Goal: Task Accomplishment & Management: Complete application form

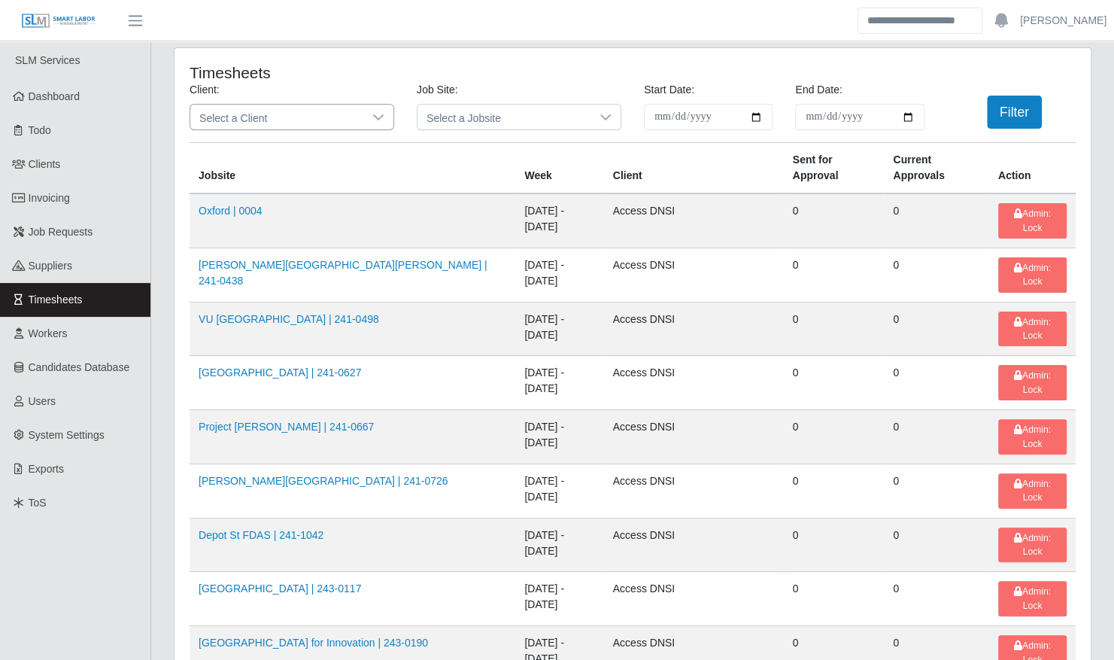
click at [353, 123] on span "Select a Client" at bounding box center [276, 117] width 173 height 25
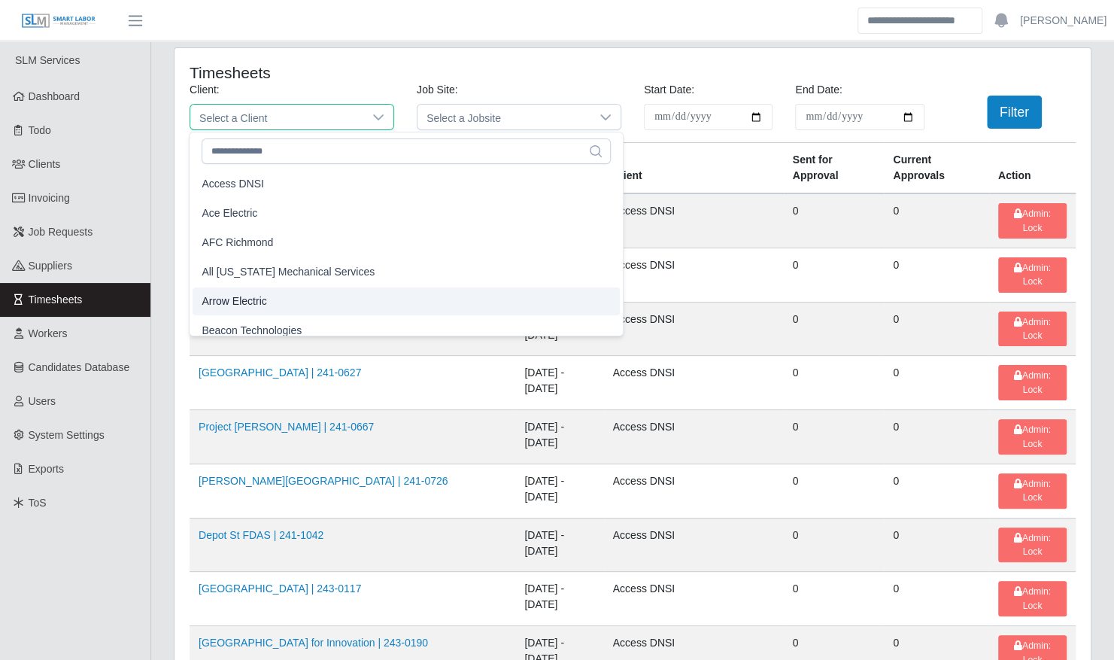
click at [281, 292] on li "Arrow Electric" at bounding box center [406, 301] width 427 height 28
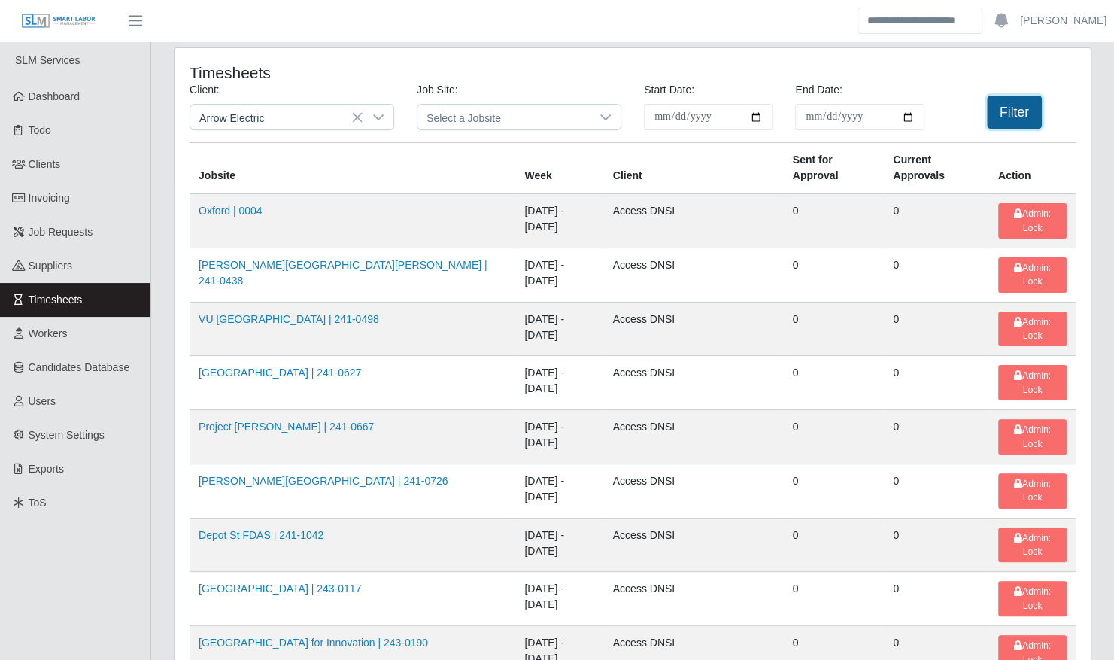
click at [1004, 96] on button "Filter" at bounding box center [1014, 112] width 55 height 33
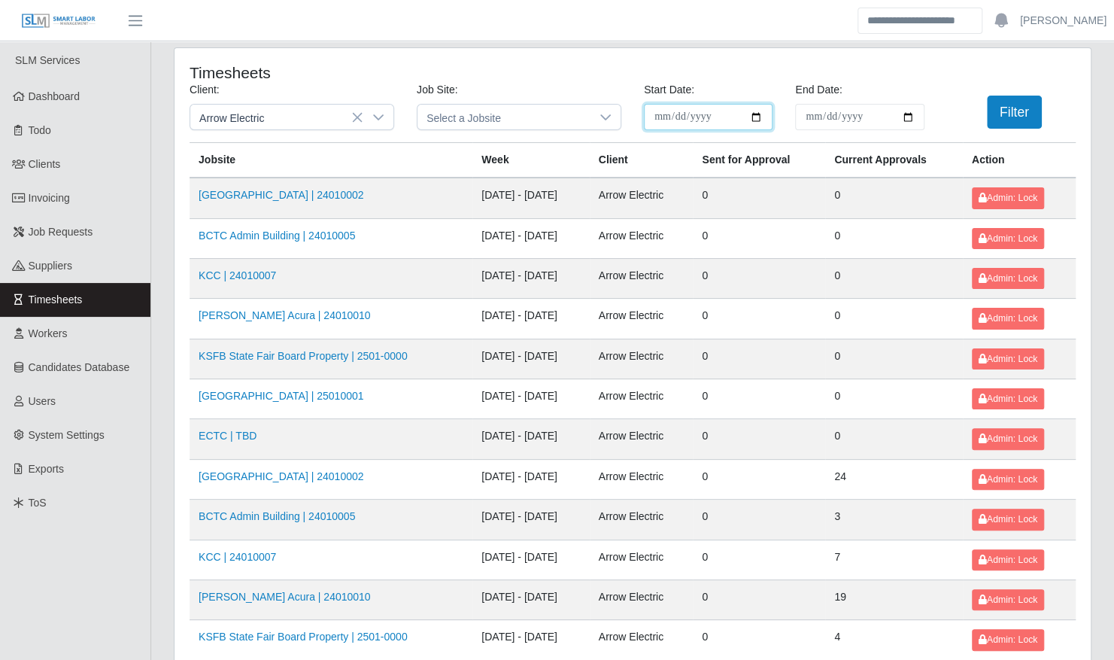
click at [751, 117] on input "**********" at bounding box center [708, 117] width 129 height 26
click at [756, 84] on div "**********" at bounding box center [708, 106] width 151 height 48
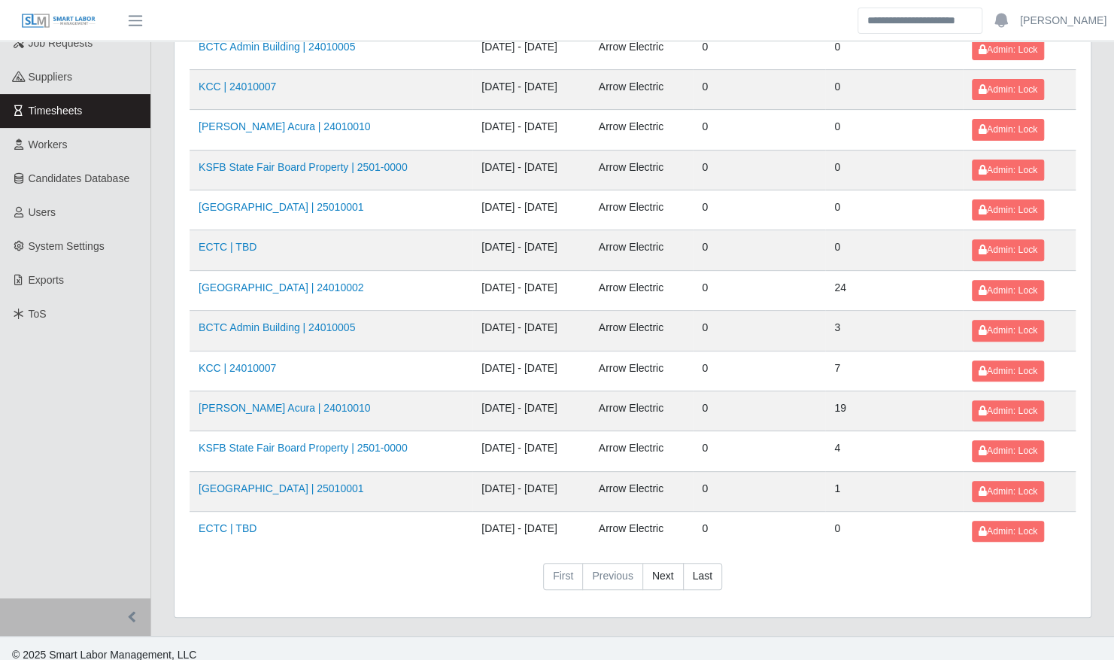
scroll to position [190, 0]
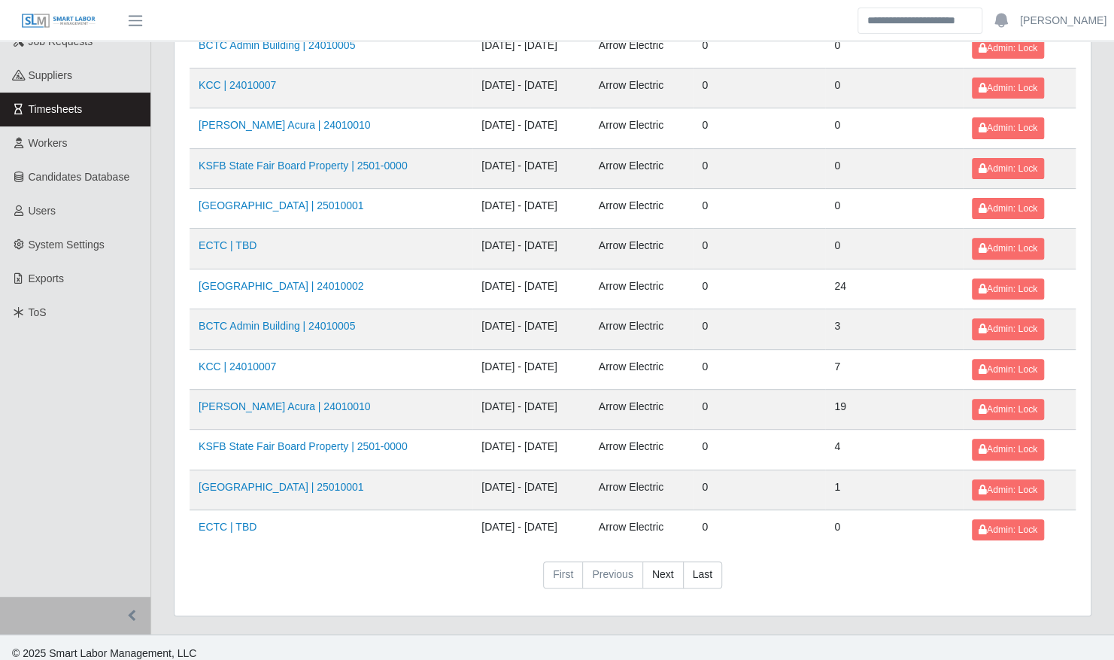
click at [266, 310] on td "BCTC Admin Building | 24010005" at bounding box center [331, 329] width 283 height 40
click at [266, 320] on link "BCTC Admin Building | 24010005" at bounding box center [277, 326] width 156 height 12
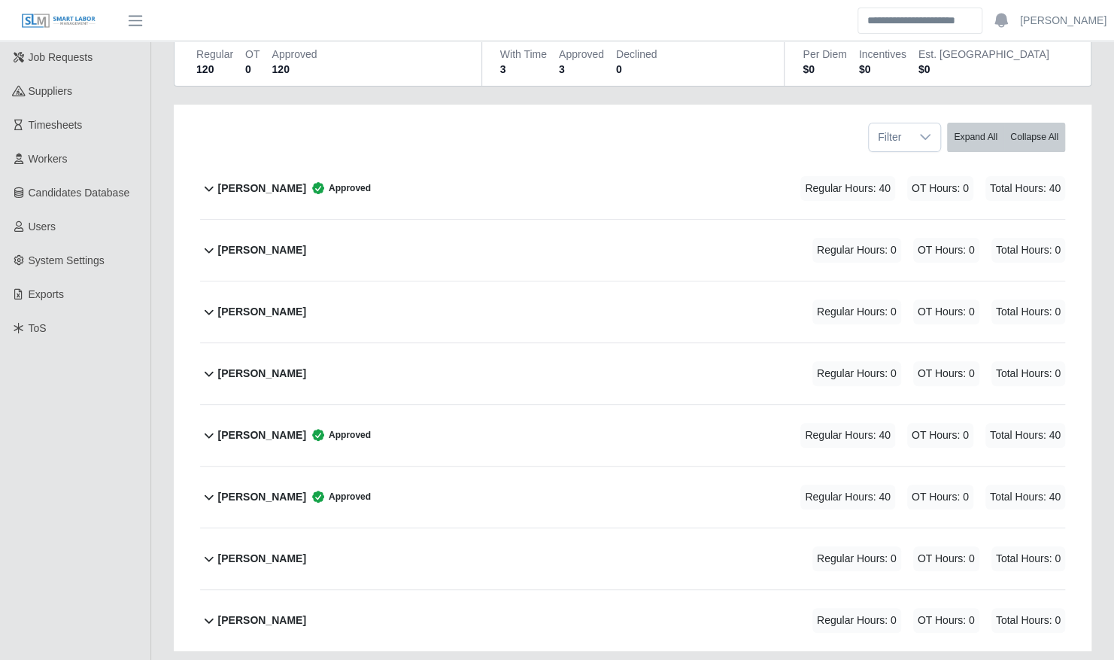
scroll to position [176, 0]
click at [268, 179] on b "[PERSON_NAME]" at bounding box center [262, 187] width 88 height 16
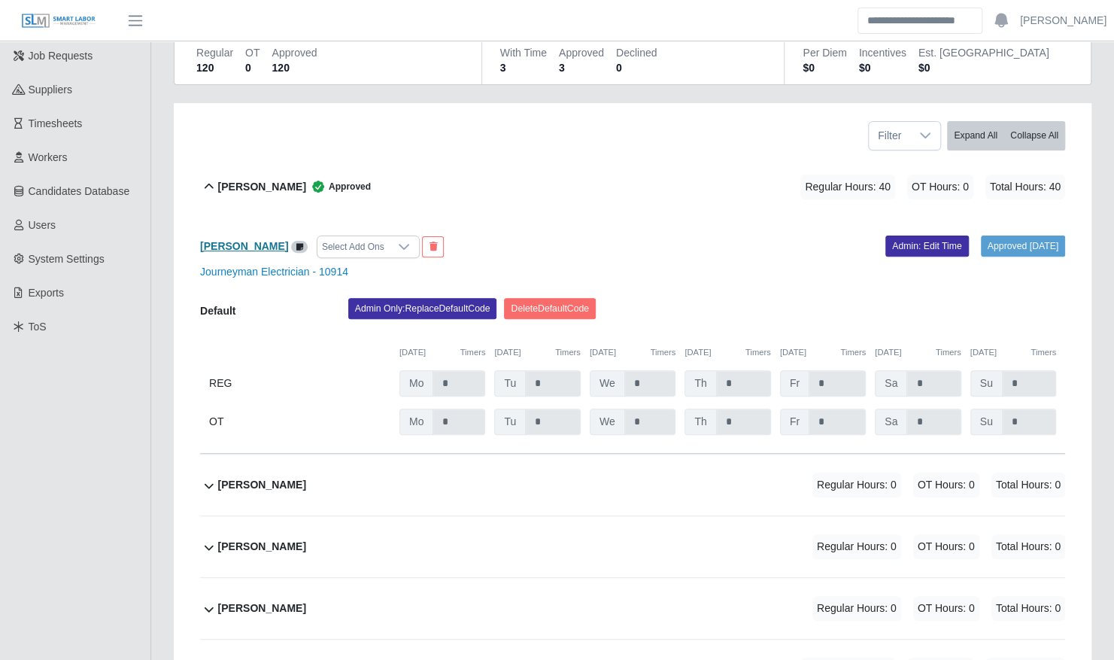
click at [251, 240] on b "Bobby Ferguson" at bounding box center [244, 246] width 88 height 12
click at [259, 184] on div "Bobby Ferguson Approved" at bounding box center [294, 187] width 153 height 25
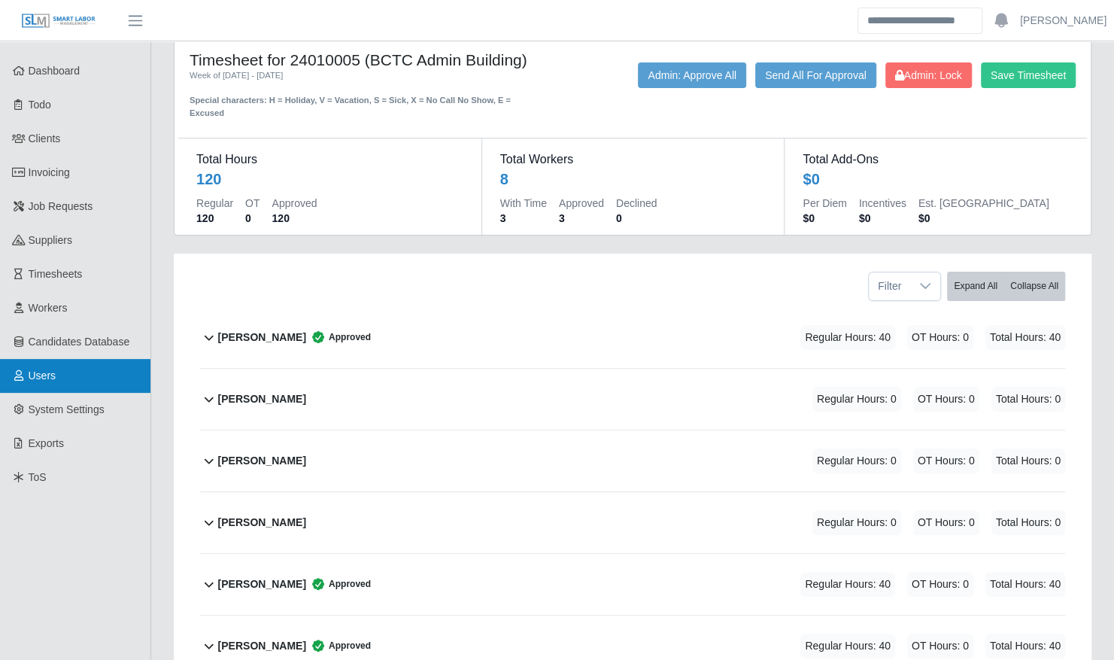
scroll to position [26, 0]
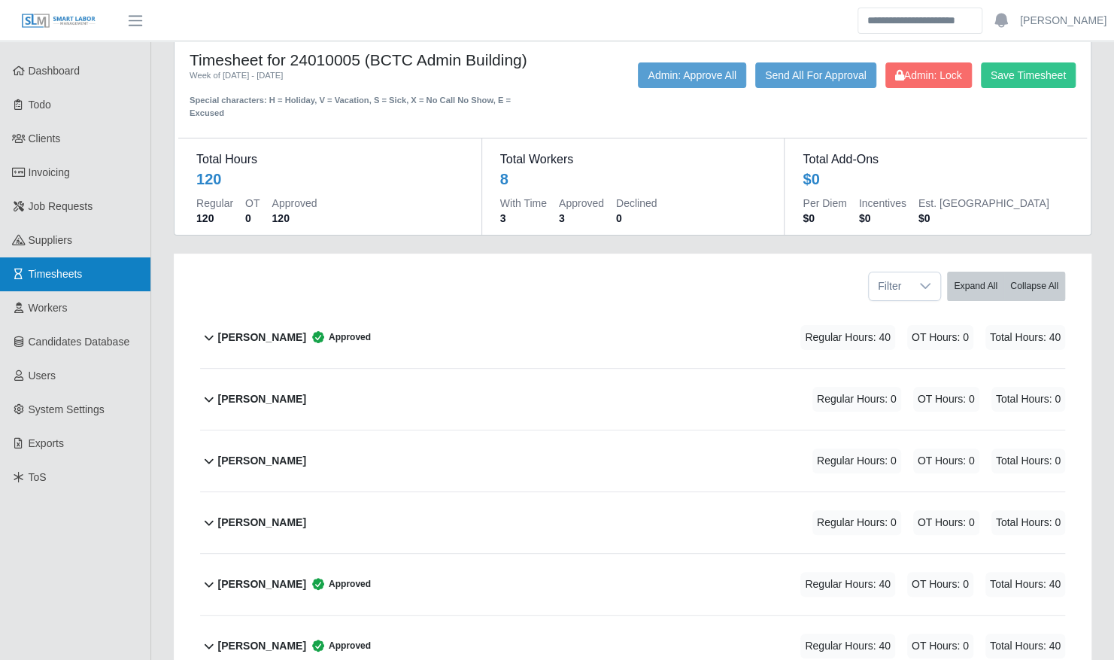
click at [69, 263] on link "Timesheets" at bounding box center [75, 274] width 150 height 34
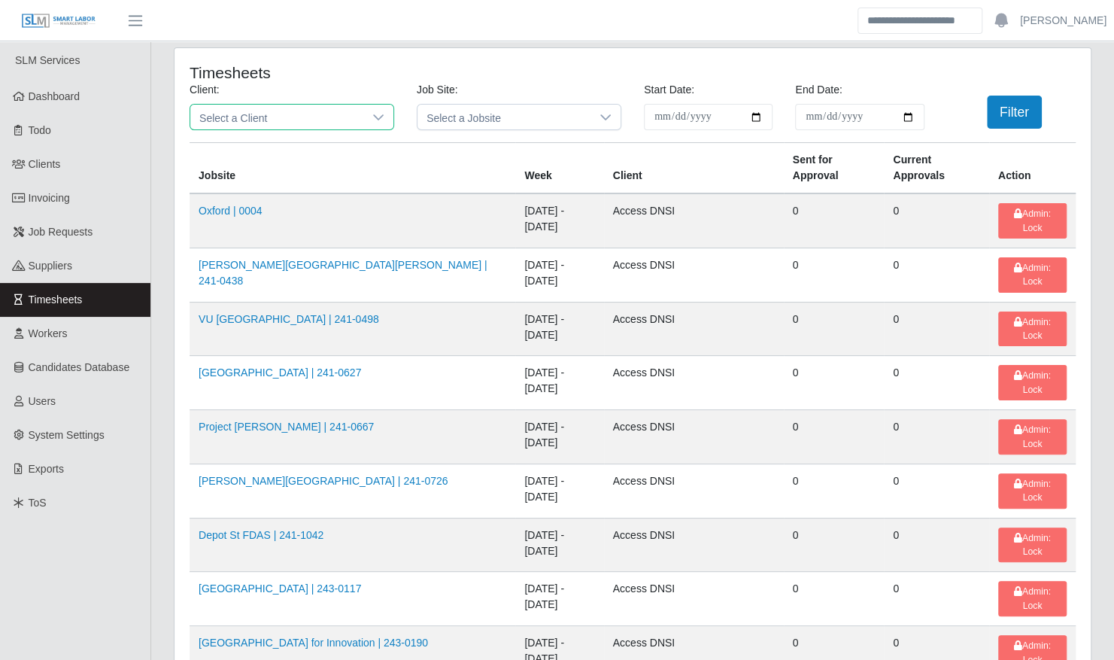
click at [281, 111] on span "Select a Client" at bounding box center [276, 117] width 173 height 25
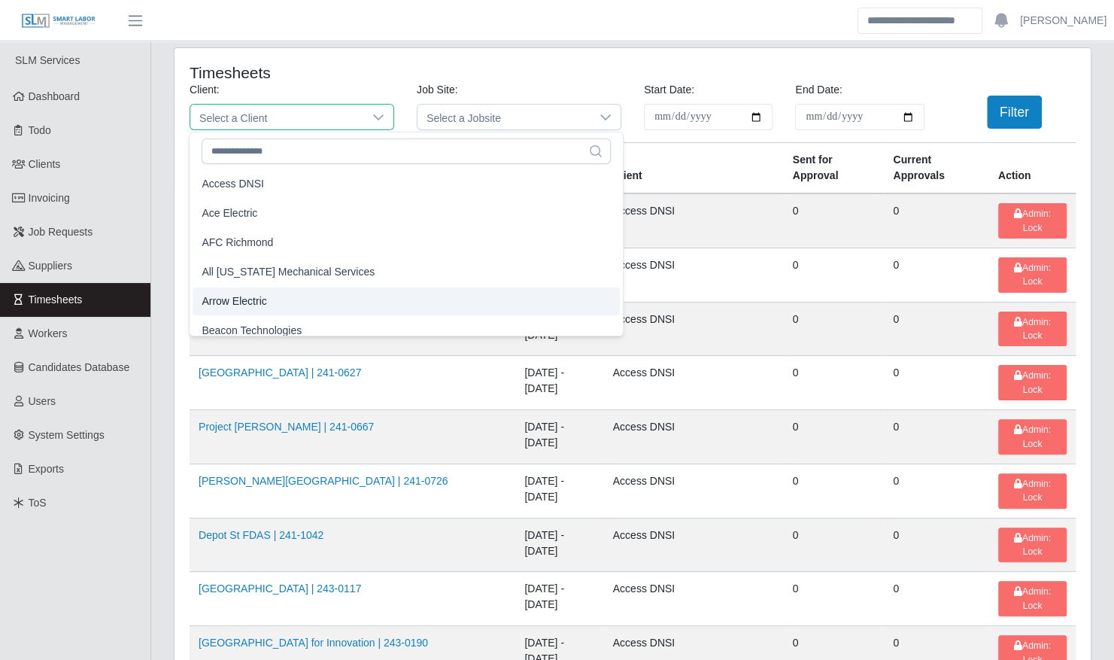
click at [275, 311] on li "Arrow Electric" at bounding box center [406, 301] width 427 height 28
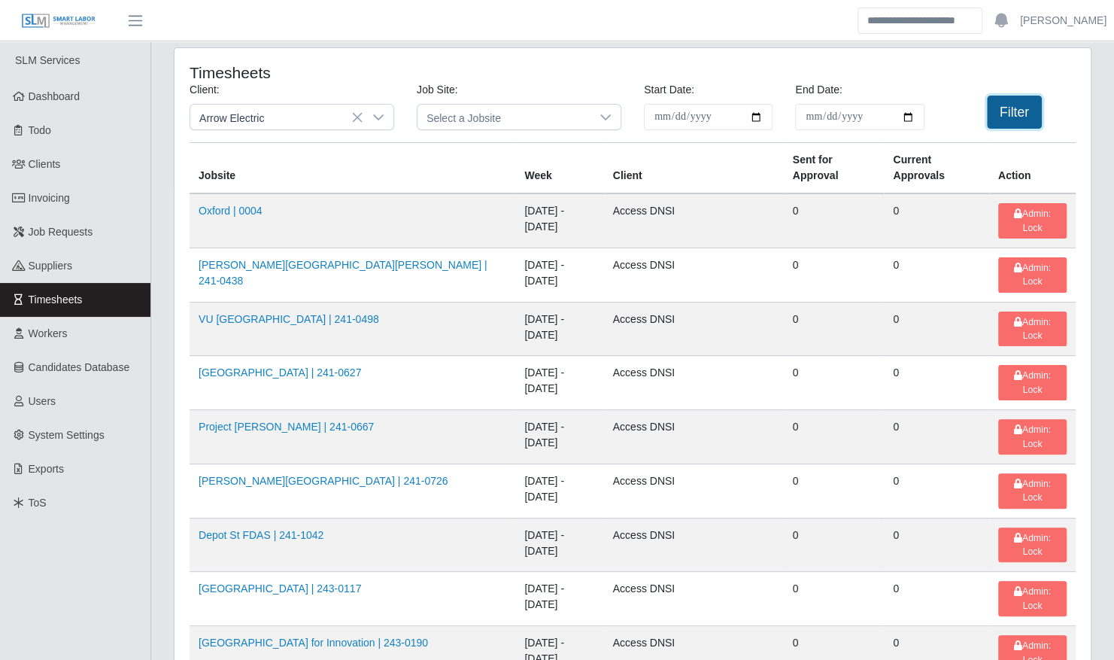
click at [1006, 108] on button "Filter" at bounding box center [1014, 112] width 55 height 33
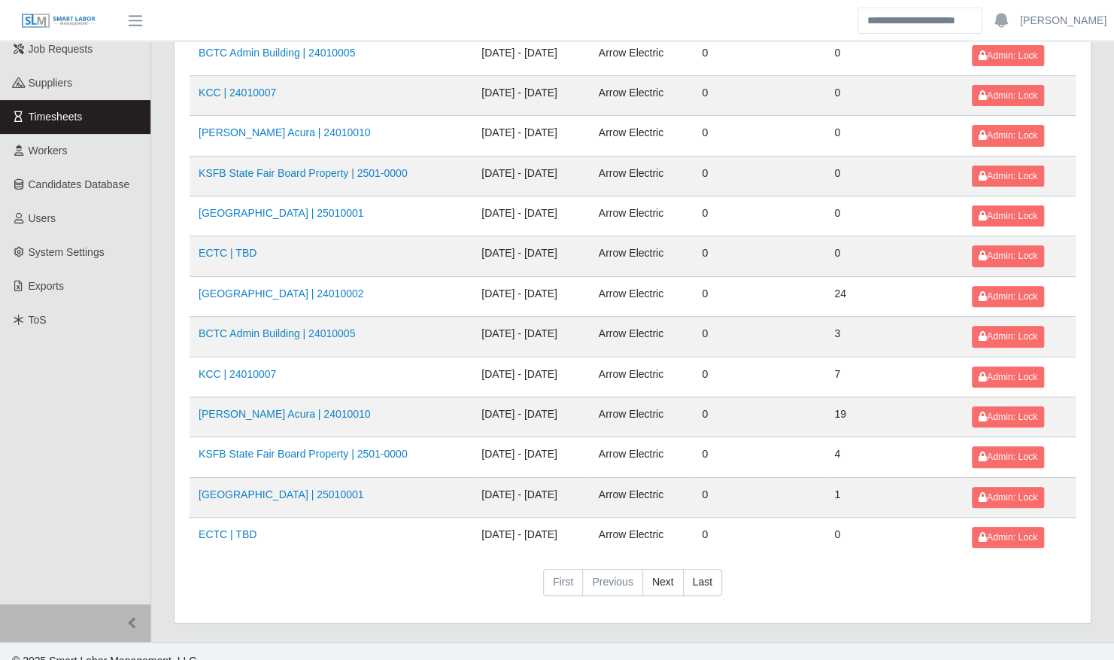
scroll to position [190, 0]
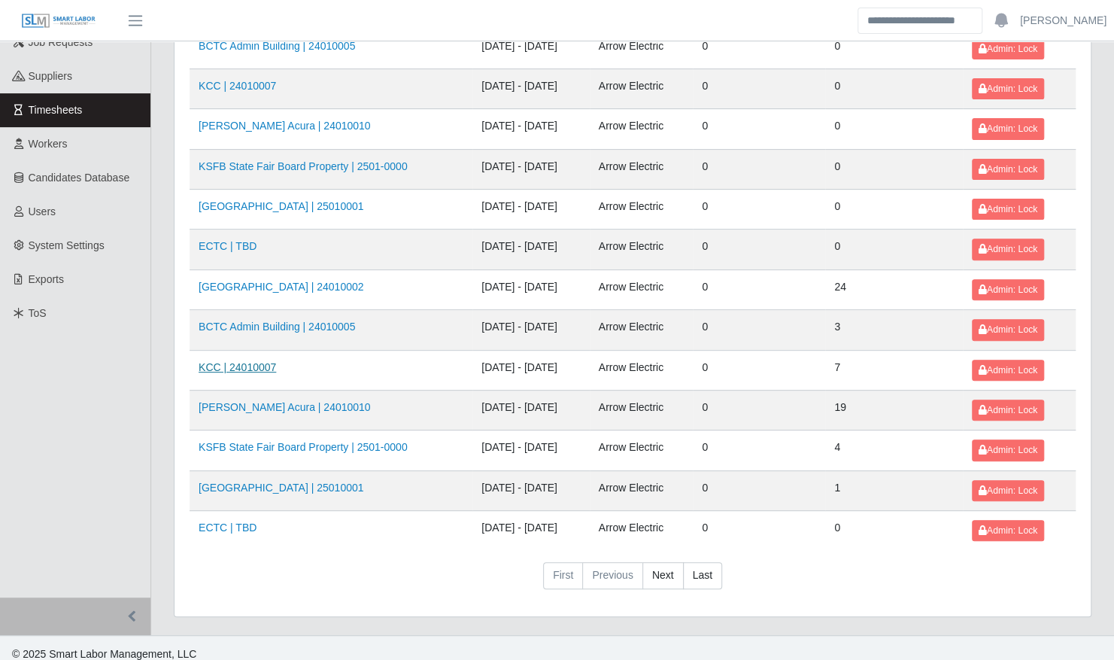
click at [252, 361] on link "KCC | 24010007" at bounding box center [237, 367] width 77 height 12
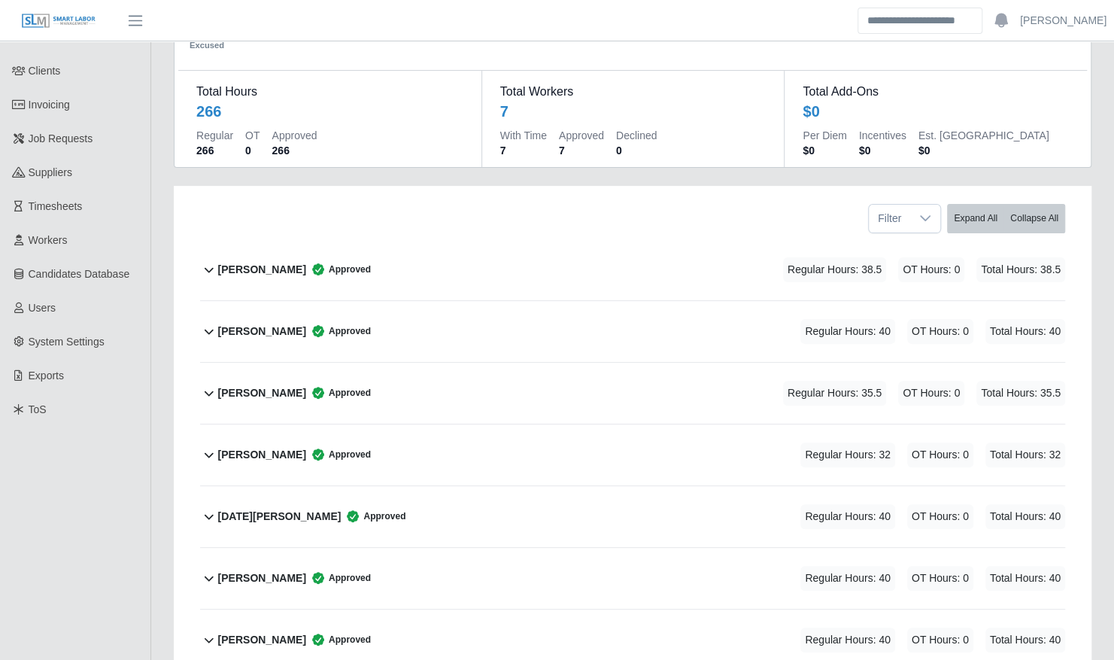
scroll to position [99, 0]
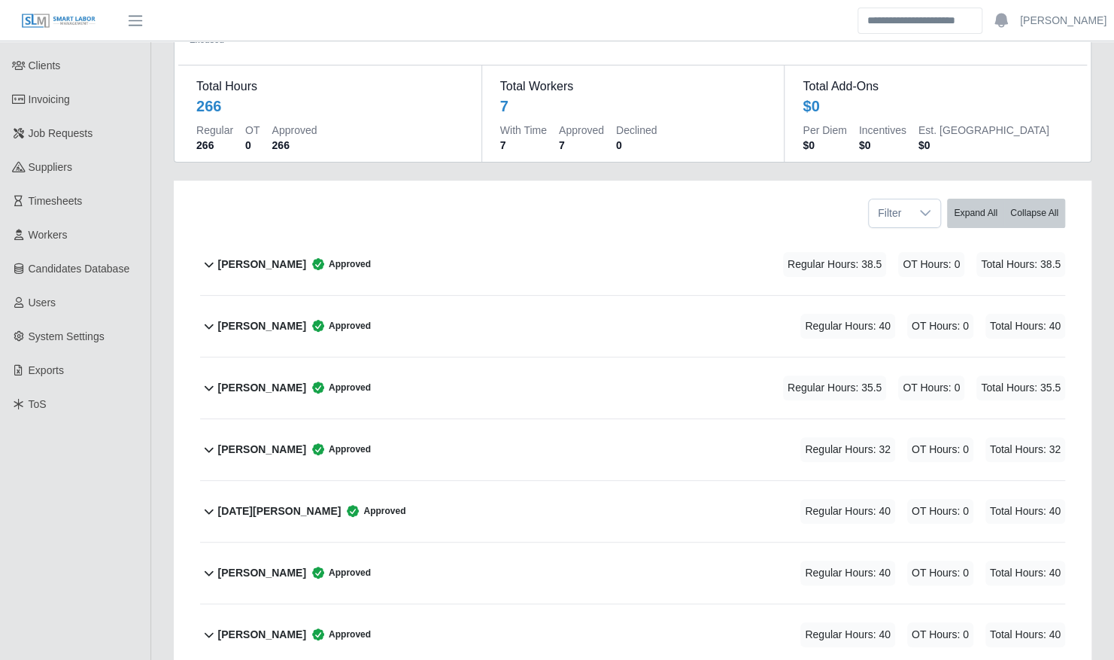
click at [287, 260] on div "[PERSON_NAME] Approved" at bounding box center [294, 264] width 153 height 25
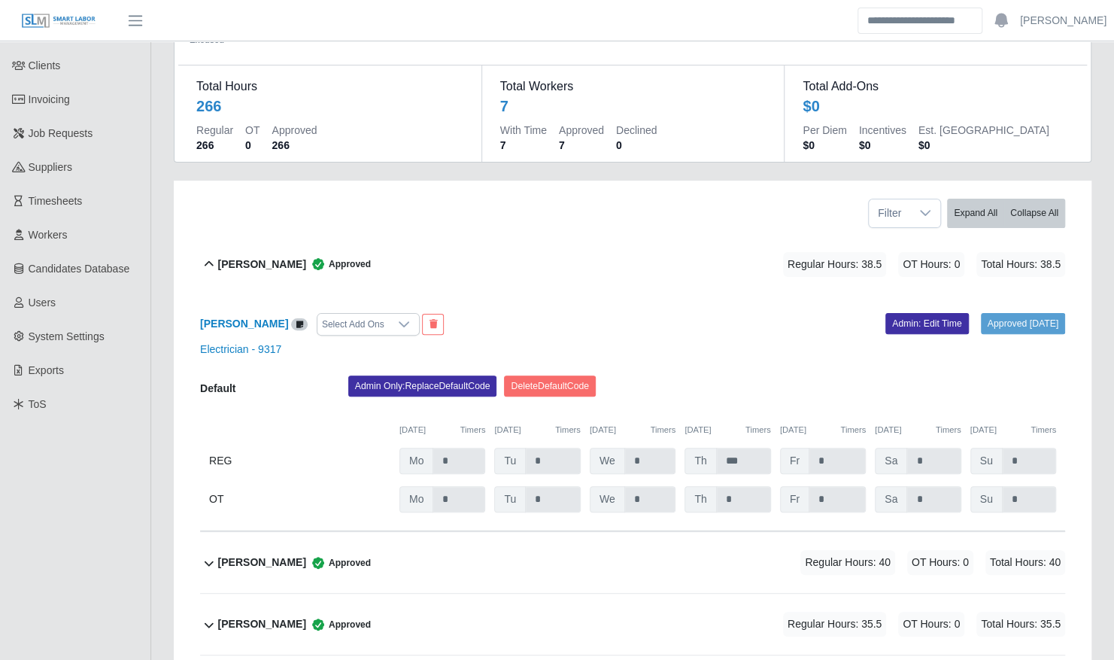
click at [287, 260] on div "[PERSON_NAME] Approved" at bounding box center [294, 264] width 153 height 25
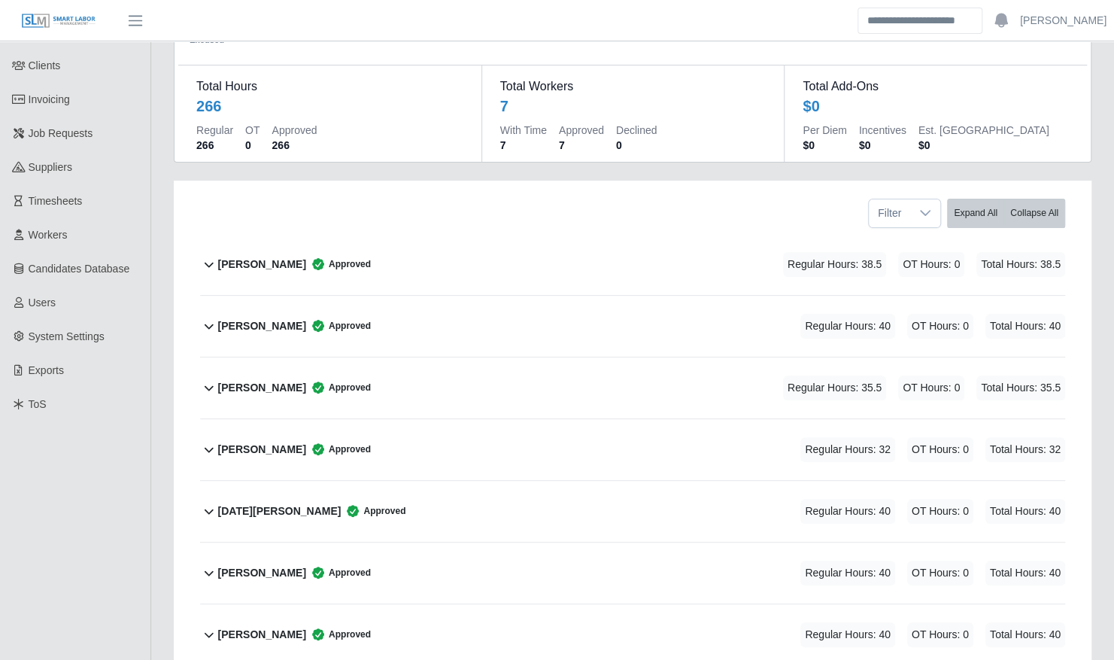
click at [287, 260] on div "[PERSON_NAME] Approved" at bounding box center [294, 264] width 153 height 25
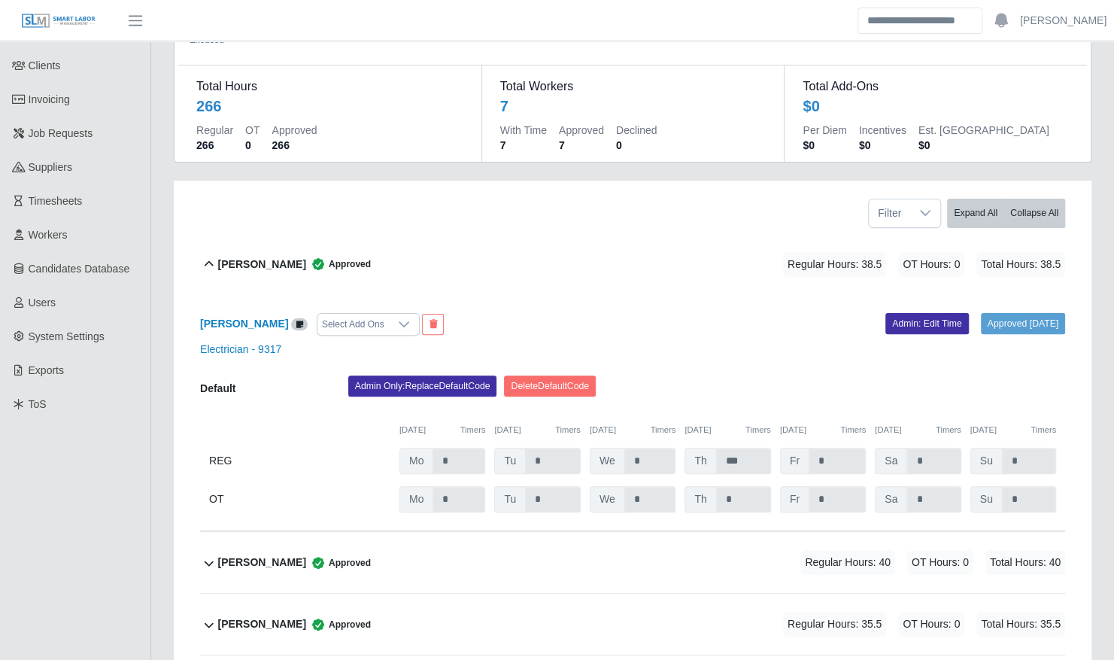
click at [292, 275] on div "Benjamin Redmon Approved Regular Hours: 38.5 OT Hours: 0 Total Hours: 38.5" at bounding box center [641, 264] width 847 height 61
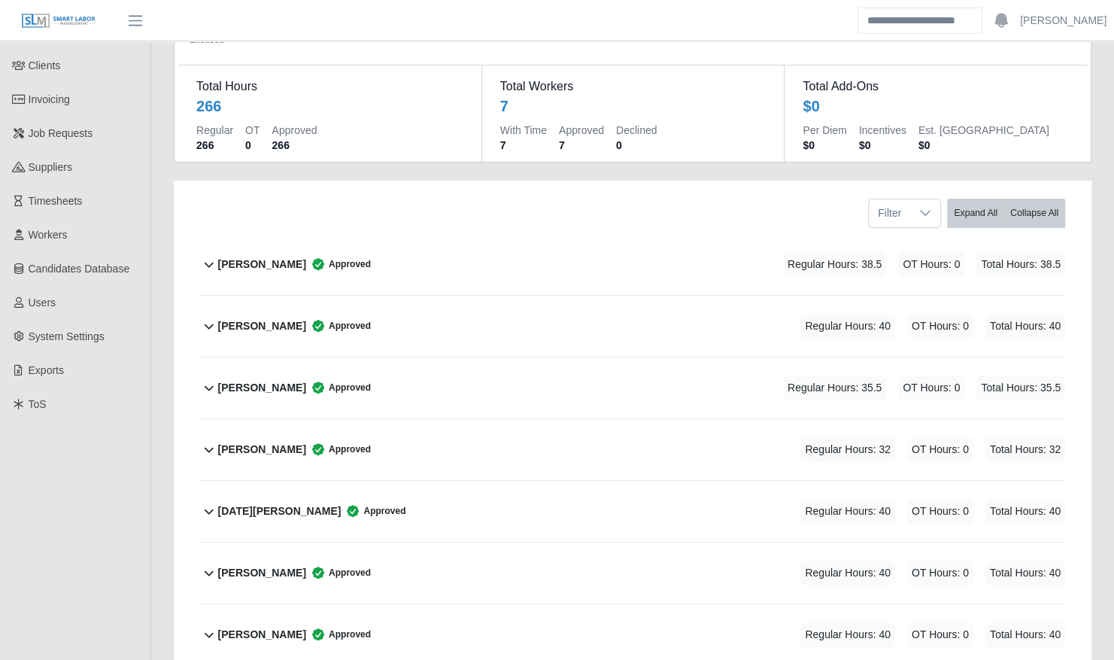
click at [292, 275] on div "Benjamin Redmon Approved Regular Hours: 38.5 OT Hours: 0 Total Hours: 38.5" at bounding box center [641, 264] width 847 height 61
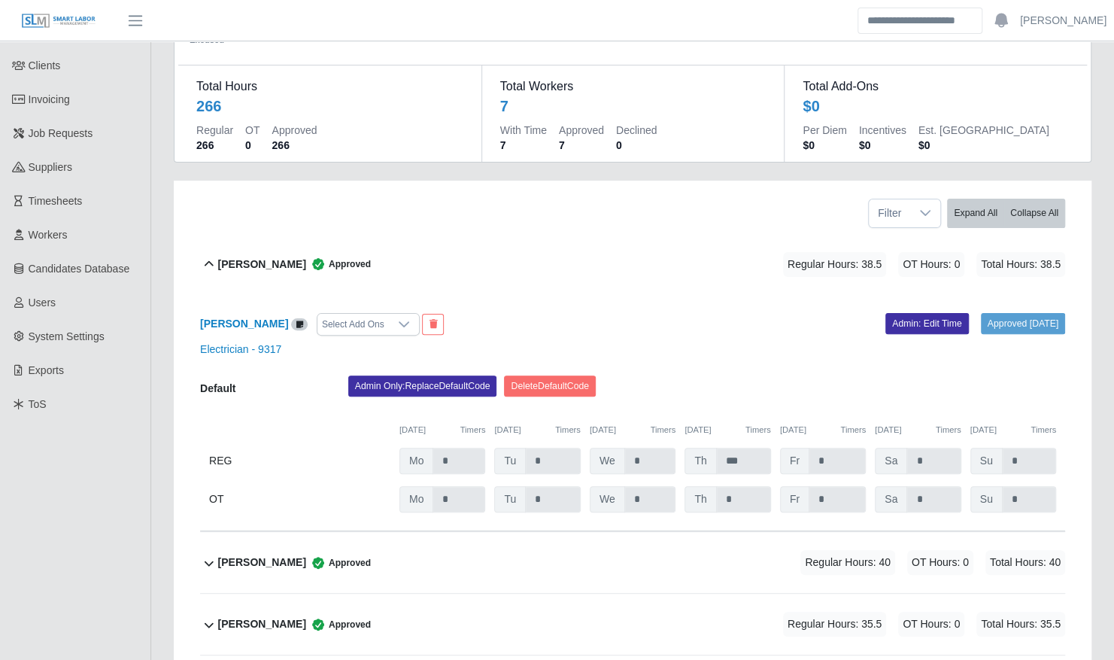
click at [292, 275] on div "Benjamin Redmon Approved Regular Hours: 38.5 OT Hours: 0 Total Hours: 38.5" at bounding box center [641, 264] width 847 height 61
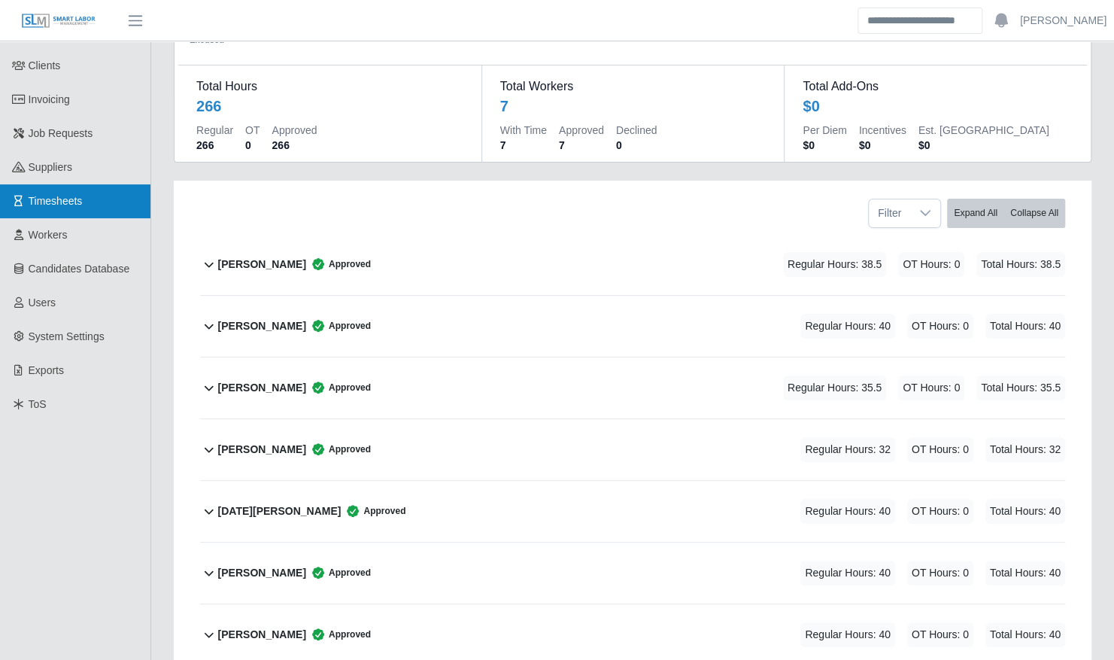
click at [94, 191] on link "Timesheets" at bounding box center [75, 201] width 150 height 34
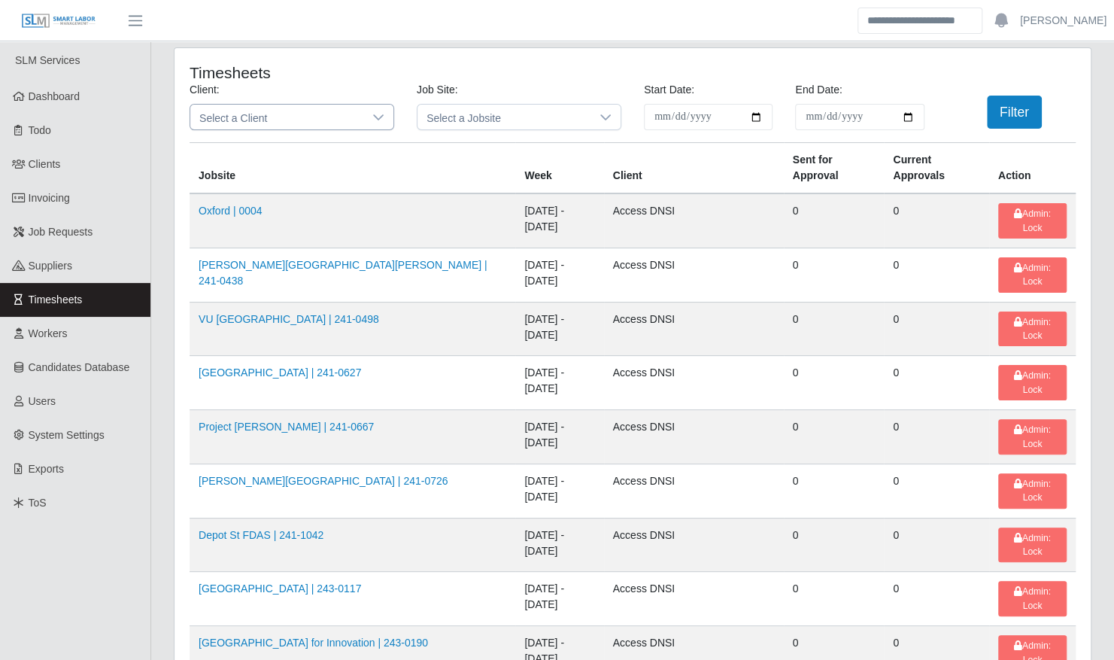
click at [288, 119] on span "Select a Client" at bounding box center [276, 117] width 173 height 25
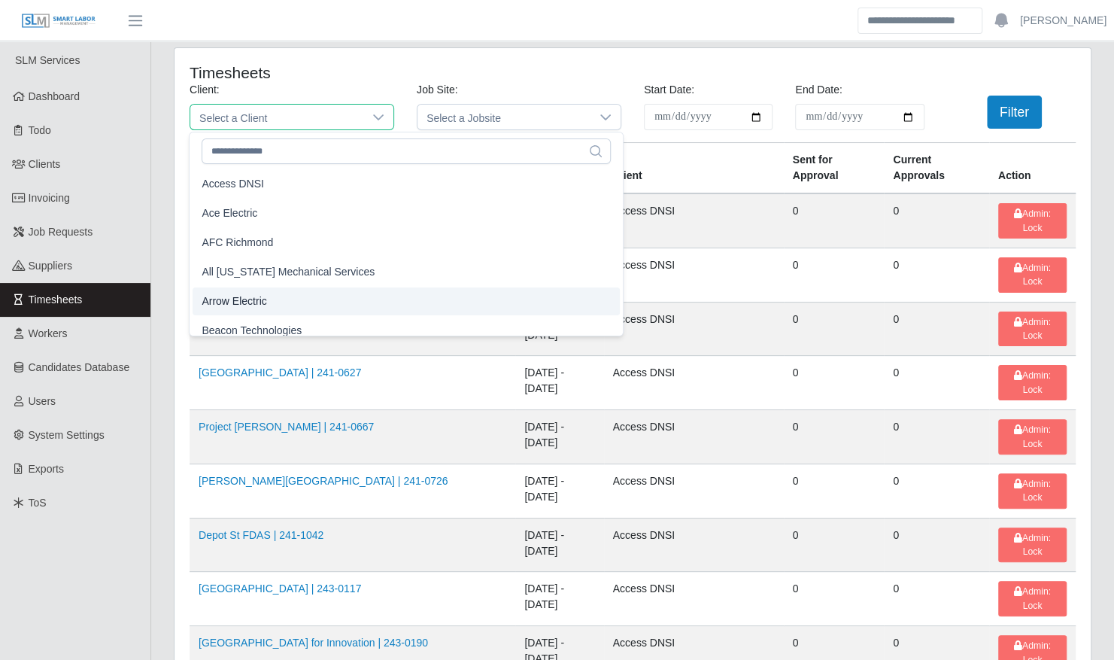
click at [283, 296] on li "Arrow Electric" at bounding box center [406, 301] width 427 height 28
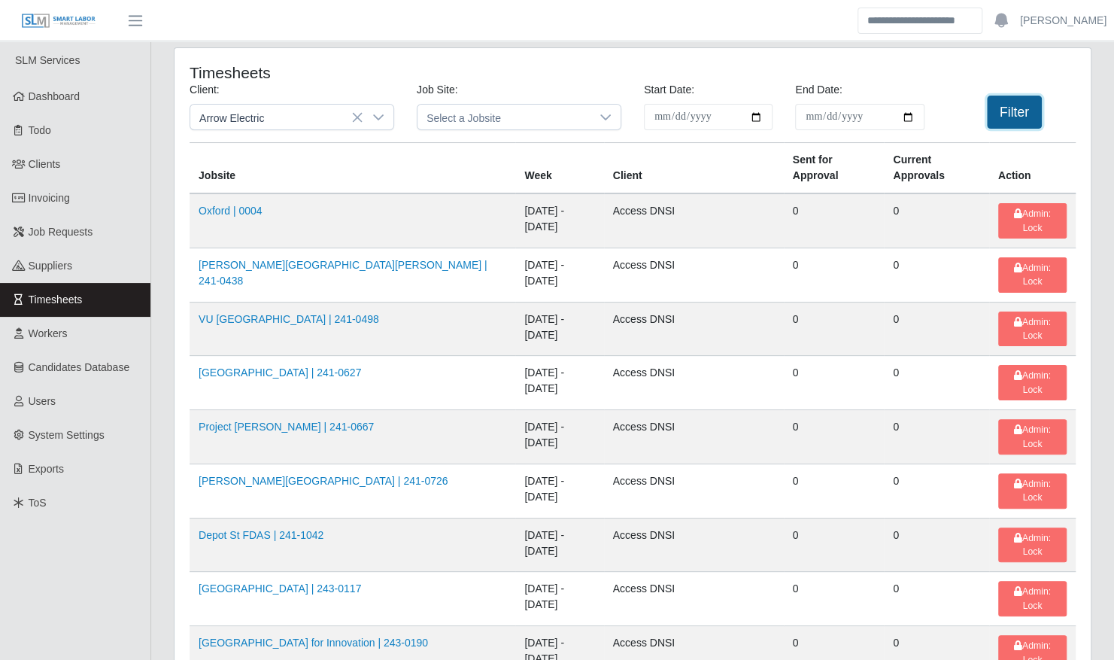
click at [1017, 108] on button "Filter" at bounding box center [1014, 112] width 55 height 33
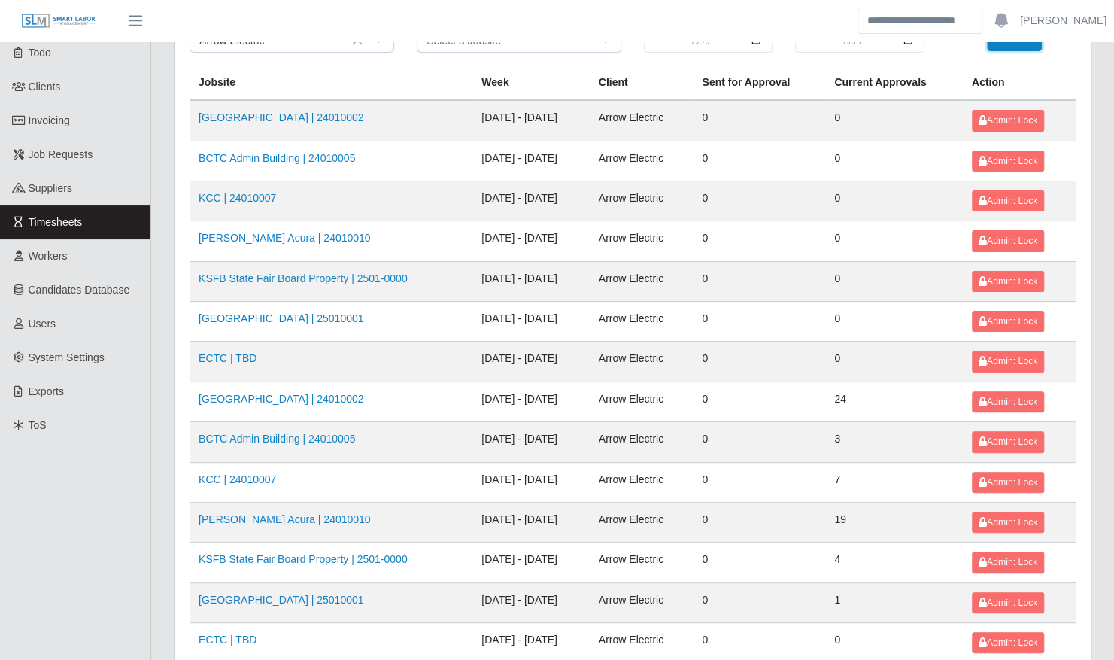
scroll to position [94, 0]
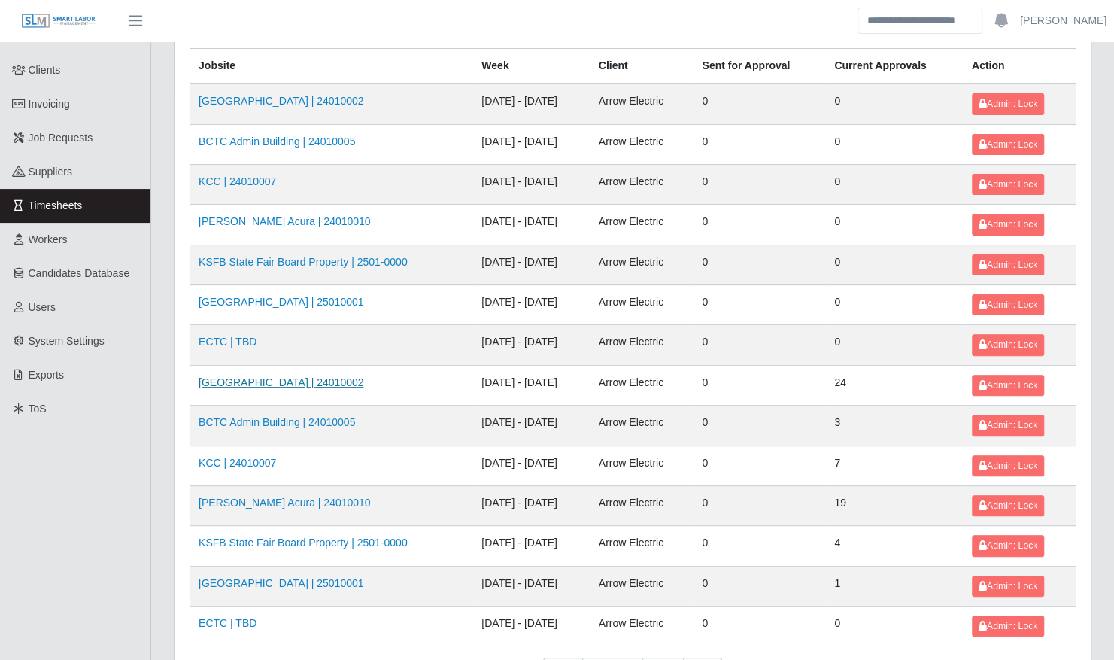
click at [308, 376] on link "[GEOGRAPHIC_DATA] | 24010002" at bounding box center [281, 382] width 165 height 12
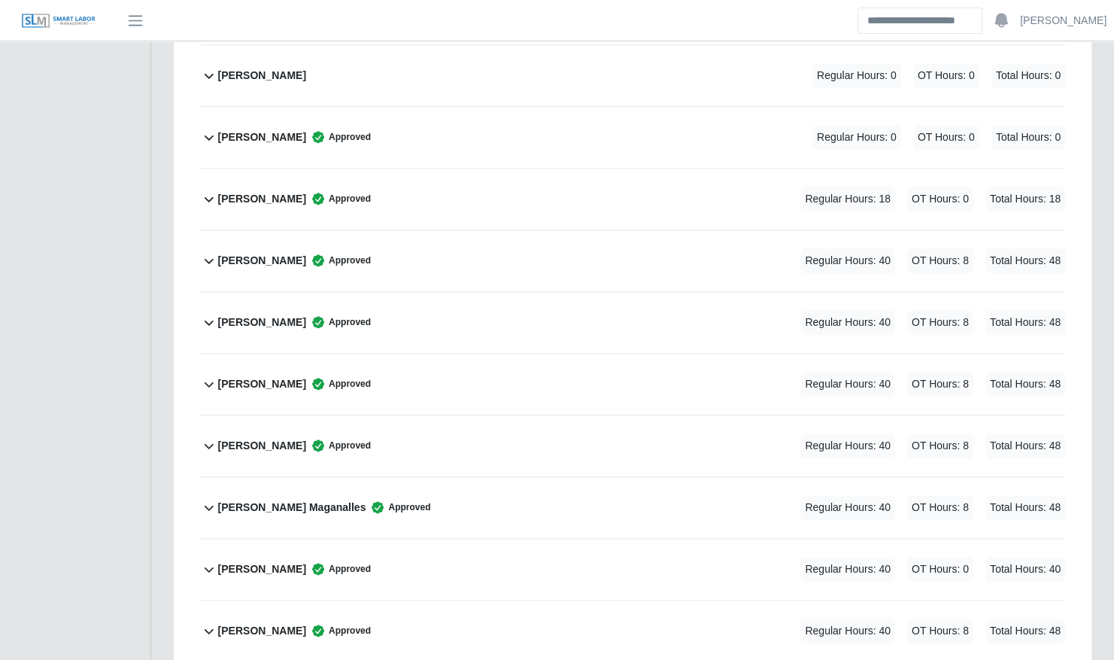
scroll to position [799, 0]
click at [420, 135] on div "Chris Marshall Approved Regular Hours: 0 OT Hours: 0 Total Hours: 0" at bounding box center [641, 138] width 847 height 61
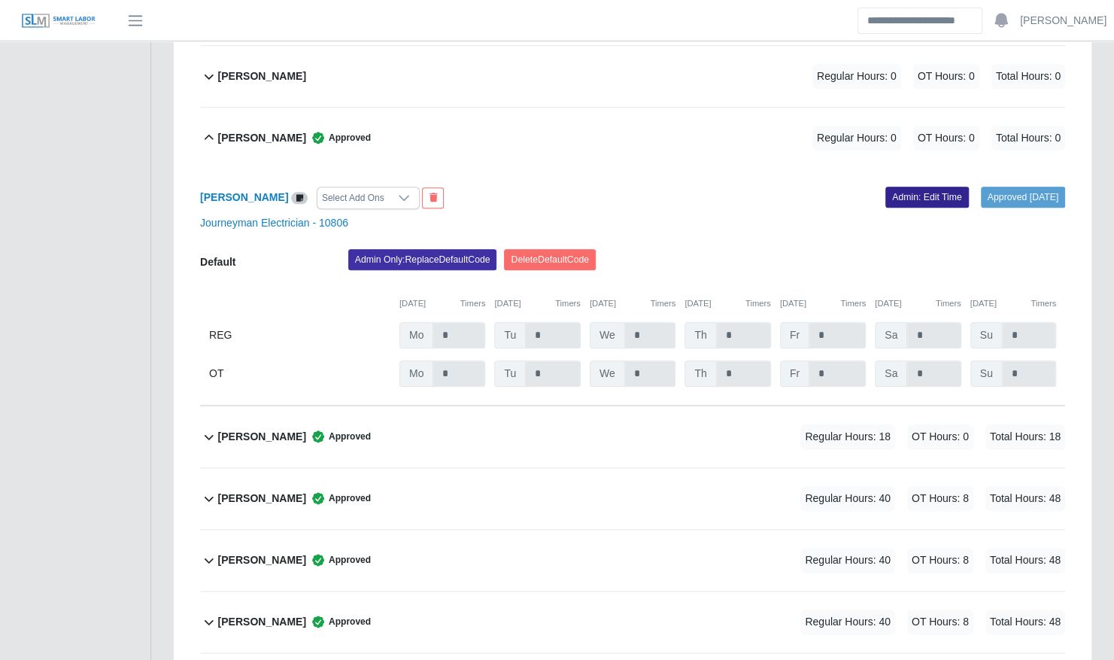
click at [906, 187] on link "Admin: Edit Time" at bounding box center [928, 197] width 84 height 21
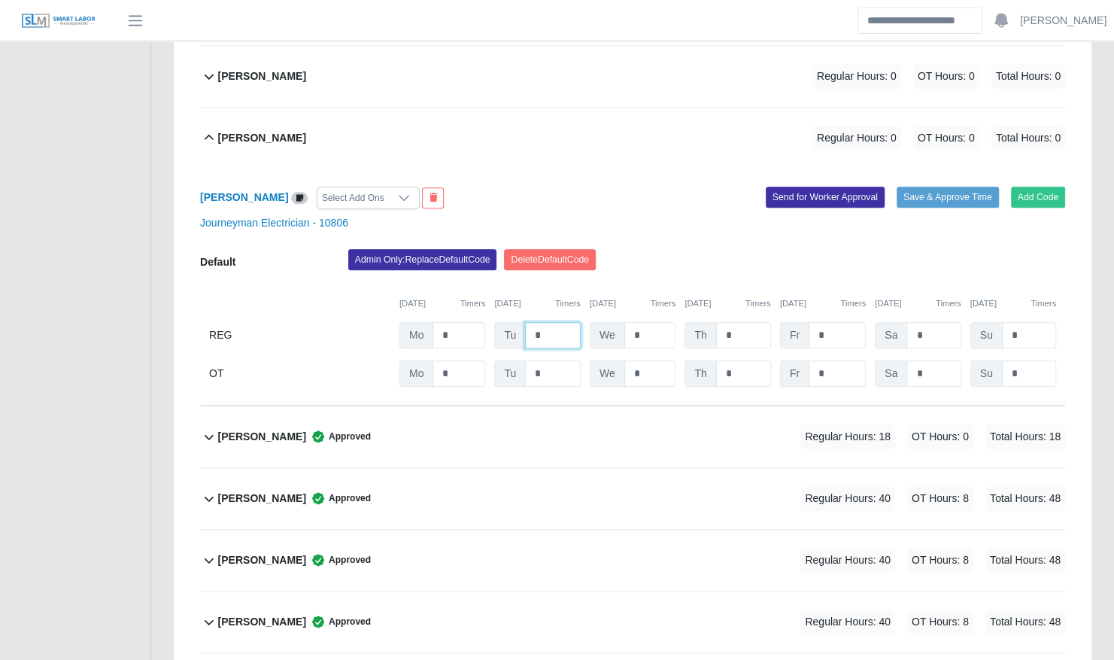
click at [561, 322] on input "*" at bounding box center [553, 335] width 56 height 26
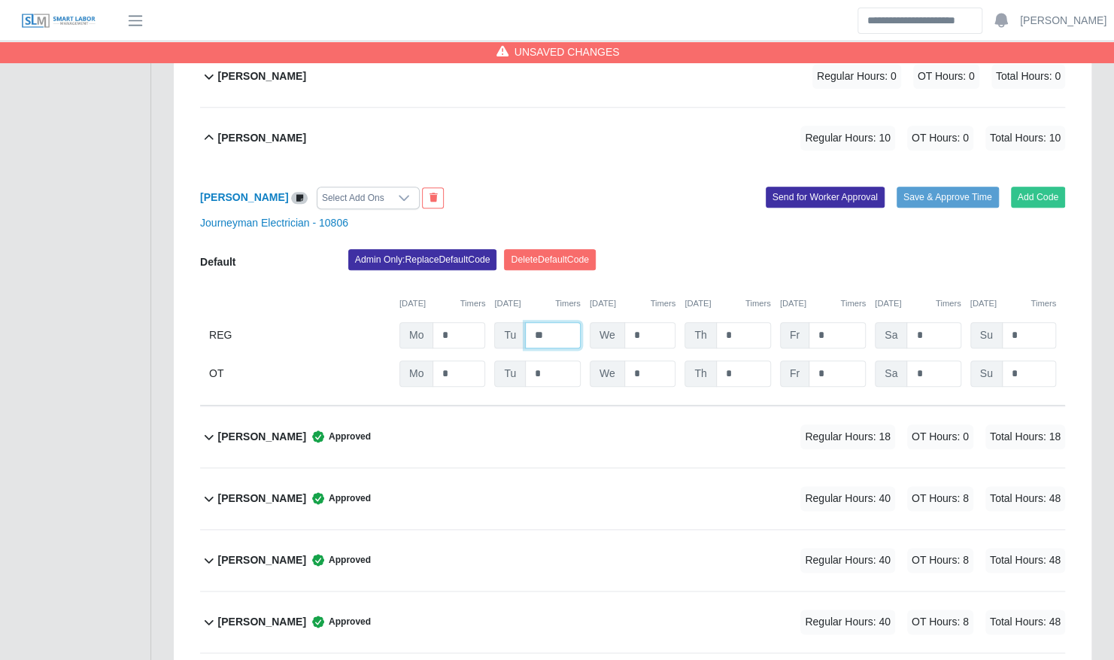
type input "**"
type input "*"
click at [928, 187] on button "Save & Approve Time" at bounding box center [948, 197] width 102 height 21
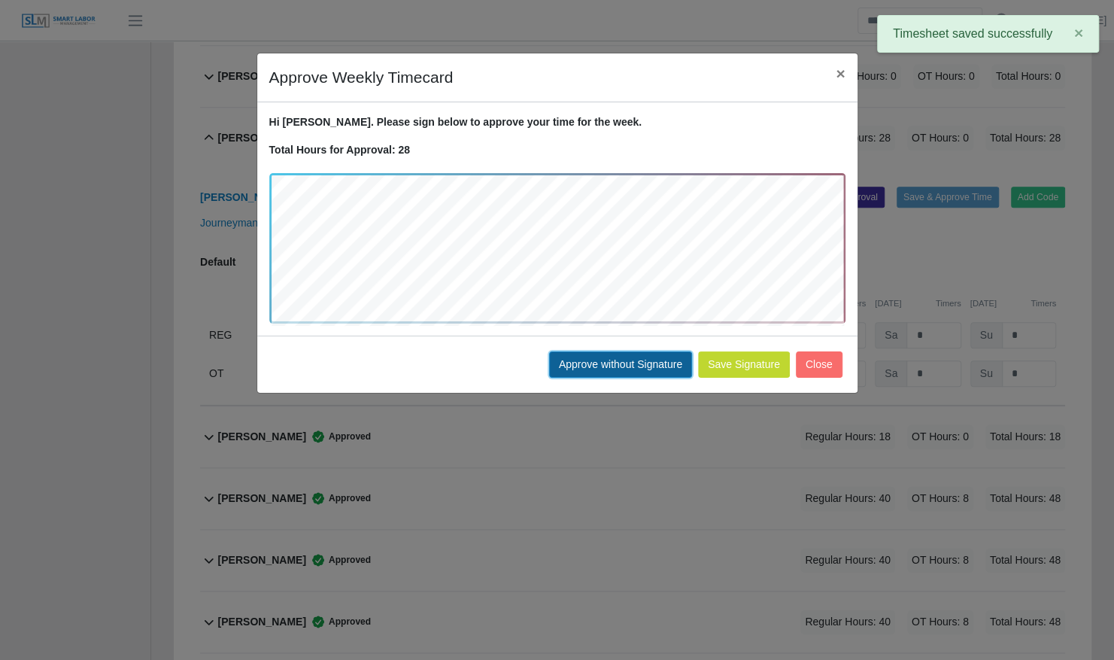
click at [575, 360] on button "Approve without Signature" at bounding box center [620, 364] width 143 height 26
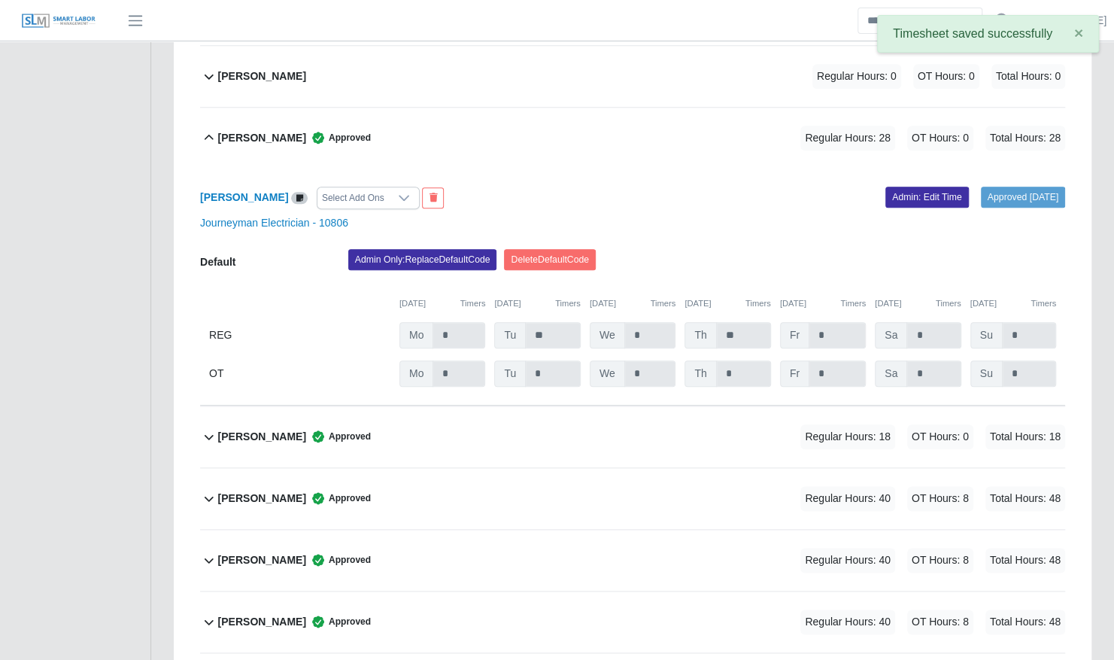
click at [421, 126] on div "Chris Marshall Approved Regular Hours: 28 OT Hours: 0 Total Hours: 28" at bounding box center [641, 138] width 847 height 61
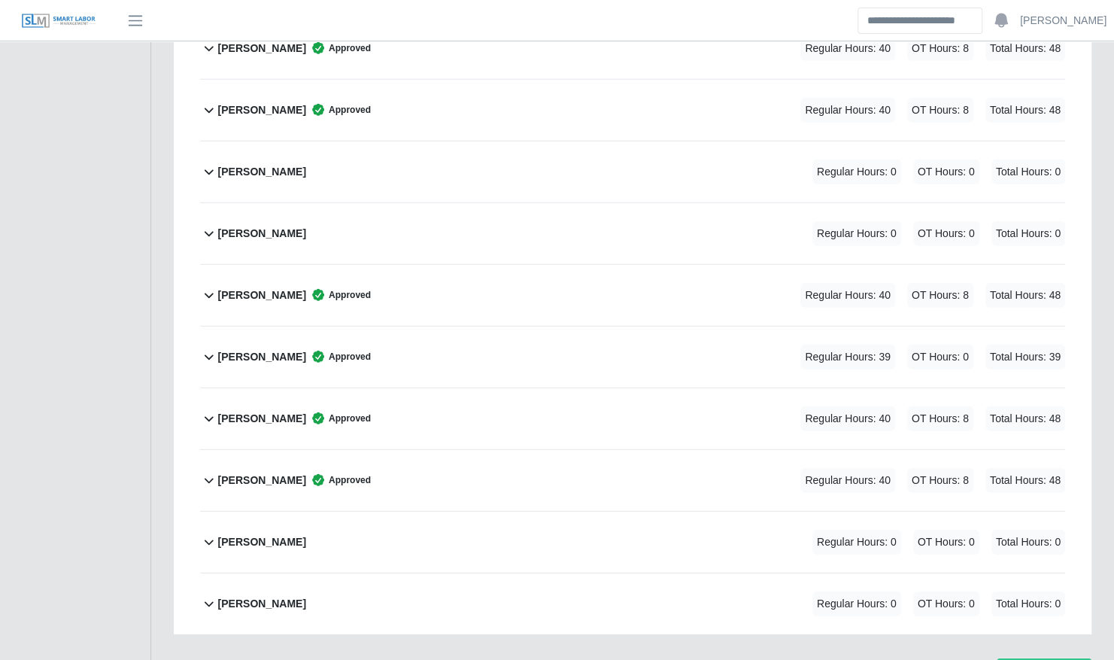
scroll to position [2370, 0]
click at [352, 393] on div "Yahin Ferrer Approved Regular Hours: 40 OT Hours: 8 Total Hours: 48" at bounding box center [641, 417] width 847 height 61
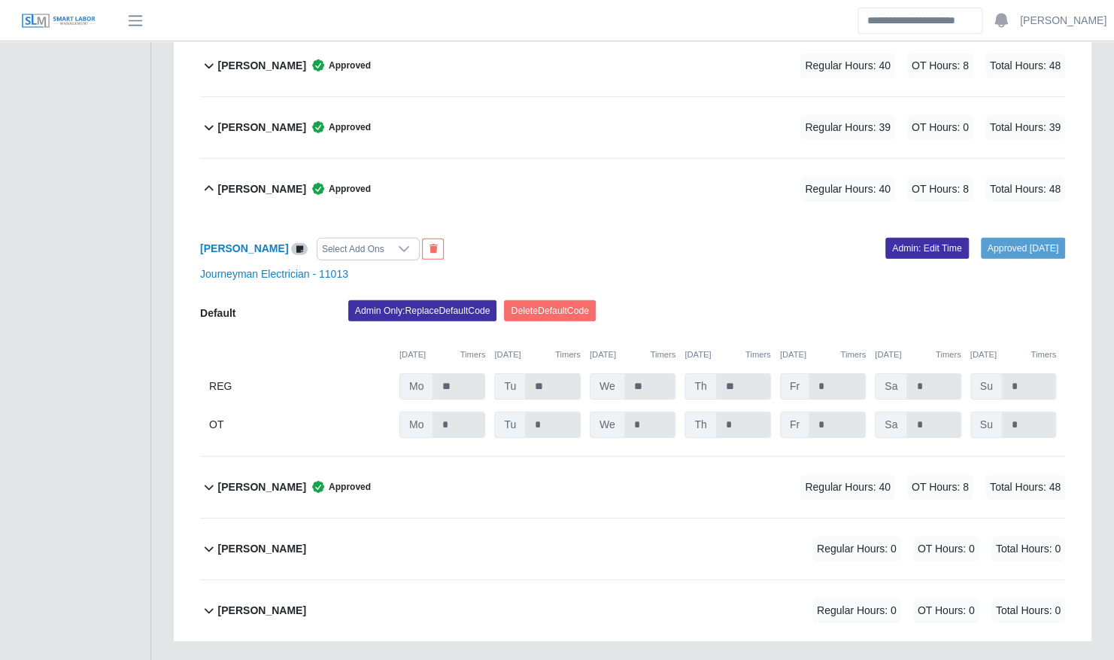
scroll to position [2606, 0]
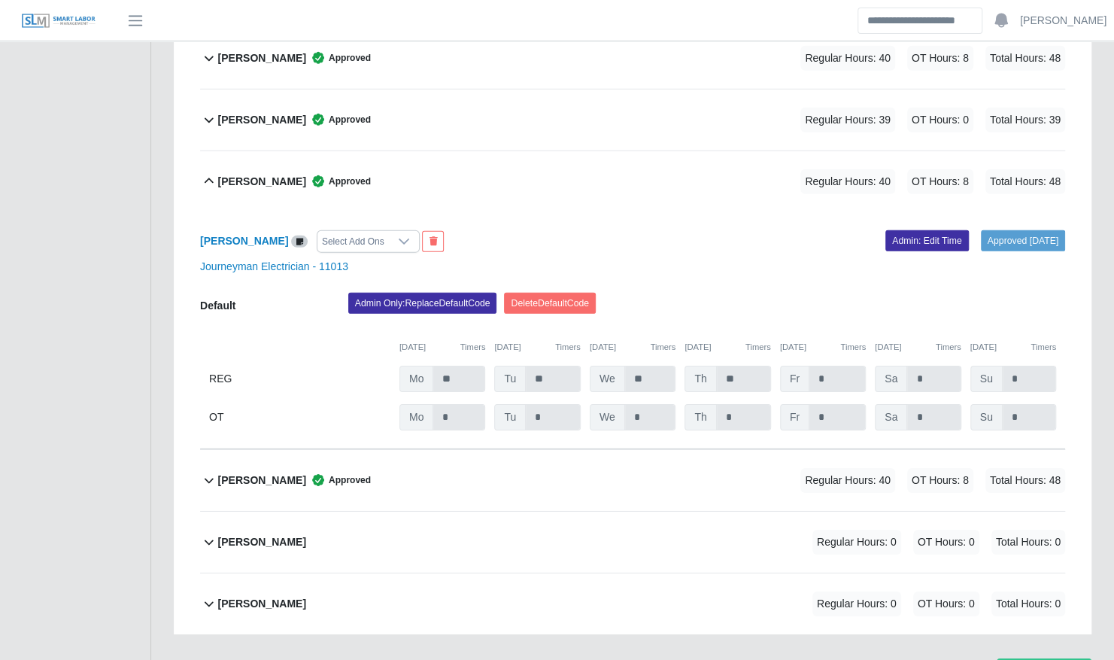
click at [393, 156] on div "Yahin Ferrer Approved Regular Hours: 40 OT Hours: 8 Total Hours: 48" at bounding box center [641, 181] width 847 height 61
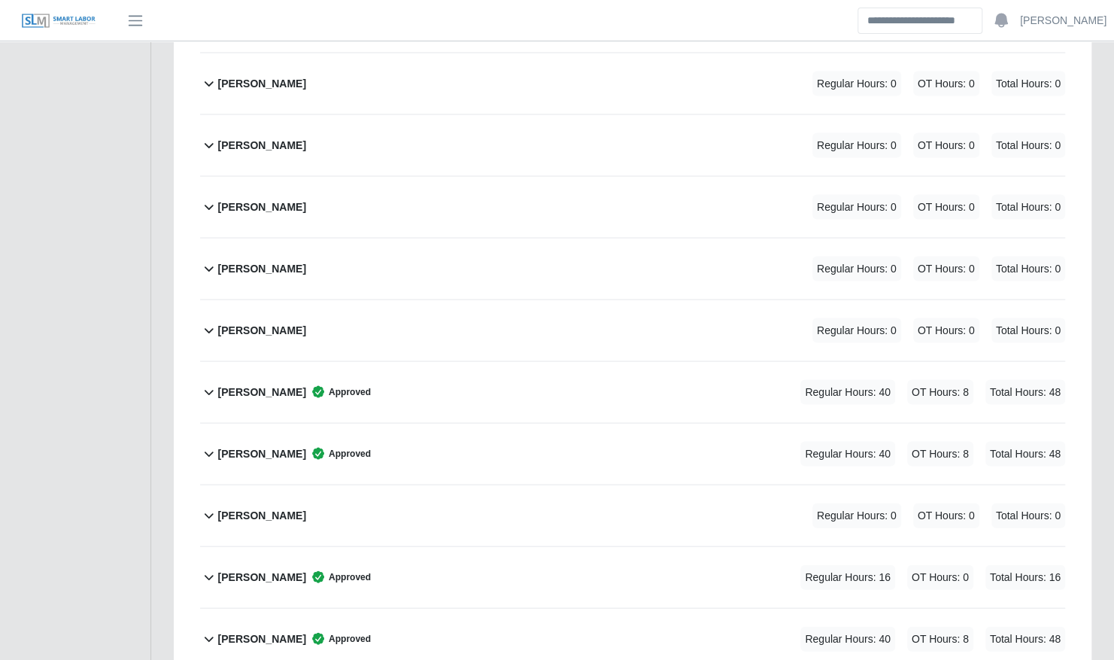
scroll to position [1595, 0]
click at [300, 303] on div "Leonardo Lugo Regular Hours: 0 OT Hours: 0 Total Hours: 0" at bounding box center [641, 329] width 847 height 61
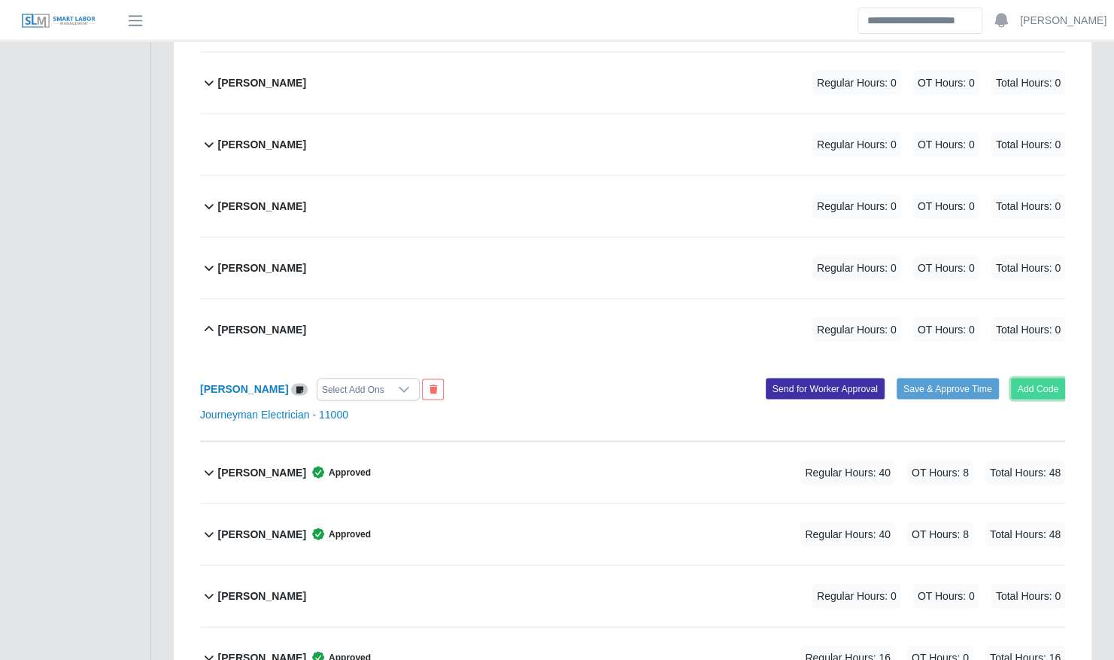
click at [1040, 378] on button "Add Code" at bounding box center [1038, 388] width 55 height 21
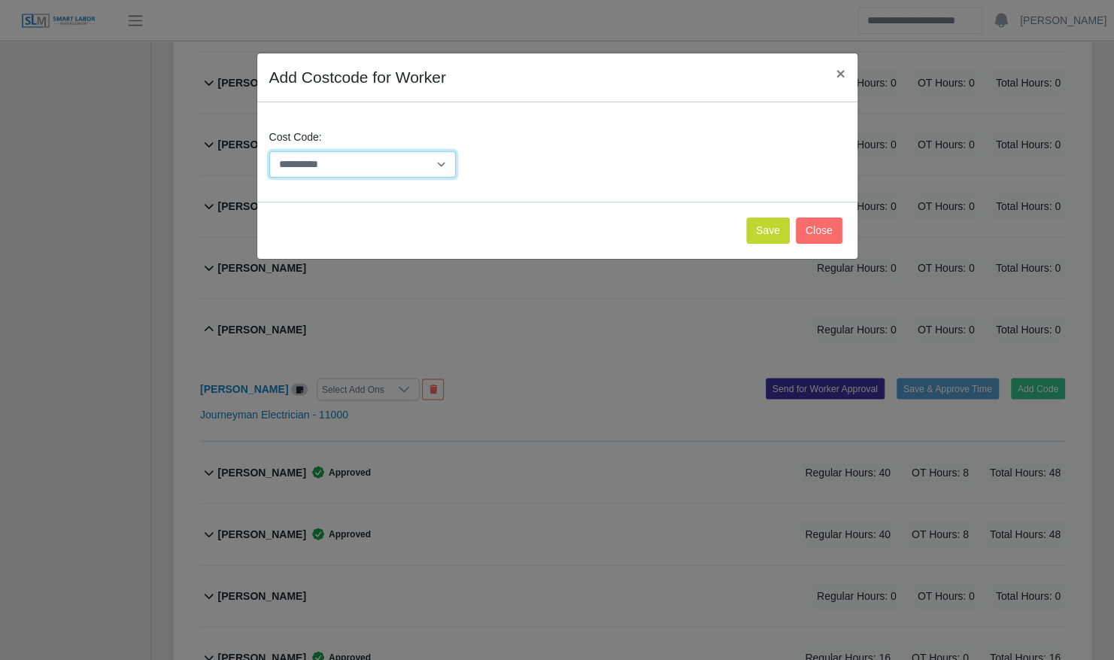
click at [419, 164] on select "**********" at bounding box center [362, 164] width 187 height 26
select select "**********"
click at [269, 151] on select "**********" at bounding box center [362, 164] width 187 height 26
click at [782, 234] on button "Save" at bounding box center [768, 230] width 44 height 26
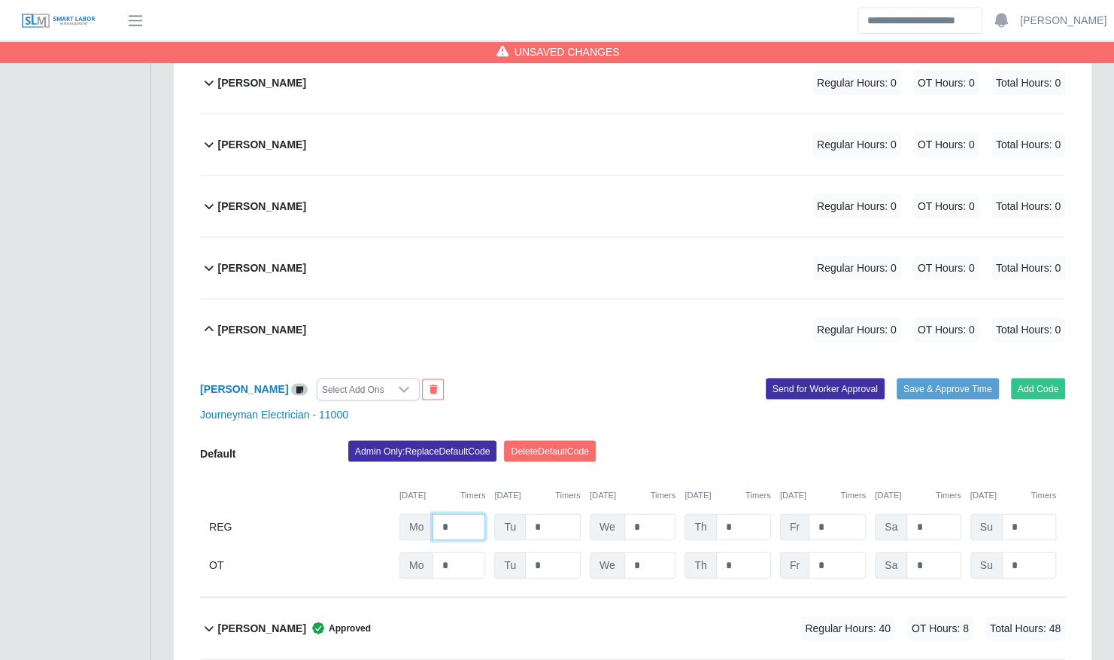
click at [467, 513] on input "*" at bounding box center [459, 526] width 53 height 26
type input "*"
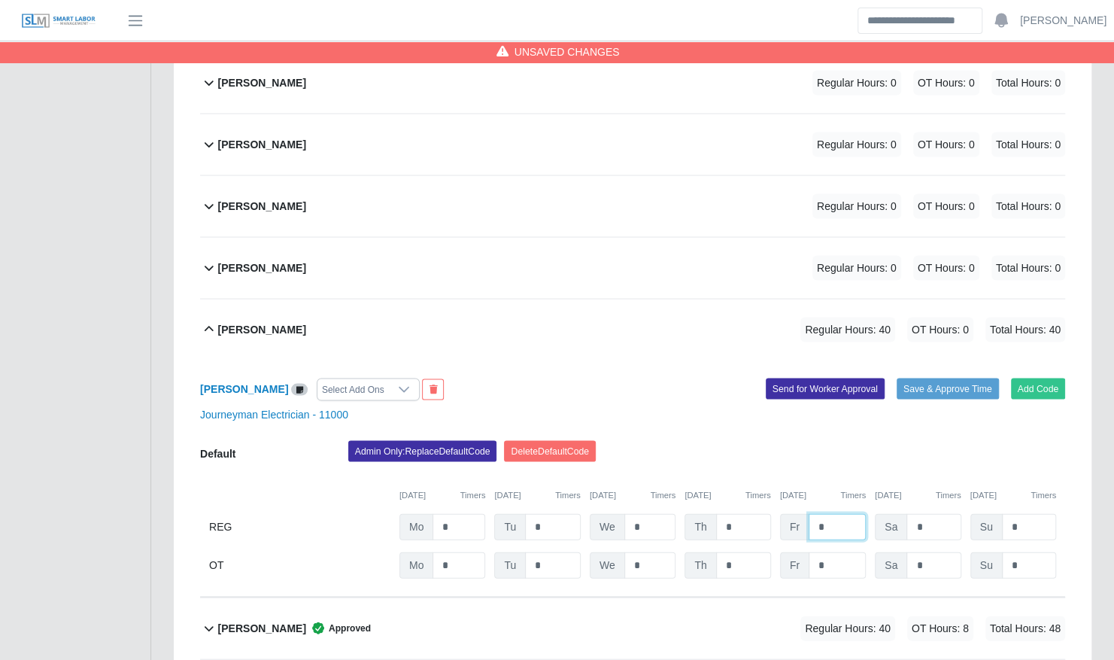
type input "*"
click at [776, 440] on div "Admin Only: Replace Default Code Delete Default Code" at bounding box center [707, 455] width 740 height 30
click at [974, 378] on button "Save & Approve Time" at bounding box center [948, 388] width 102 height 21
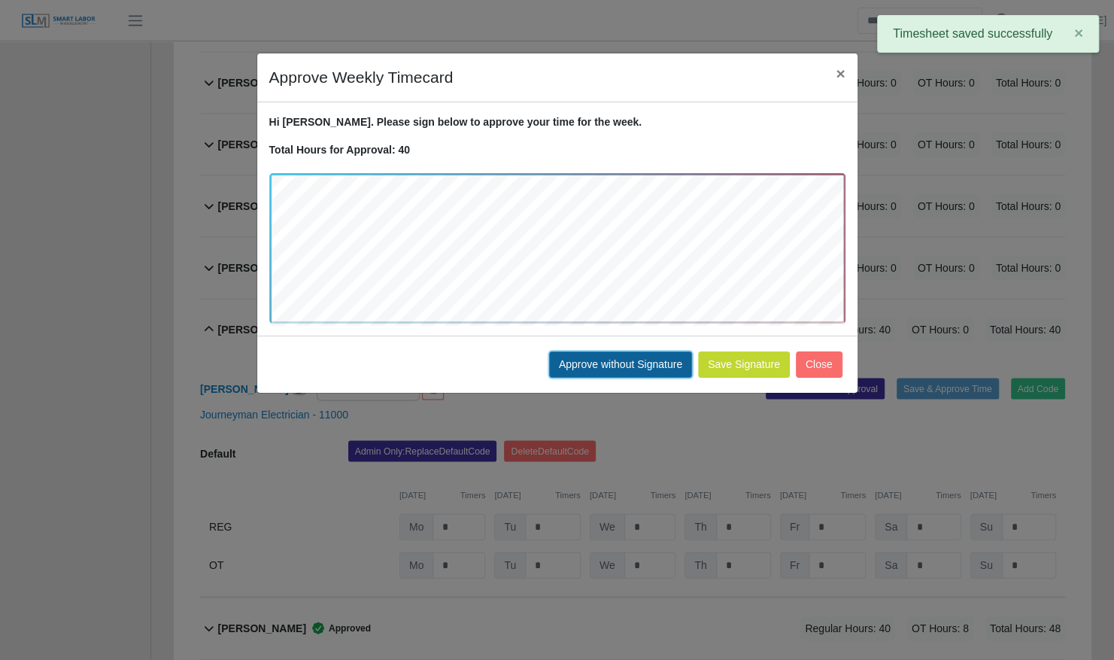
click at [617, 367] on button "Approve without Signature" at bounding box center [620, 364] width 143 height 26
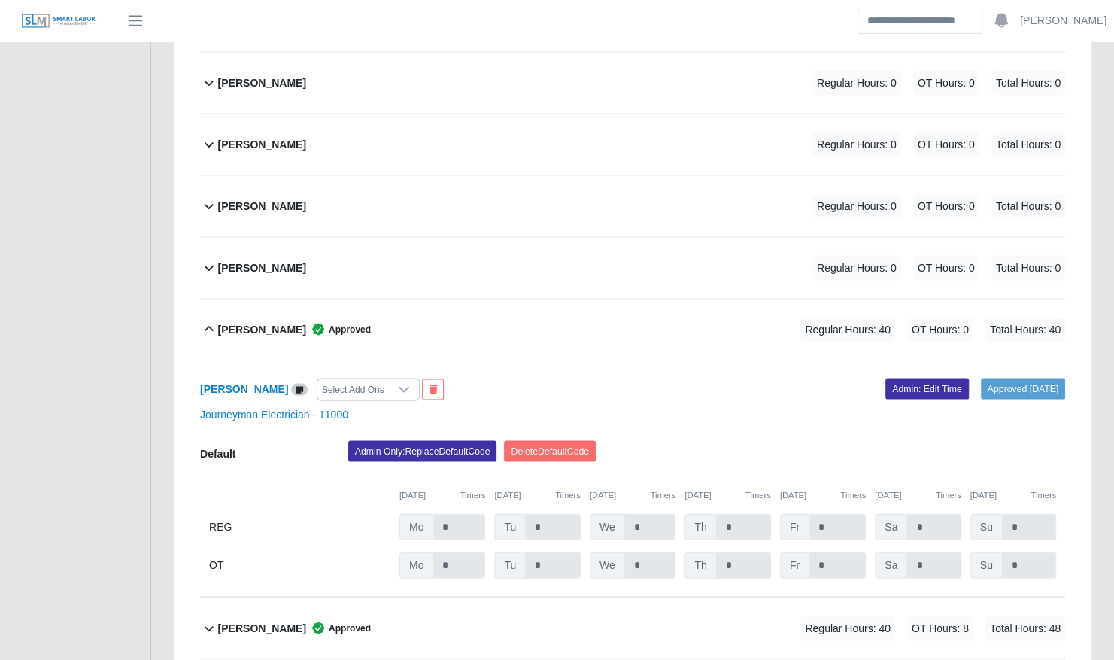
click at [418, 317] on div "Leonardo Lugo Approved Regular Hours: 40 OT Hours: 0 Total Hours: 40" at bounding box center [641, 329] width 847 height 61
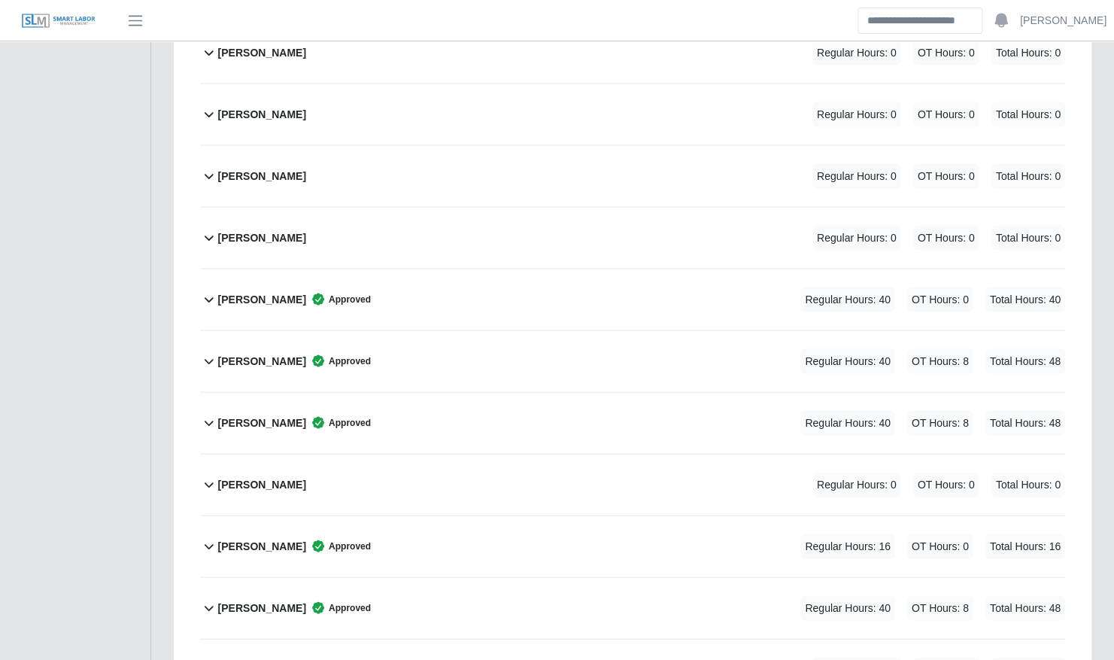
scroll to position [1628, 0]
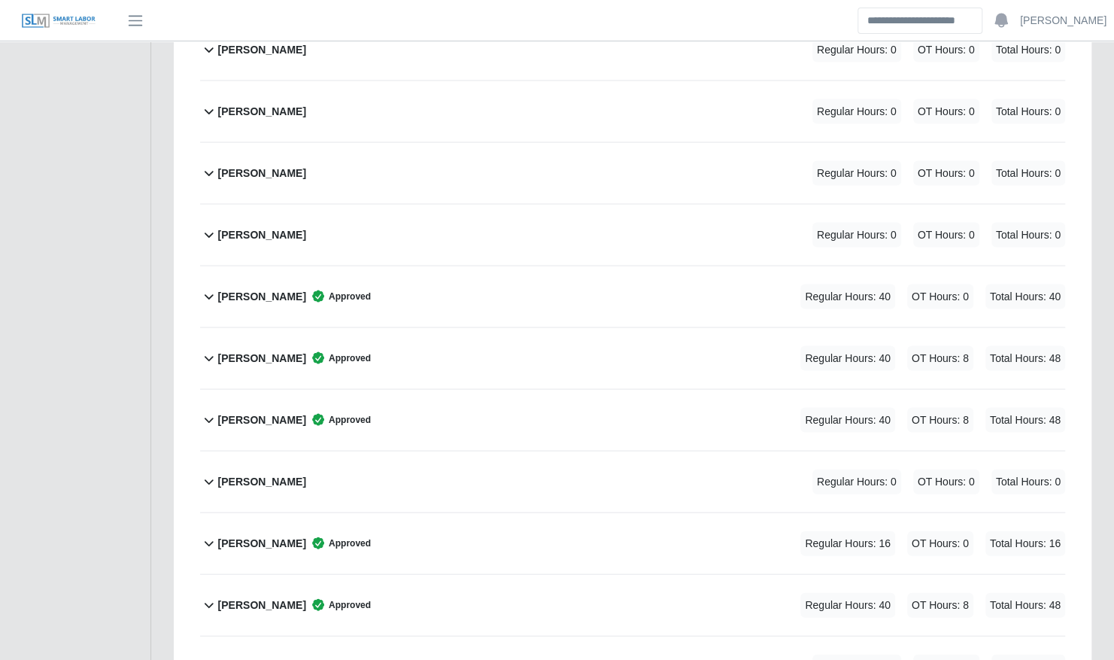
click at [429, 266] on div "Leonardo Lugo Approved Regular Hours: 40 OT Hours: 0 Total Hours: 40" at bounding box center [641, 296] width 847 height 61
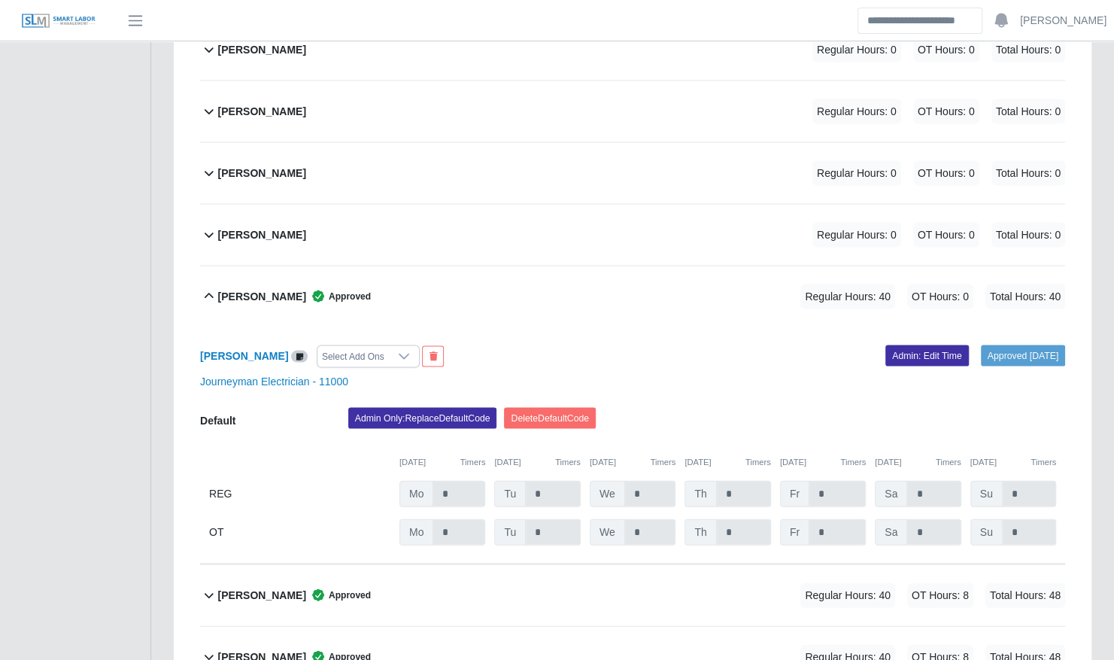
click at [762, 582] on div "Regular Hours: 40 OT Hours: 8 Total Hours: 48" at bounding box center [911, 594] width 307 height 25
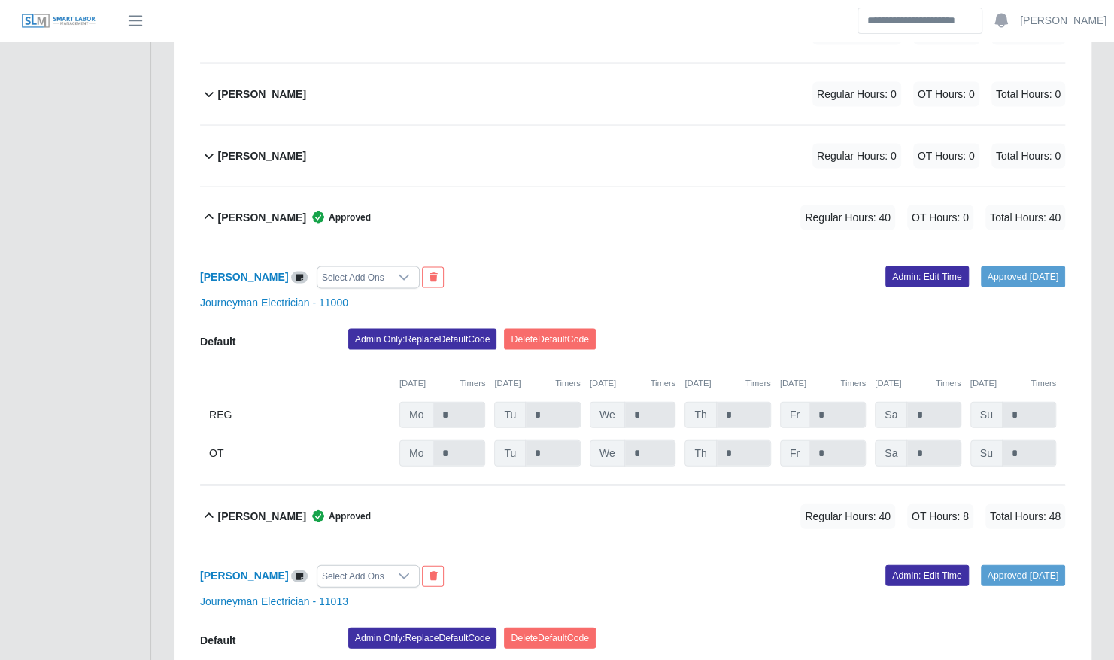
scroll to position [1703, 0]
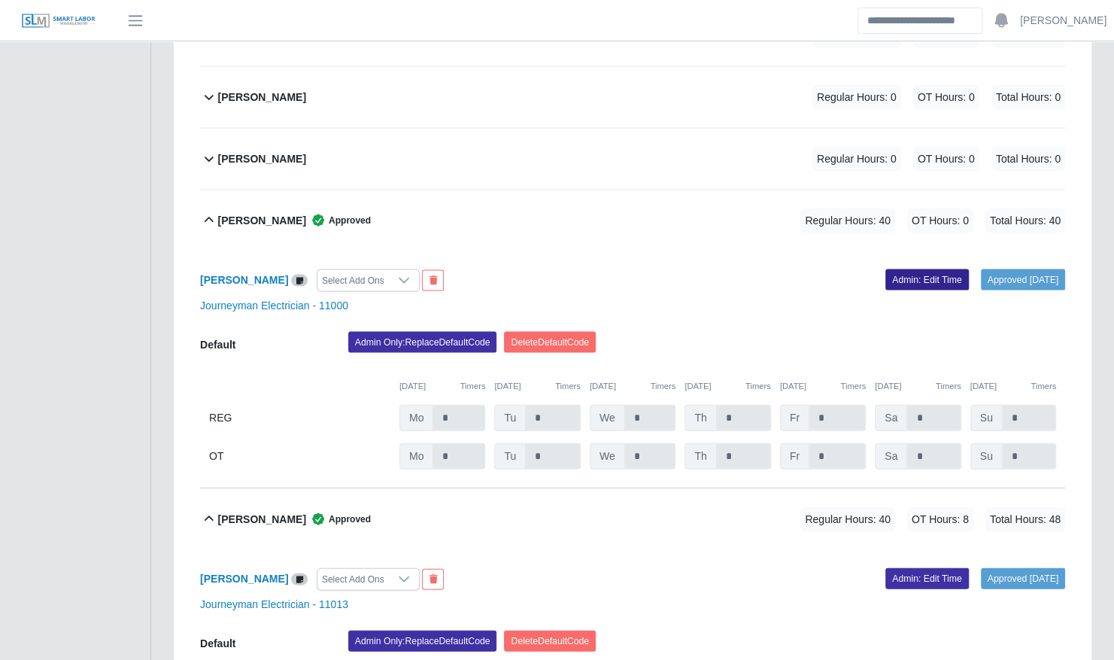
click at [909, 269] on link "Admin: Edit Time" at bounding box center [928, 279] width 84 height 21
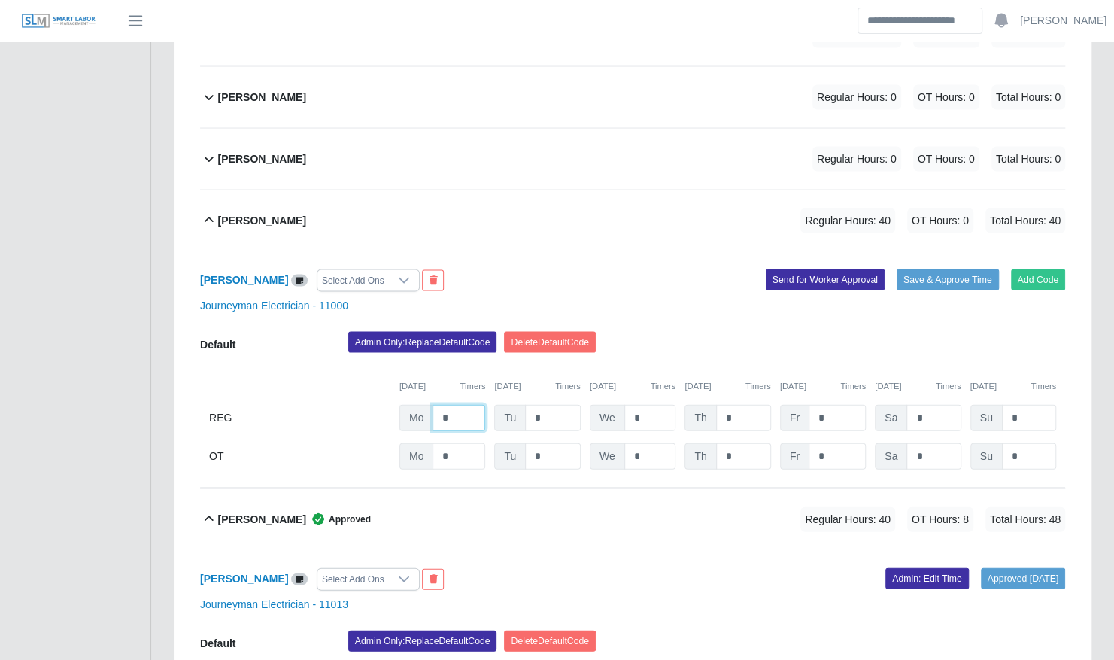
click at [451, 405] on input "*" at bounding box center [459, 418] width 53 height 26
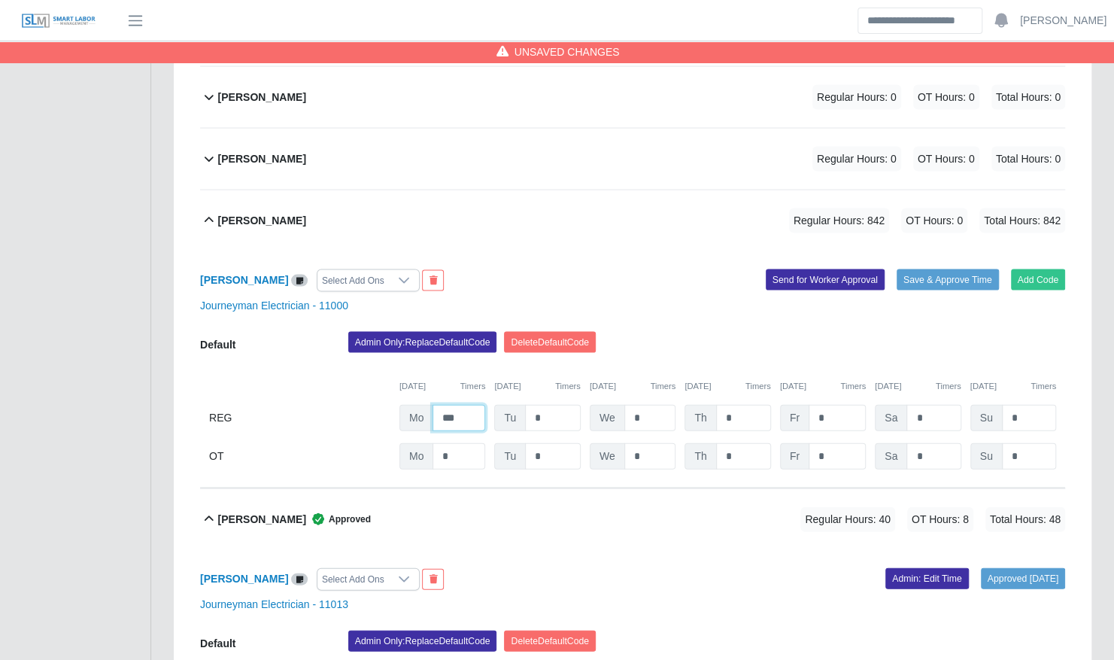
drag, startPoint x: 470, startPoint y: 392, endPoint x: 389, endPoint y: 390, distance: 81.3
click at [389, 405] on div "REG Mo *** Tu * We * Th * Fr * Sa * Su *" at bounding box center [632, 418] width 865 height 26
type input "**"
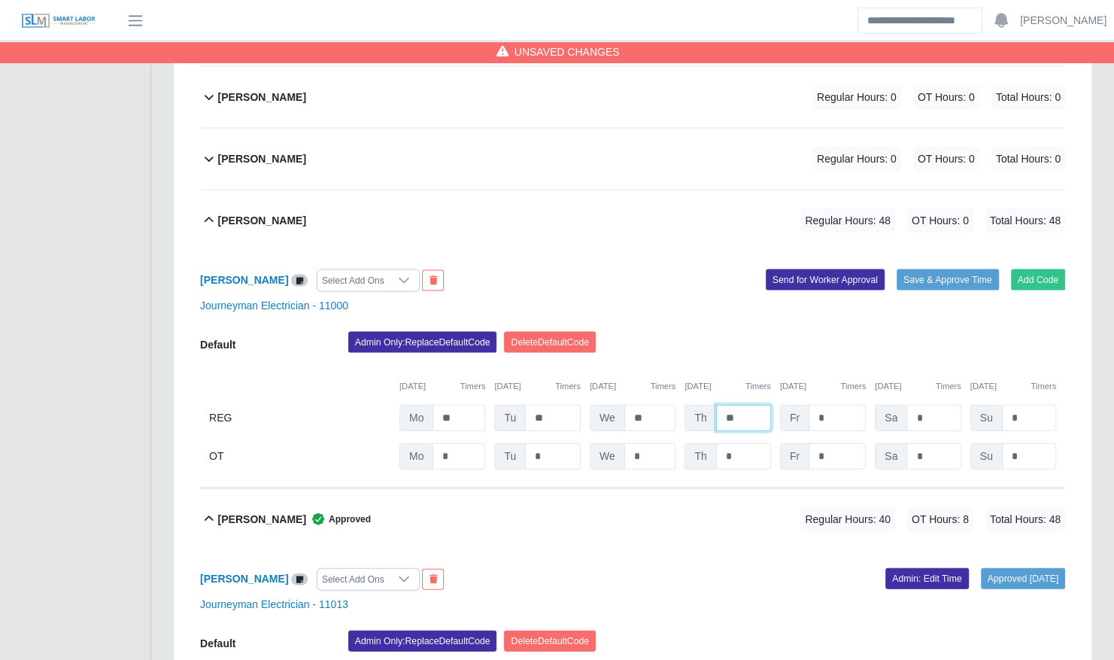
type input "**"
type input "*"
click at [0, 0] on input "*" at bounding box center [0, 0] width 0 height 0
type input "*"
click at [849, 337] on div "Admin Only: Replace Default Code Delete Default Code" at bounding box center [707, 347] width 740 height 30
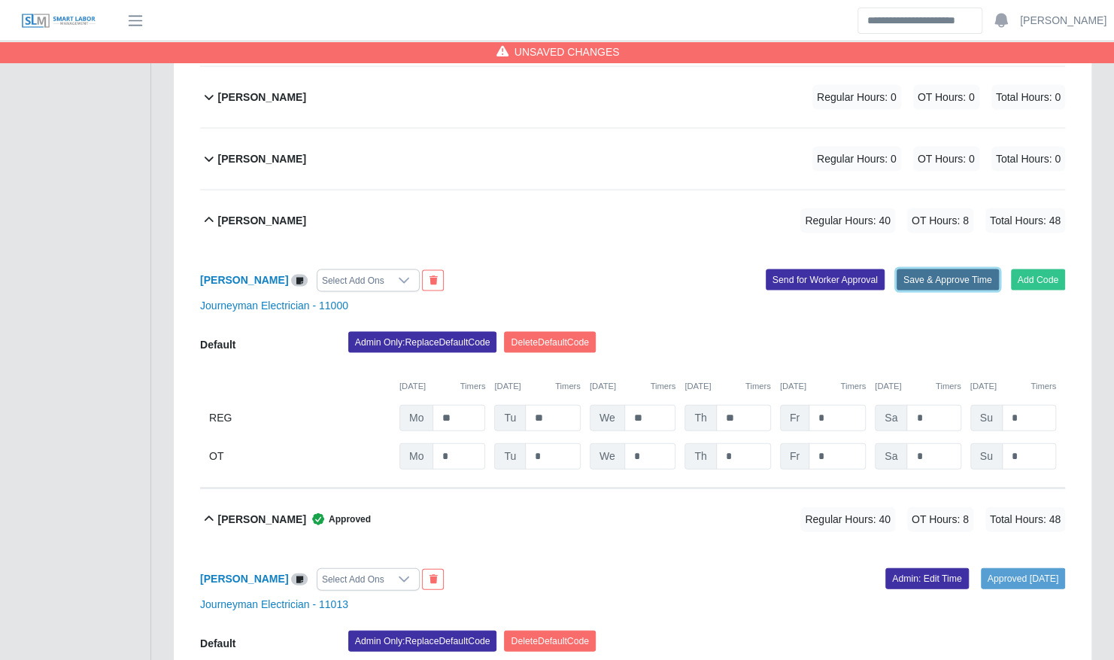
click at [914, 269] on button "Save & Approve Time" at bounding box center [948, 279] width 102 height 21
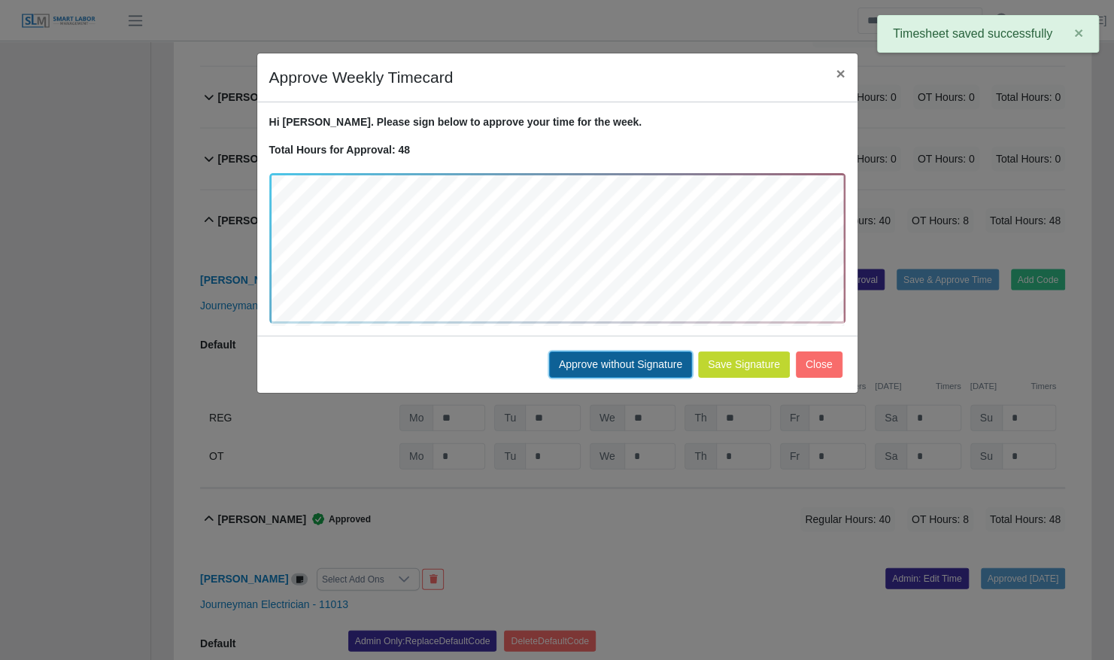
click at [639, 365] on button "Approve without Signature" at bounding box center [620, 364] width 143 height 26
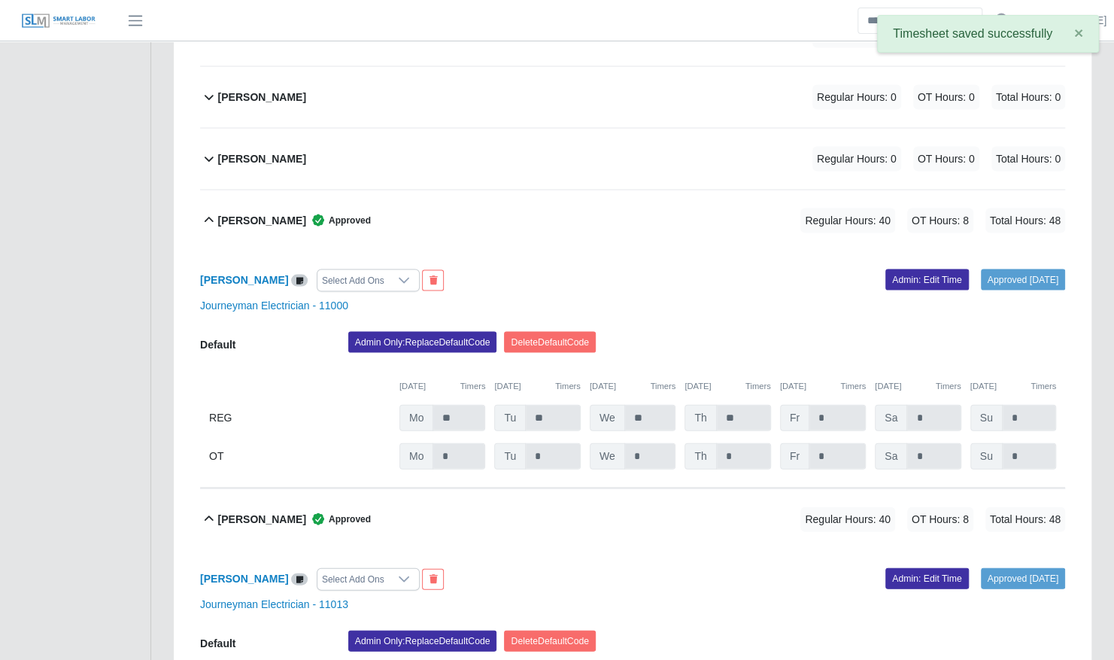
click at [448, 192] on div "Leonardo Lugo Approved Regular Hours: 40 OT Hours: 8 Total Hours: 48" at bounding box center [641, 220] width 847 height 61
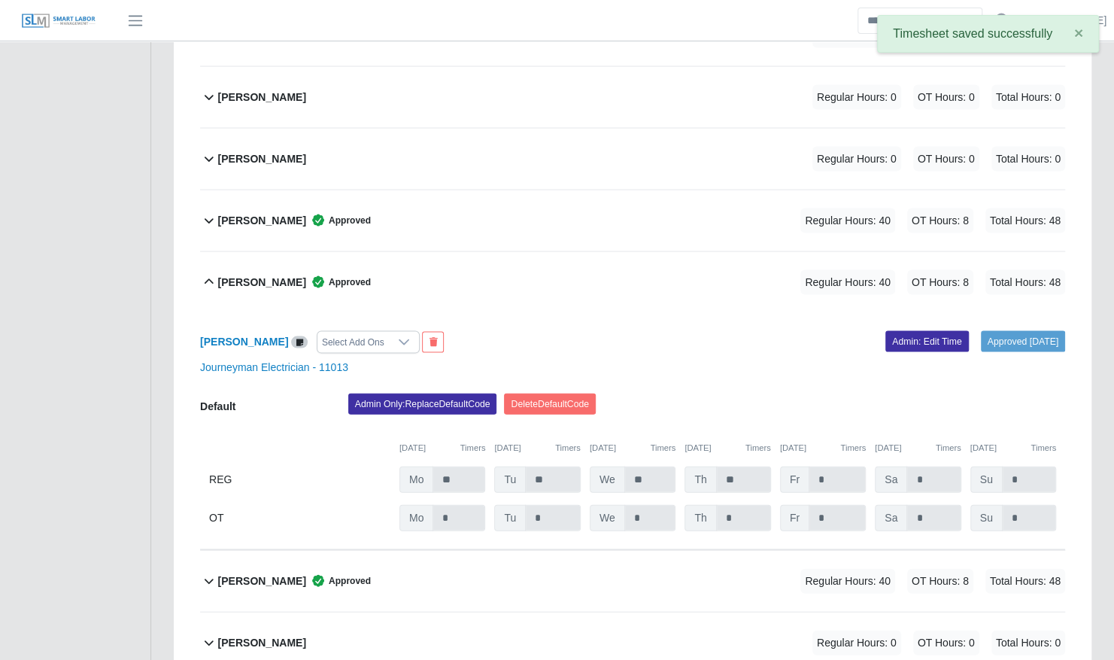
click at [396, 261] on div "Lillian Martinez Approved Regular Hours: 40 OT Hours: 8 Total Hours: 48" at bounding box center [641, 282] width 847 height 61
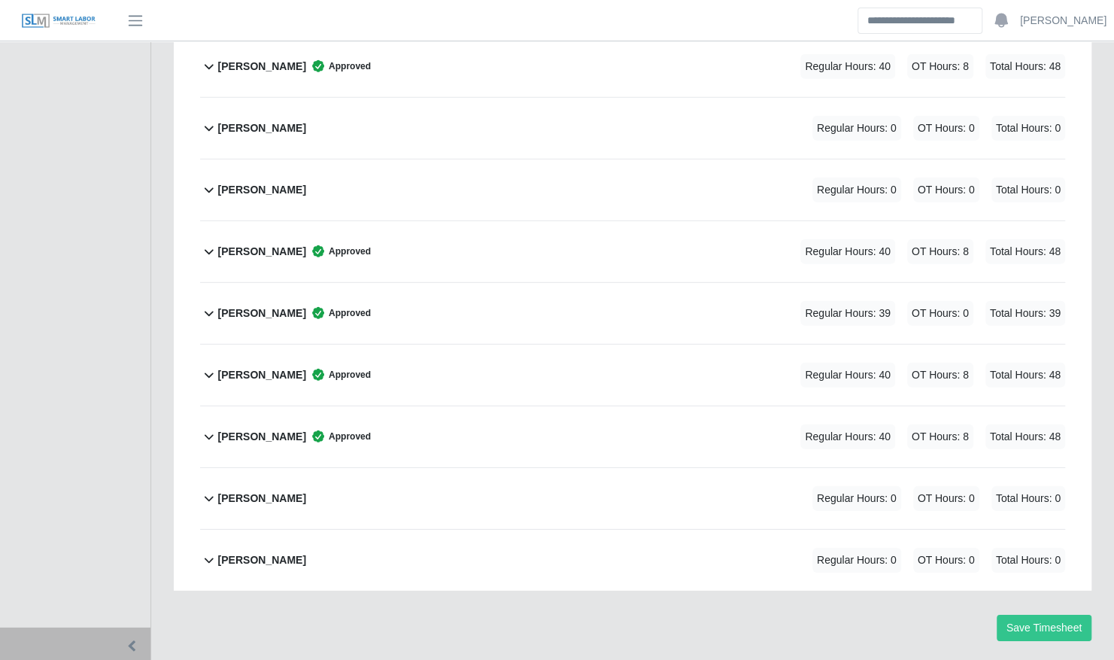
scroll to position [2430, 0]
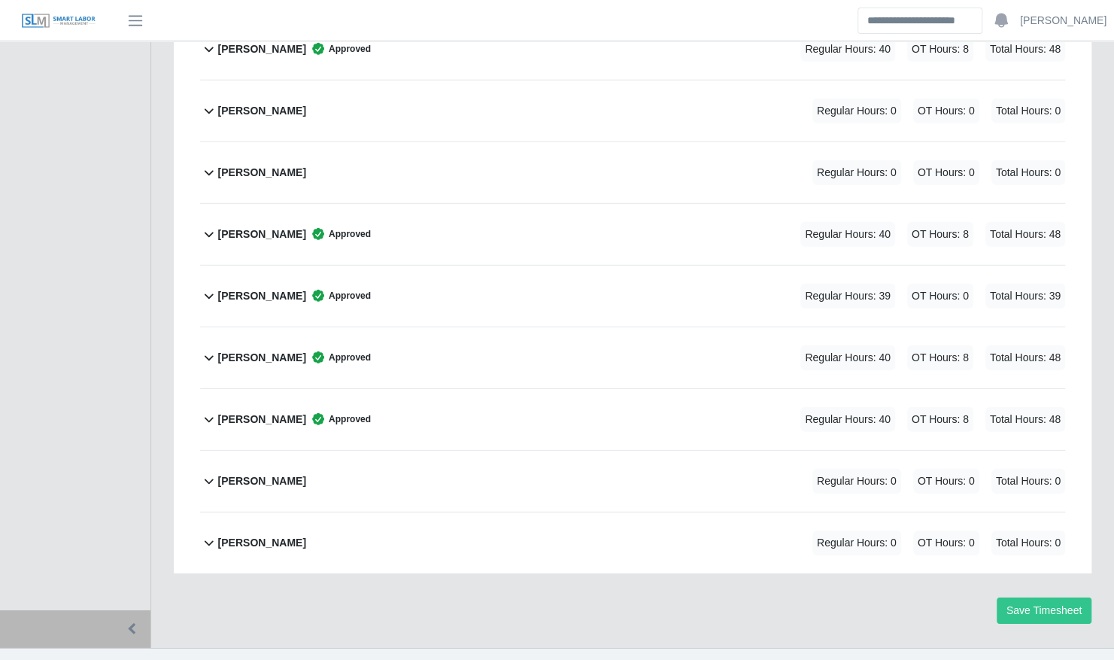
click at [384, 451] on div "Yefferson Rodriguez Regular Hours: 0 OT Hours: 0 Total Hours: 0" at bounding box center [641, 481] width 847 height 61
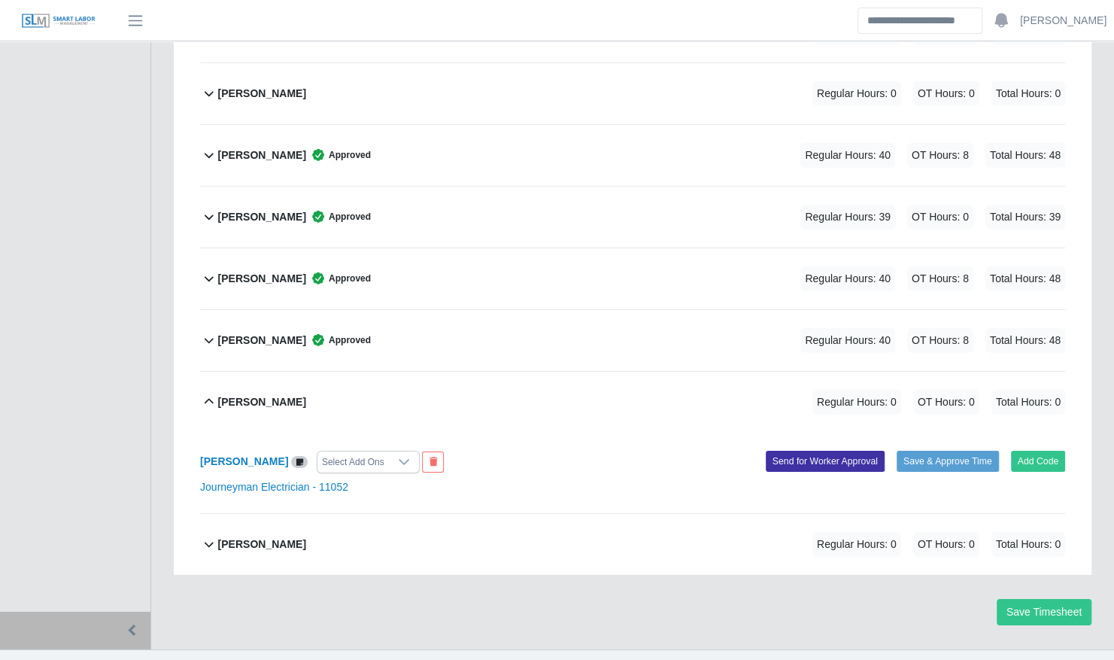
scroll to position [2511, 0]
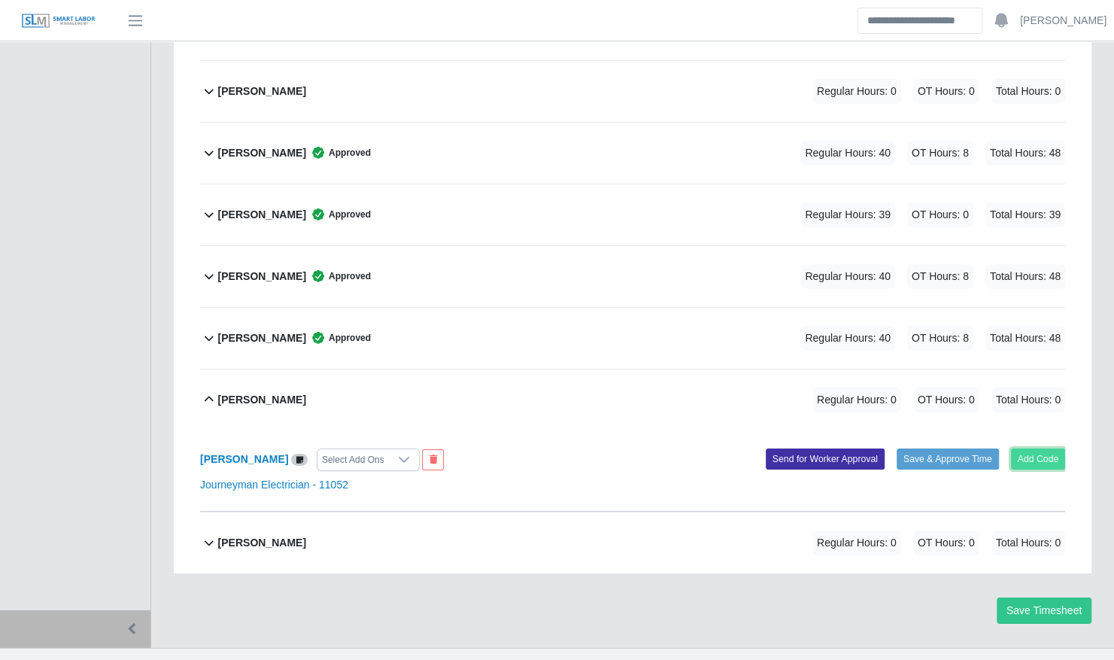
click at [1061, 448] on button "Add Code" at bounding box center [1038, 458] width 55 height 21
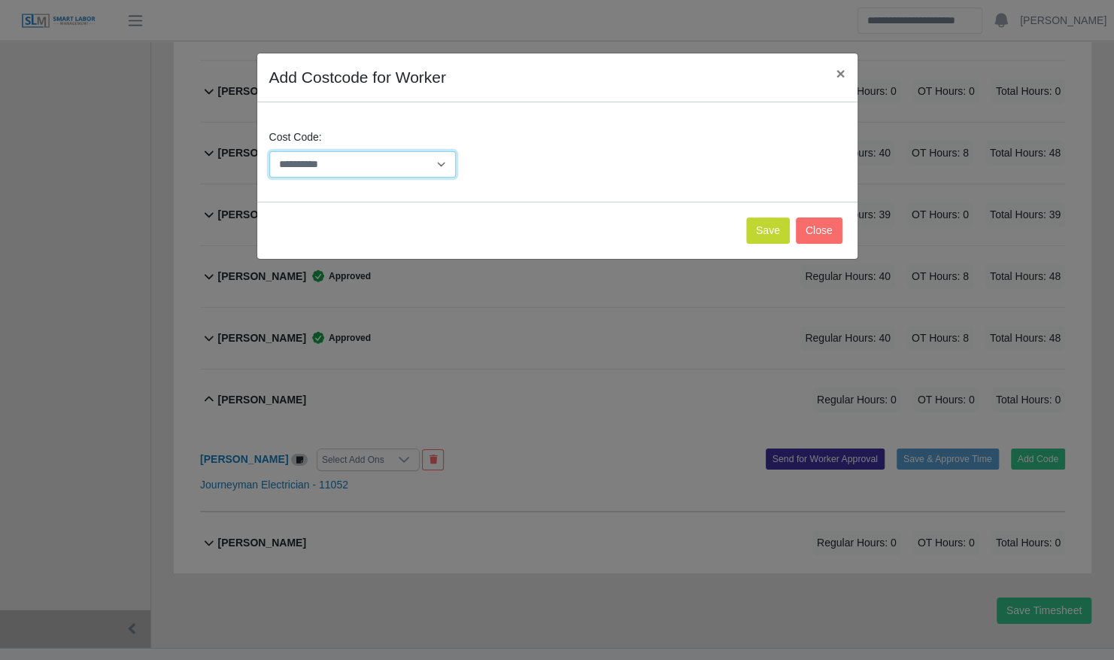
click at [406, 163] on select "**********" at bounding box center [362, 164] width 187 height 26
select select "**********"
click at [269, 151] on select "**********" at bounding box center [362, 164] width 187 height 26
click at [786, 238] on button "Save" at bounding box center [768, 230] width 44 height 26
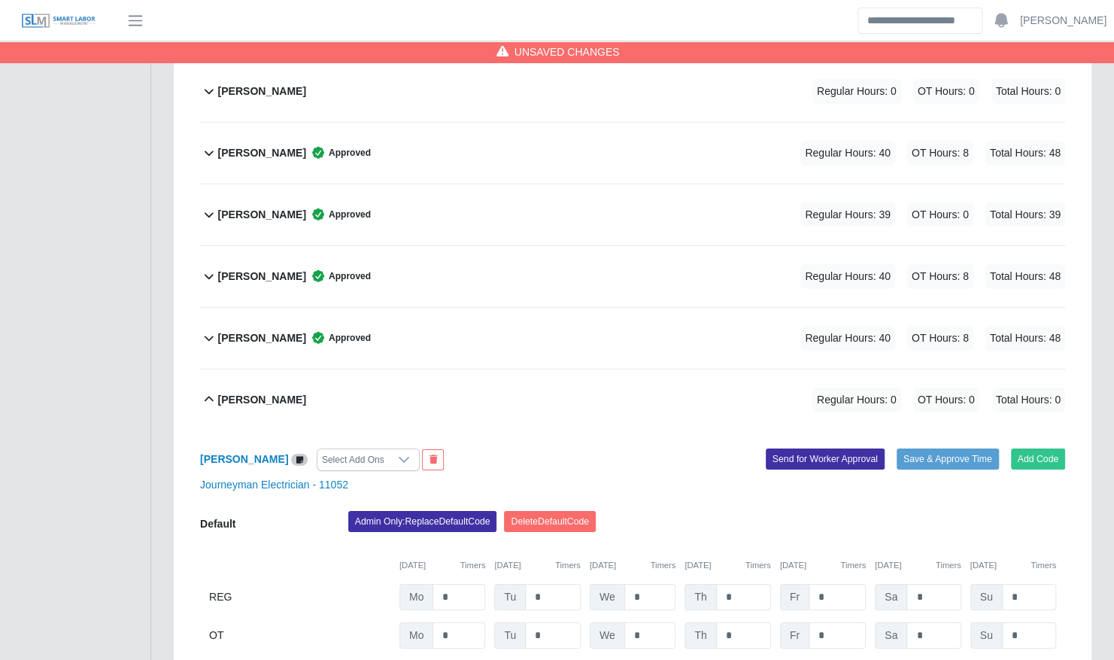
scroll to position [2666, 0]
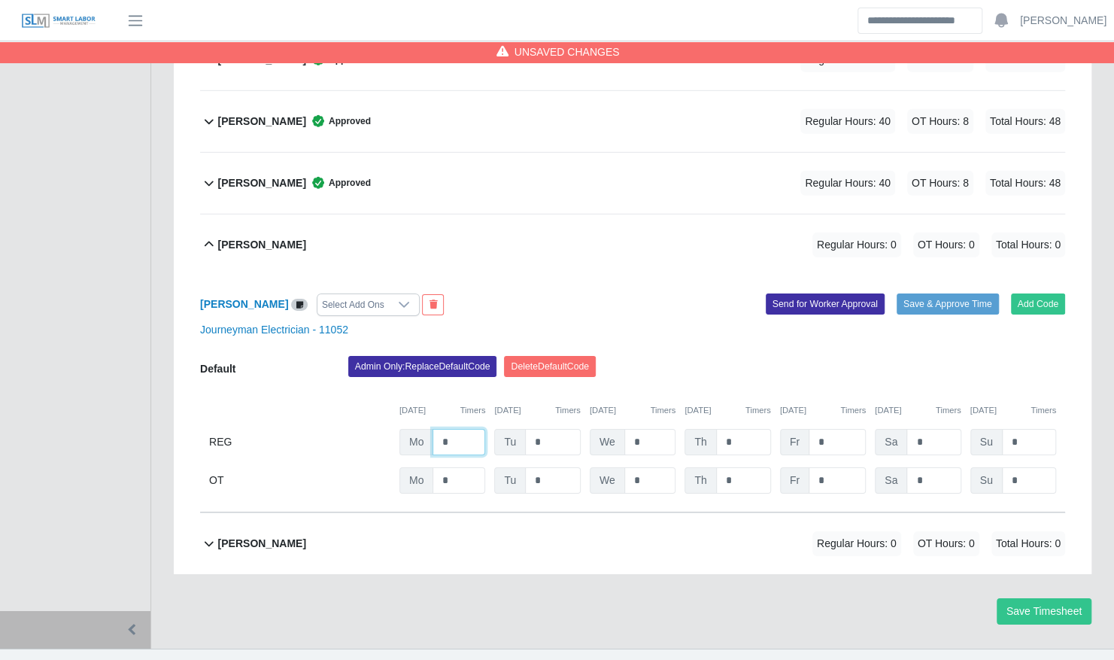
click at [0, 0] on input "*" at bounding box center [0, 0] width 0 height 0
type input "*"
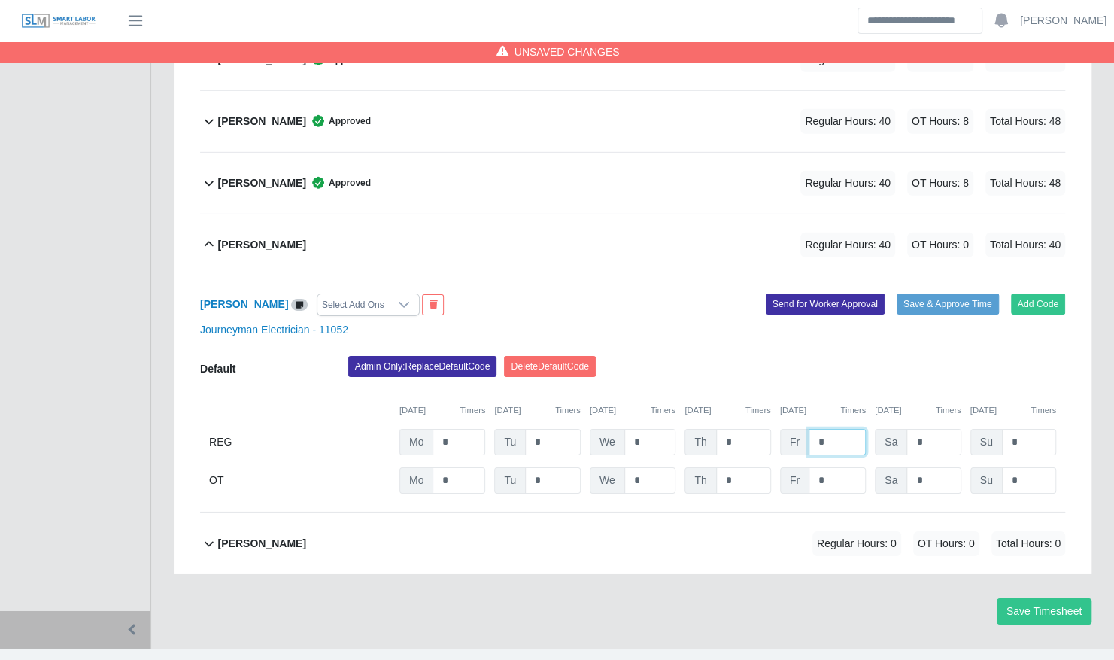
type input "*"
click at [0, 0] on input "*" at bounding box center [0, 0] width 0 height 0
type input "**"
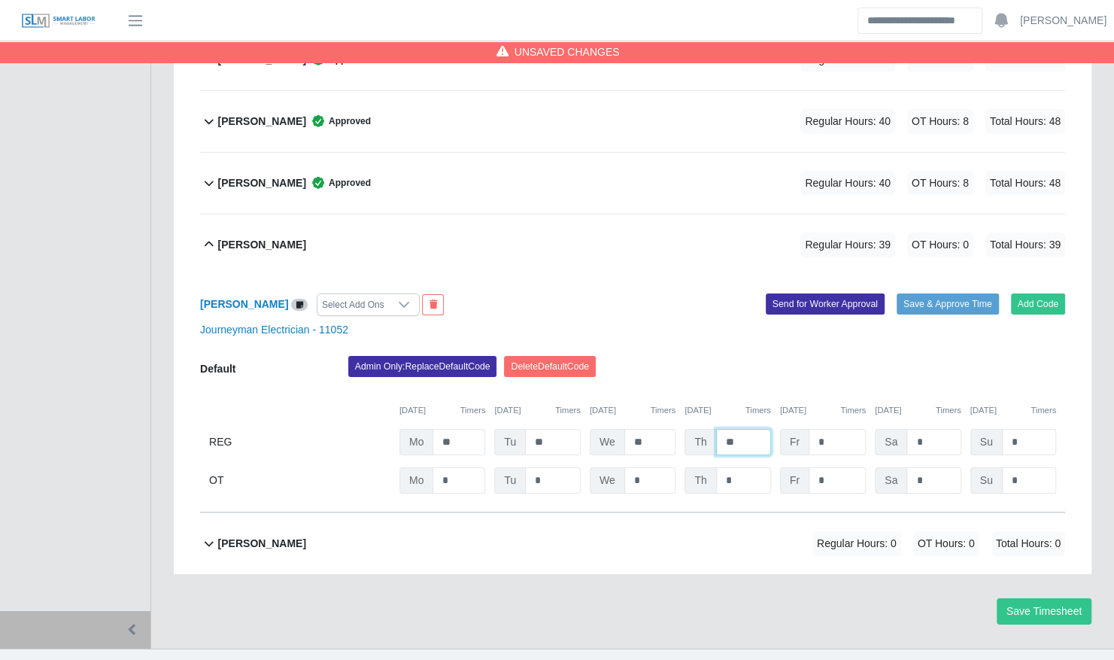
type input "**"
type input "*"
click at [0, 0] on input "*" at bounding box center [0, 0] width 0 height 0
type input "*"
click at [930, 293] on button "Save & Approve Time" at bounding box center [948, 303] width 102 height 21
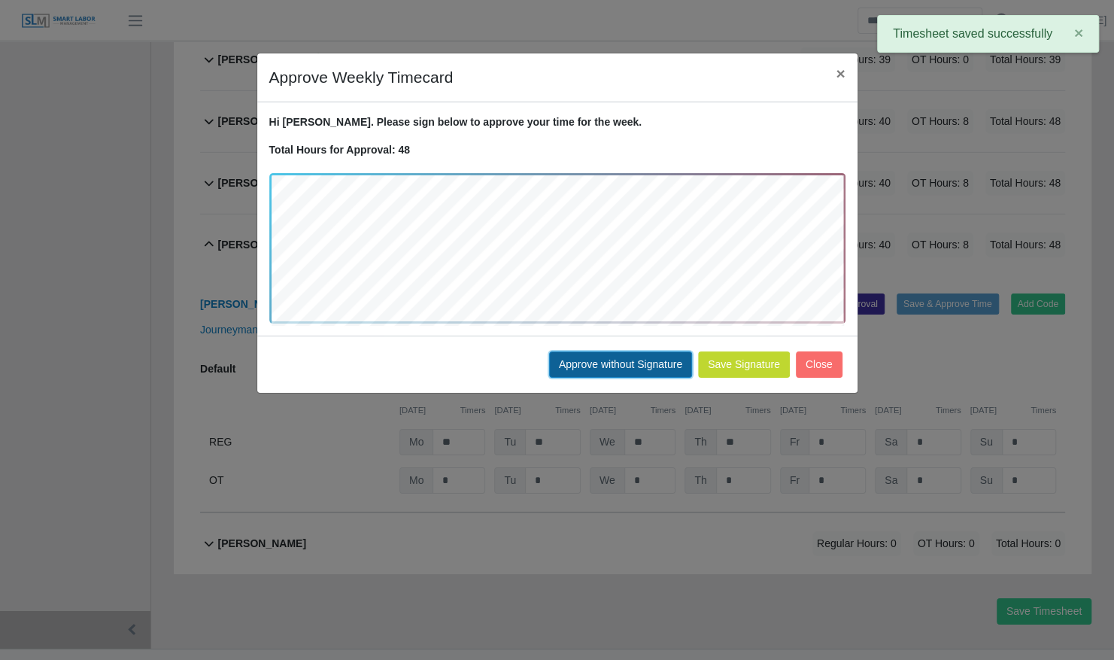
click at [618, 359] on button "Approve without Signature" at bounding box center [620, 364] width 143 height 26
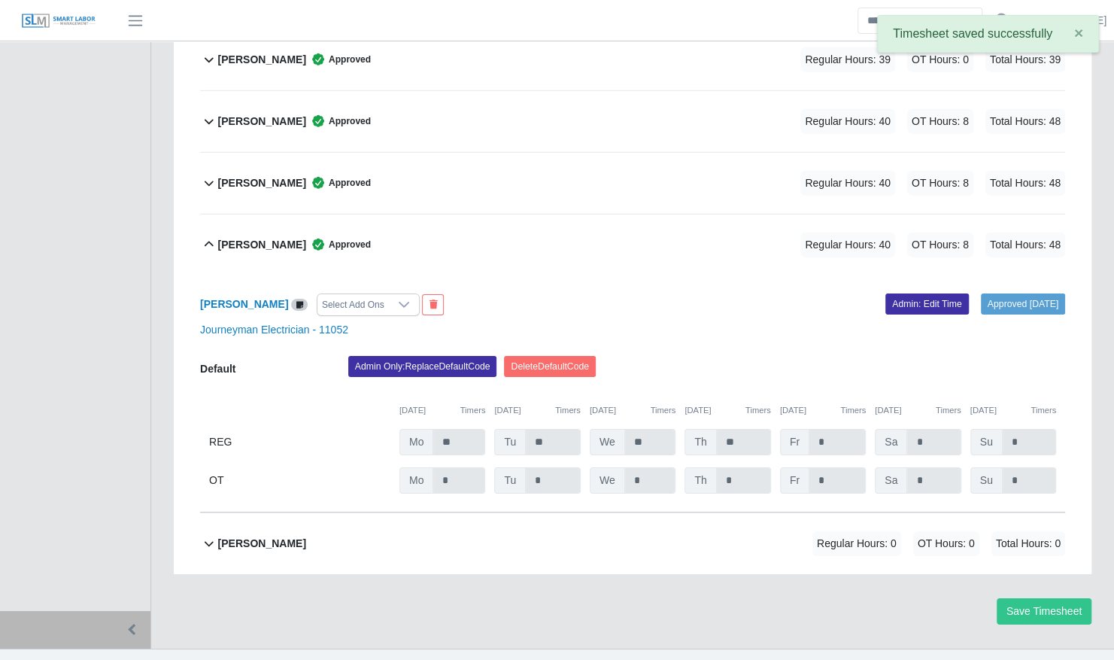
click at [295, 237] on b "Yefferson Rodriguez" at bounding box center [262, 245] width 88 height 16
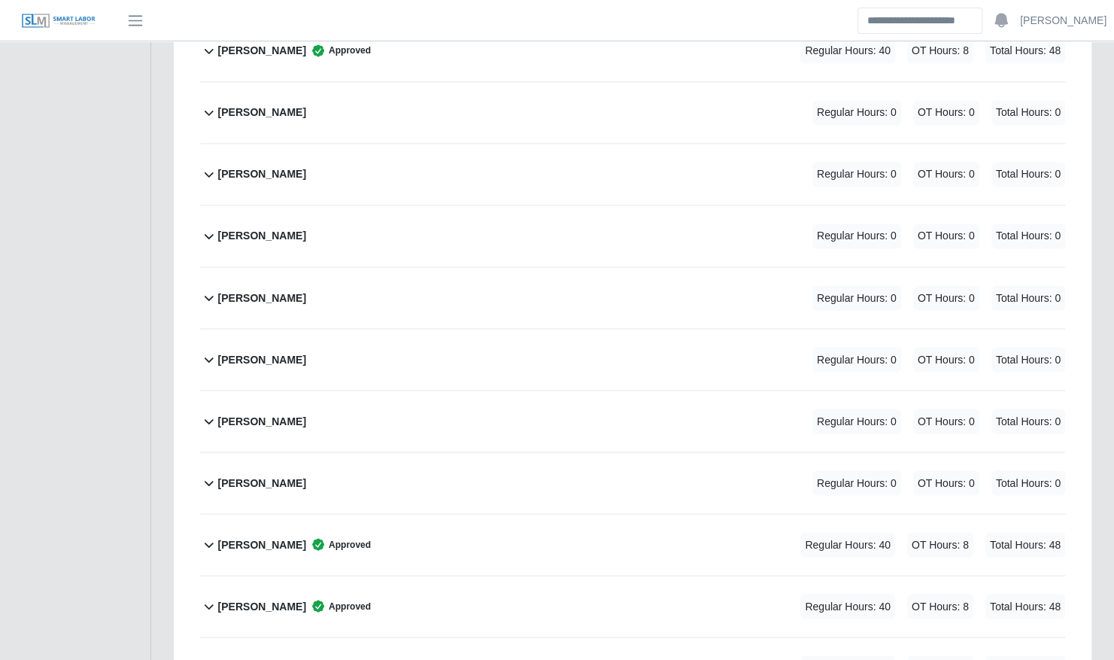
scroll to position [1370, 0]
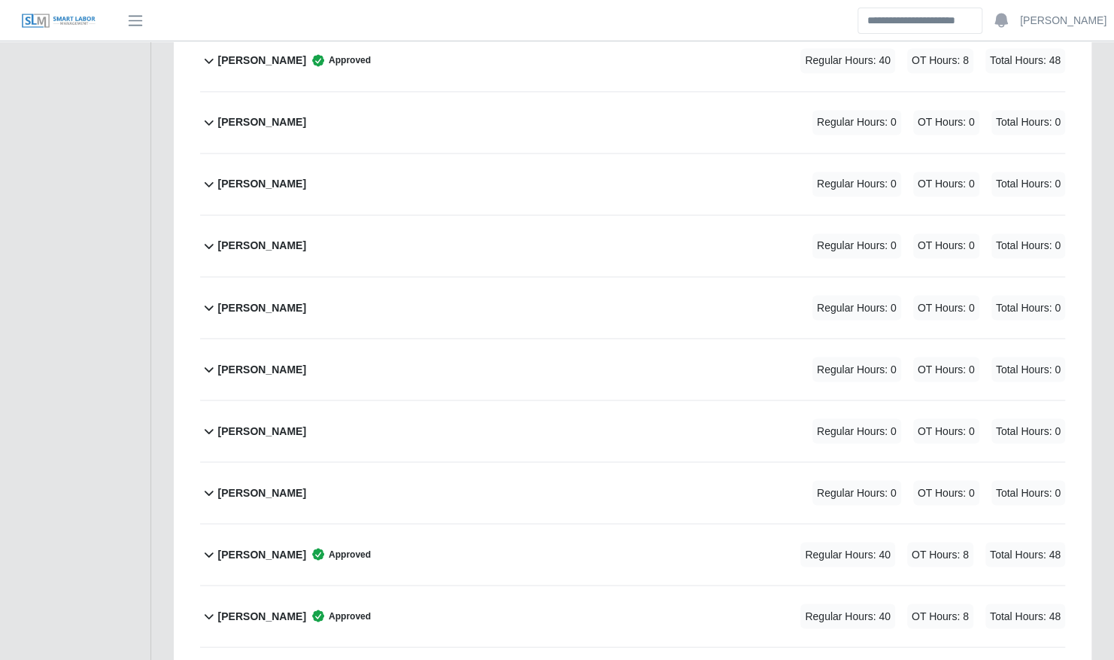
click at [300, 238] on b "Johandri Sanchez" at bounding box center [262, 246] width 88 height 16
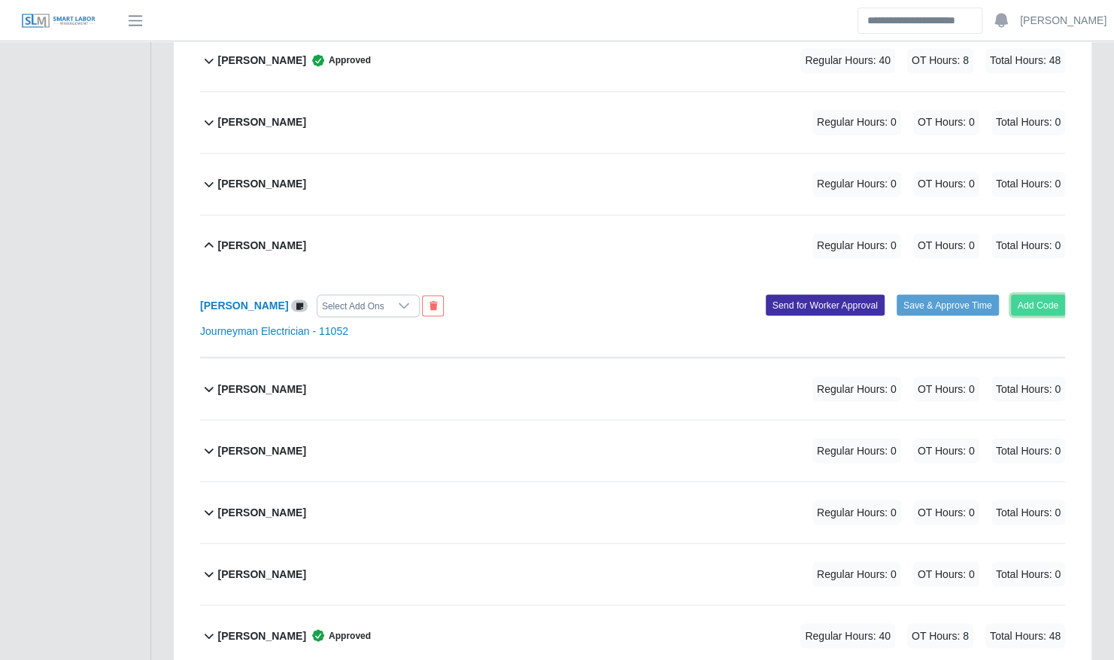
click at [1050, 294] on button "Add Code" at bounding box center [1038, 304] width 55 height 21
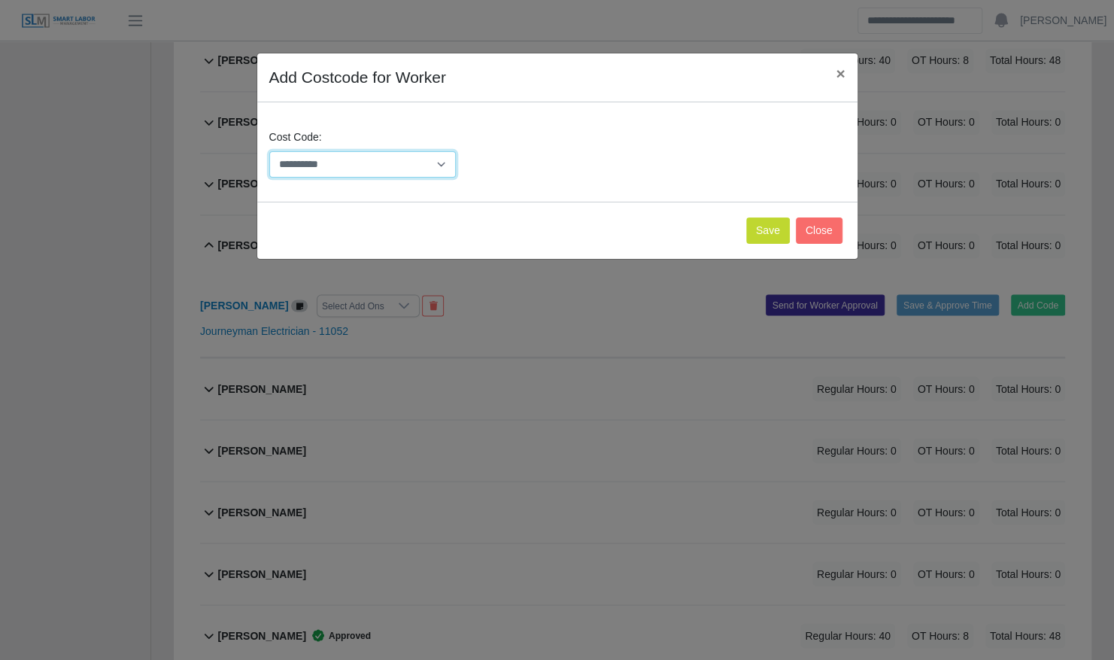
click at [397, 164] on select "**********" at bounding box center [362, 164] width 187 height 26
select select "**********"
click at [269, 151] on select "**********" at bounding box center [362, 164] width 187 height 26
click at [764, 231] on button "Save" at bounding box center [768, 230] width 44 height 26
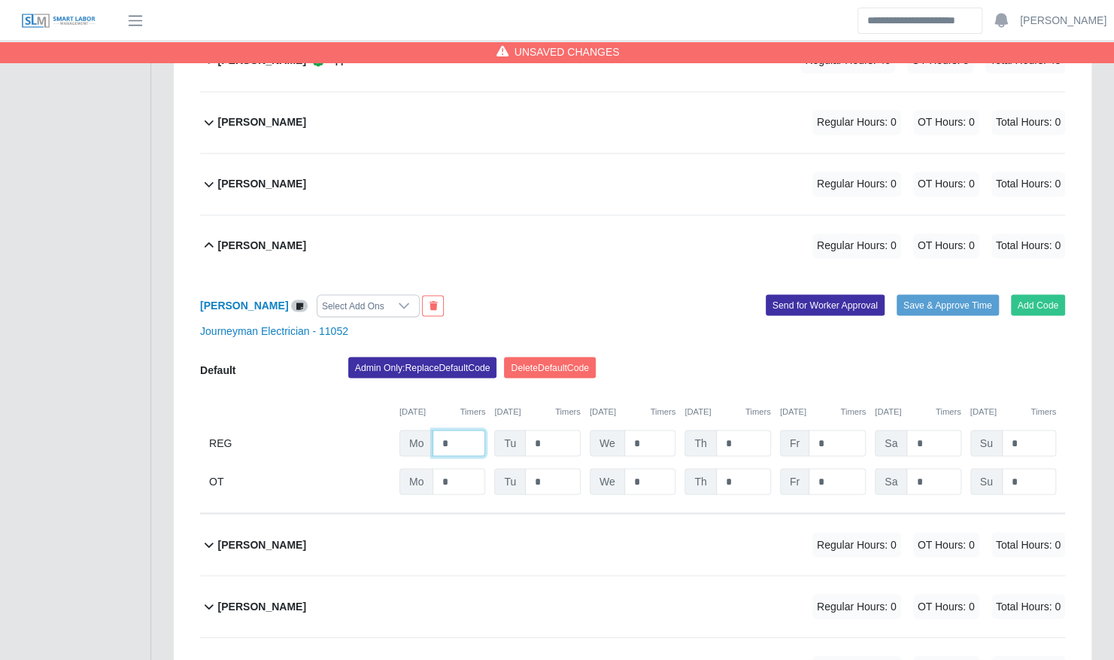
click at [449, 430] on input "*" at bounding box center [459, 443] width 53 height 26
type input "**"
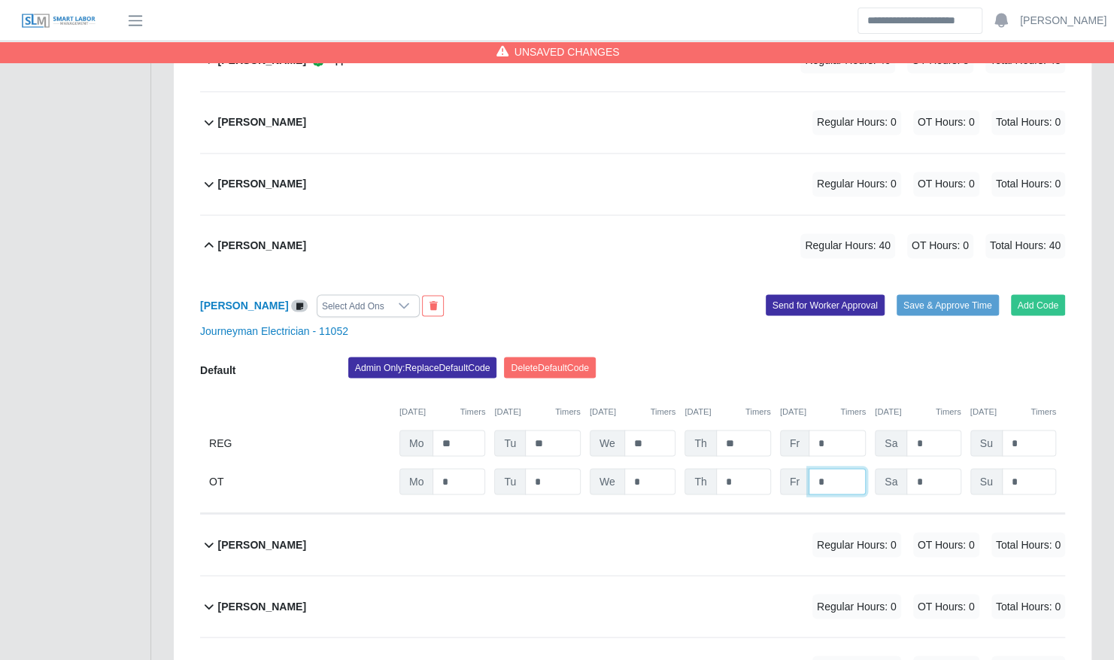
click at [0, 0] on input "*" at bounding box center [0, 0] width 0 height 0
type input "*"
click at [892, 357] on div "Admin Only: Replace Default Code Delete Default Code" at bounding box center [707, 372] width 740 height 30
click at [940, 294] on button "Save & Approve Time" at bounding box center [948, 304] width 102 height 21
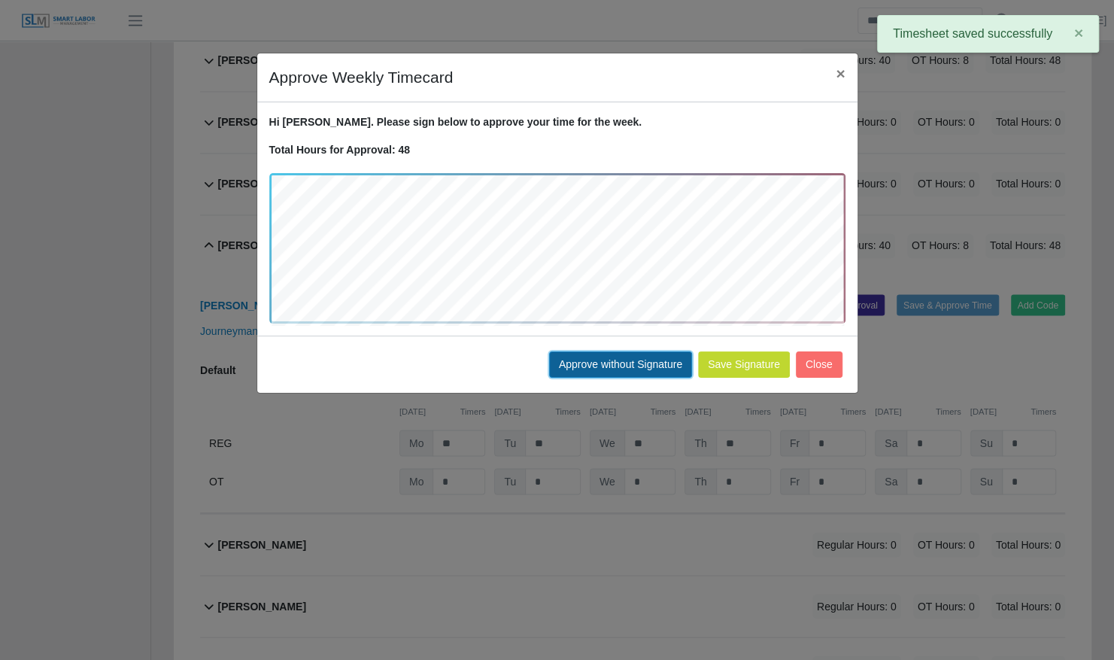
click at [587, 360] on button "Approve without Signature" at bounding box center [620, 364] width 143 height 26
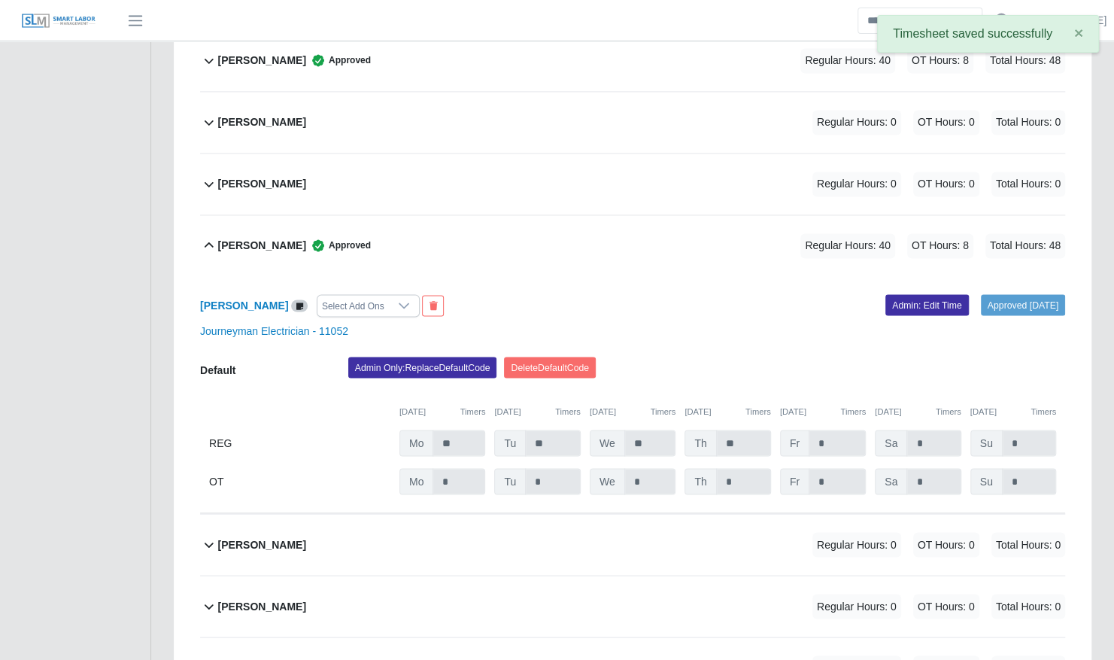
click at [282, 238] on b "Johandri Sanchez" at bounding box center [262, 246] width 88 height 16
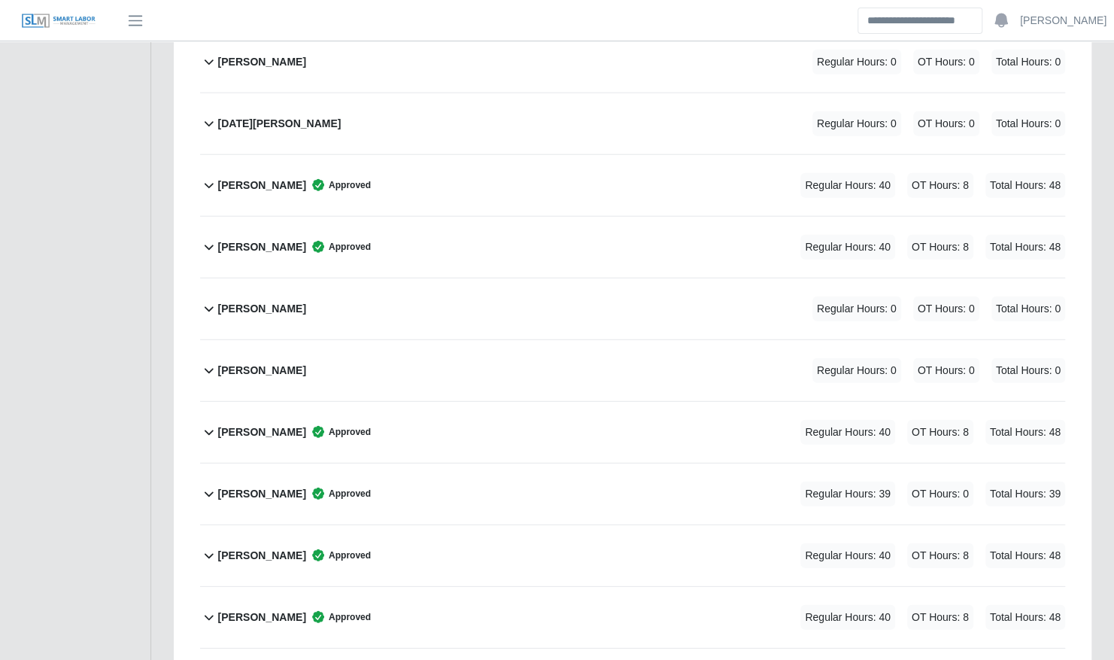
scroll to position [2430, 0]
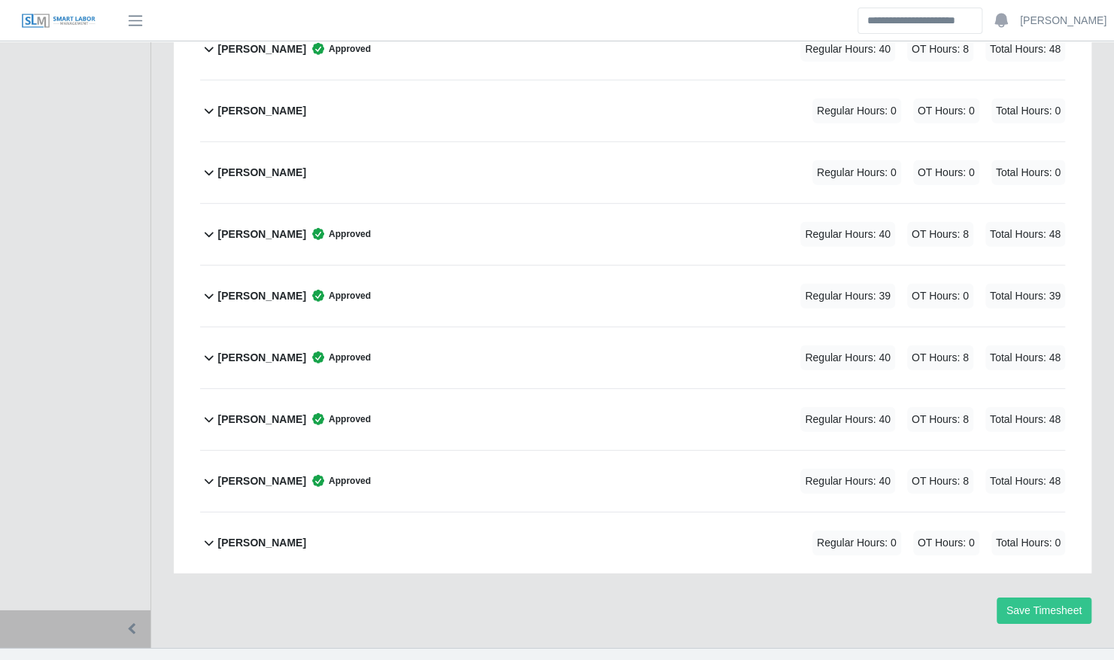
click at [378, 266] on div "Vincent Becknell Approved Regular Hours: 39 OT Hours: 0 Total Hours: 39" at bounding box center [641, 296] width 847 height 61
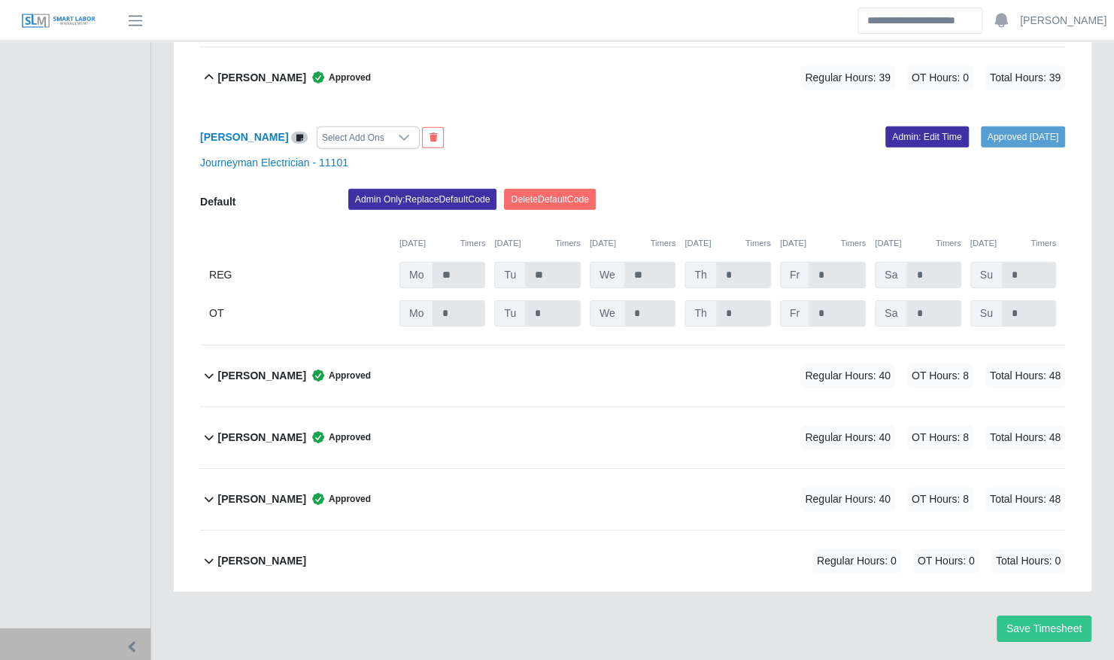
scroll to position [2666, 0]
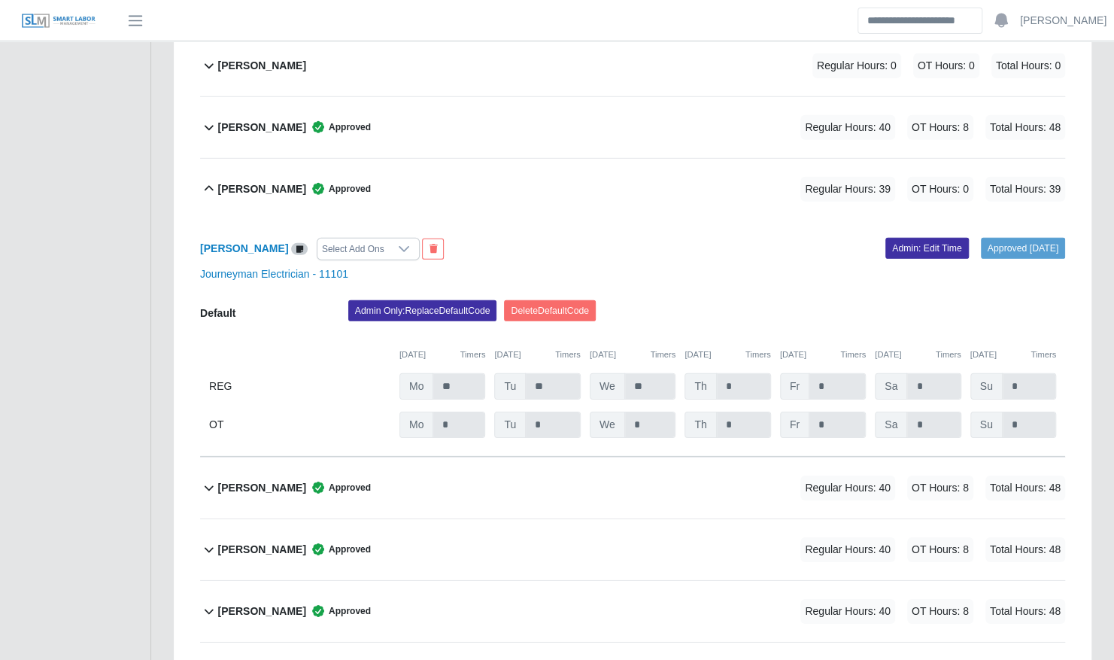
click at [621, 167] on div "Vincent Becknell Approved Regular Hours: 39 OT Hours: 0 Total Hours: 39" at bounding box center [641, 189] width 847 height 61
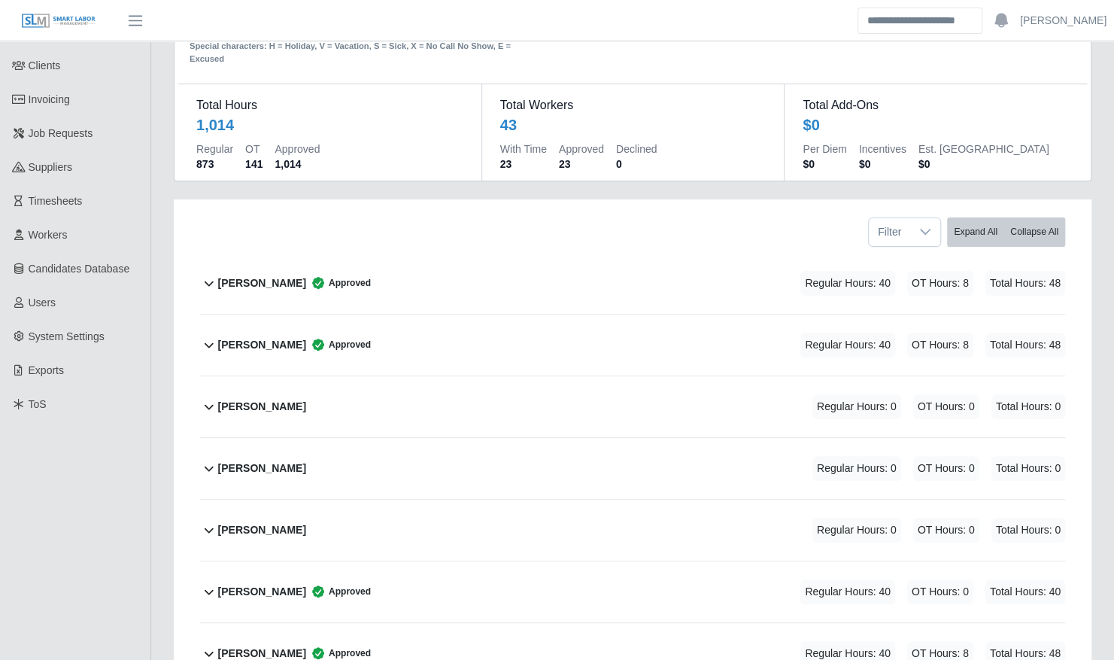
scroll to position [0, 0]
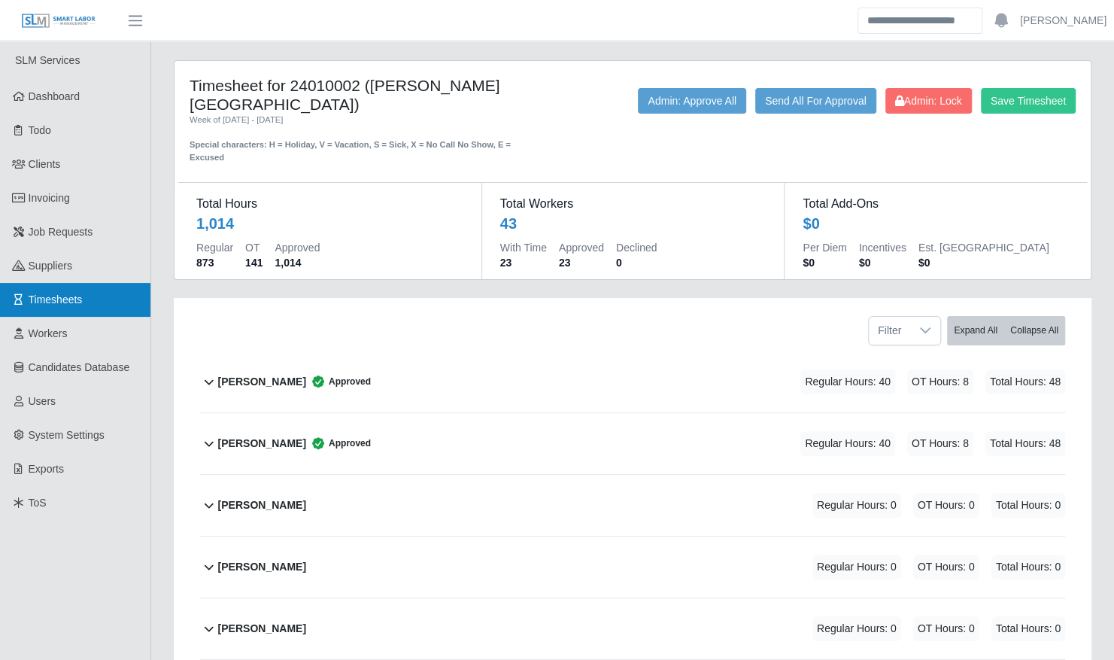
click at [111, 287] on link "Timesheets" at bounding box center [75, 300] width 150 height 34
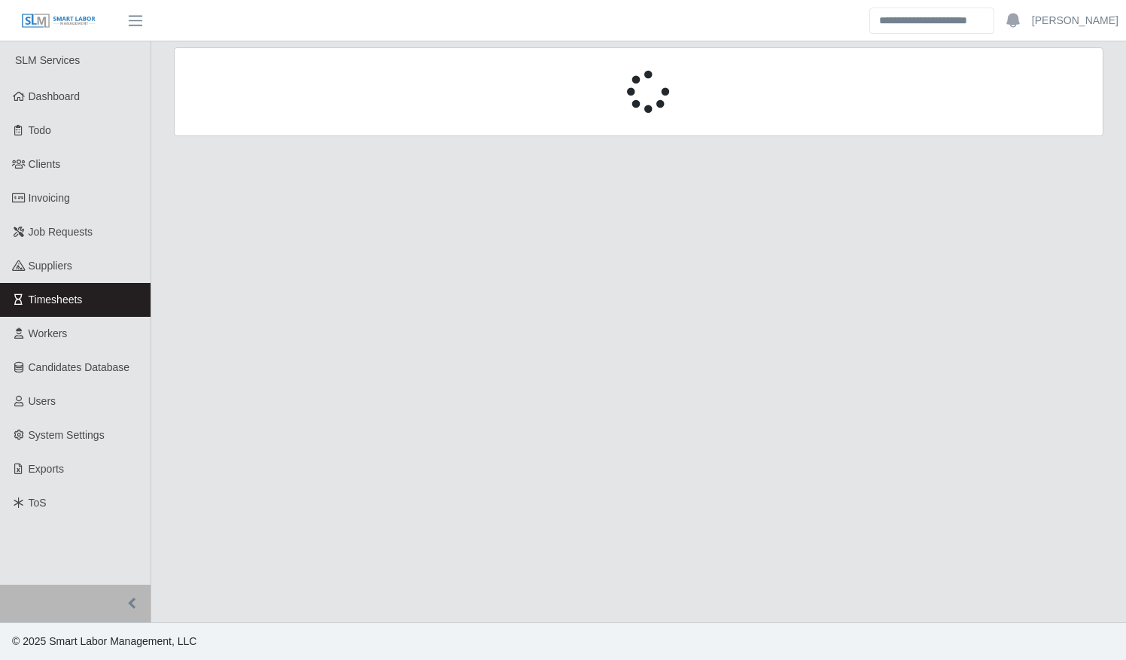
click at [277, 121] on div at bounding box center [638, 91] width 929 height 89
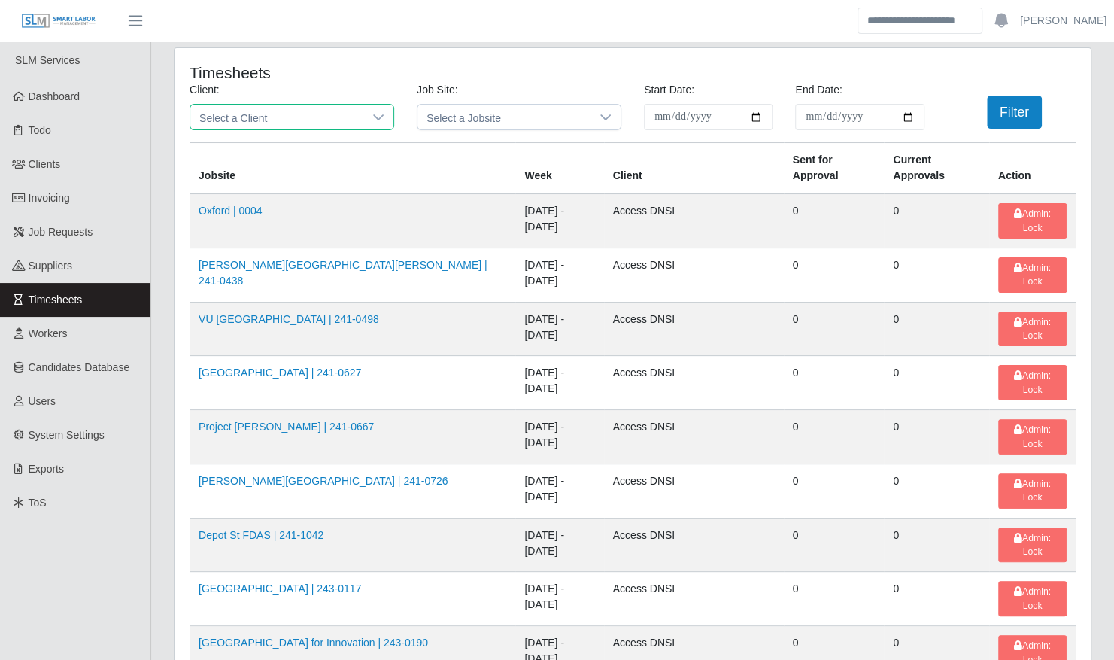
click at [277, 121] on span "Select a Client" at bounding box center [276, 117] width 173 height 25
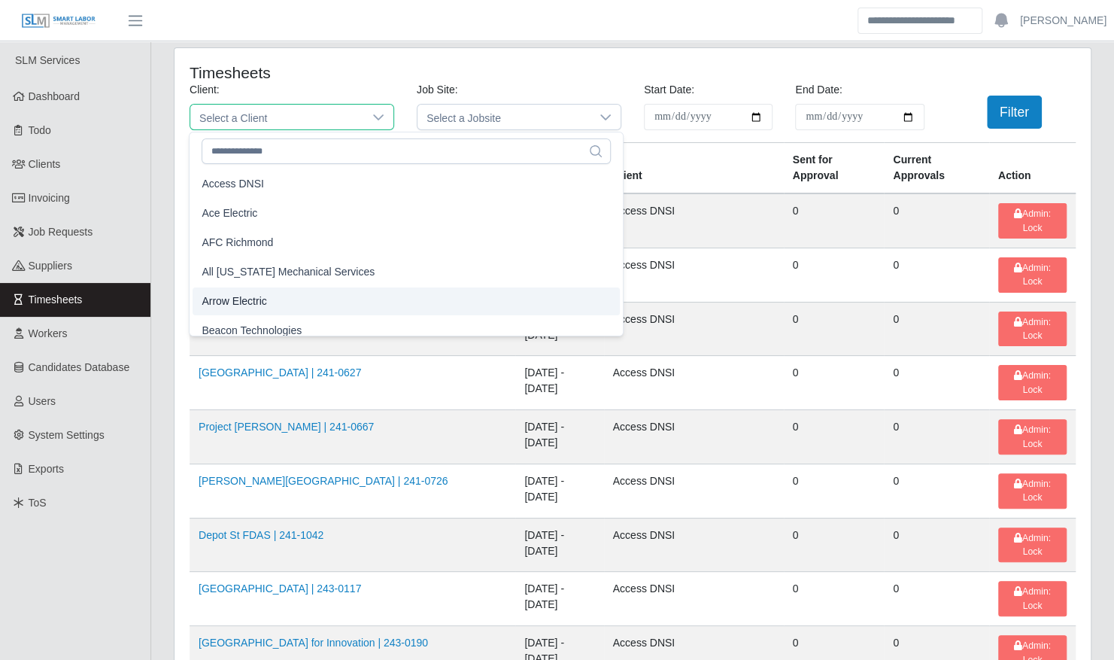
click at [272, 308] on li "Arrow Electric" at bounding box center [406, 301] width 427 height 28
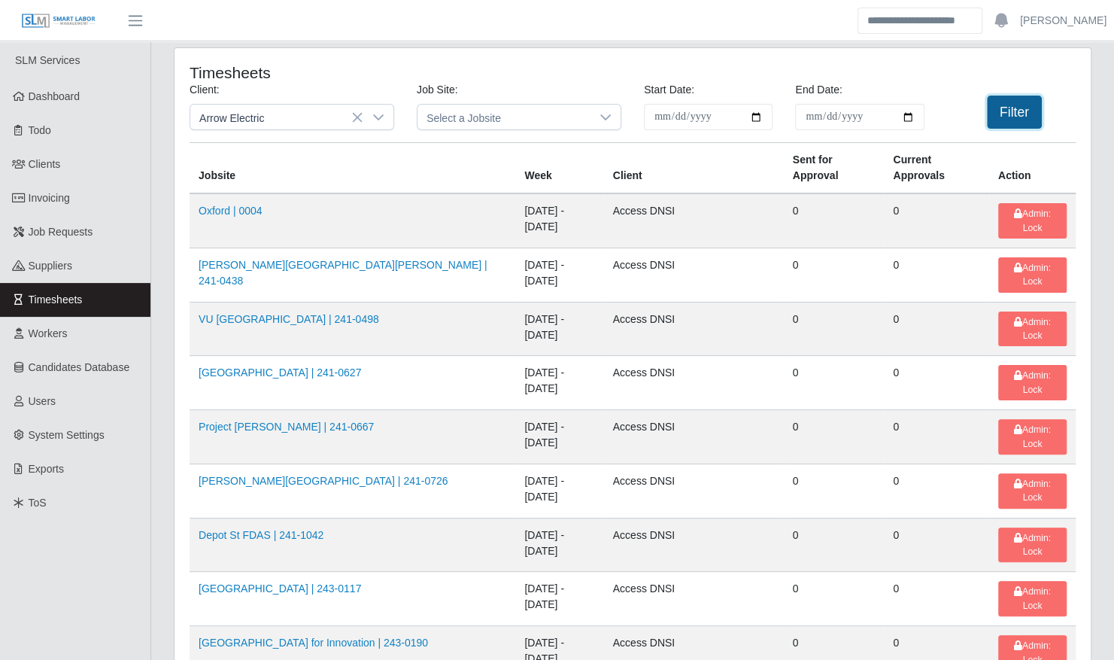
click at [994, 108] on button "Filter" at bounding box center [1014, 112] width 55 height 33
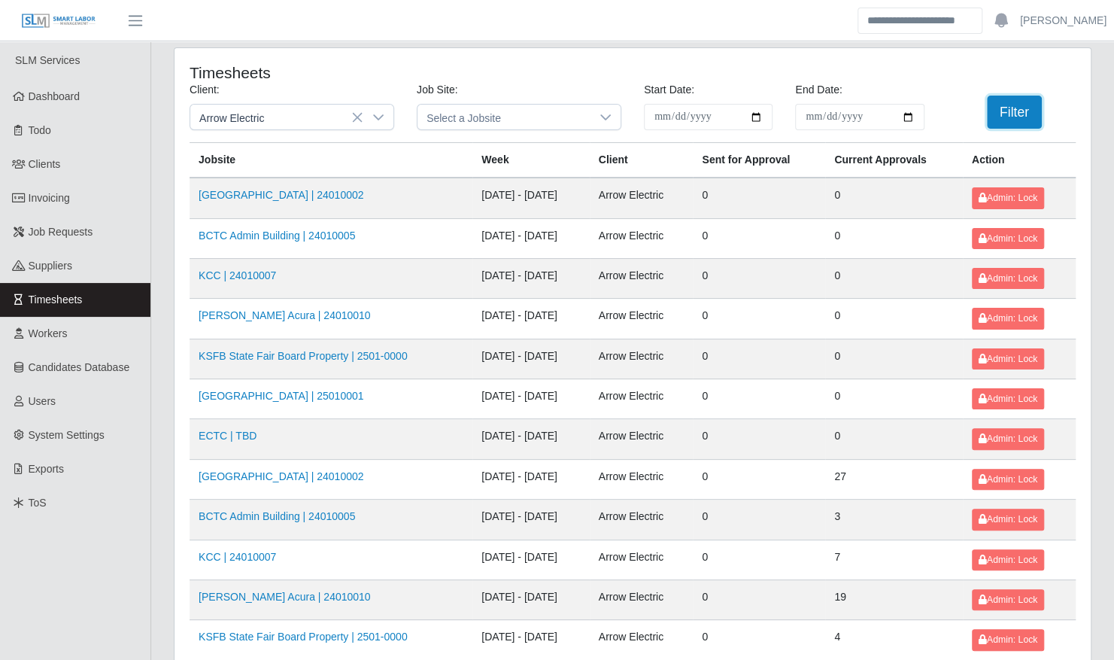
scroll to position [190, 0]
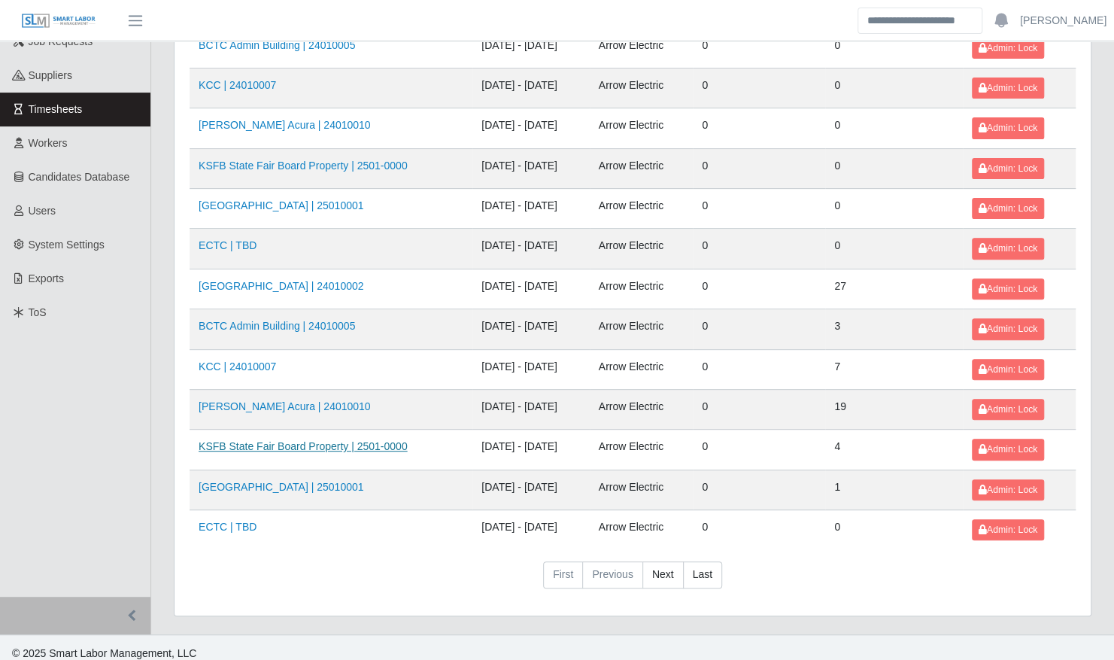
click at [352, 440] on link "KSFB State Fair Board Property | 2501-0000" at bounding box center [303, 446] width 209 height 12
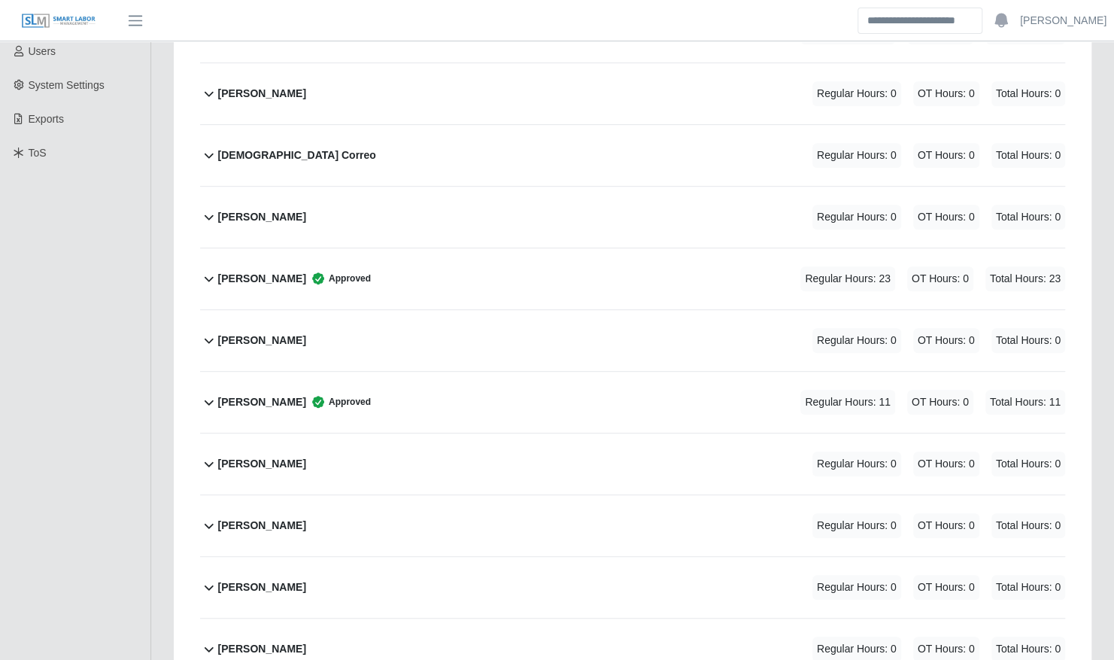
scroll to position [351, 0]
click at [410, 256] on div "Juan Martinez Approved Regular Hours: 23 OT Hours: 0 Total Hours: 23" at bounding box center [641, 278] width 847 height 61
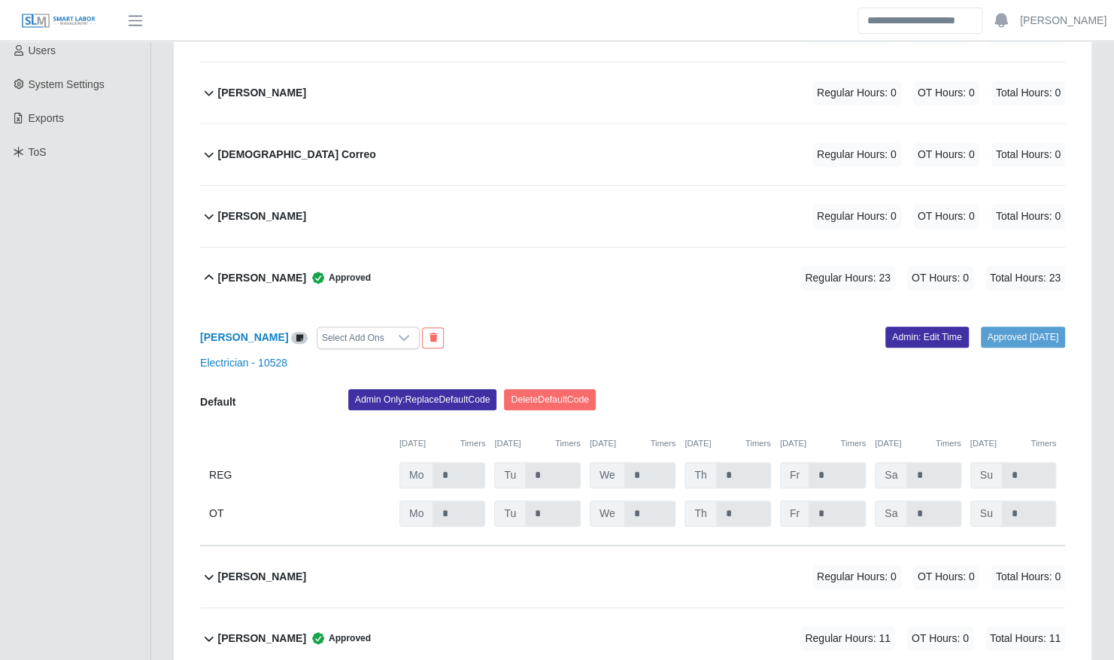
click at [748, 263] on div "Juan Martinez Approved Regular Hours: 23 OT Hours: 0 Total Hours: 23" at bounding box center [641, 278] width 847 height 61
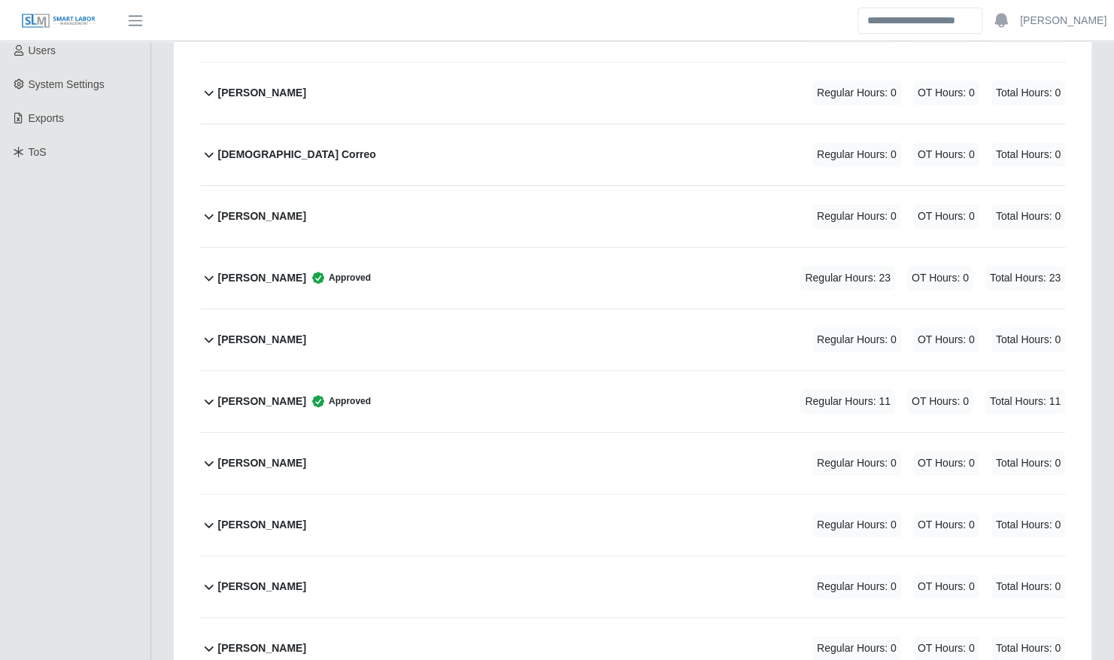
click at [748, 263] on div "Juan Martinez Approved Regular Hours: 23 OT Hours: 0 Total Hours: 23" at bounding box center [641, 278] width 847 height 61
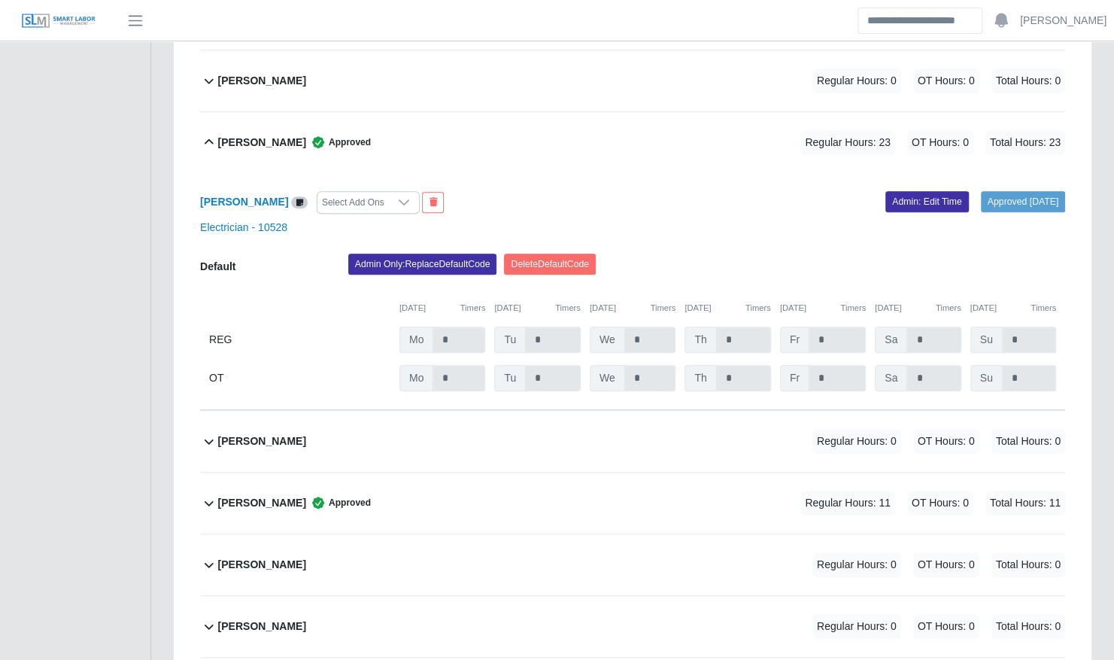
scroll to position [485, 0]
click at [904, 192] on link "Admin: Edit Time" at bounding box center [928, 202] width 84 height 21
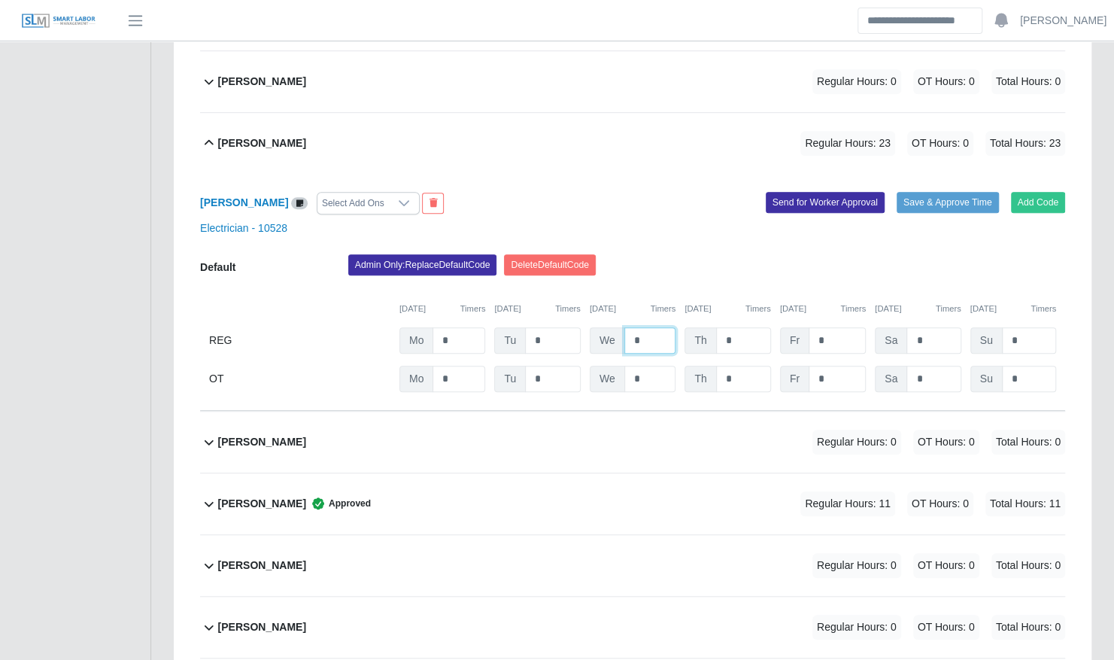
click at [649, 327] on input "*" at bounding box center [650, 340] width 52 height 26
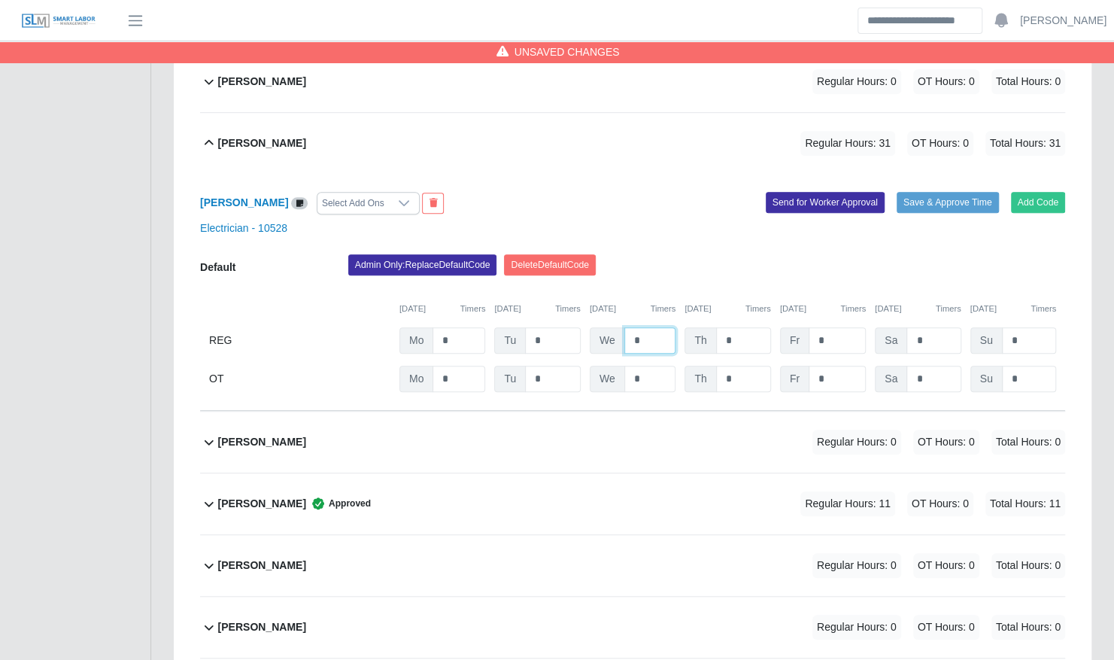
type input "*"
click at [749, 265] on div "Admin Only: Replace Default Code Delete Default Code" at bounding box center [707, 269] width 740 height 30
click at [922, 192] on button "Save & Approve Time" at bounding box center [948, 202] width 102 height 21
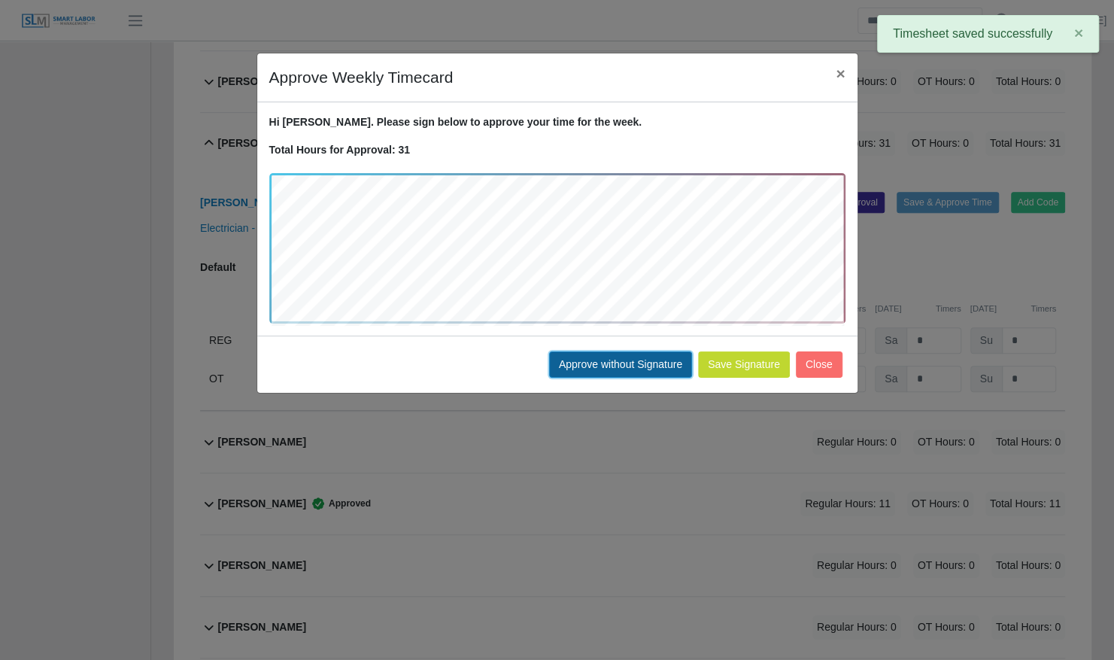
click at [596, 360] on button "Approve without Signature" at bounding box center [620, 364] width 143 height 26
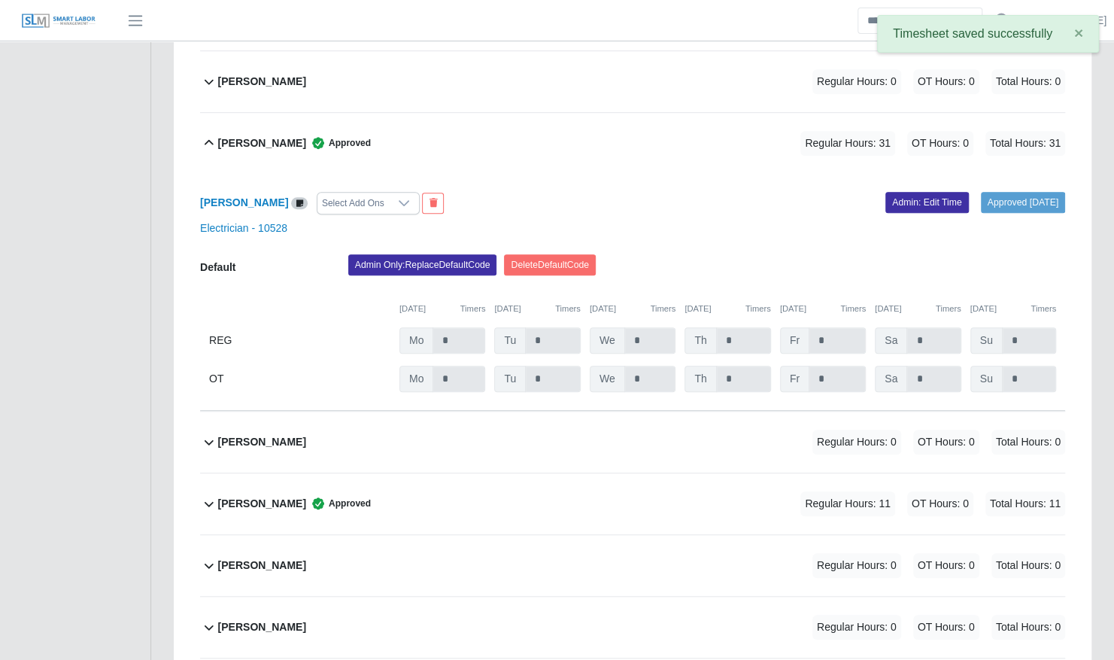
click at [277, 137] on div "Juan Martinez Approved" at bounding box center [294, 143] width 153 height 25
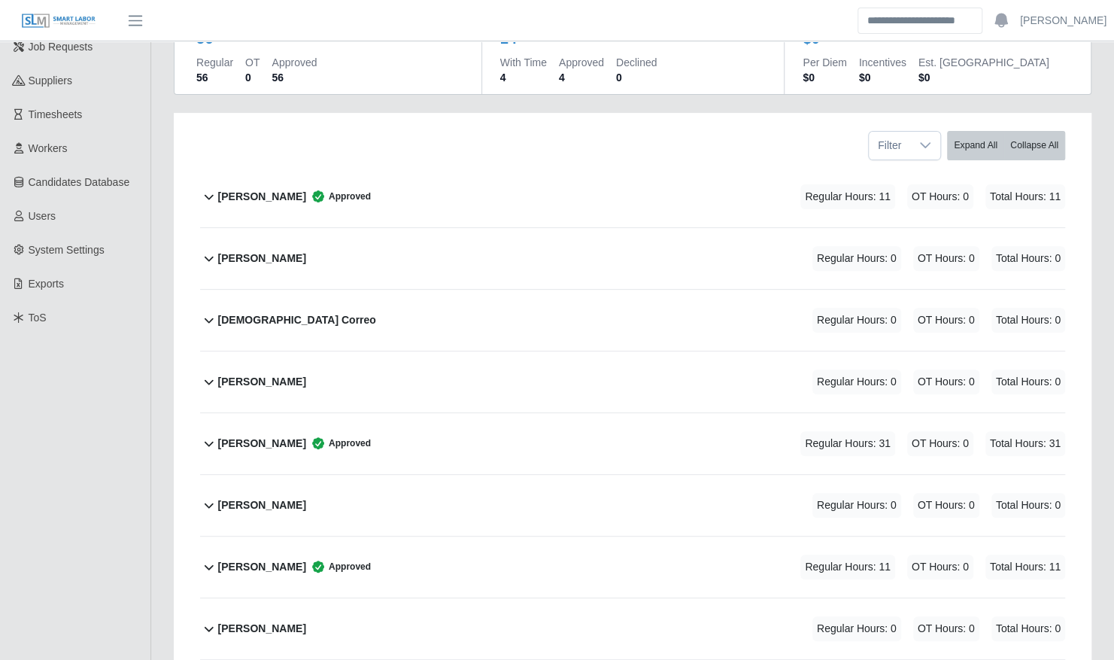
scroll to position [186, 0]
click at [417, 208] on div "Jaden Womack Approved Regular Hours: 11 OT Hours: 0 Total Hours: 11" at bounding box center [641, 196] width 847 height 61
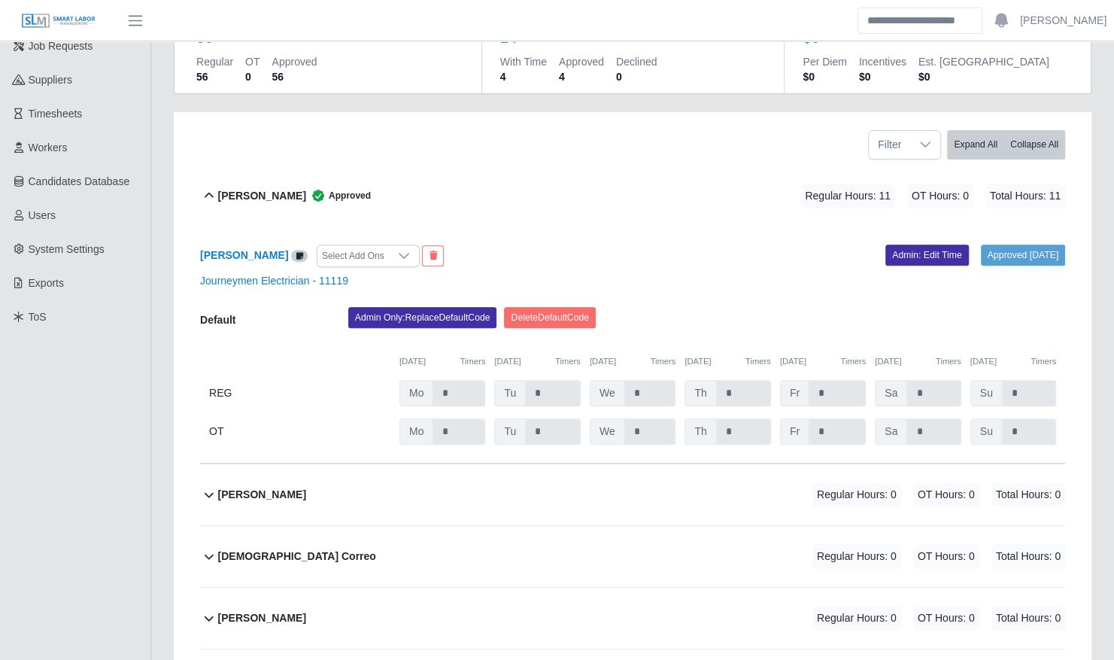
click at [417, 207] on div "Jaden Womack Approved Regular Hours: 11 OT Hours: 0 Total Hours: 11" at bounding box center [641, 196] width 847 height 61
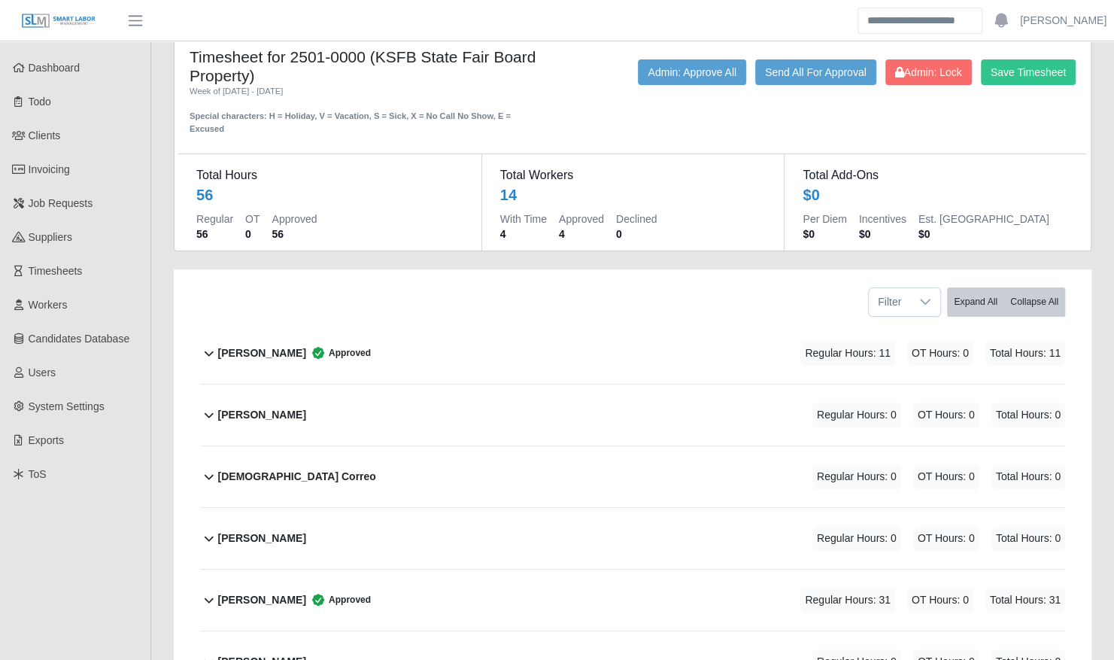
scroll to position [28, 0]
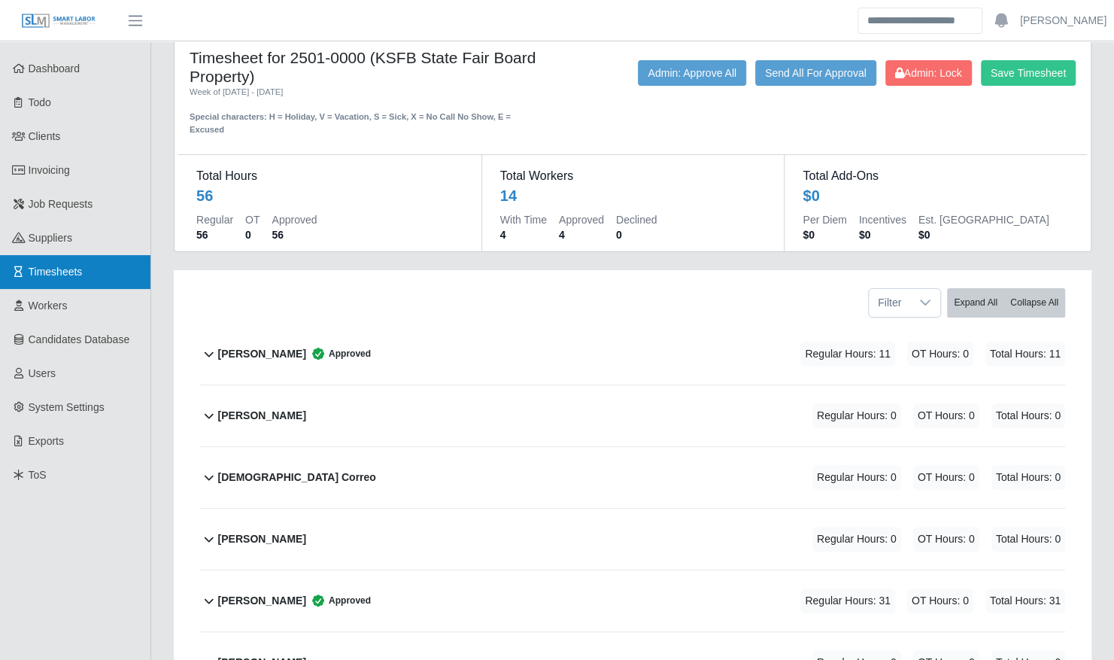
click at [111, 276] on link "Timesheets" at bounding box center [75, 272] width 150 height 34
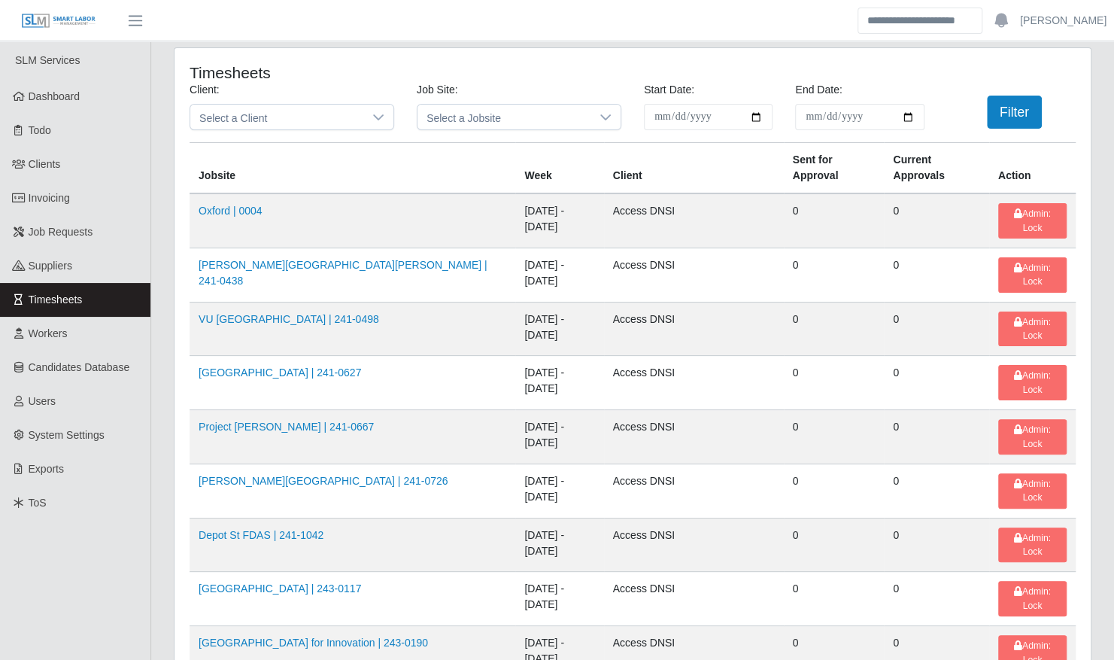
click at [269, 118] on span "Select a Client" at bounding box center [276, 117] width 173 height 25
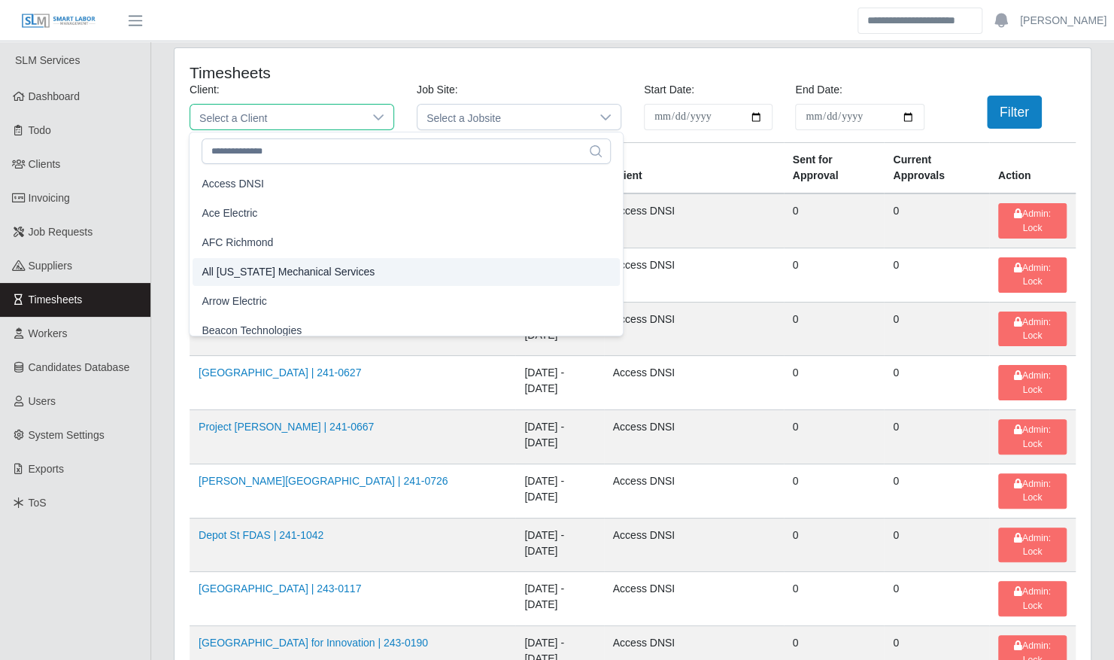
click at [281, 299] on li "Arrow Electric" at bounding box center [406, 301] width 427 height 28
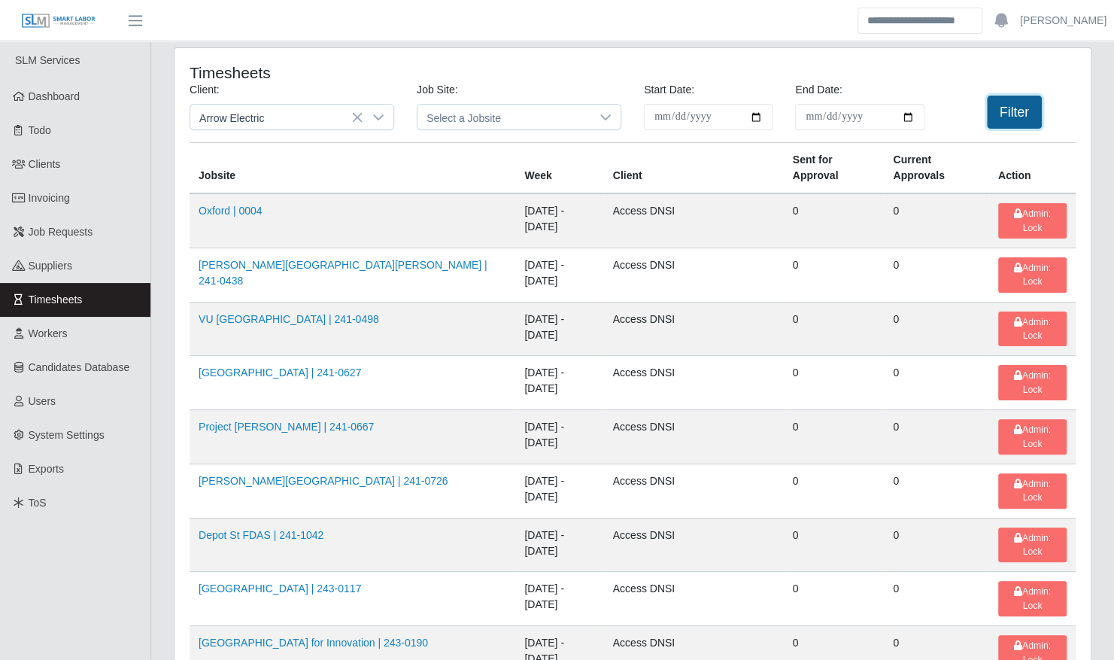
click at [998, 111] on button "Filter" at bounding box center [1014, 112] width 55 height 33
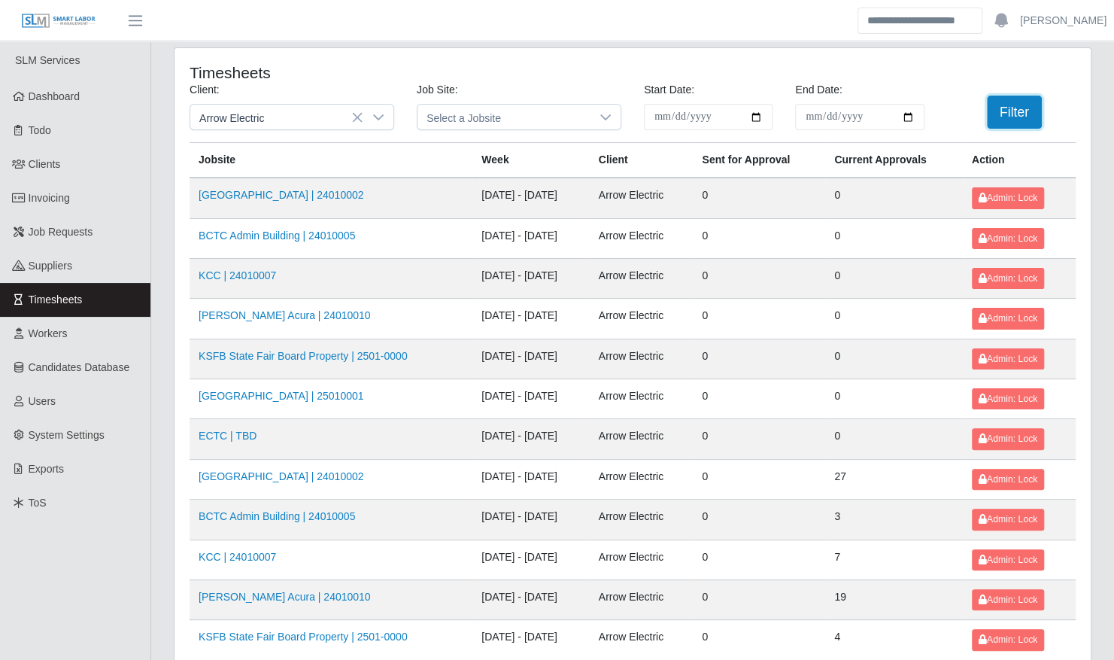
scroll to position [190, 0]
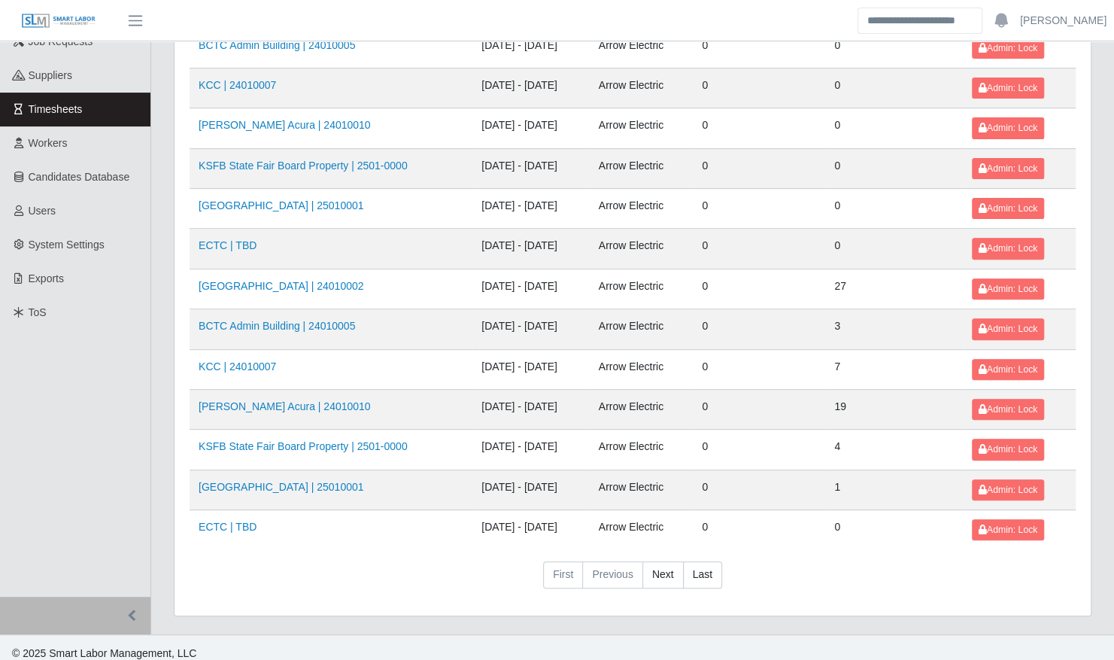
click at [345, 518] on td "ECTC | TBD" at bounding box center [331, 530] width 283 height 40
click at [338, 400] on link "Neill Huffman Acura | 24010010" at bounding box center [285, 406] width 172 height 12
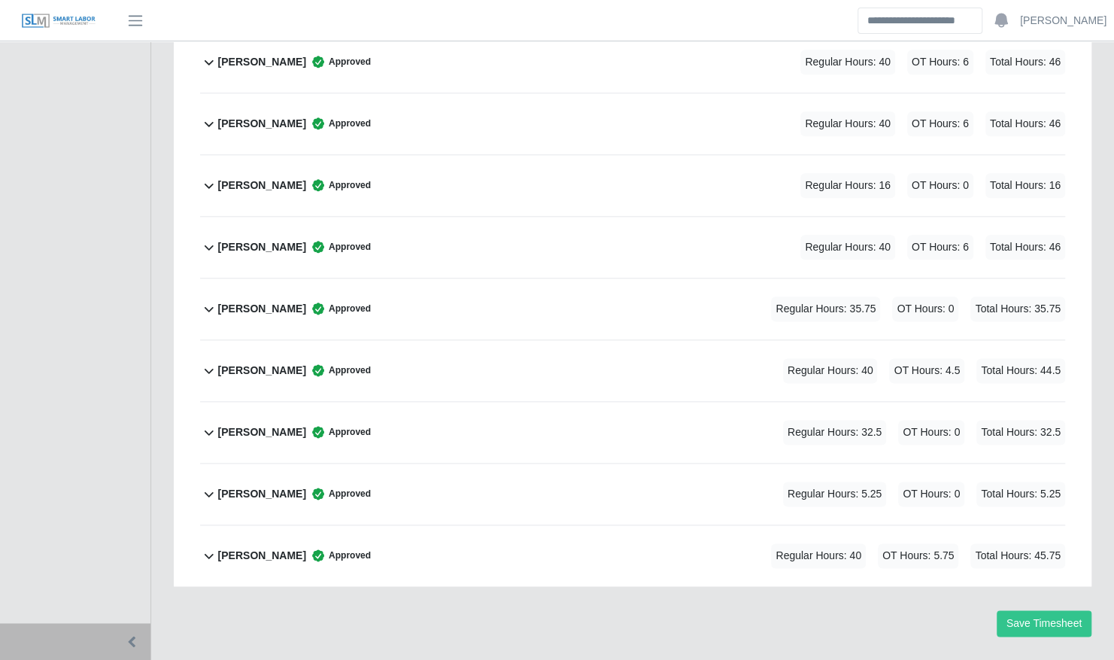
scroll to position [937, 0]
click at [314, 549] on icon at bounding box center [318, 555] width 12 height 12
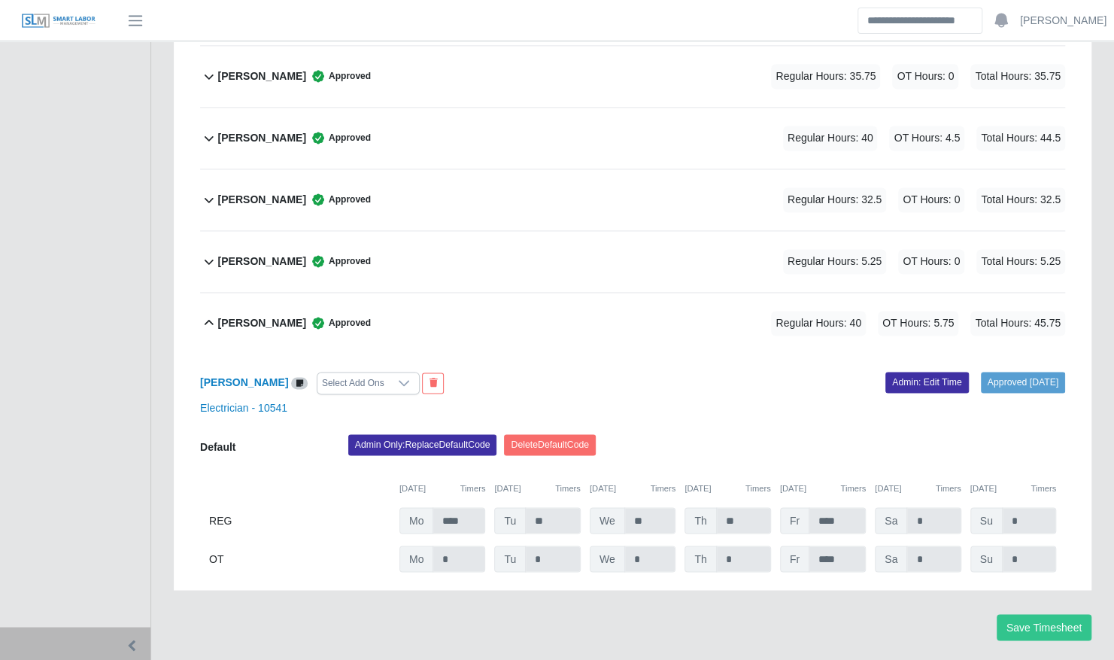
scroll to position [1173, 0]
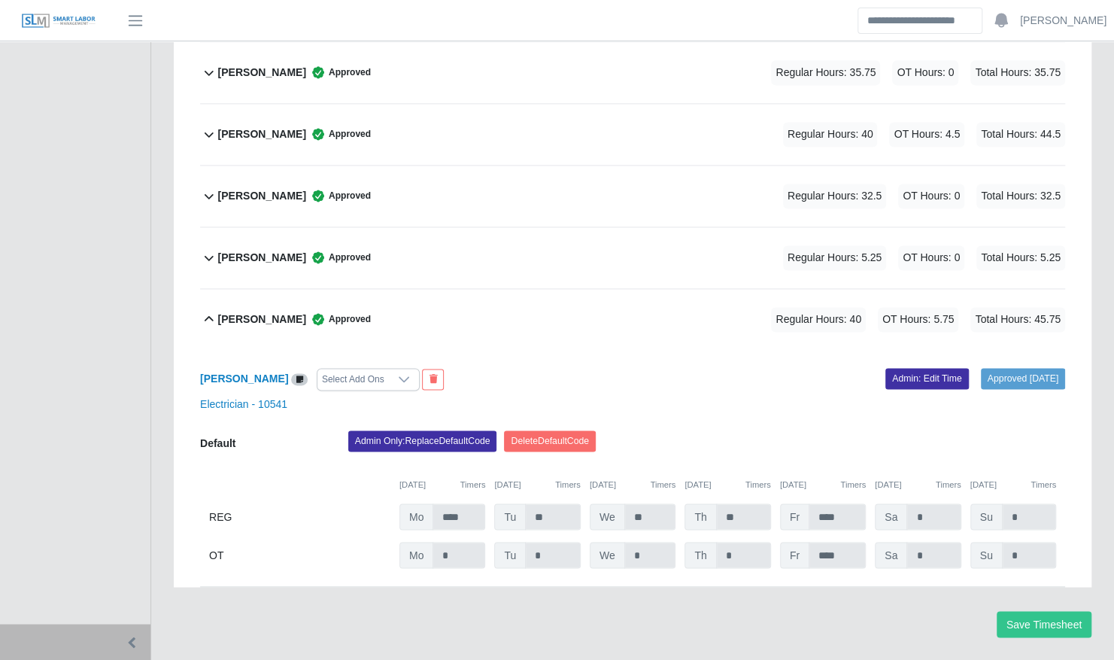
click at [471, 310] on div "William Delgado Approved Regular Hours: 40 OT Hours: 5.75 Total Hours: 45.75" at bounding box center [641, 319] width 847 height 61
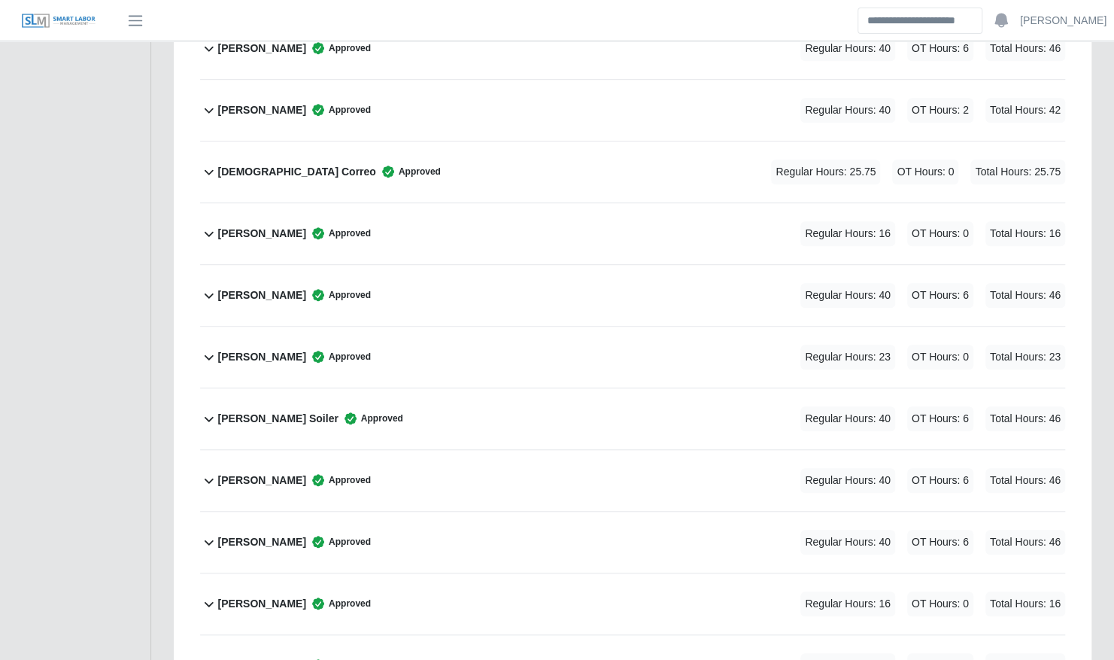
scroll to position [937, 0]
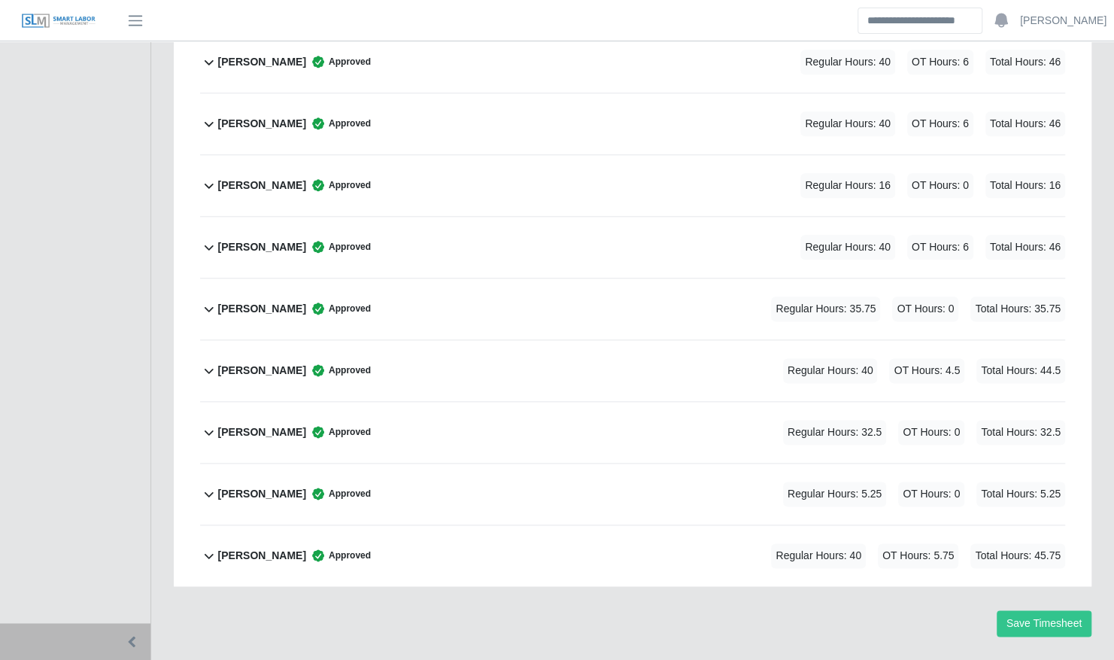
click at [464, 340] on div "Richard Nelms Approved Regular Hours: 40 OT Hours: 4.5 Total Hours: 44.5" at bounding box center [641, 370] width 847 height 61
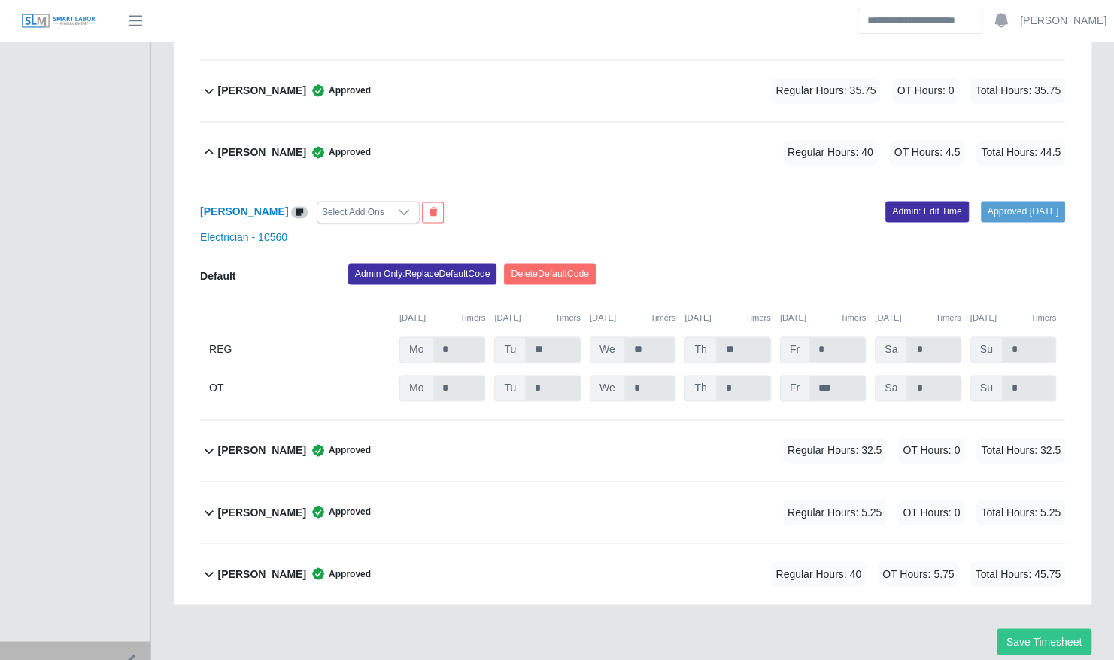
scroll to position [1173, 0]
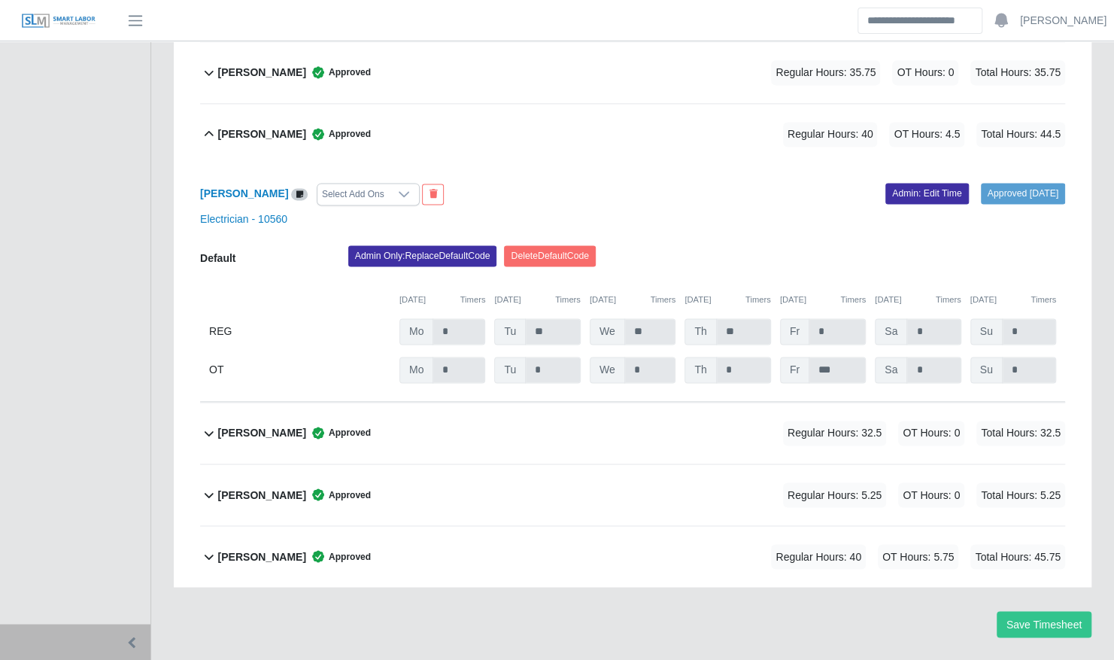
click at [603, 104] on div "Richard Nelms Approved Regular Hours: 40 OT Hours: 4.5 Total Hours: 44.5" at bounding box center [641, 134] width 847 height 61
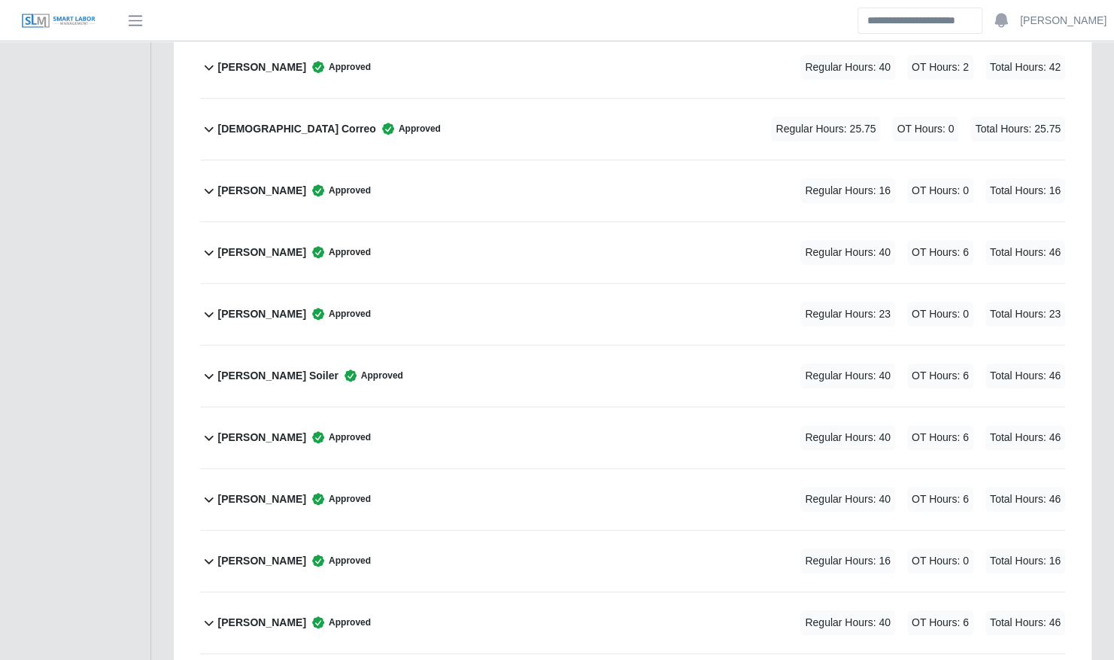
scroll to position [536, 0]
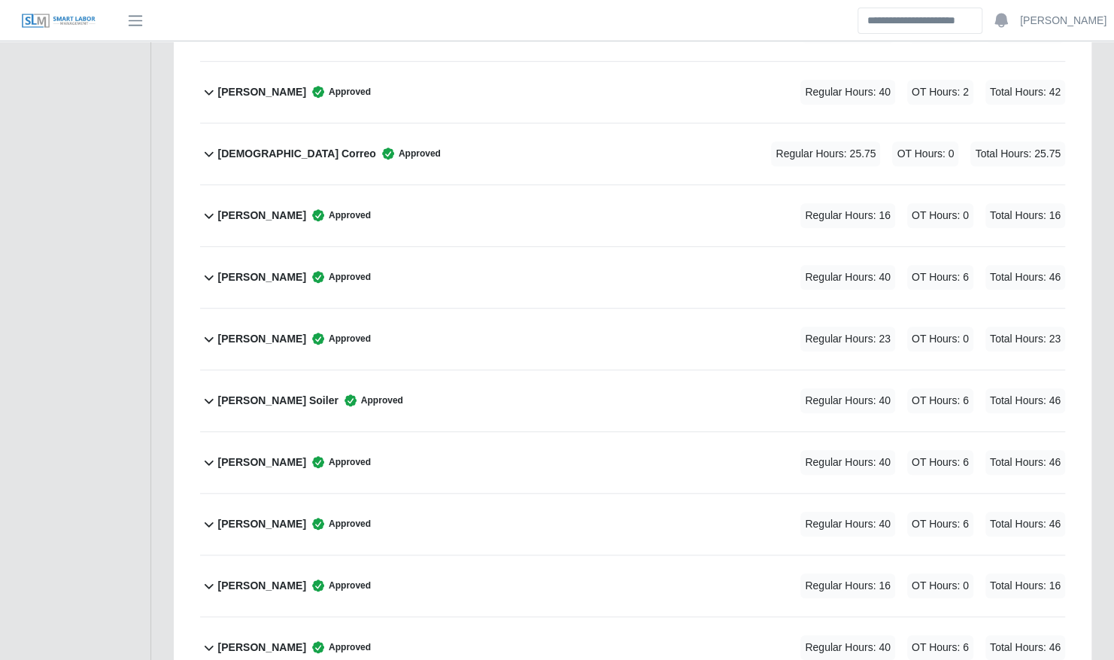
click at [489, 308] on div "Keith Marshall Approved Regular Hours: 23 OT Hours: 0 Total Hours: 23" at bounding box center [641, 338] width 847 height 61
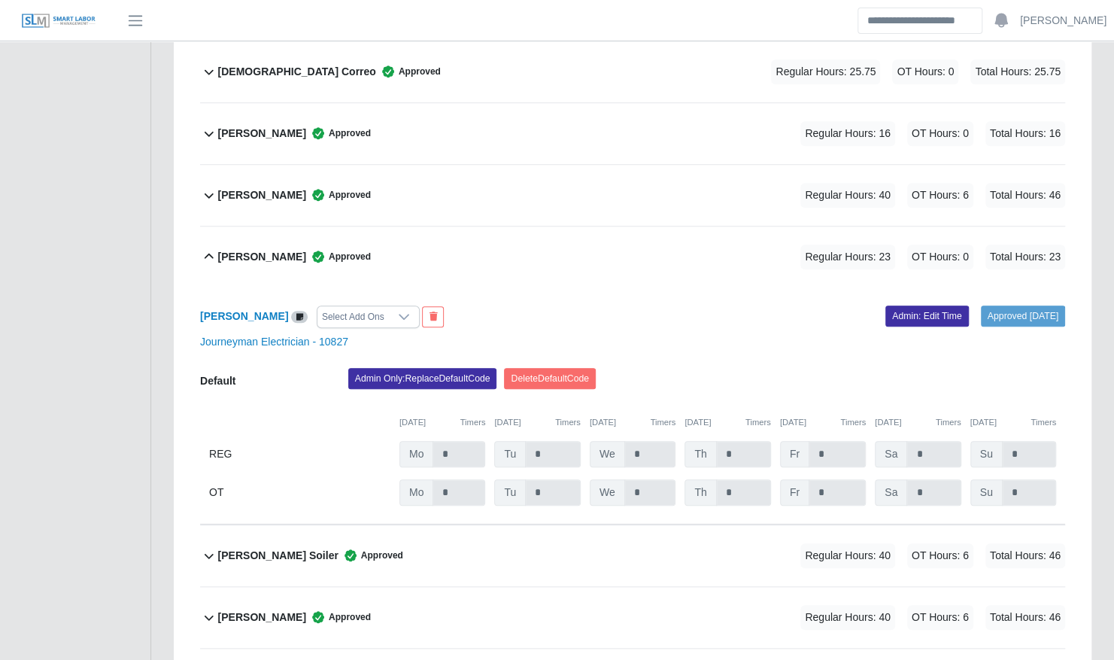
scroll to position [619, 0]
click at [936, 305] on link "Admin: Edit Time" at bounding box center [928, 315] width 84 height 21
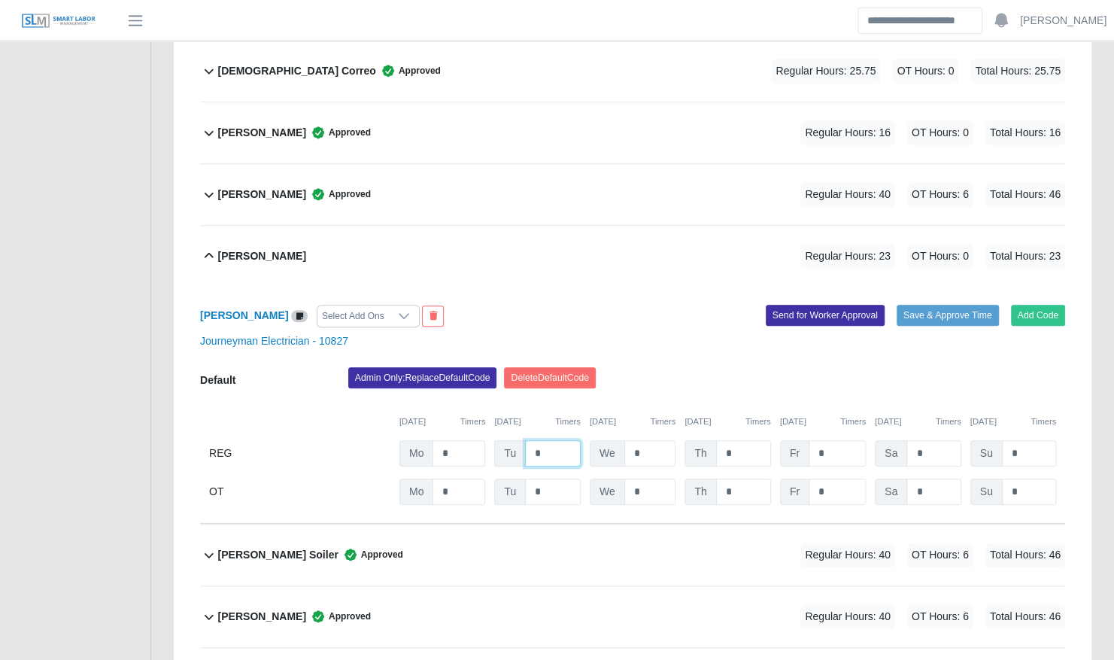
click at [560, 440] on input "*" at bounding box center [553, 453] width 56 height 26
type input "*"
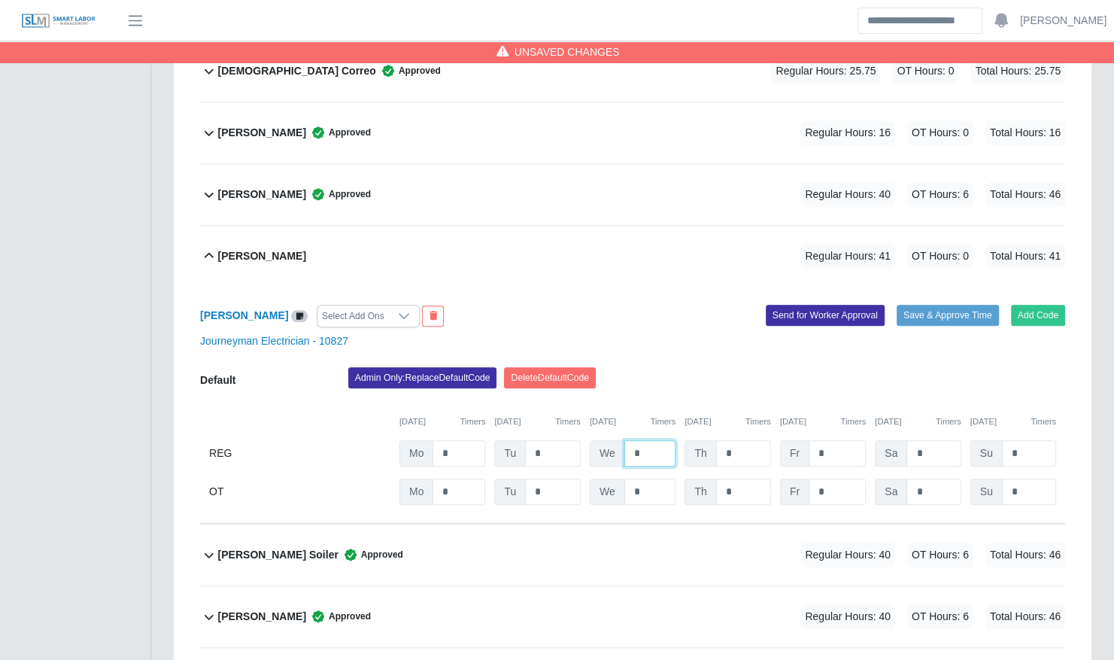
type input "*"
click at [770, 367] on div "Admin Only: Replace Default Code Delete Default Code" at bounding box center [707, 382] width 740 height 30
click at [566, 440] on input "*" at bounding box center [553, 453] width 56 height 26
type input "*"
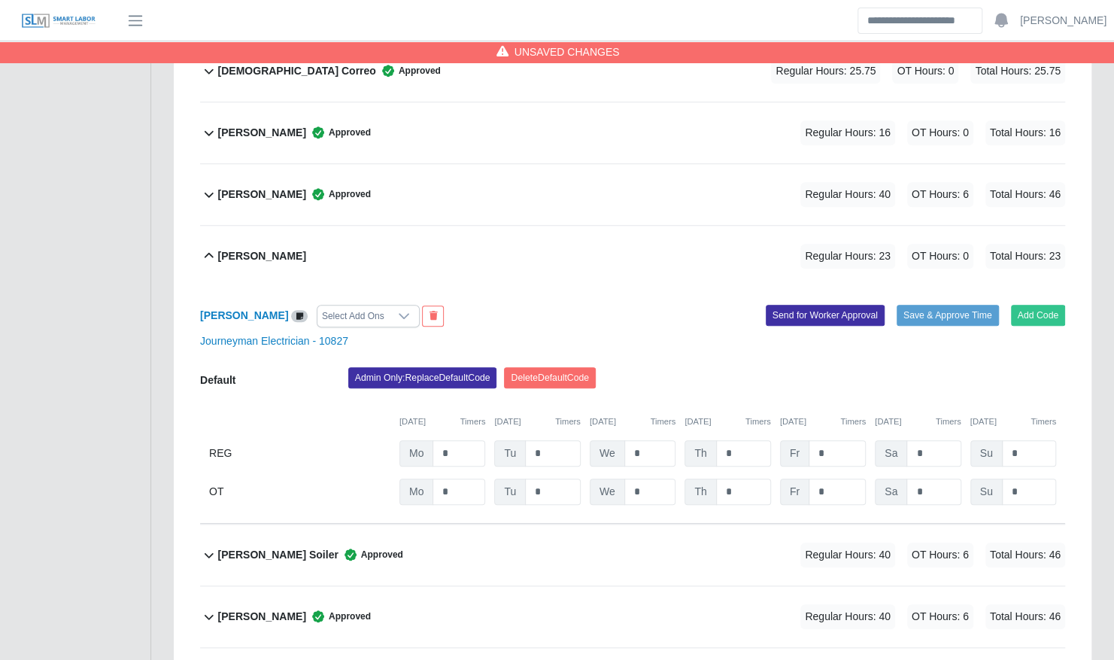
click at [729, 367] on div "Admin Only: Replace Default Code Delete Default Code" at bounding box center [707, 382] width 740 height 30
click at [966, 305] on button "Save & Approve Time" at bounding box center [948, 315] width 102 height 21
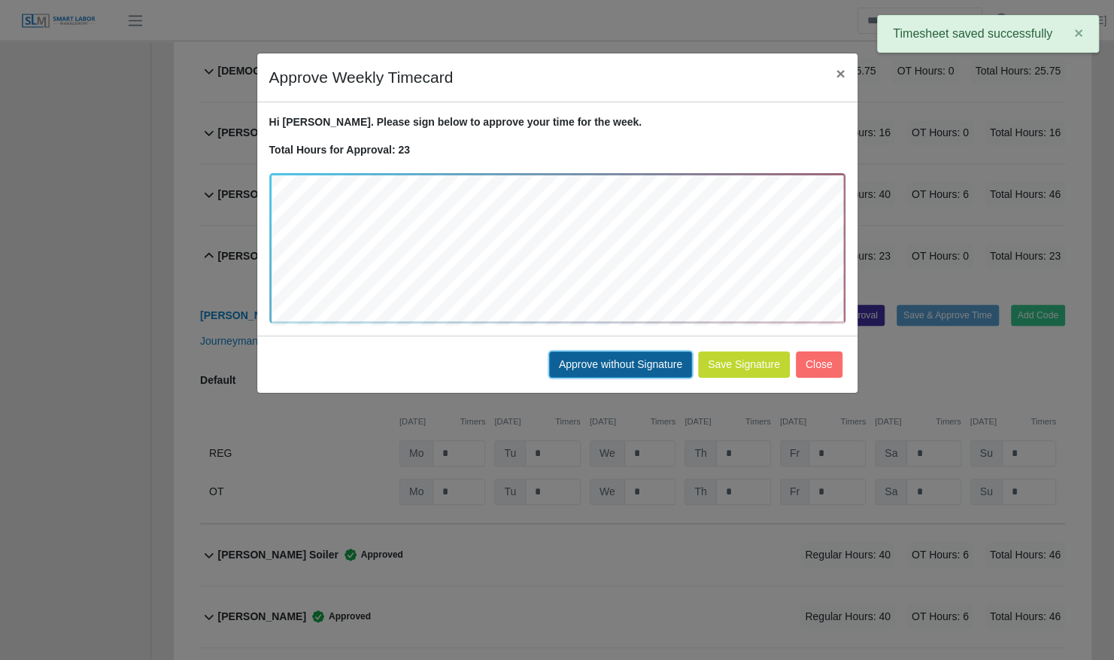
click at [629, 361] on button "Approve without Signature" at bounding box center [620, 364] width 143 height 26
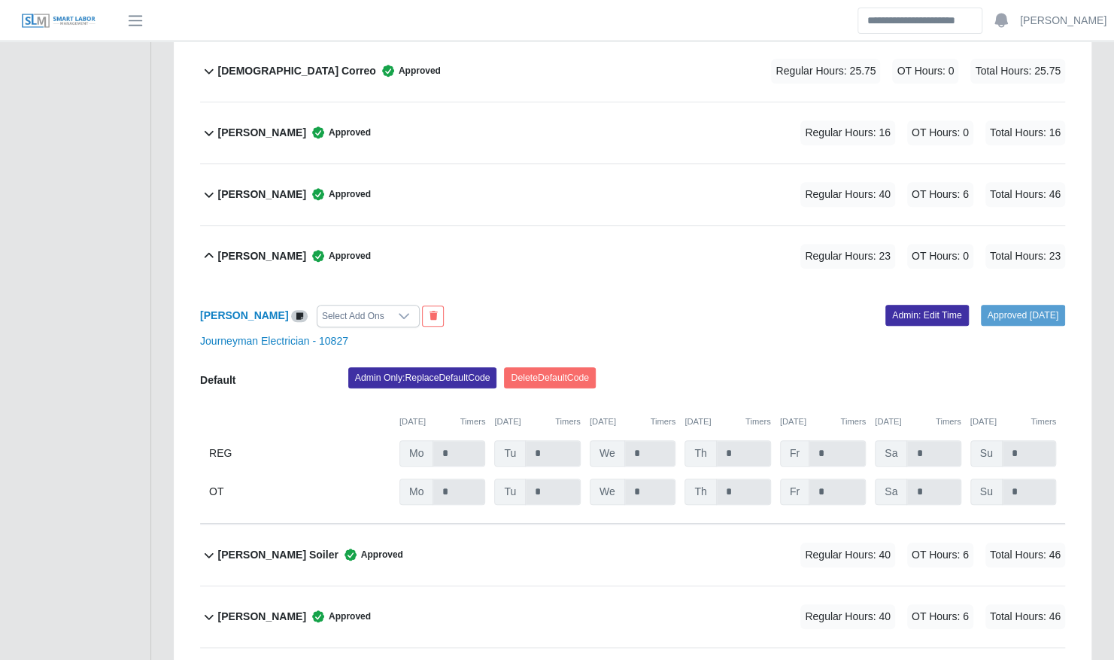
click at [547, 226] on div "Keith Marshall Approved Regular Hours: 23 OT Hours: 0 Total Hours: 23" at bounding box center [641, 256] width 847 height 61
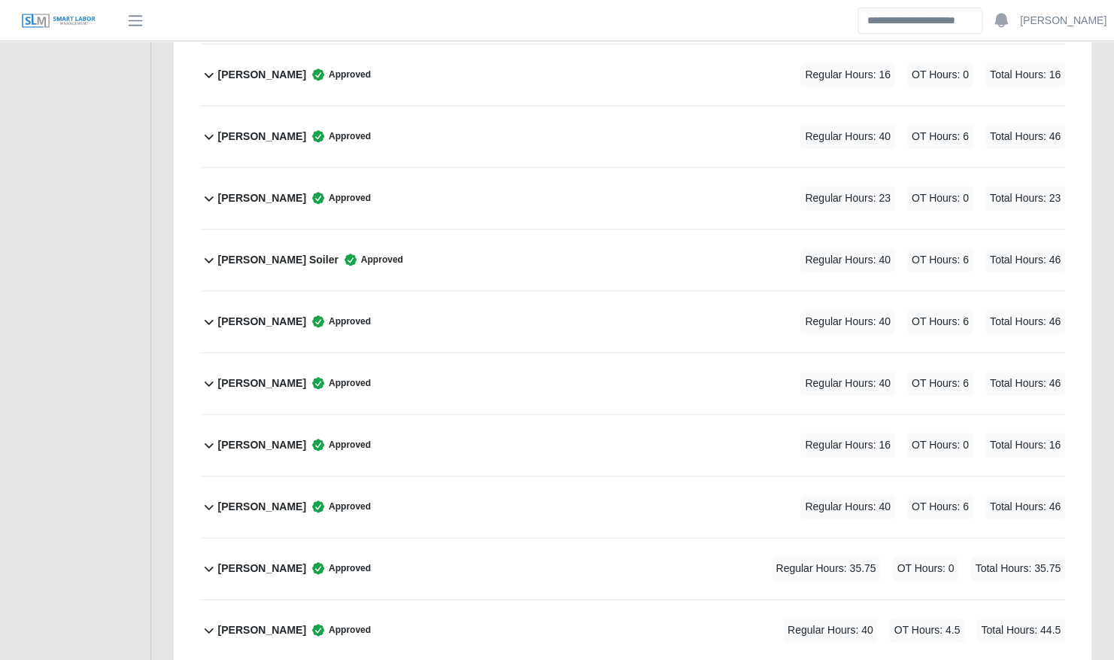
scroll to position [679, 0]
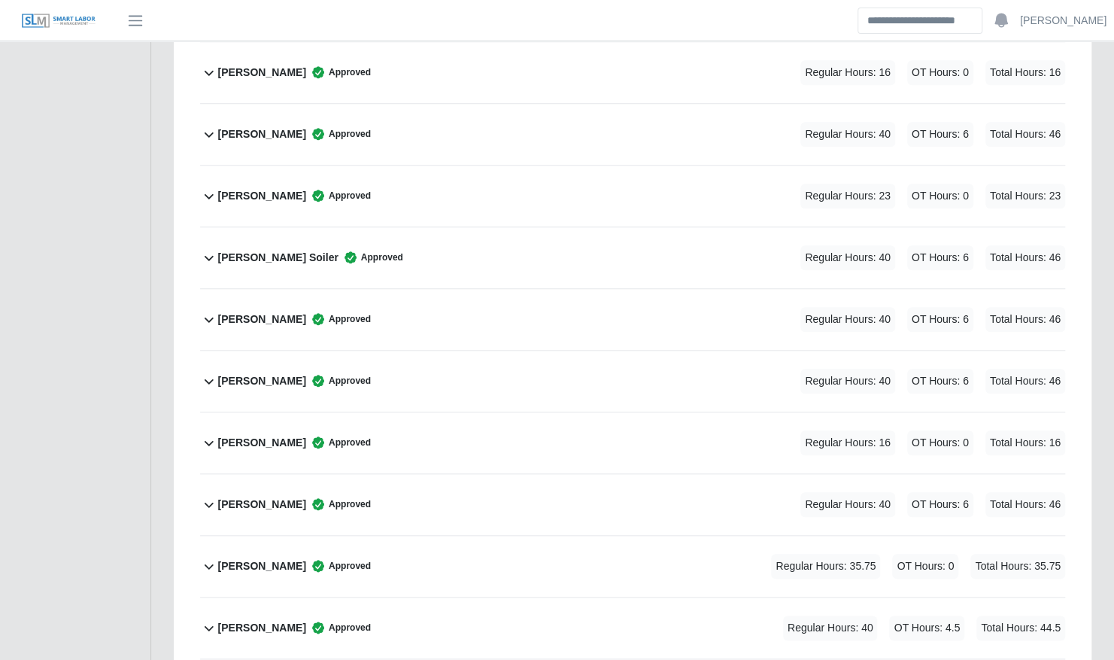
click at [391, 170] on div "Keith Marshall Approved Regular Hours: 23 OT Hours: 0 Total Hours: 23" at bounding box center [641, 196] width 847 height 61
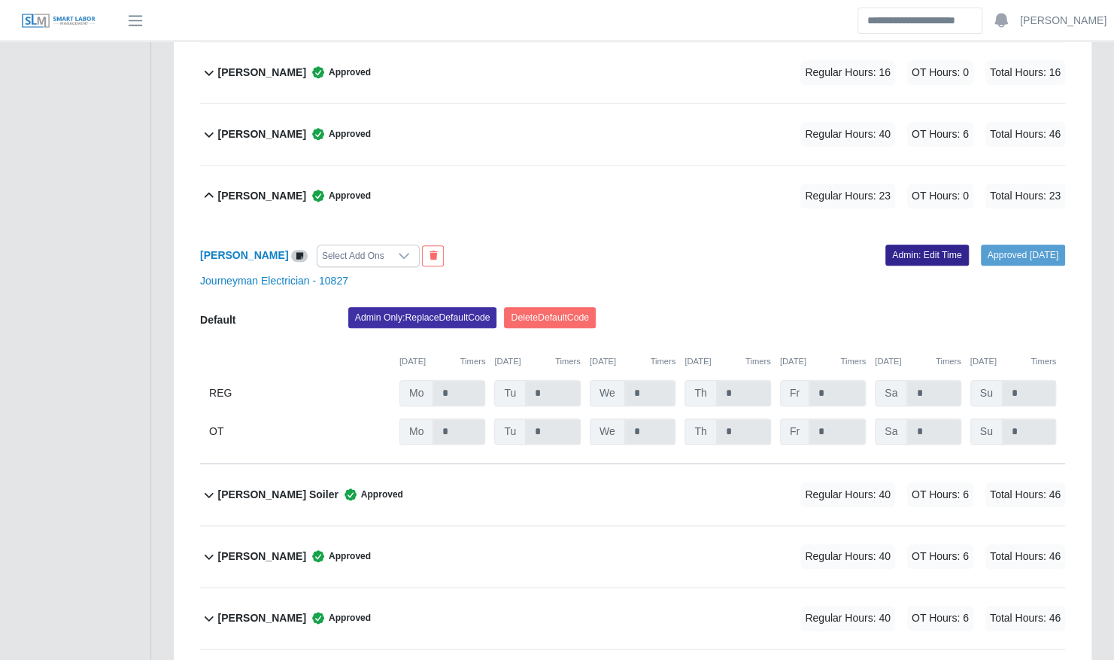
click at [913, 245] on link "Admin: Edit Time" at bounding box center [928, 255] width 84 height 21
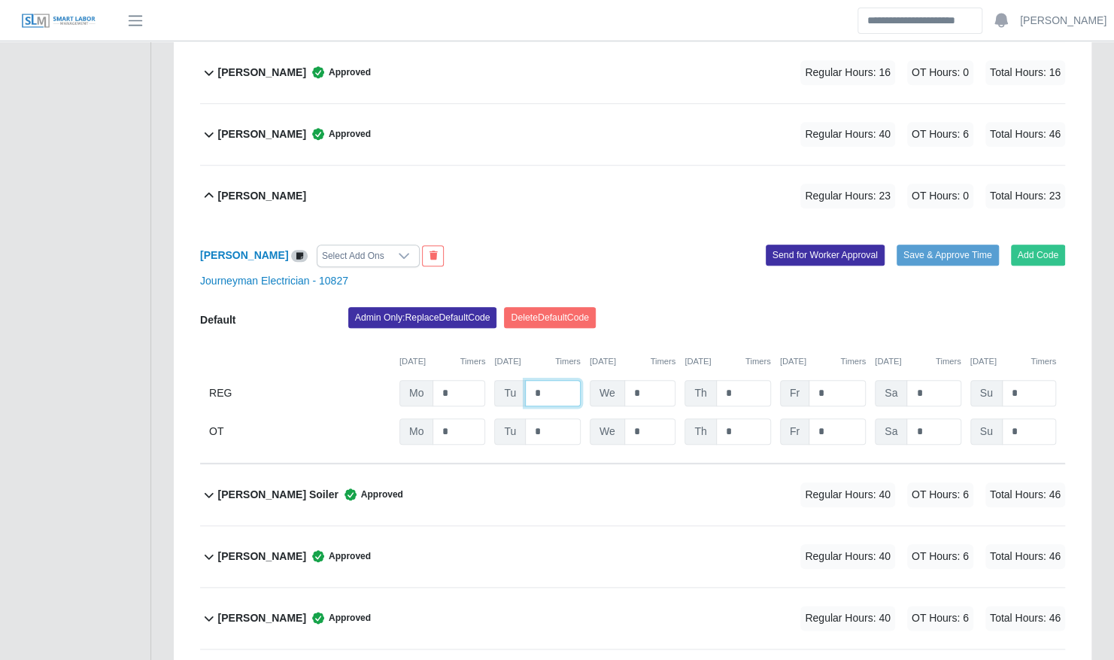
click at [554, 380] on input "*" at bounding box center [553, 393] width 56 height 26
type input "*"
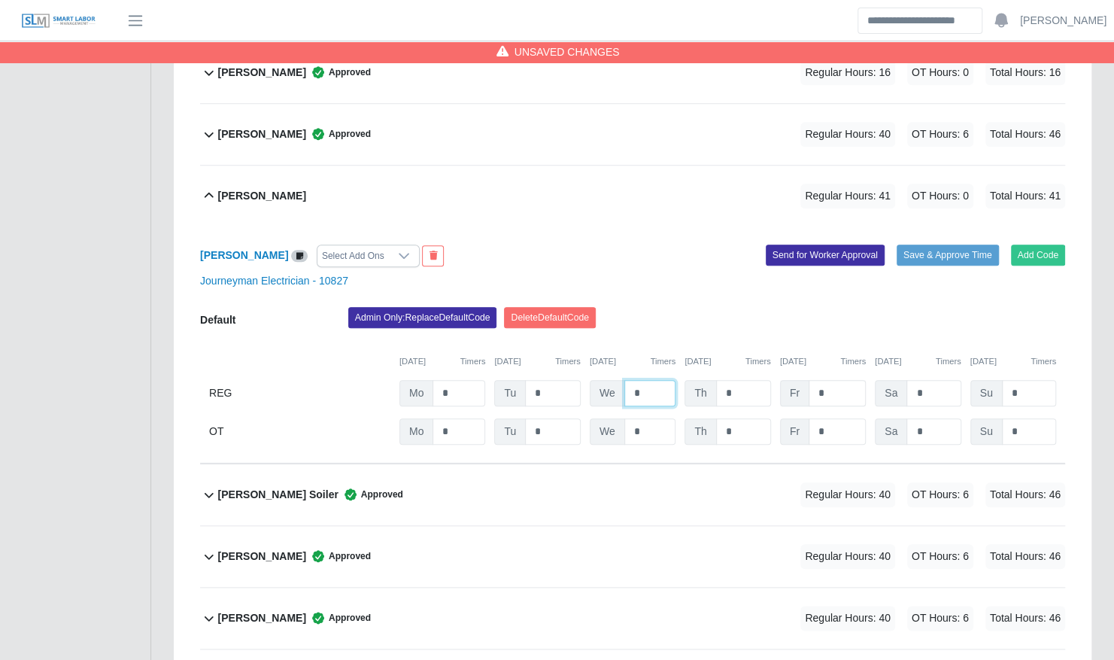
type input "*"
click at [833, 380] on input "*" at bounding box center [837, 393] width 57 height 26
type input "*"
click at [760, 380] on input "*" at bounding box center [743, 393] width 55 height 26
type input "*"
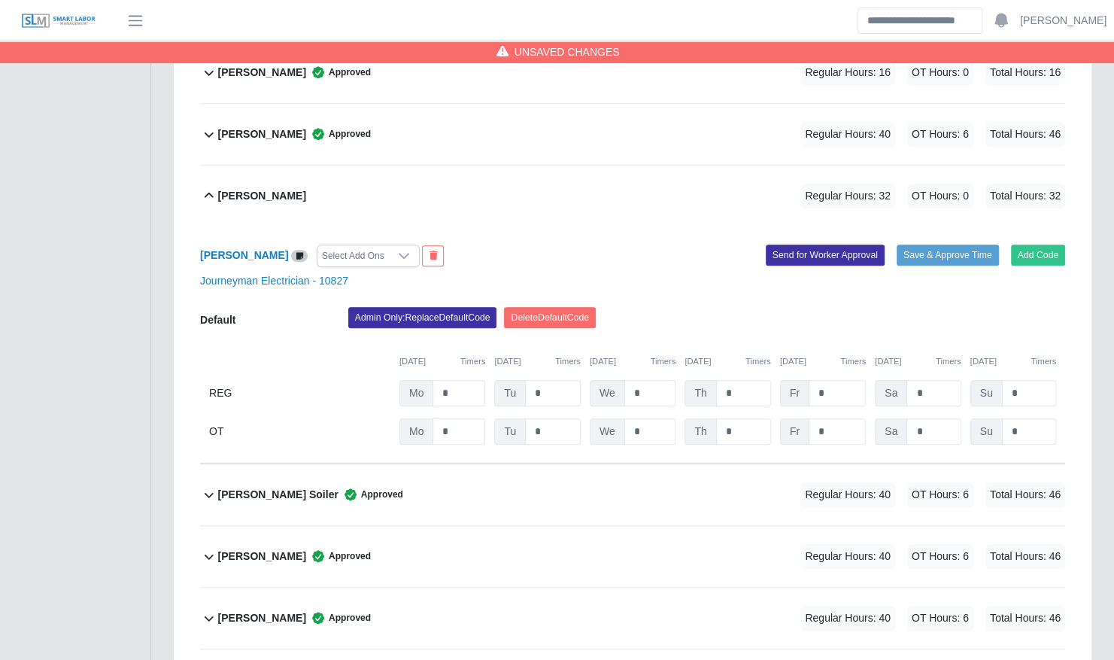
click at [768, 307] on div "Admin Only: Replace Default Code Delete Default Code" at bounding box center [707, 322] width 740 height 30
click at [469, 380] on input "*" at bounding box center [459, 393] width 53 height 26
type input "*"
click at [837, 380] on input "*" at bounding box center [837, 393] width 57 height 26
type input "*"
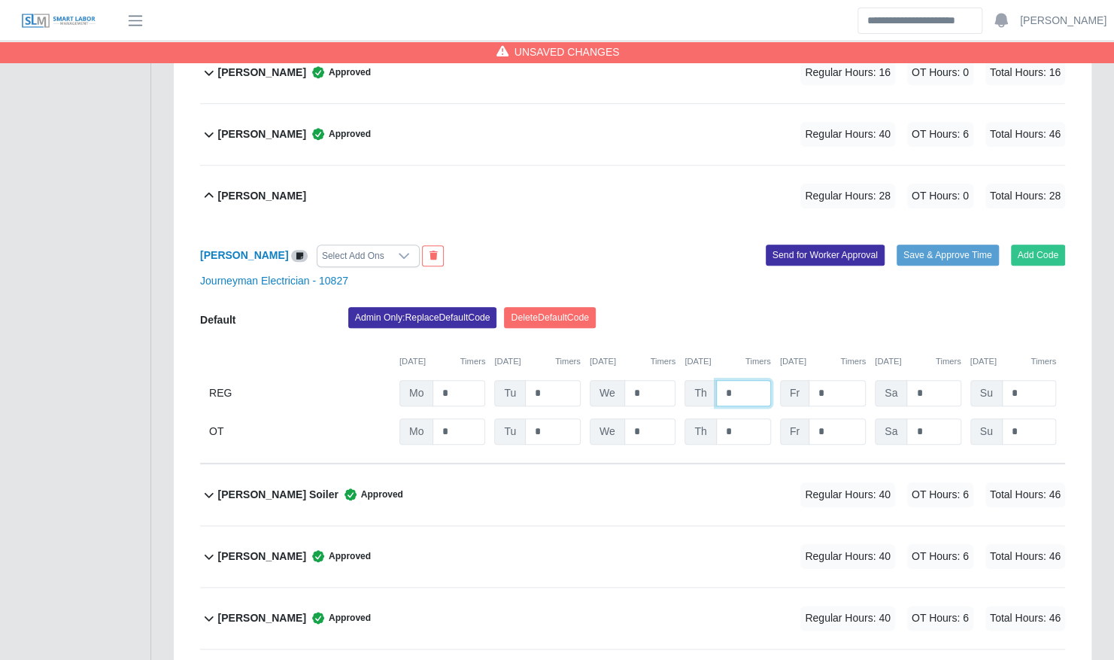
click at [752, 380] on input "*" at bounding box center [743, 393] width 55 height 26
type input "*"
click at [778, 257] on div "Keith Marshall Select Add Ons Add Code Save & Approve Time Send for Worker Appr…" at bounding box center [632, 344] width 865 height 237
click at [925, 245] on button "Save & Approve Time" at bounding box center [948, 255] width 102 height 21
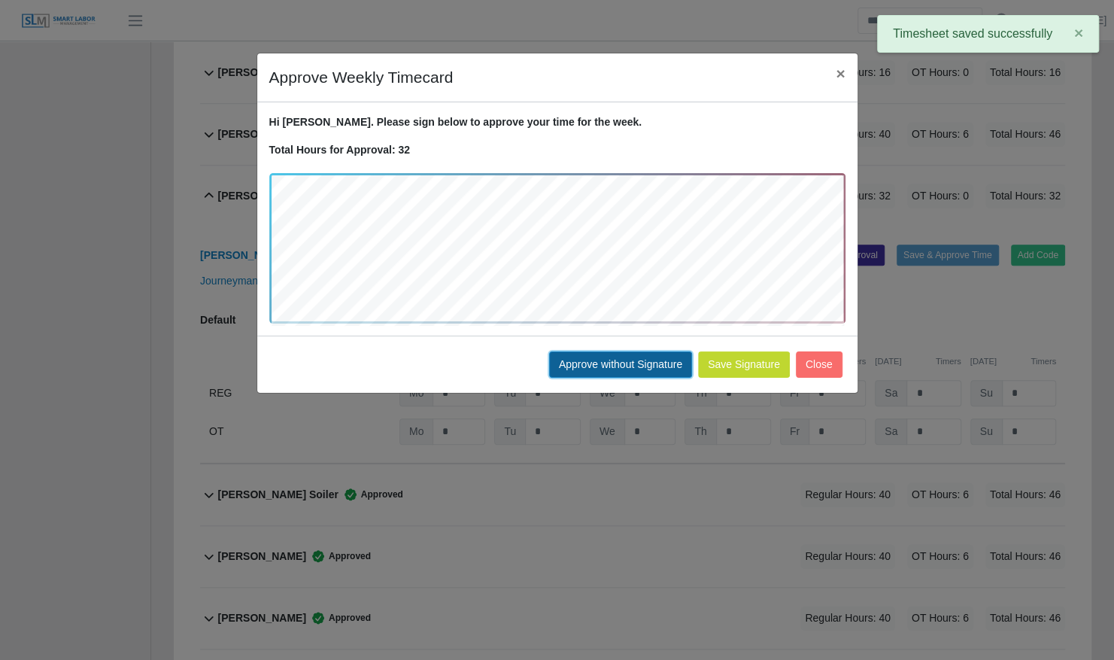
click at [646, 351] on button "Approve without Signature" at bounding box center [620, 364] width 143 height 26
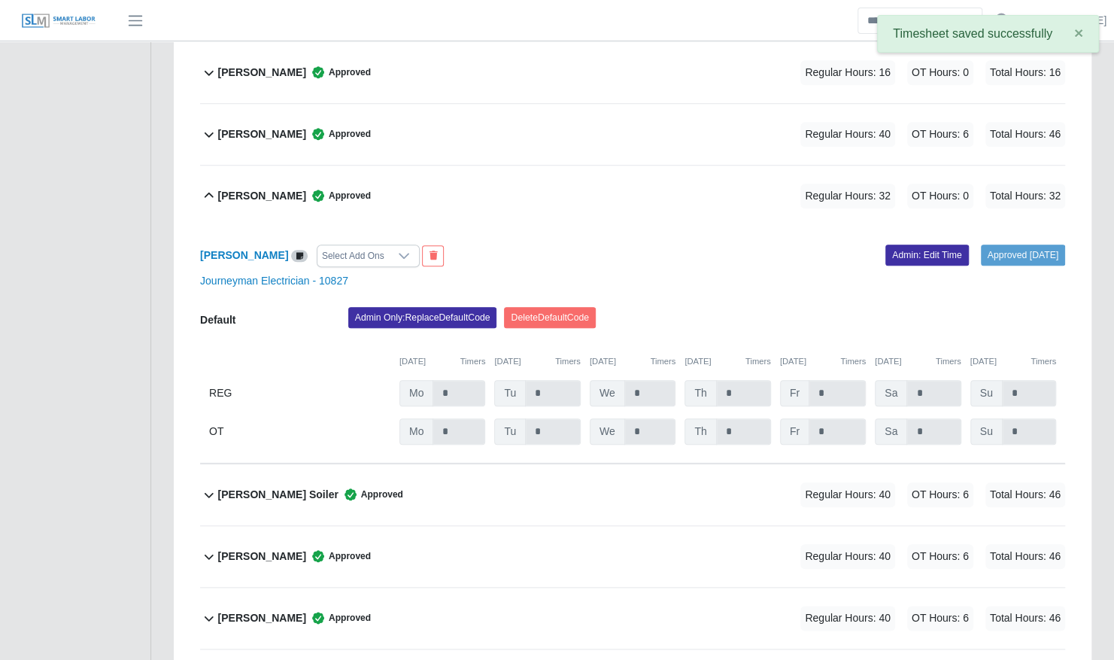
click at [235, 184] on div "Keith Marshall Approved" at bounding box center [294, 196] width 153 height 25
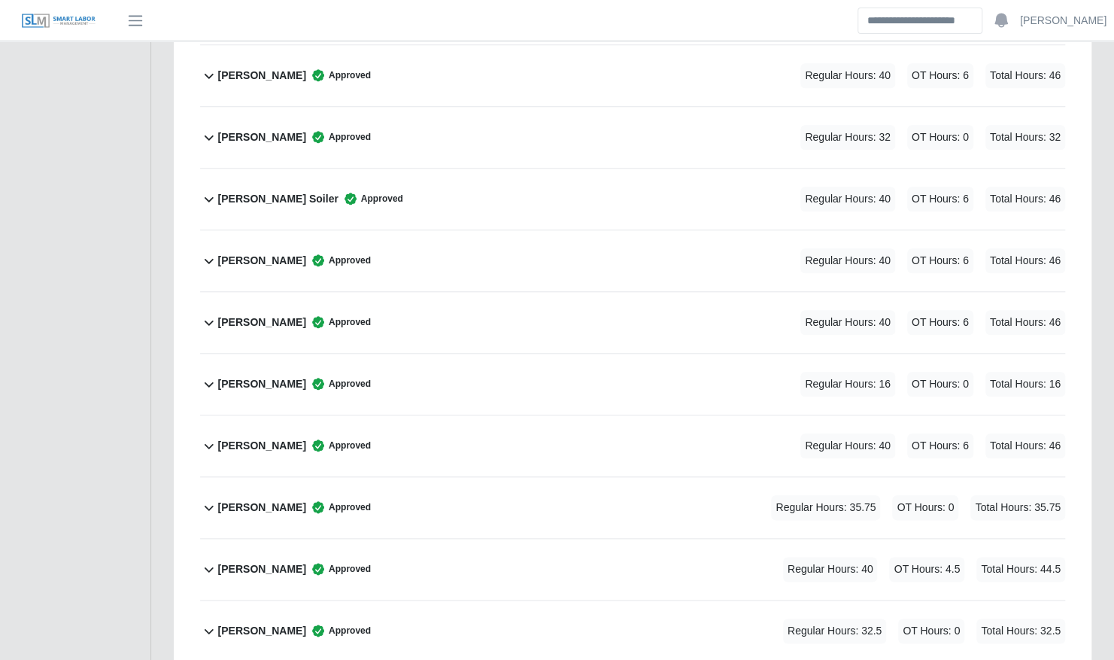
scroll to position [937, 0]
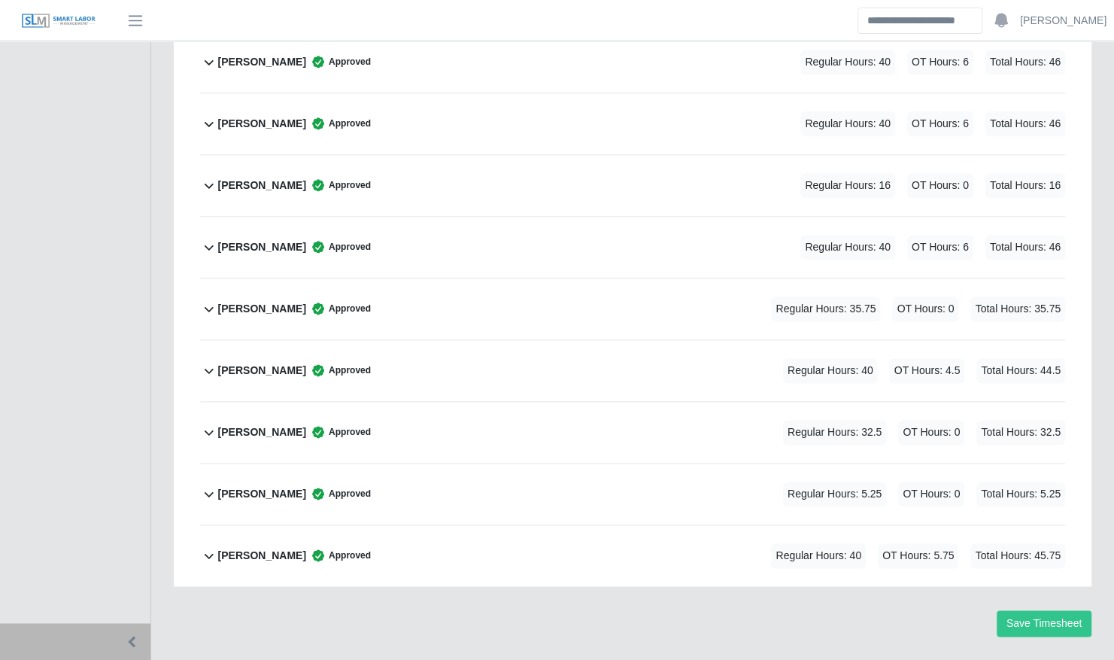
click at [425, 463] on div "Vincent Miller Approved Regular Hours: 5.25 OT Hours: 0 Total Hours: 5.25" at bounding box center [641, 493] width 847 height 61
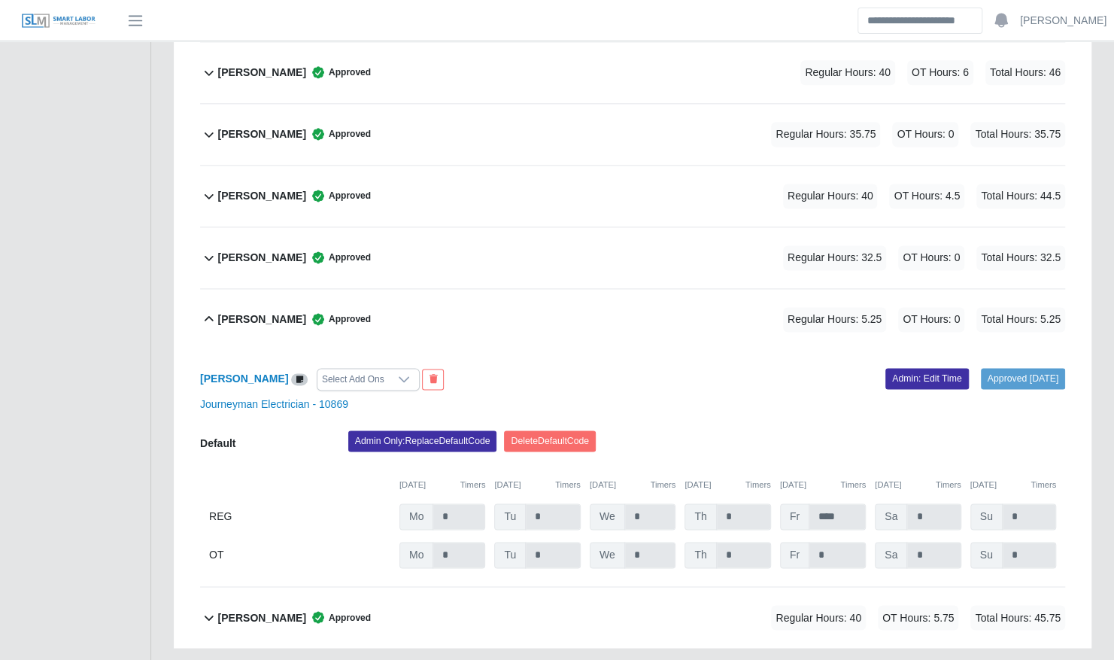
scroll to position [1173, 0]
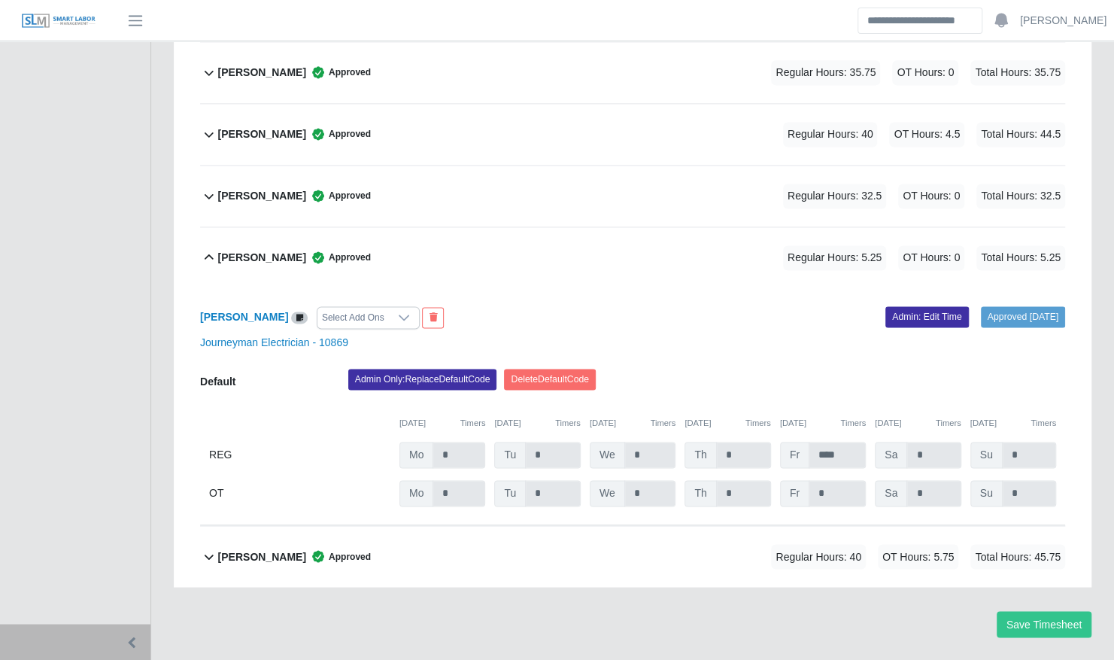
click at [487, 227] on div "Vincent Miller Approved Regular Hours: 5.25 OT Hours: 0 Total Hours: 5.25" at bounding box center [641, 257] width 847 height 61
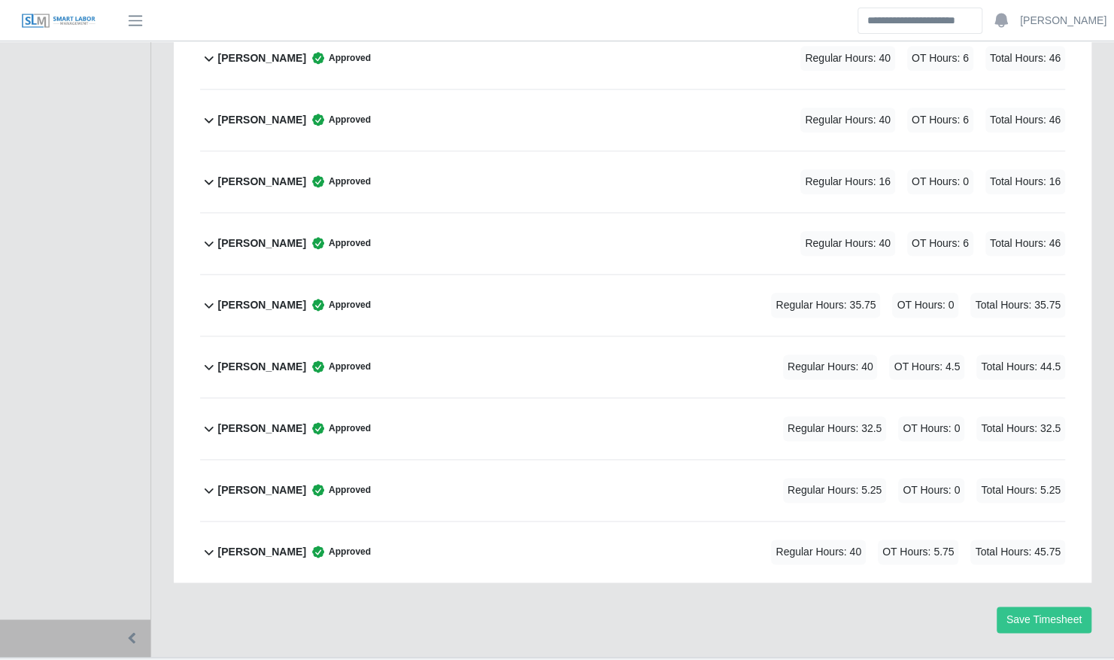
scroll to position [937, 0]
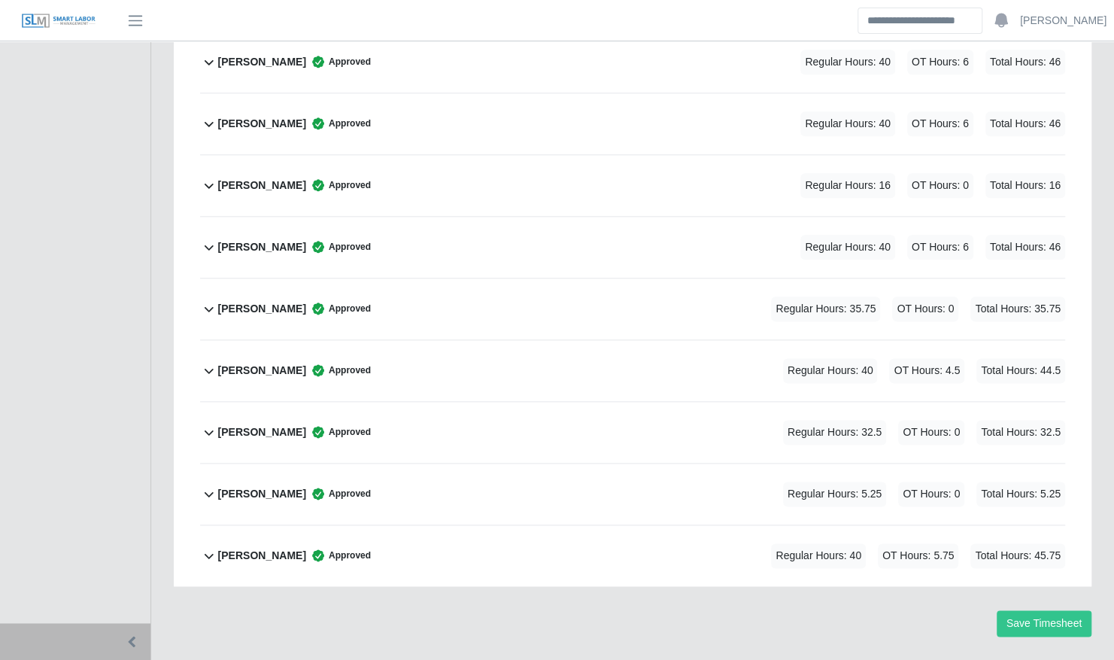
click at [427, 463] on div "Vincent Miller Approved Regular Hours: 5.25 OT Hours: 0 Total Hours: 5.25" at bounding box center [641, 493] width 847 height 61
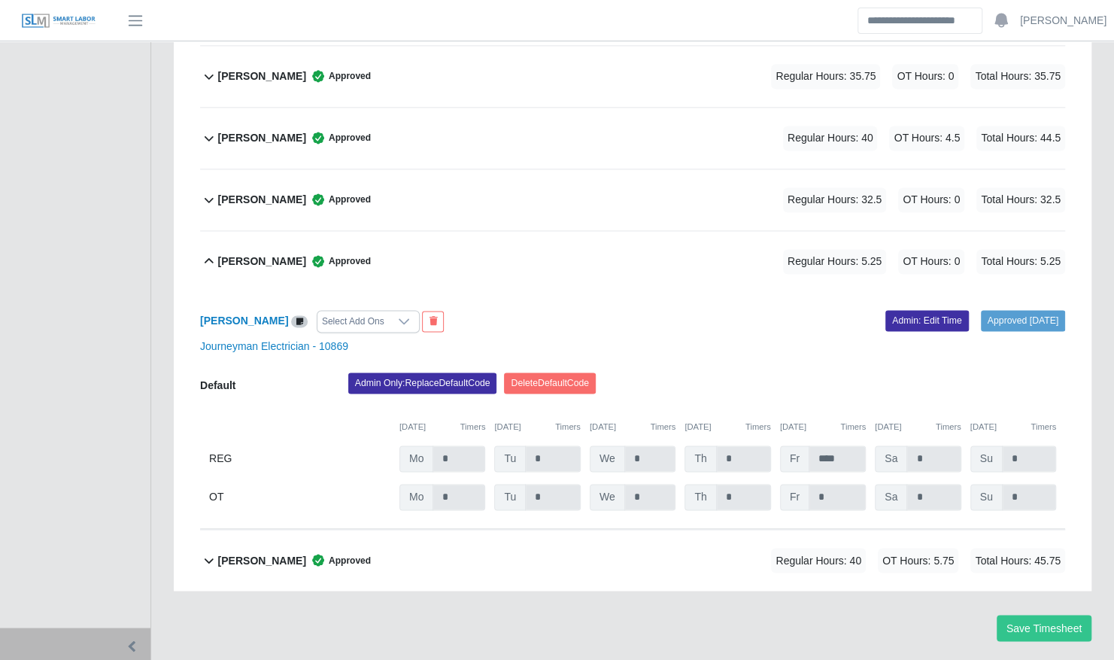
scroll to position [1173, 0]
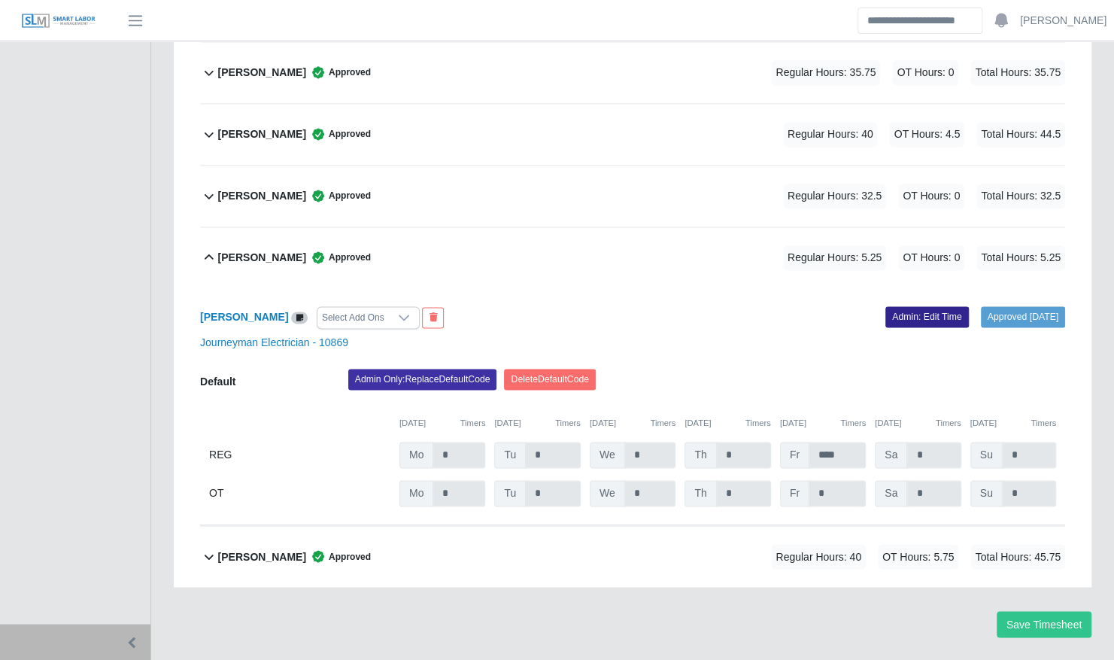
click at [904, 306] on link "Admin: Edit Time" at bounding box center [928, 316] width 84 height 21
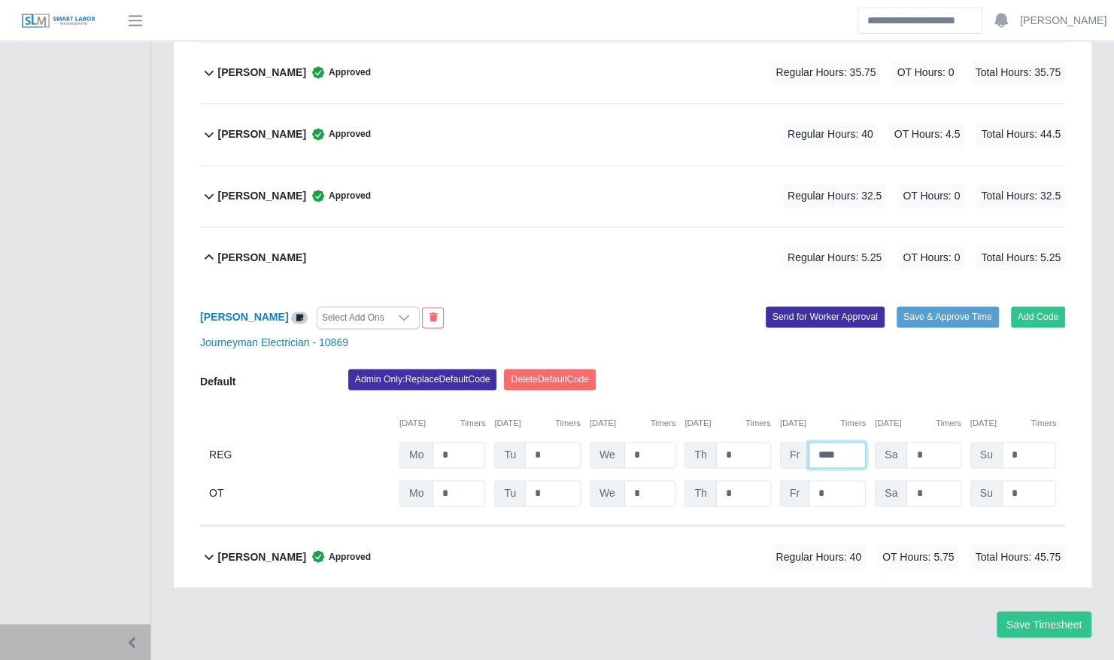
click at [842, 442] on input "****" at bounding box center [837, 455] width 57 height 26
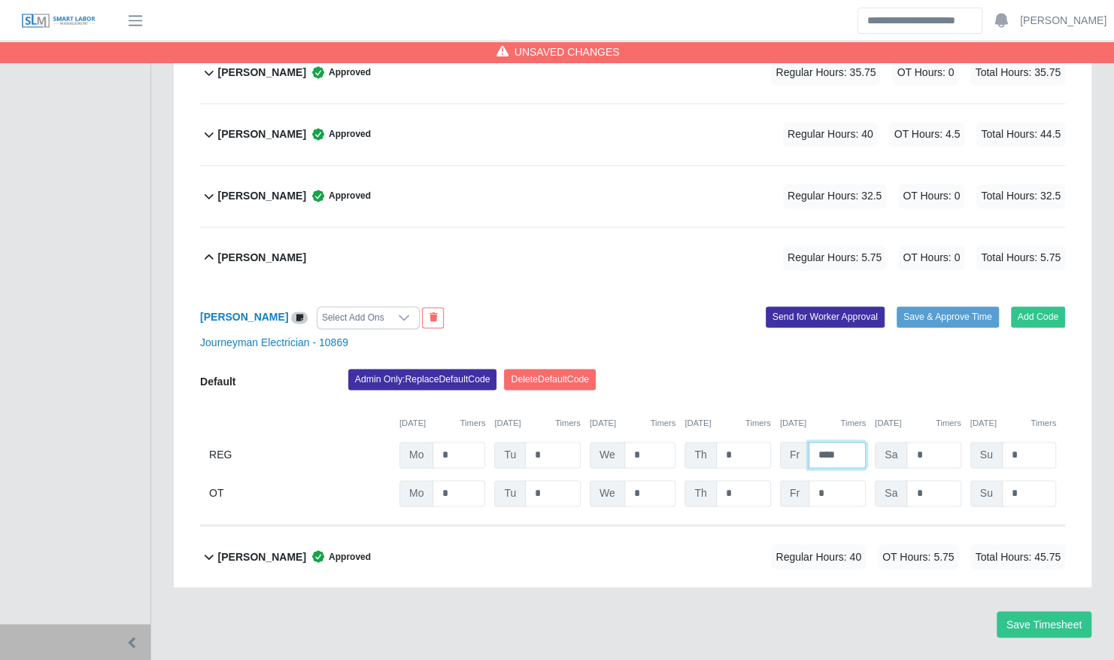
click at [842, 442] on input "****" at bounding box center [837, 455] width 57 height 26
type input "****"
click at [871, 399] on div "08/25/2025 Timers 08/26/2025 Timers 08/27/2025 Timers 08/28/2025 Timers 08/29/2…" at bounding box center [632, 414] width 865 height 31
click at [940, 306] on button "Save & Approve Time" at bounding box center [948, 316] width 102 height 21
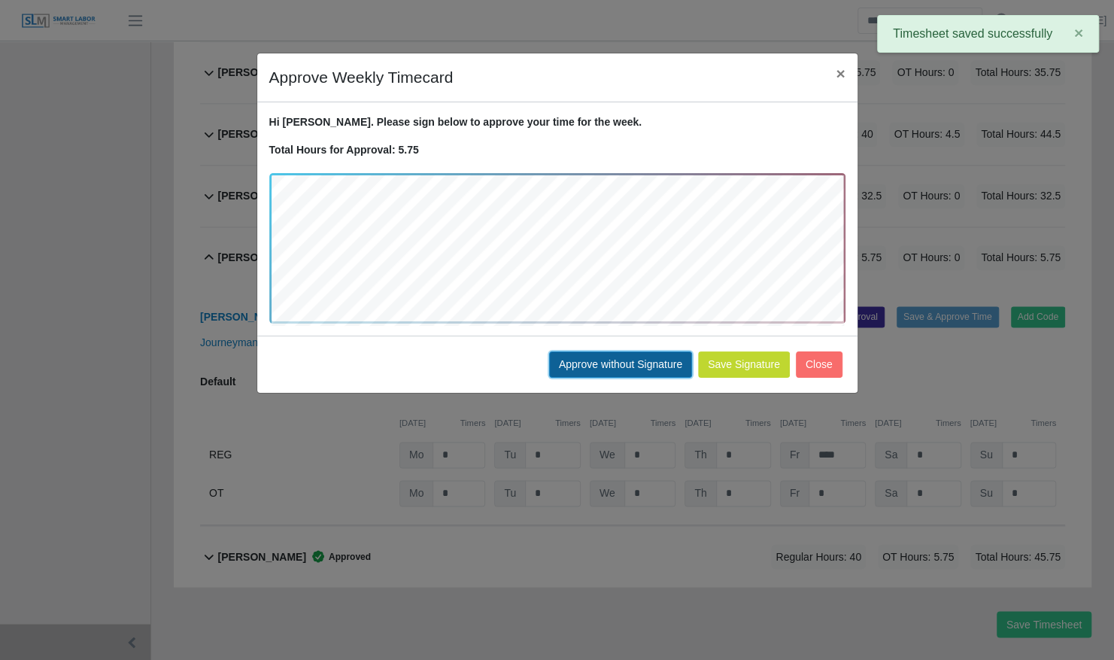
click at [632, 363] on button "Approve without Signature" at bounding box center [620, 364] width 143 height 26
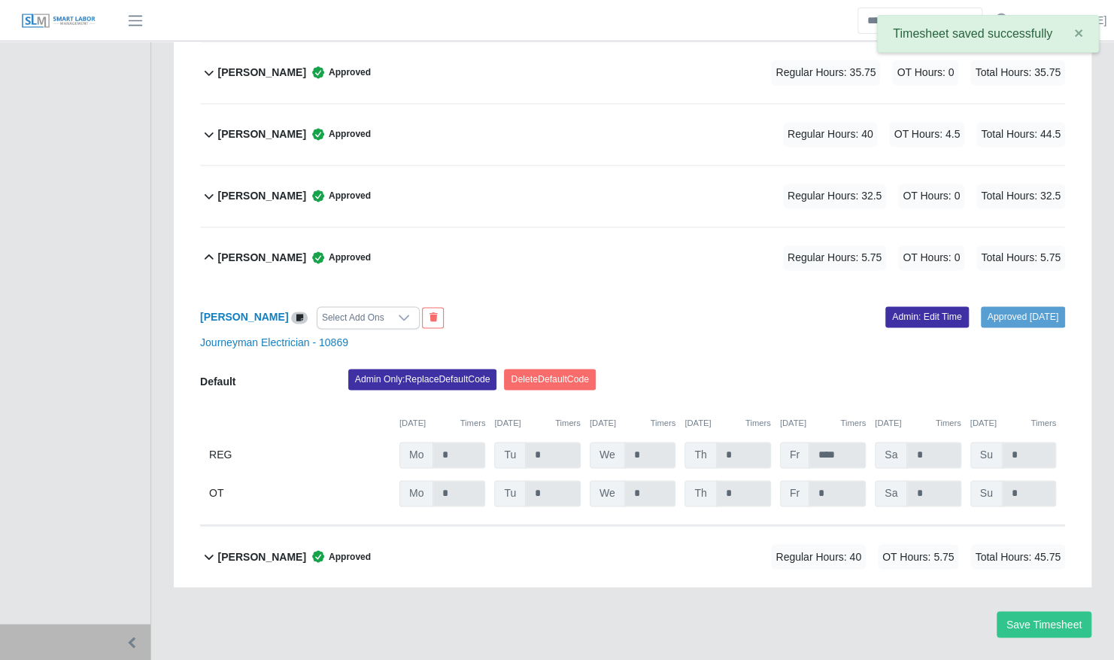
click at [267, 245] on div "Vincent Miller Approved" at bounding box center [294, 257] width 153 height 25
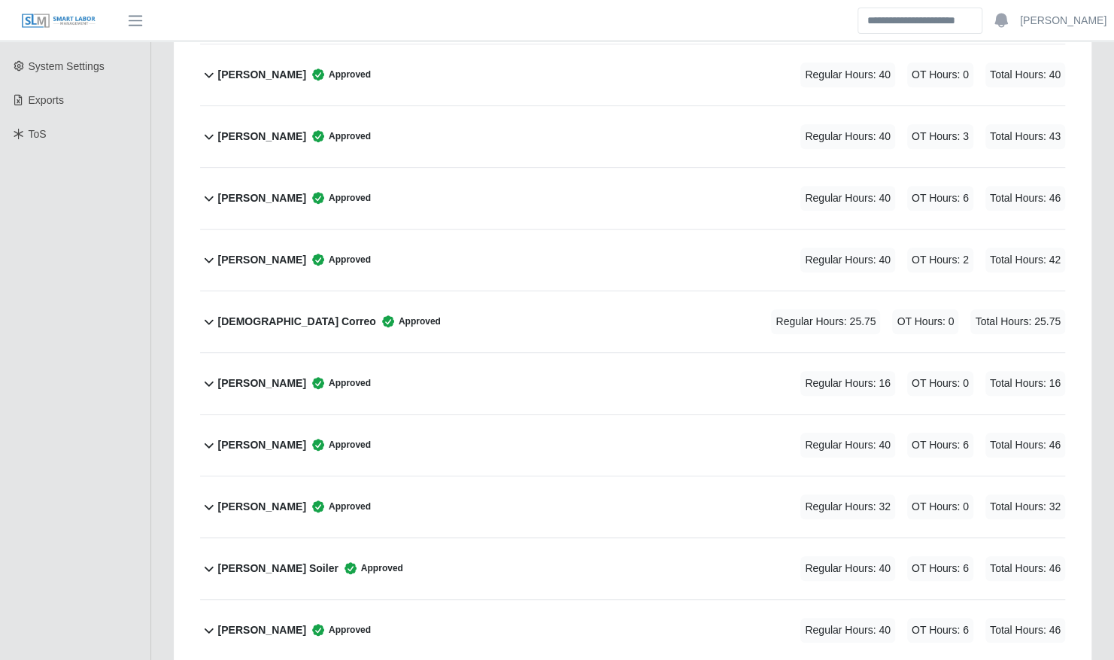
scroll to position [368, 0]
click at [390, 230] on div "Jacob Mitchum Approved Regular Hours: 40 OT Hours: 2 Total Hours: 42" at bounding box center [641, 260] width 847 height 61
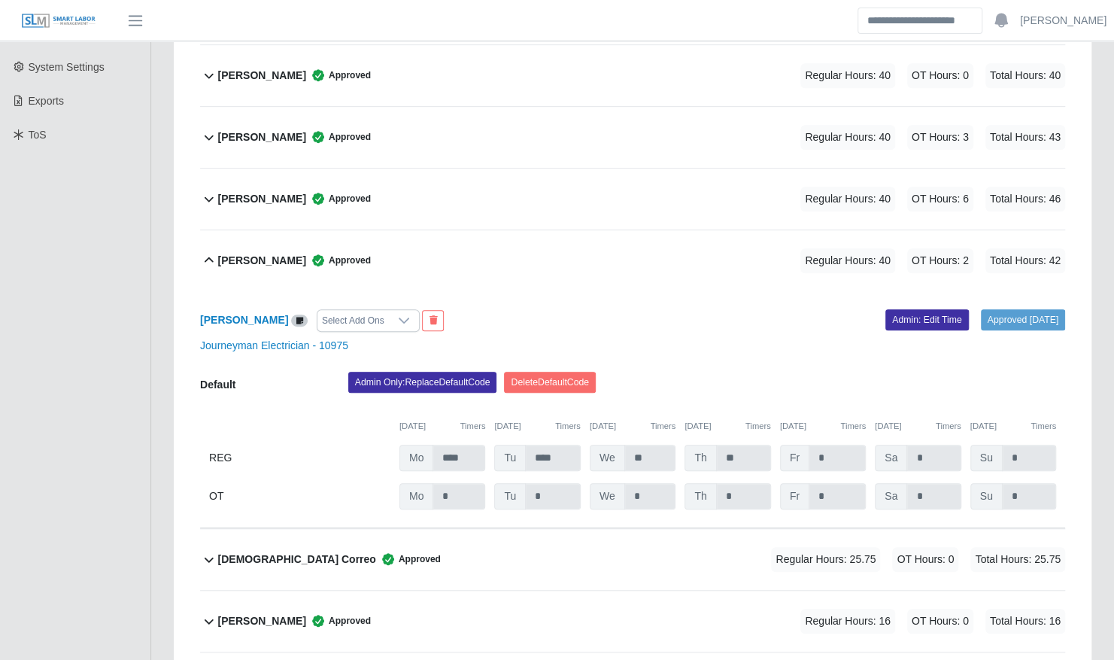
click at [643, 233] on div "Jacob Mitchum Approved Regular Hours: 40 OT Hours: 2 Total Hours: 42" at bounding box center [641, 260] width 847 height 61
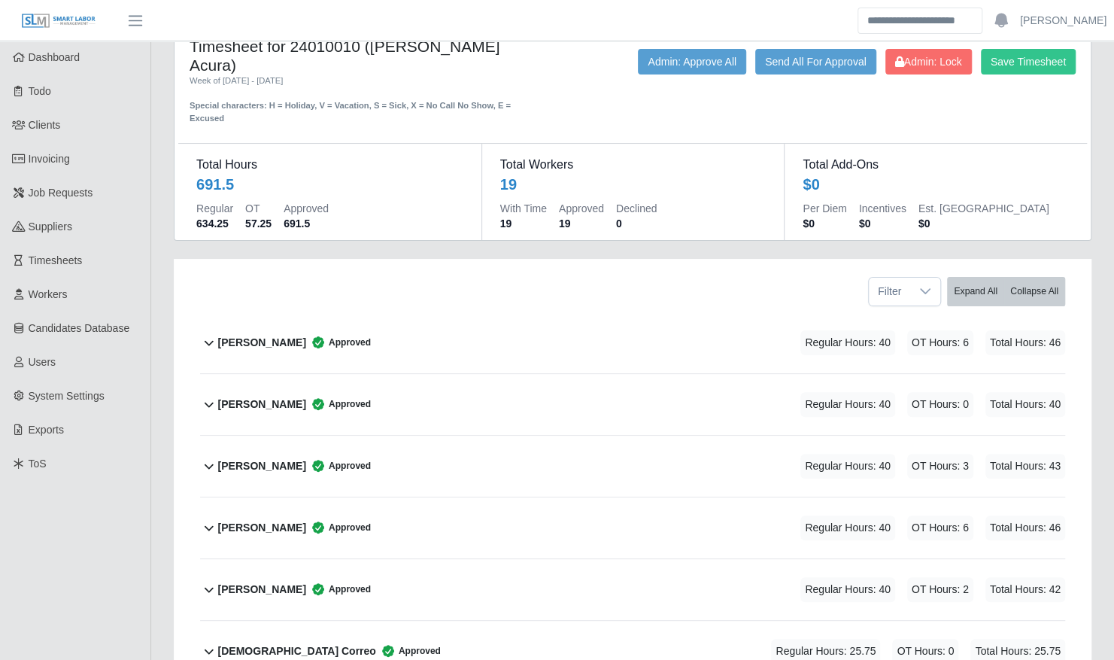
scroll to position [36, 0]
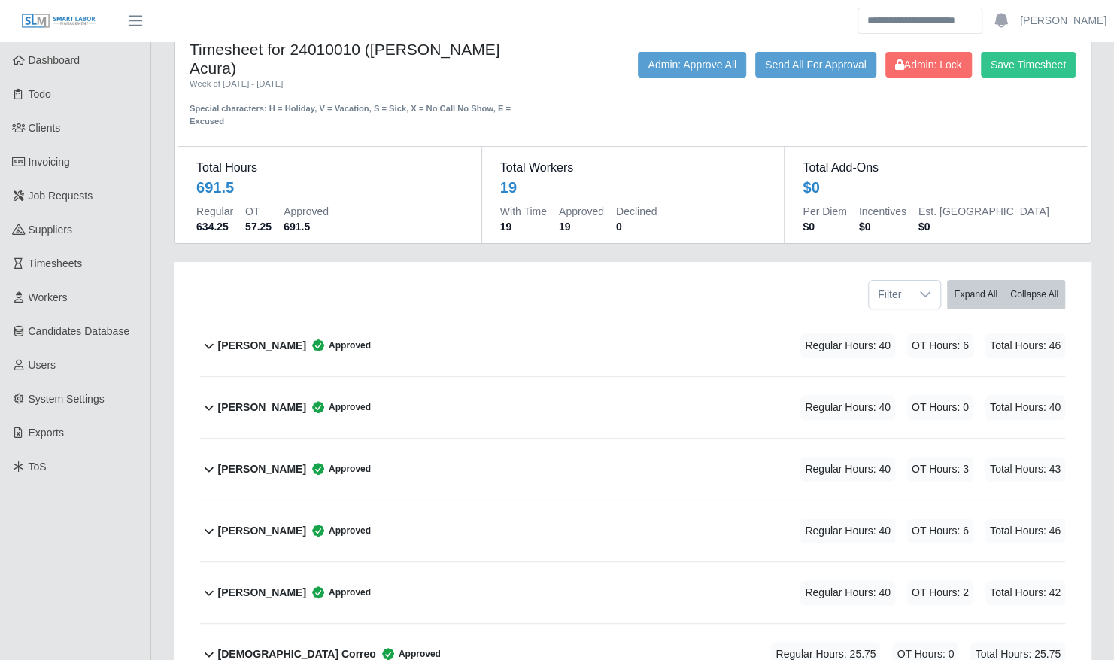
click at [603, 439] on div "Darron Johnson Approved Regular Hours: 40 OT Hours: 3 Total Hours: 43" at bounding box center [641, 469] width 847 height 61
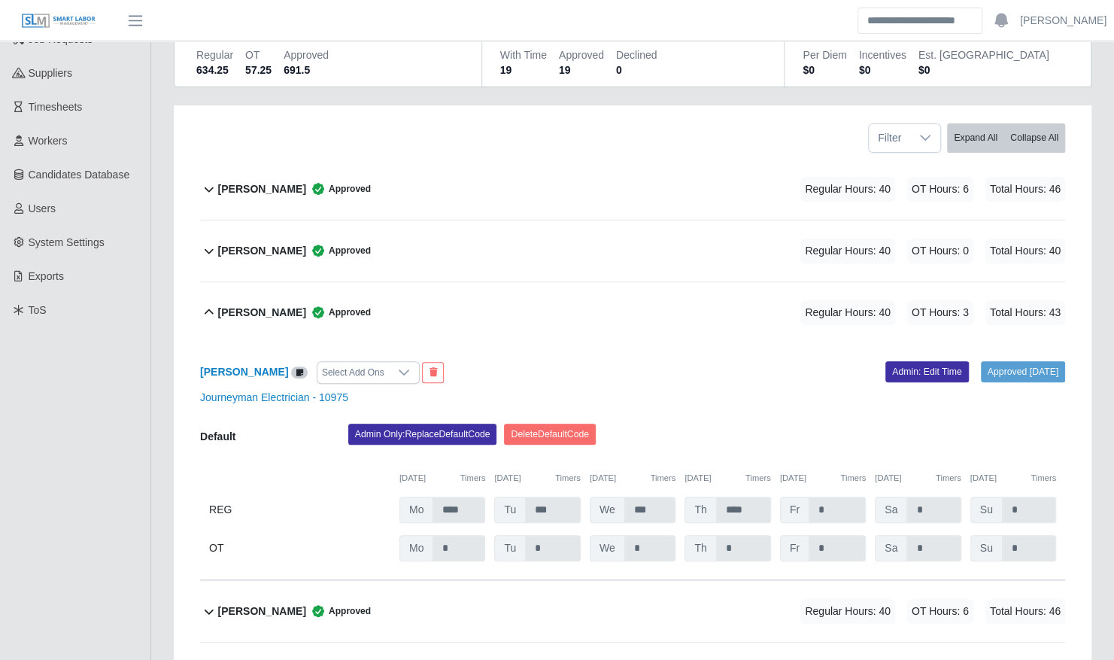
scroll to position [193, 0]
click at [565, 282] on div "Darron Johnson Approved Regular Hours: 40 OT Hours: 3 Total Hours: 43" at bounding box center [641, 312] width 847 height 61
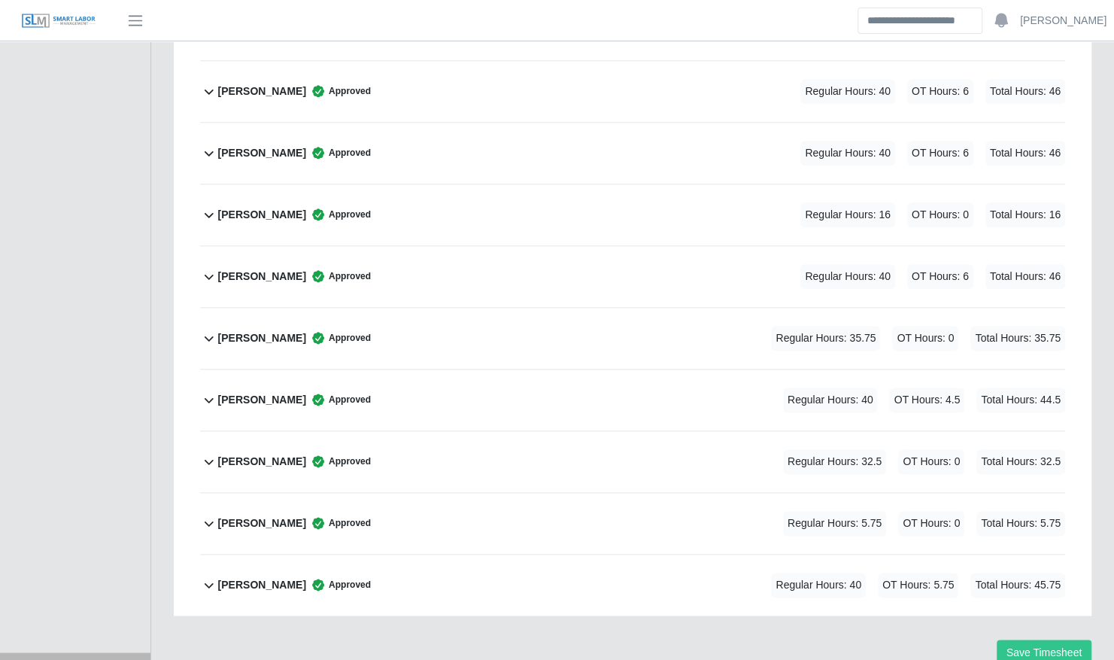
scroll to position [937, 0]
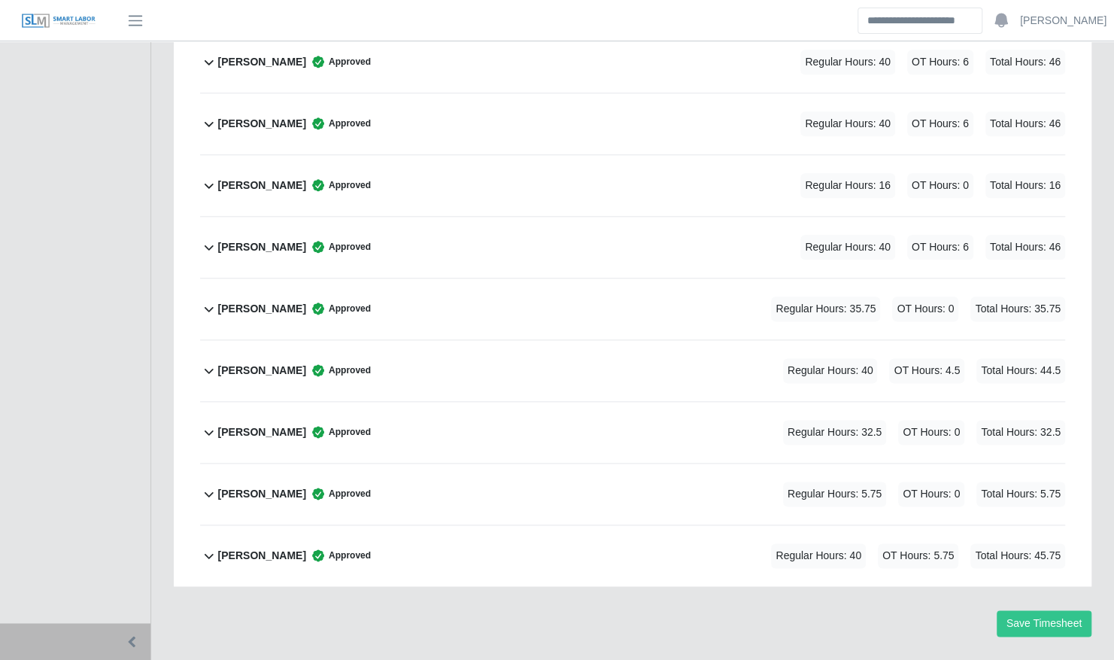
click at [521, 278] on div "Reinier Velazquez Approved Regular Hours: 35.75 OT Hours: 0 Total Hours: 35.75" at bounding box center [641, 308] width 847 height 61
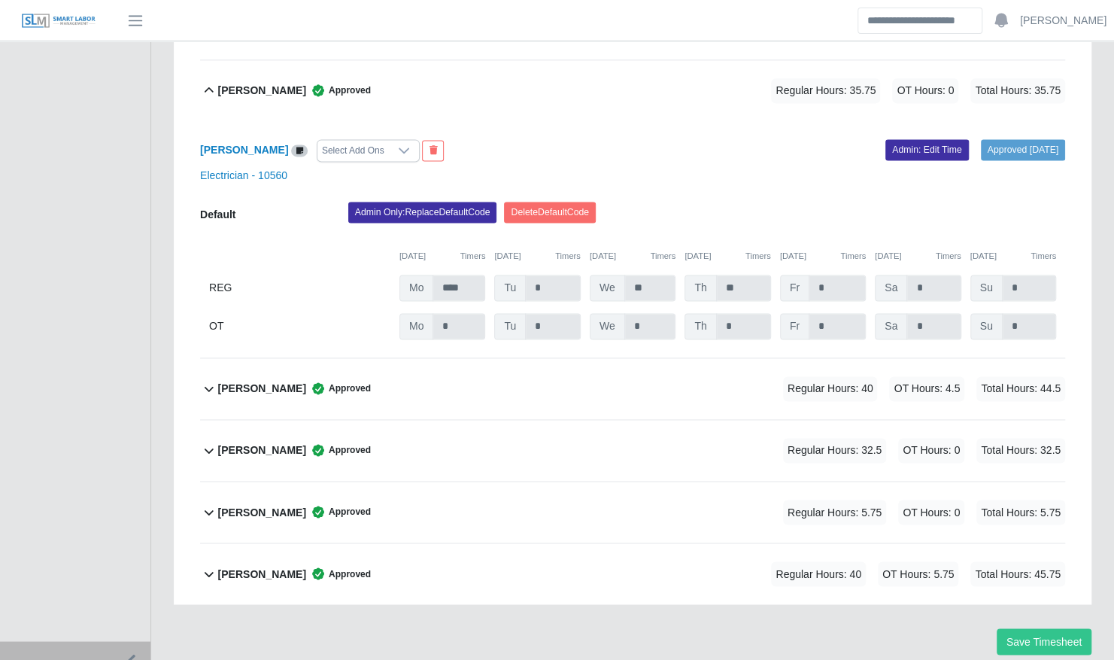
scroll to position [1173, 0]
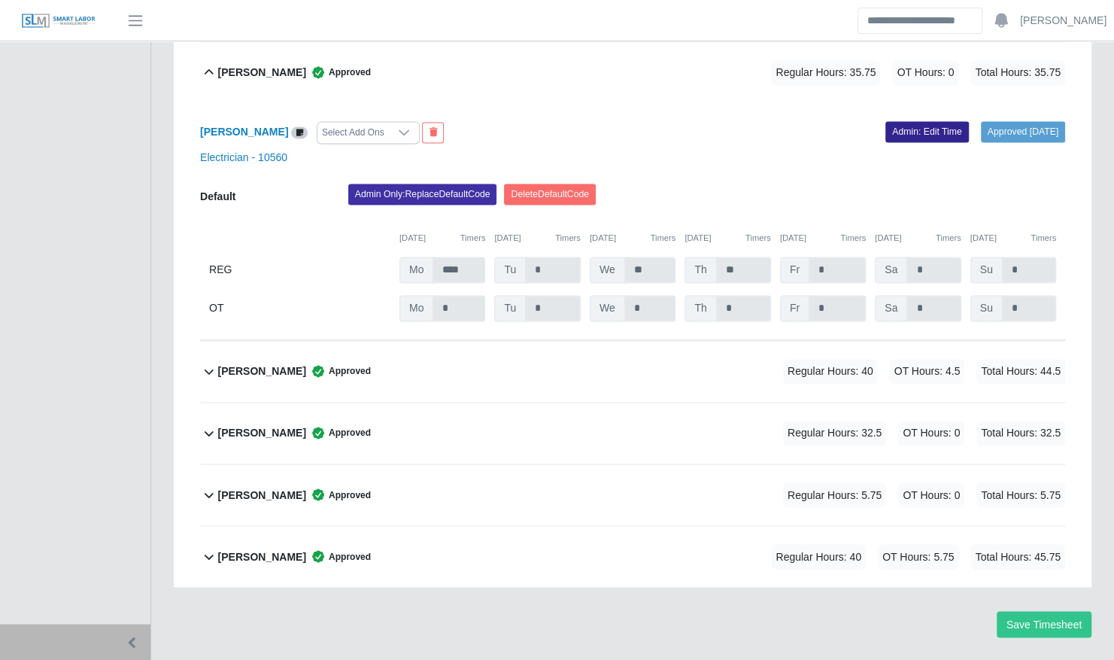
click at [897, 121] on link "Admin: Edit Time" at bounding box center [928, 131] width 84 height 21
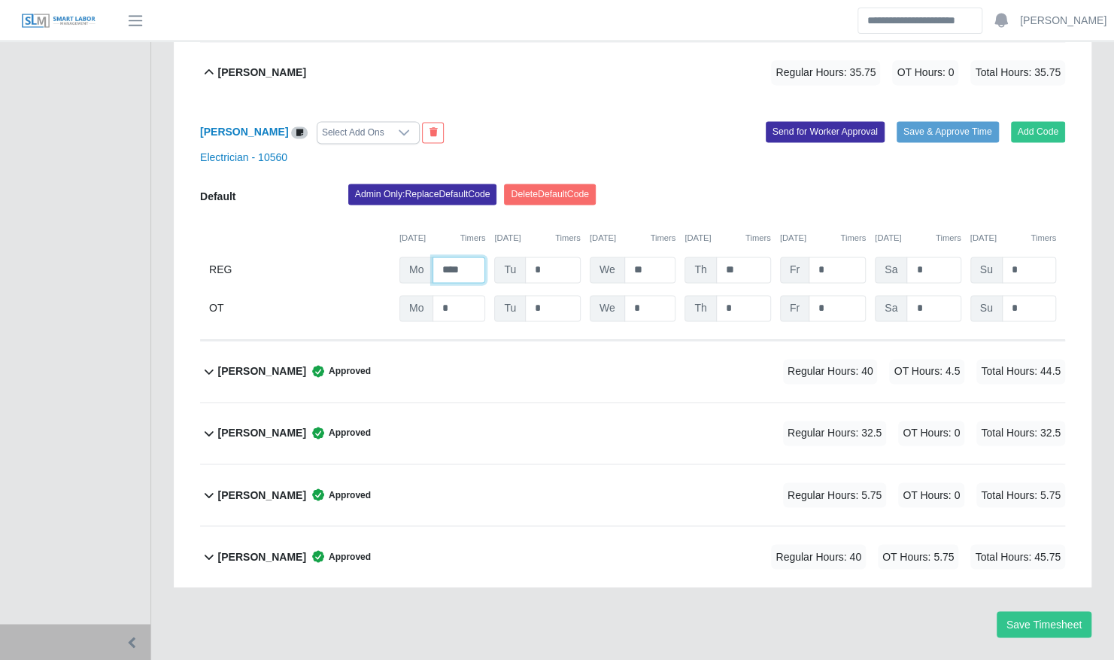
click at [469, 257] on input "****" at bounding box center [459, 270] width 53 height 26
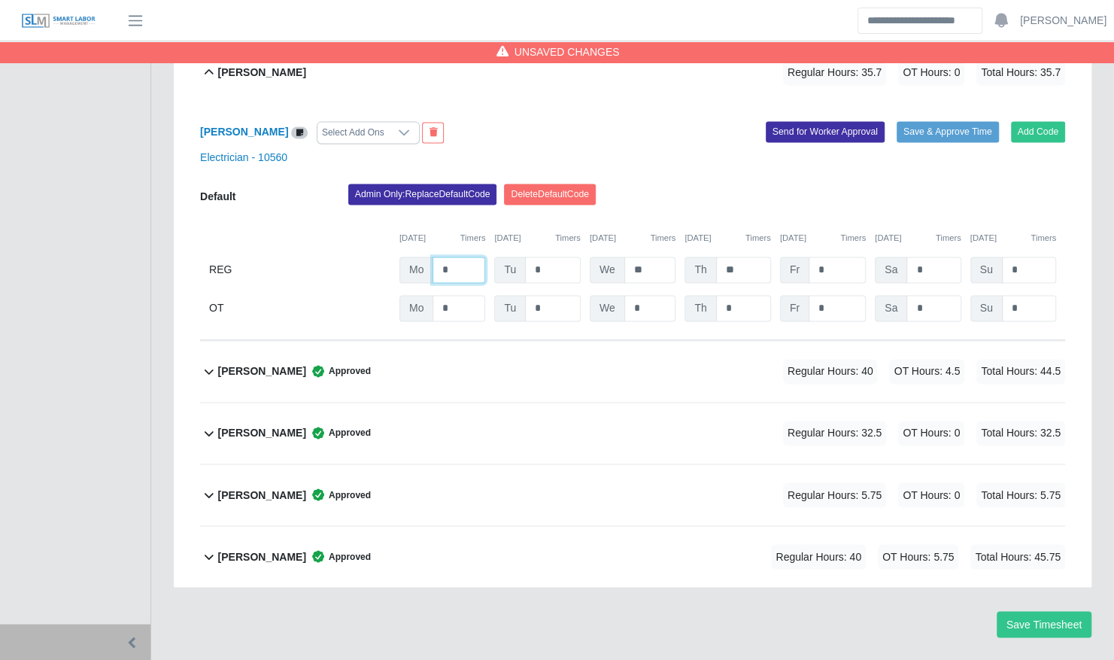
type input "*"
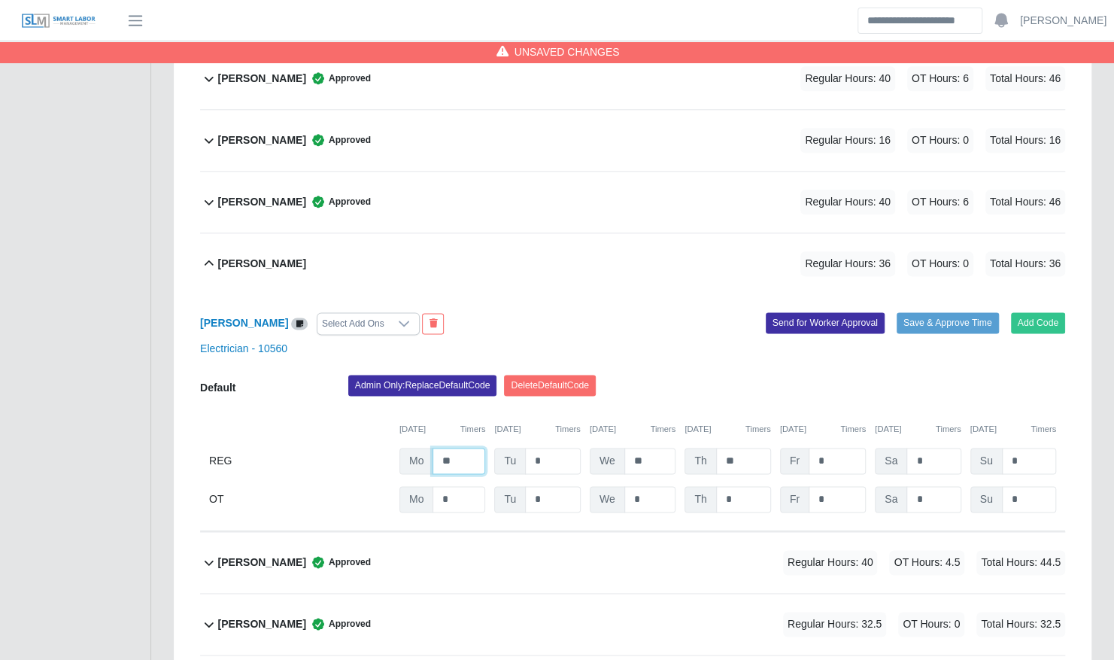
scroll to position [980, 0]
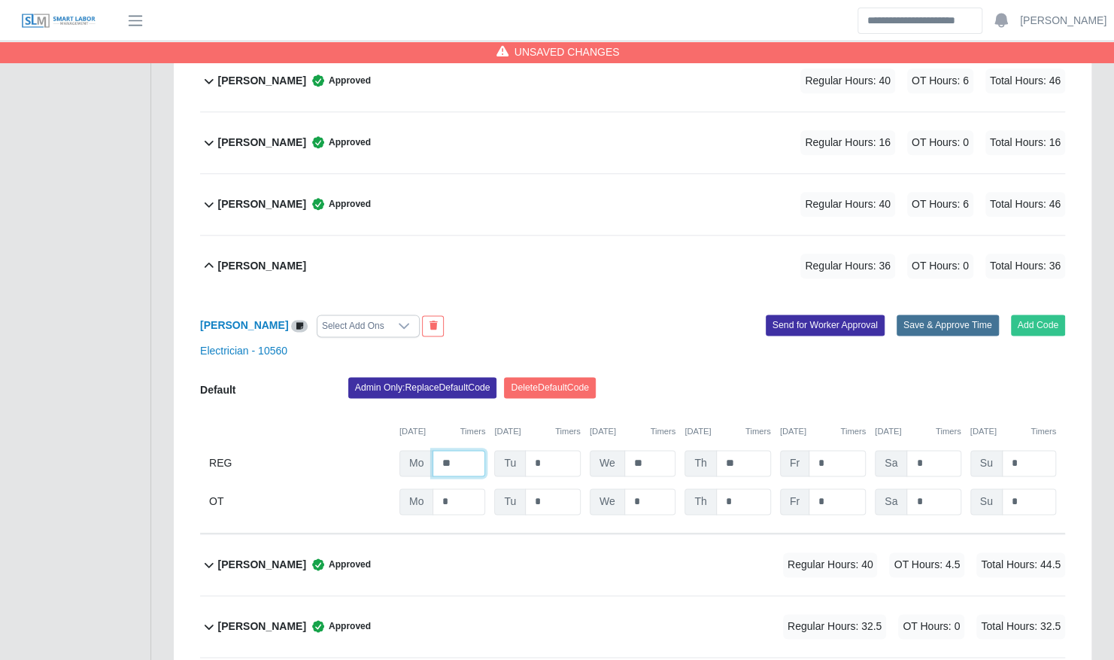
type input "**"
click at [942, 314] on button "Save & Approve Time" at bounding box center [948, 324] width 102 height 21
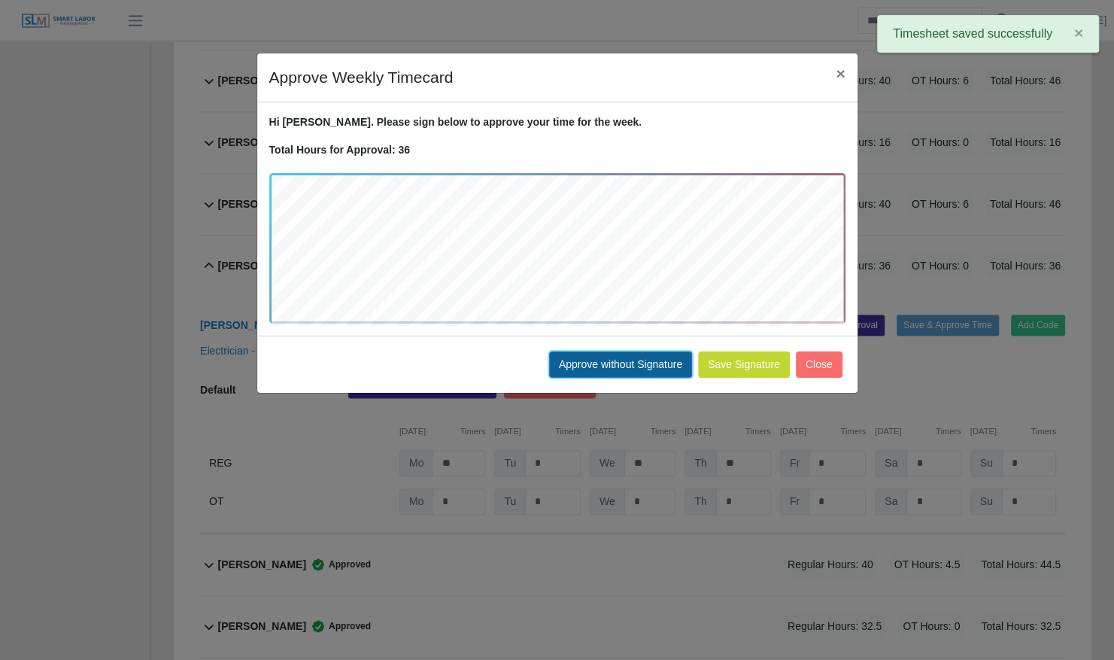
click at [593, 359] on button "Approve without Signature" at bounding box center [620, 364] width 143 height 26
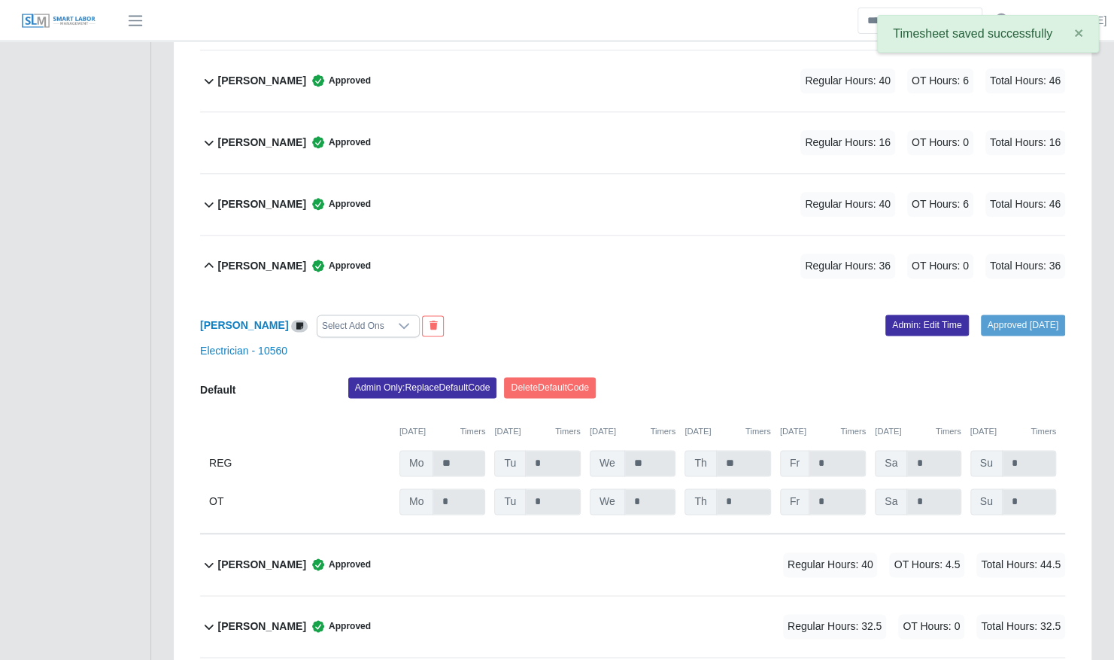
click at [392, 235] on div "Reinier Velazquez Approved Regular Hours: 36 OT Hours: 0 Total Hours: 36" at bounding box center [641, 265] width 847 height 61
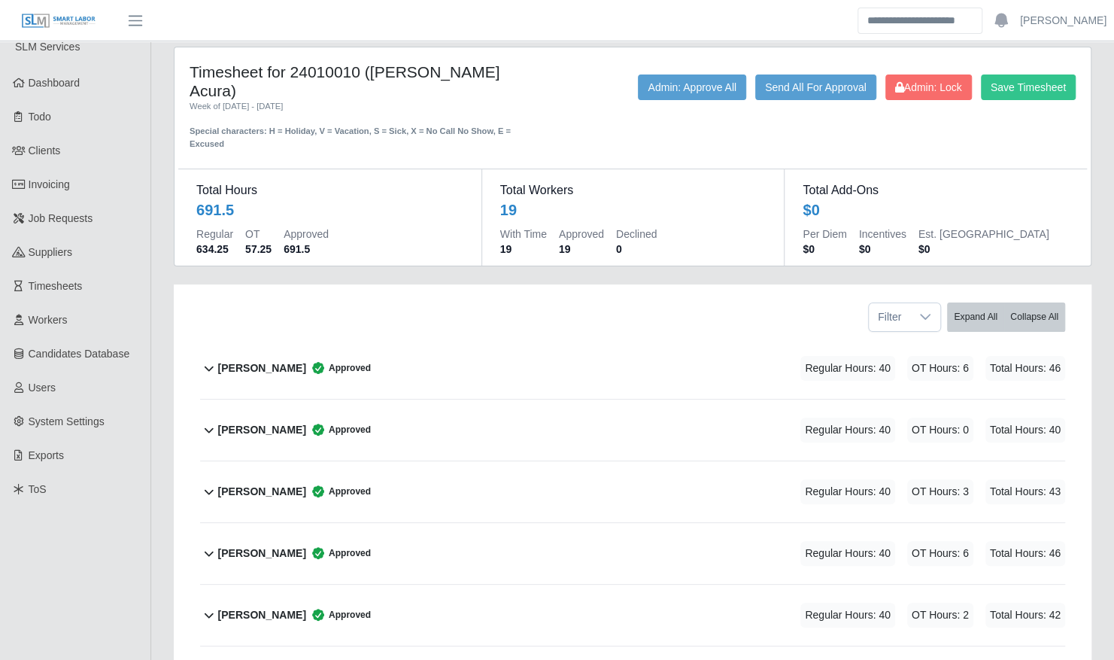
scroll to position [0, 0]
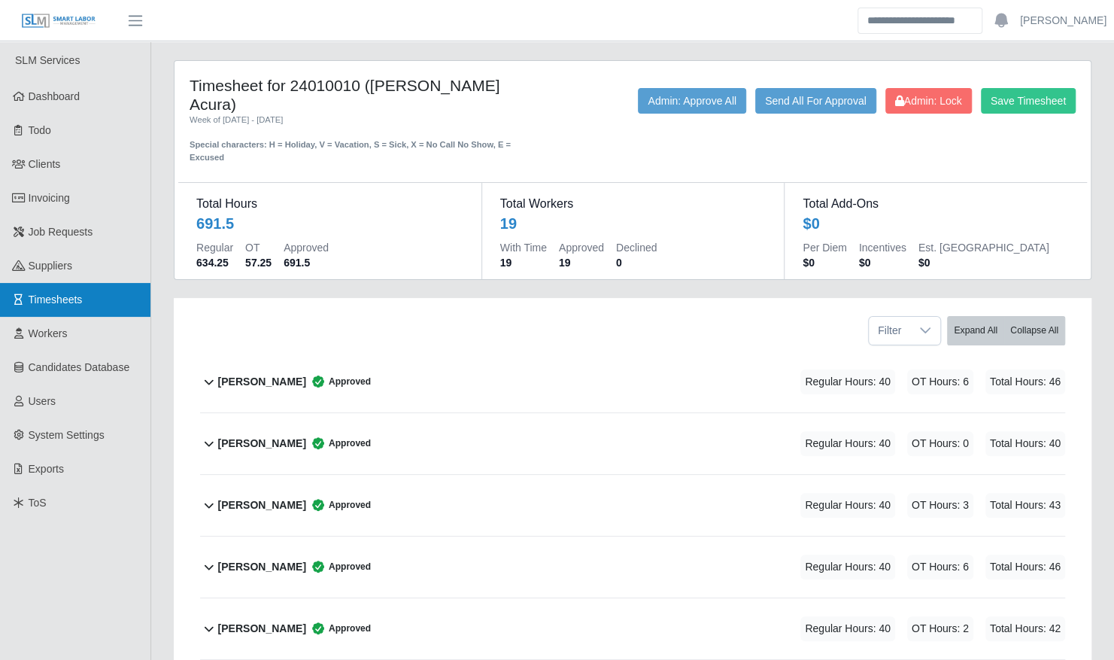
click at [123, 305] on link "Timesheets" at bounding box center [75, 300] width 150 height 34
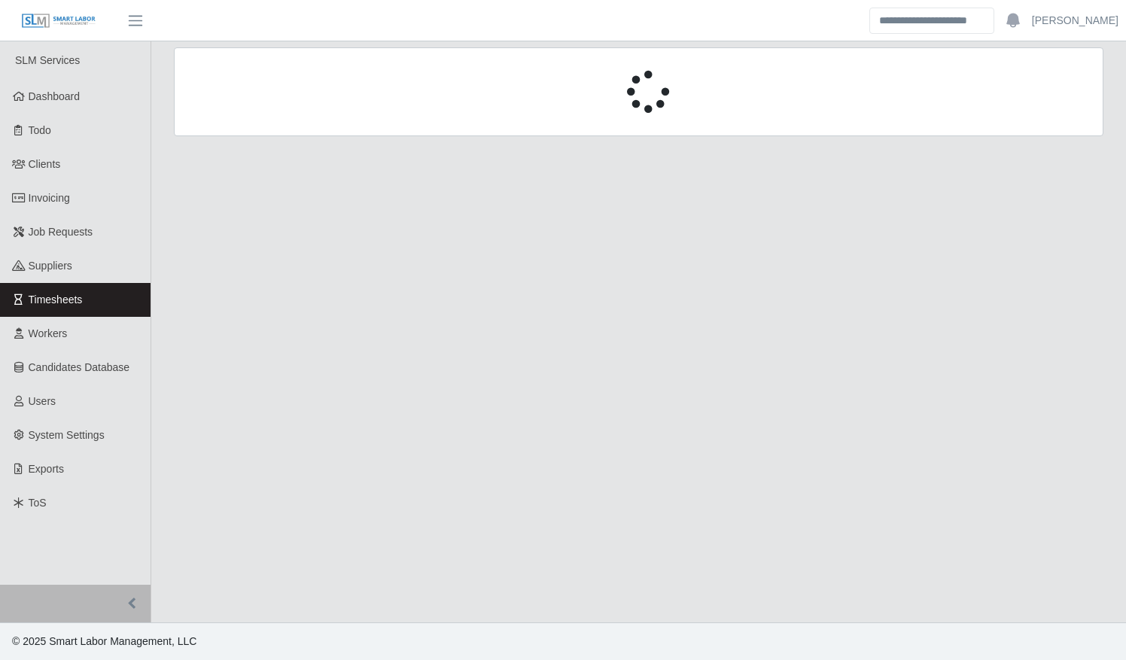
click at [303, 114] on div at bounding box center [638, 91] width 929 height 89
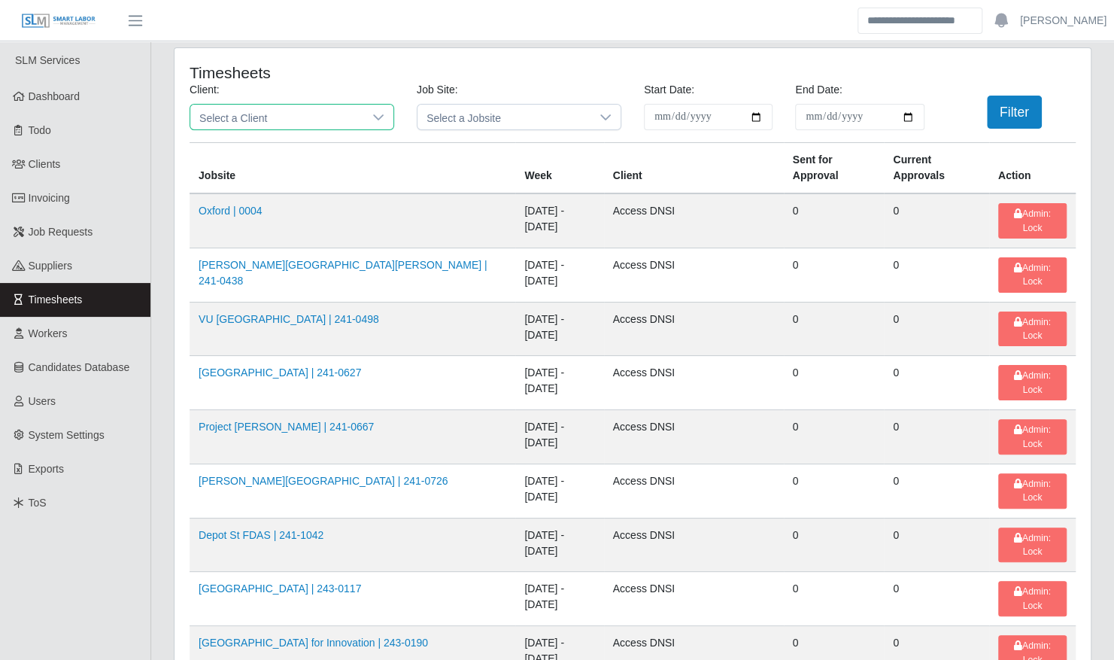
click at [303, 114] on span "Select a Client" at bounding box center [276, 117] width 173 height 25
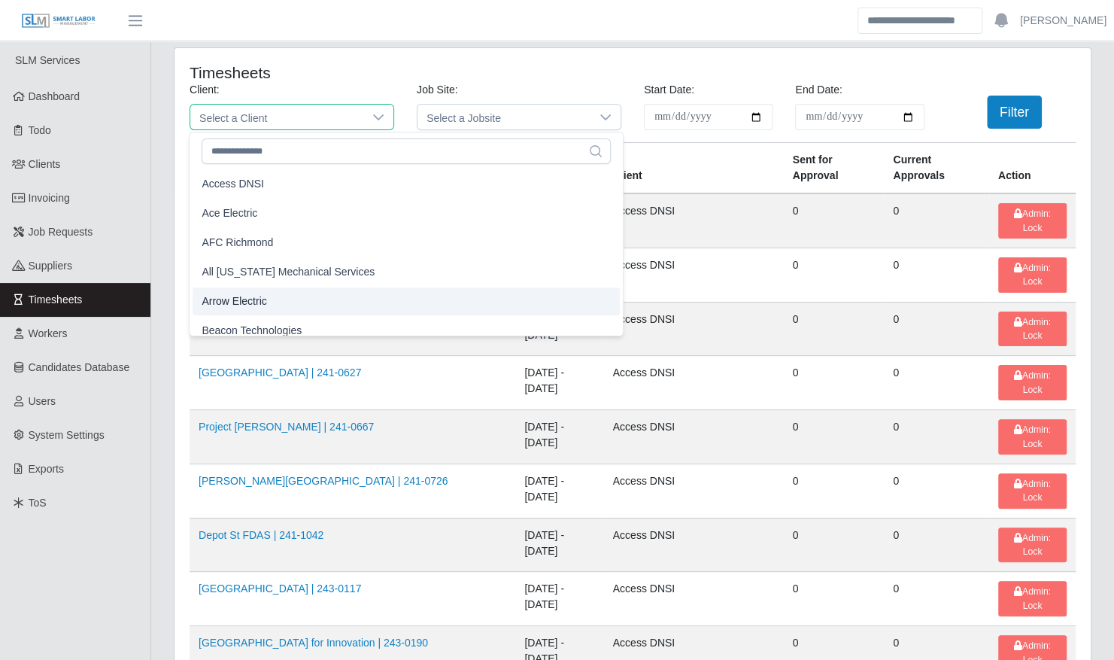
click at [265, 302] on span "Arrow Electric" at bounding box center [234, 301] width 65 height 16
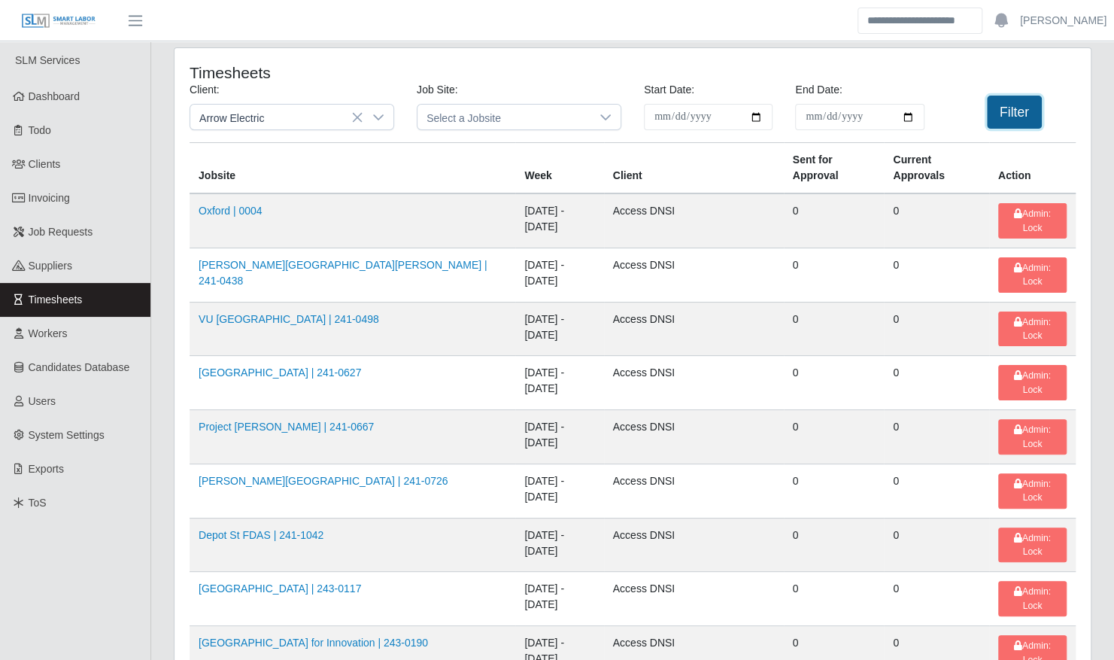
click at [998, 105] on button "Filter" at bounding box center [1014, 112] width 55 height 33
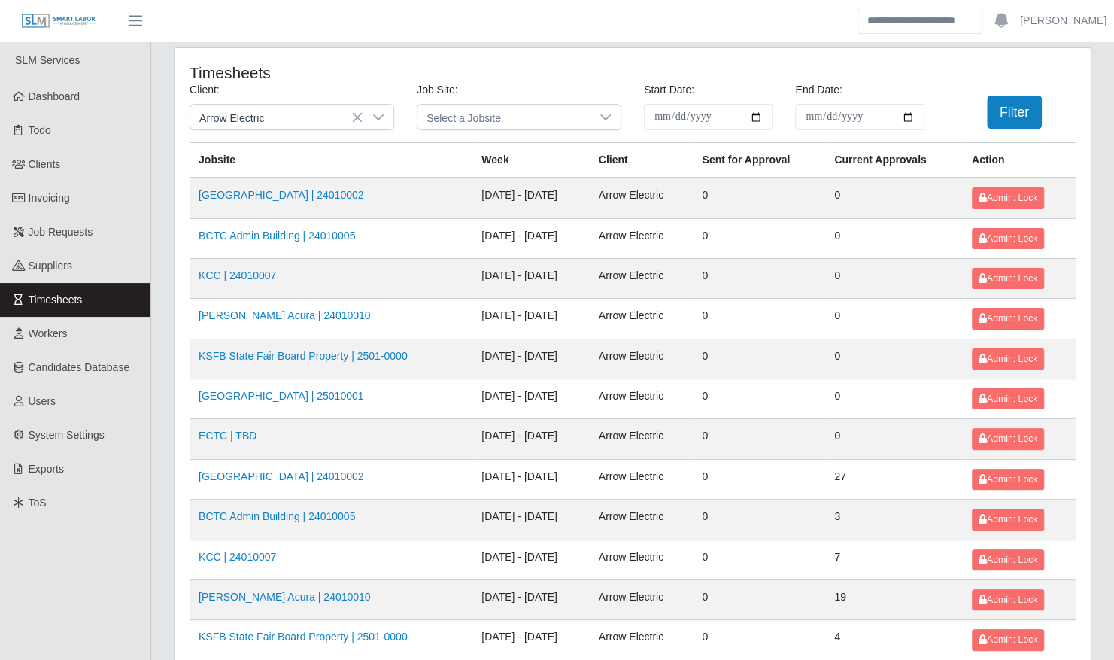
click at [330, 225] on td "BCTC Admin Building | 24010005" at bounding box center [331, 238] width 283 height 40
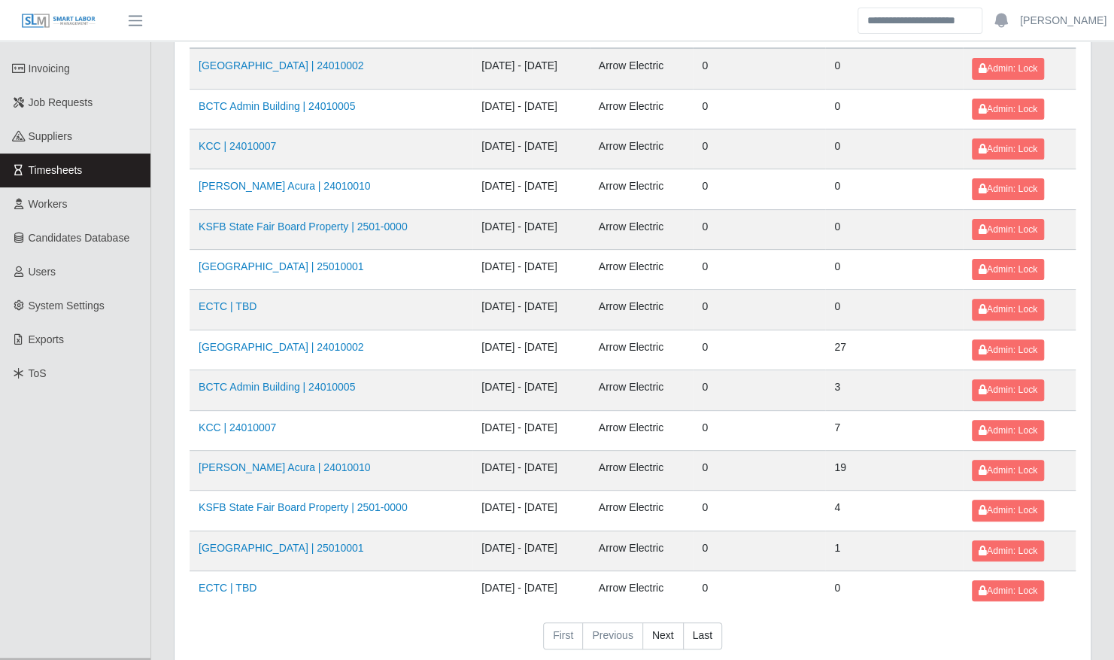
scroll to position [190, 0]
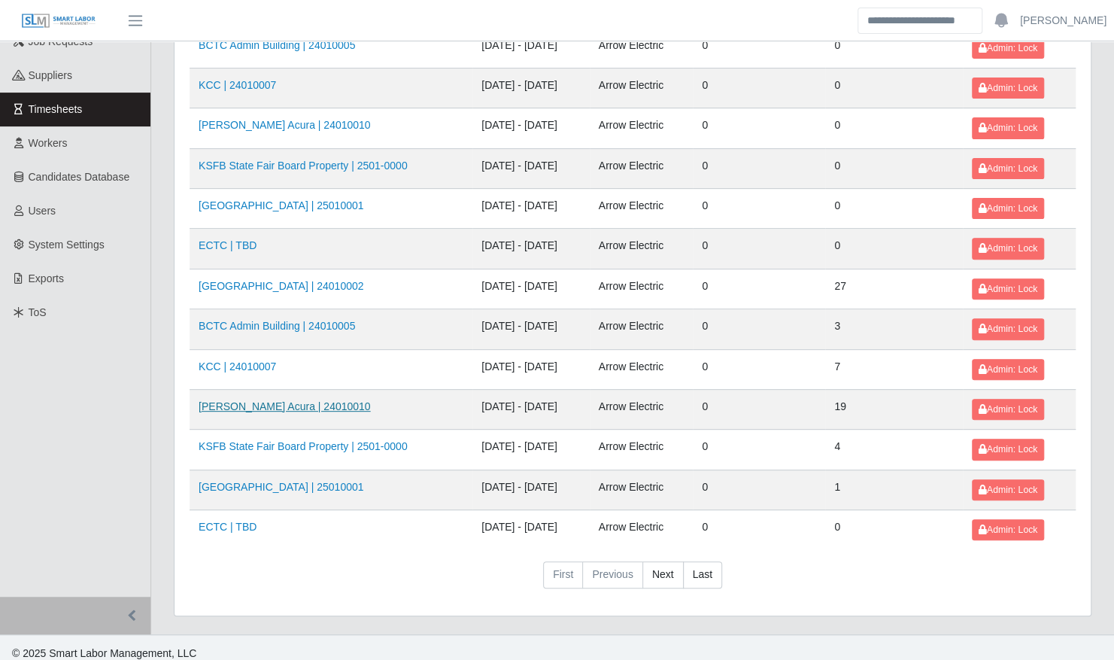
click at [327, 400] on link "[PERSON_NAME] Acura | 24010010" at bounding box center [285, 406] width 172 height 12
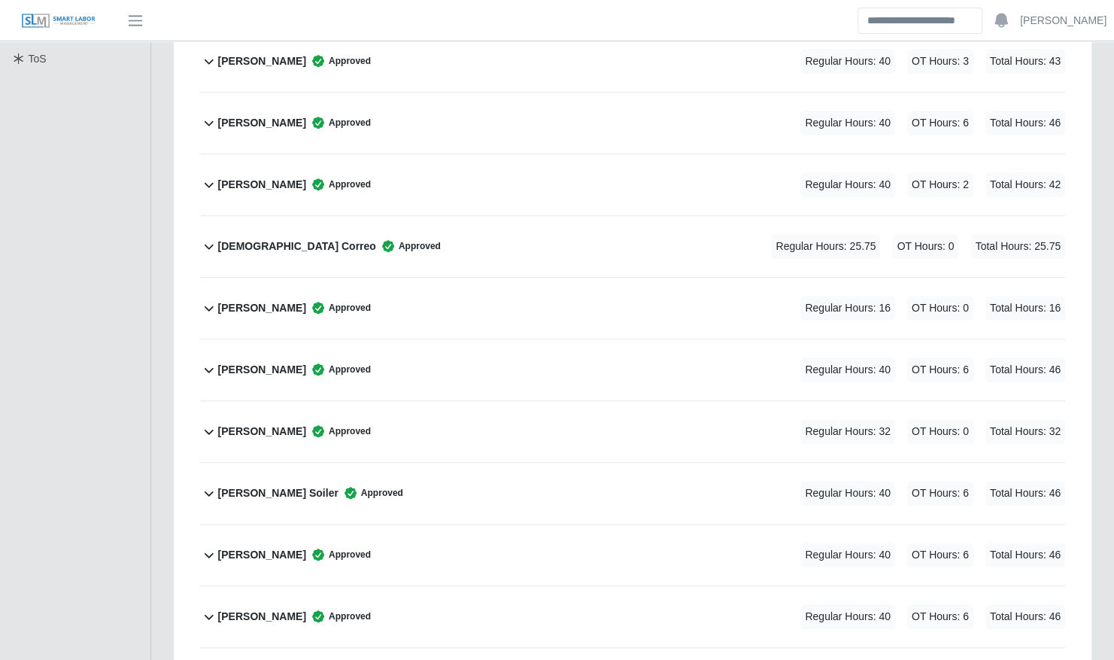
scroll to position [446, 0]
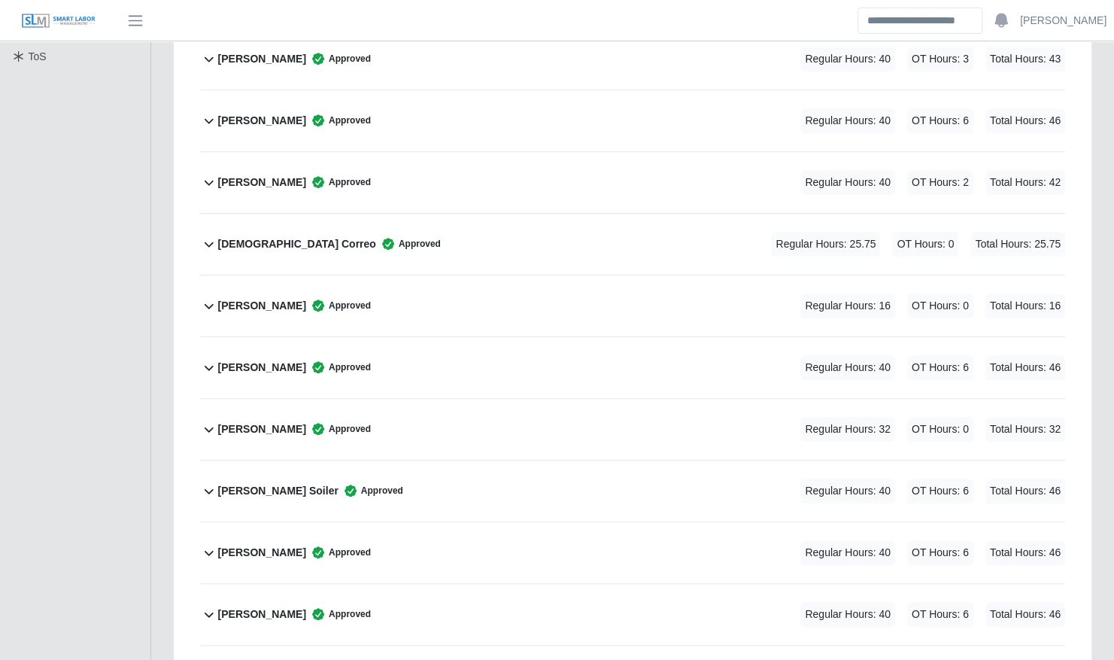
click at [269, 298] on b "[PERSON_NAME]" at bounding box center [262, 306] width 88 height 16
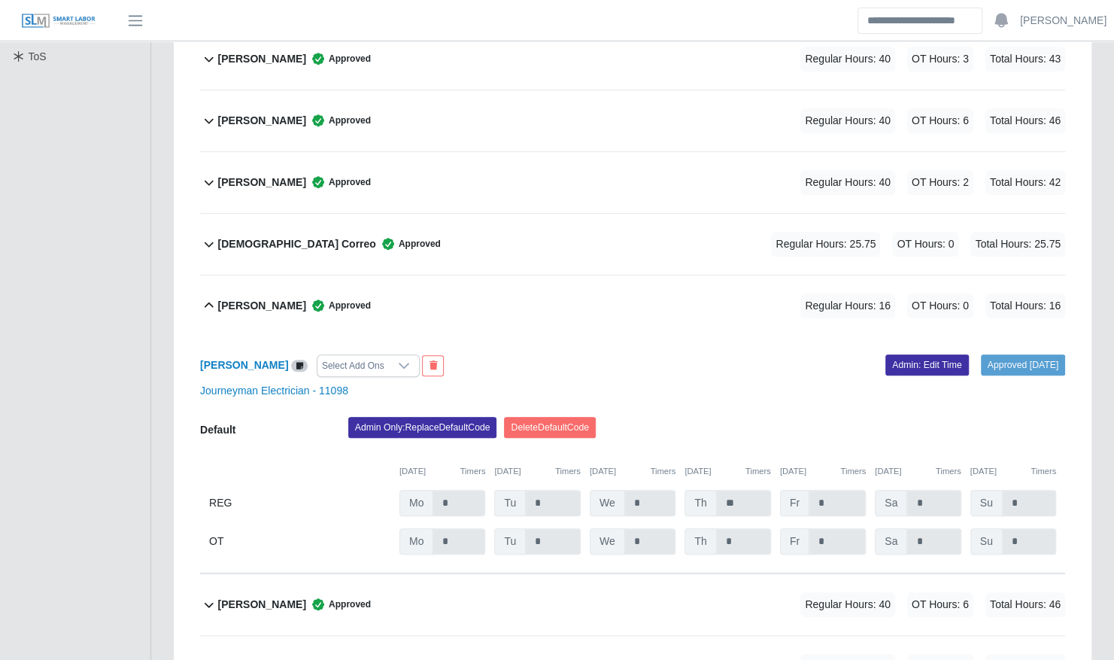
click at [269, 298] on b "Jose Hernandez" at bounding box center [262, 306] width 88 height 16
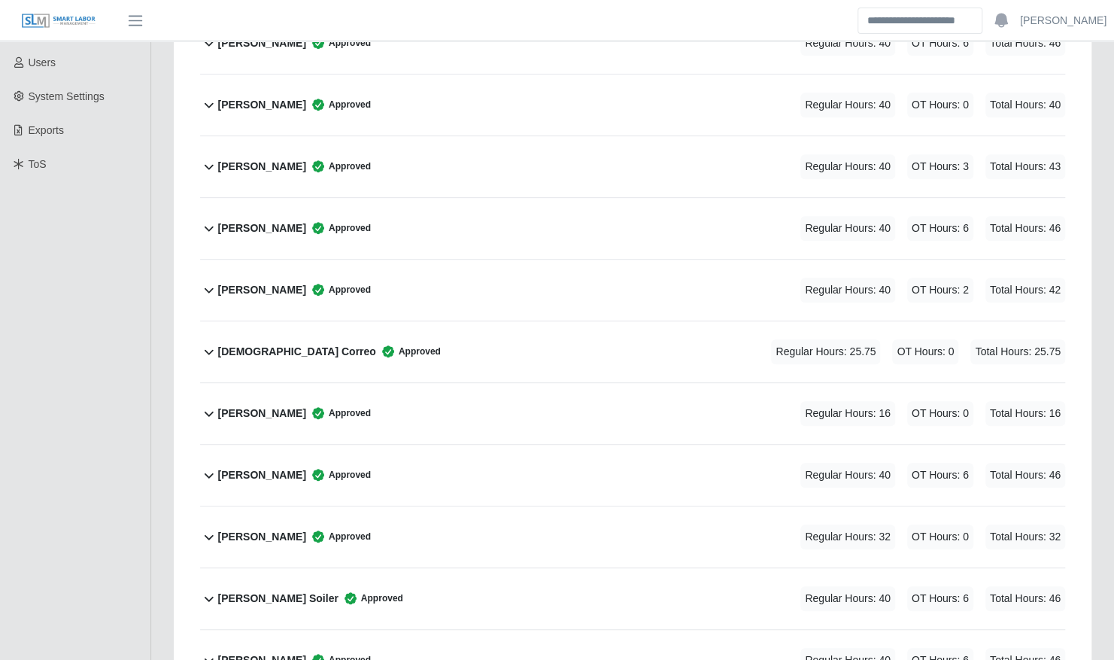
scroll to position [339, 0]
click at [267, 401] on div "Jose Hernandez Approved" at bounding box center [294, 413] width 153 height 25
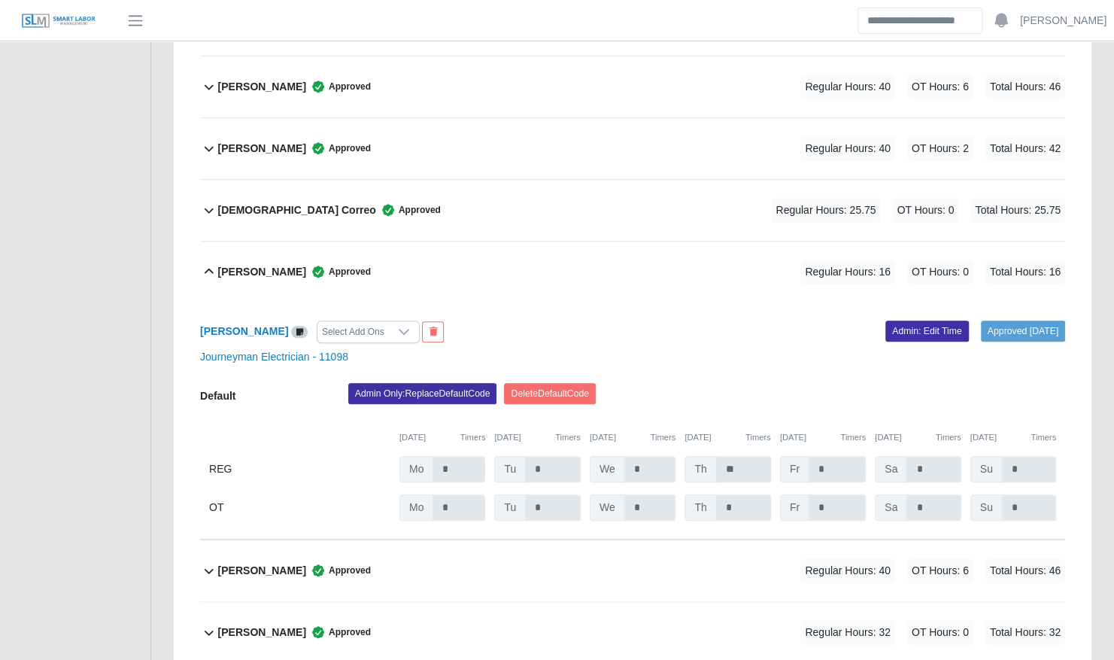
scroll to position [486, 0]
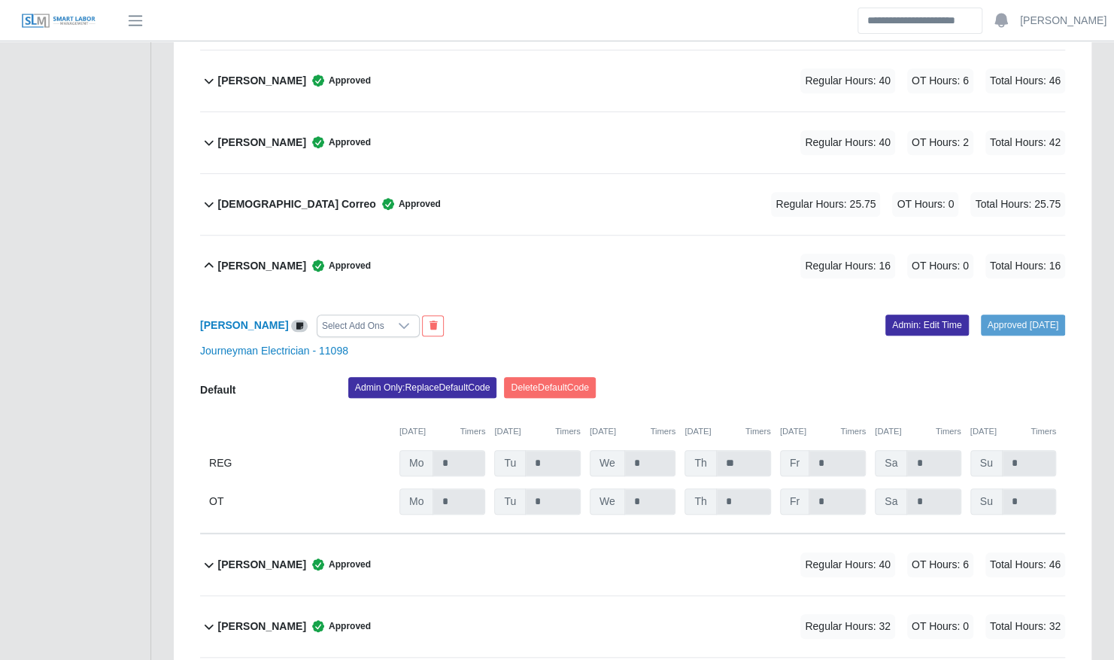
click at [411, 237] on div "Jose Hernandez Approved Regular Hours: 16 OT Hours: 0 Total Hours: 16" at bounding box center [641, 265] width 847 height 61
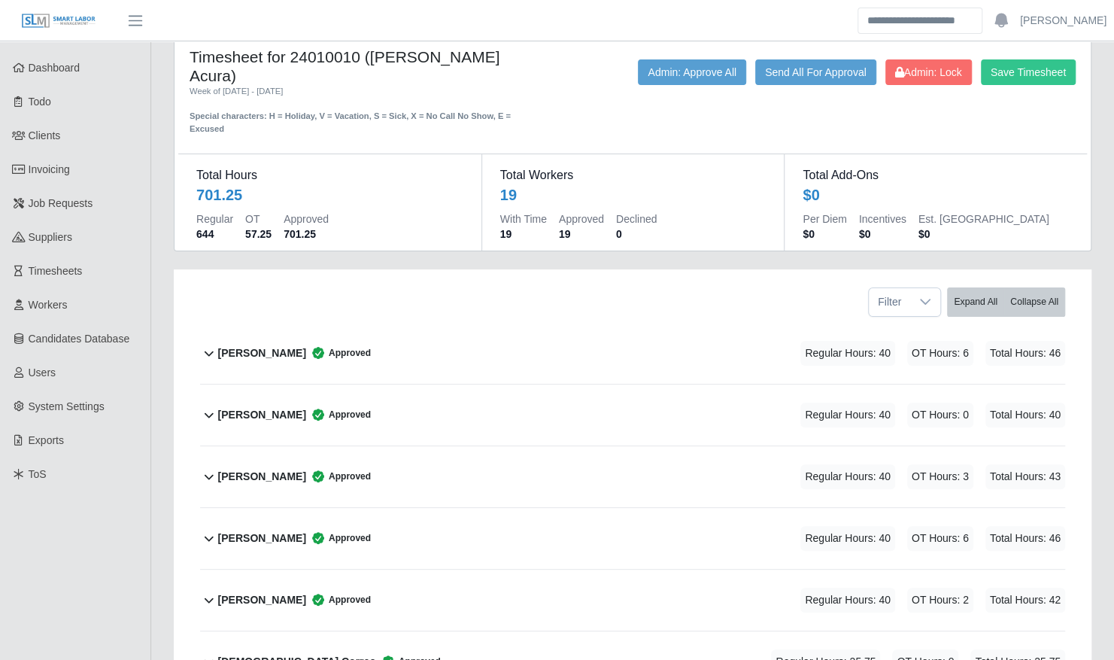
scroll to position [0, 0]
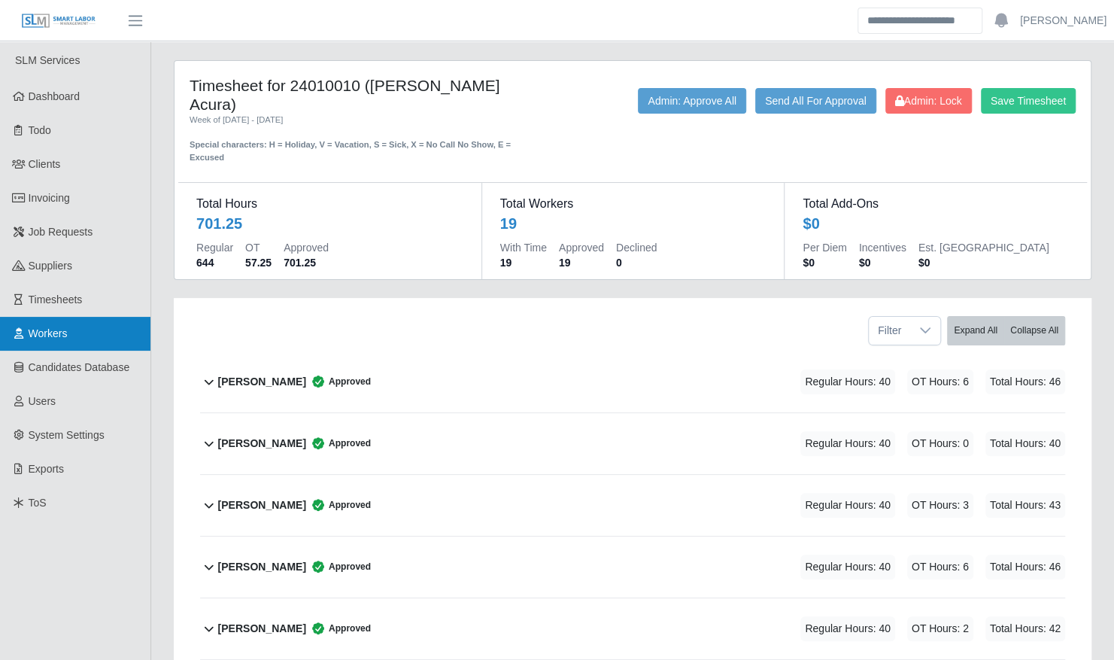
click at [81, 341] on link "Workers" at bounding box center [75, 334] width 150 height 34
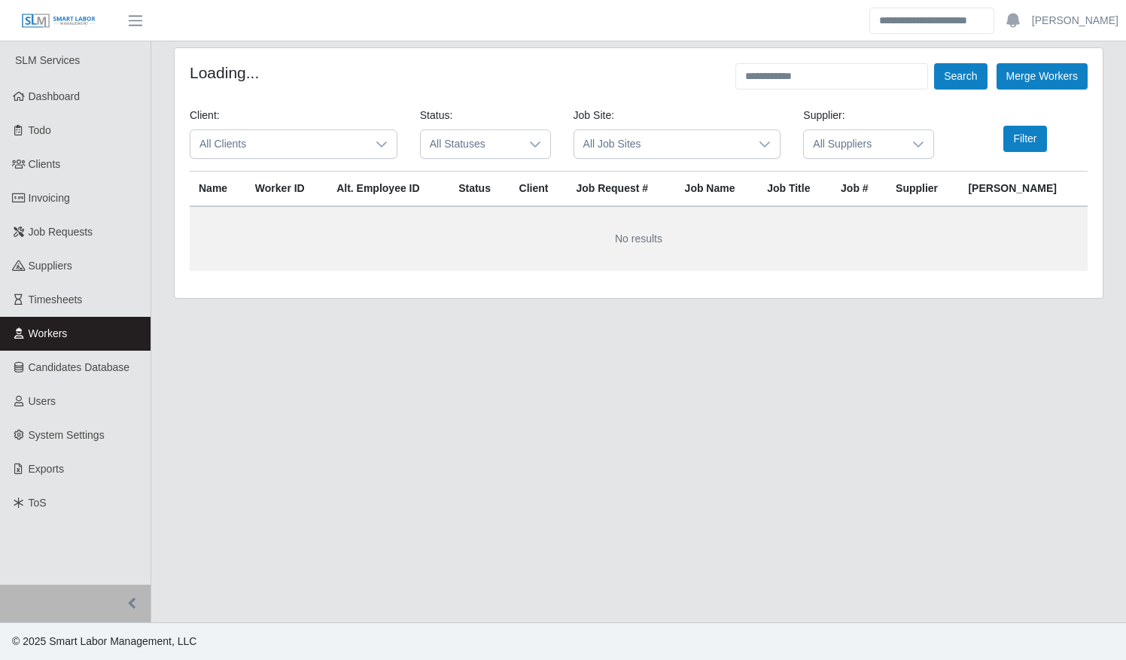
click at [331, 140] on span "All Clients" at bounding box center [278, 144] width 176 height 28
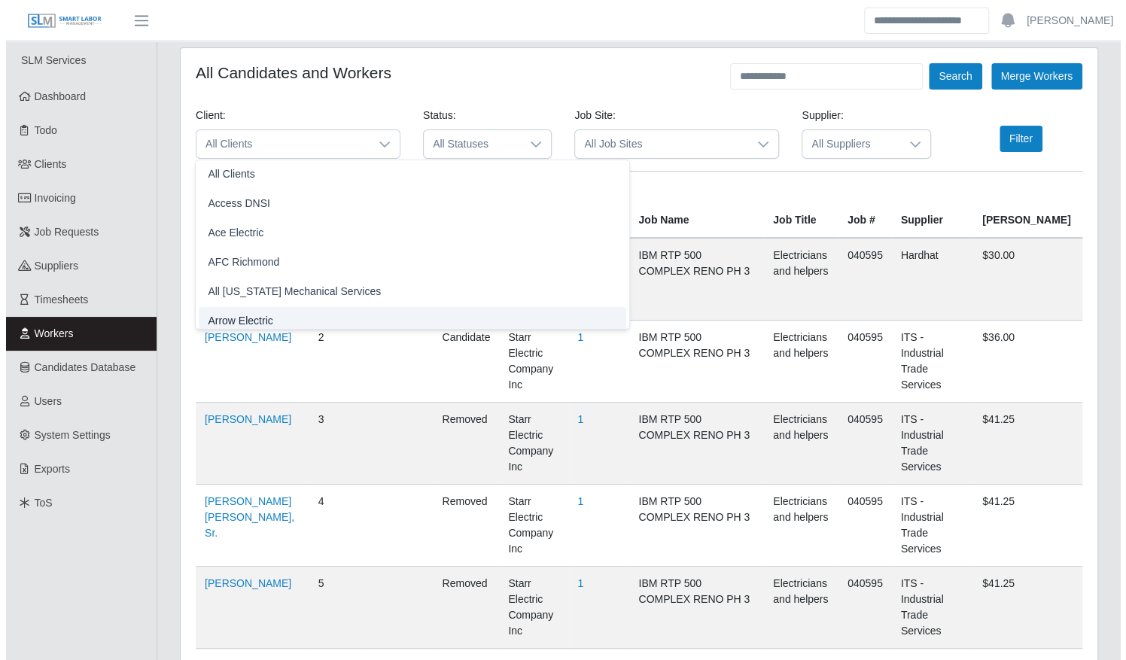
scroll to position [9, 0]
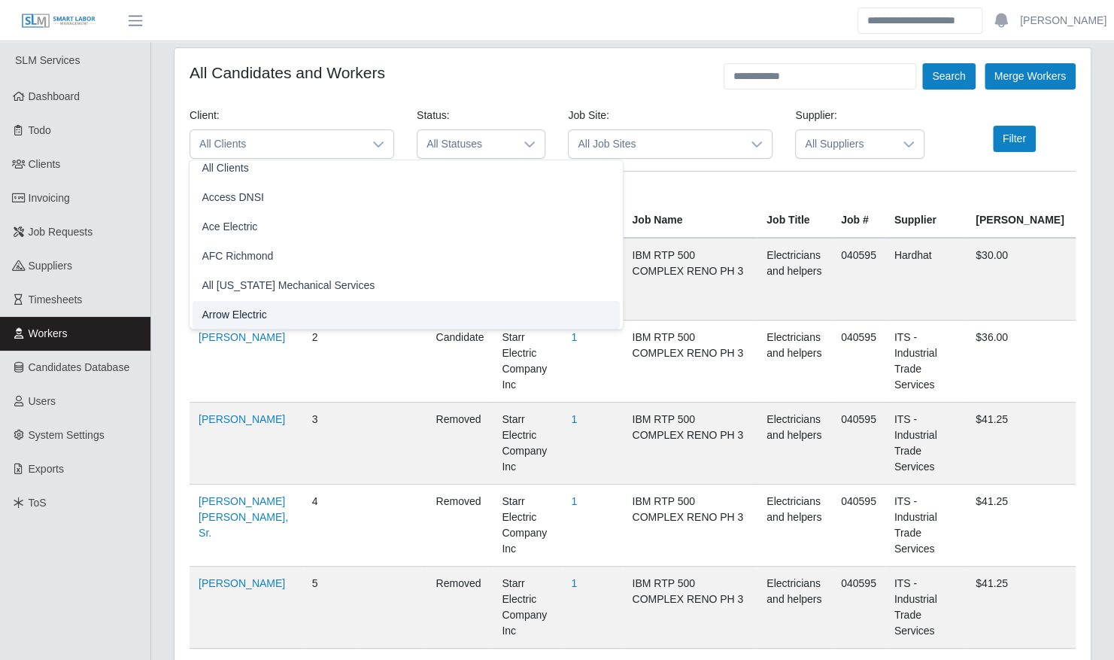
click at [275, 319] on li "Arrow Electric" at bounding box center [406, 315] width 427 height 28
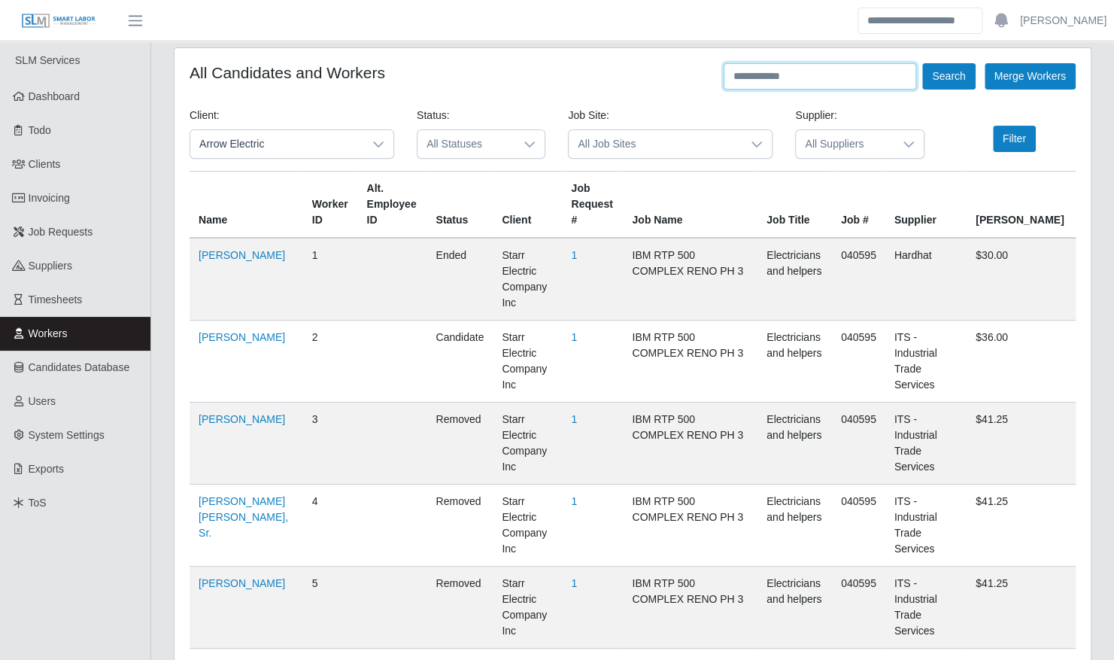
click at [794, 73] on input "text" at bounding box center [820, 76] width 193 height 26
type input "****"
click at [922, 63] on button "Search" at bounding box center [948, 76] width 53 height 26
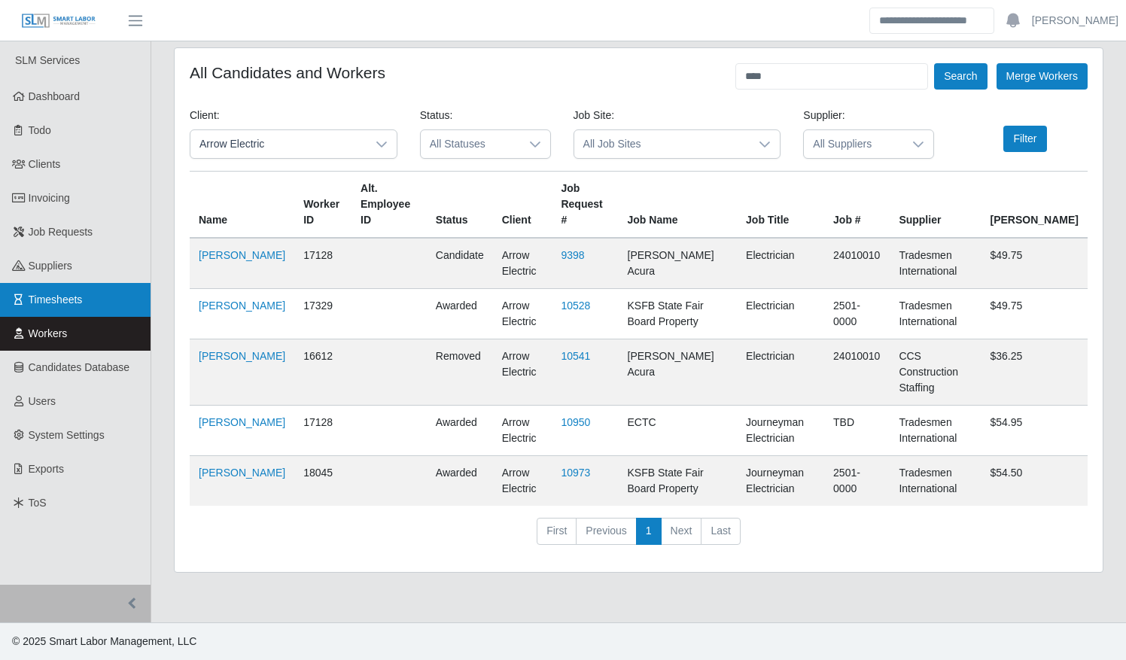
click at [132, 300] on link "Timesheets" at bounding box center [75, 300] width 150 height 34
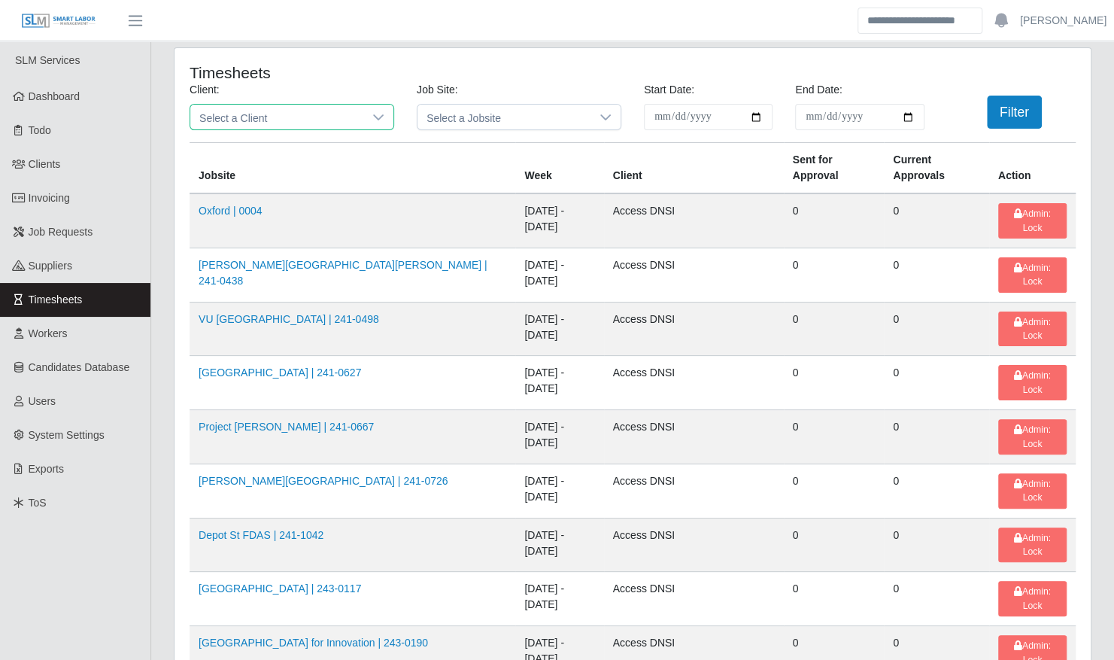
click at [314, 113] on span "Select a Client" at bounding box center [276, 117] width 173 height 25
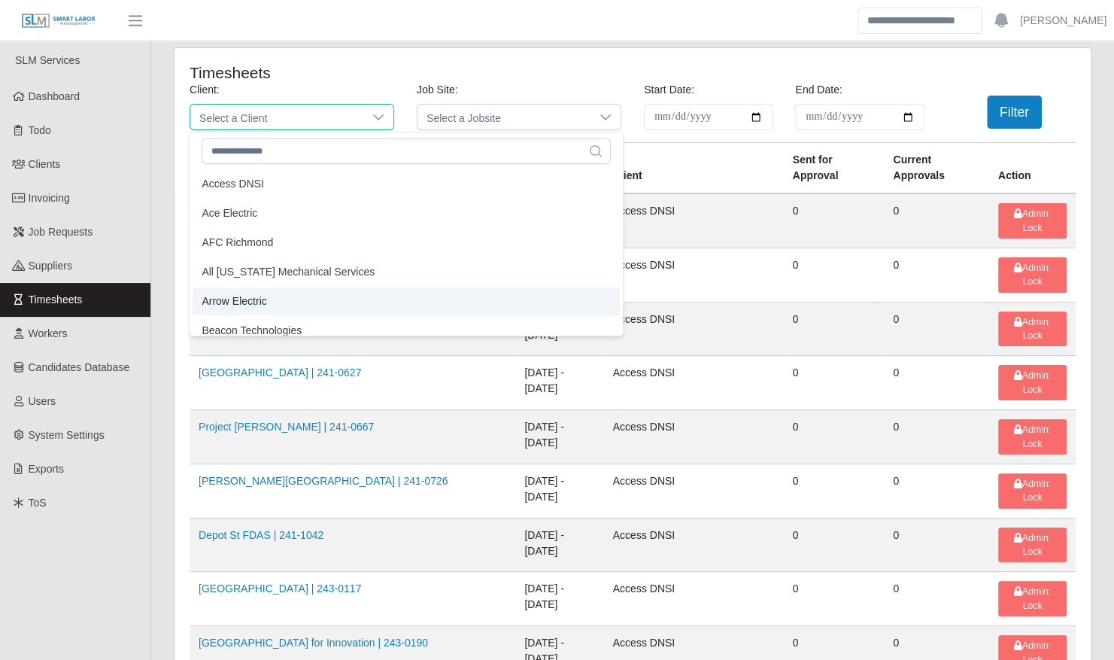
click at [294, 303] on li "Arrow Electric" at bounding box center [406, 301] width 427 height 28
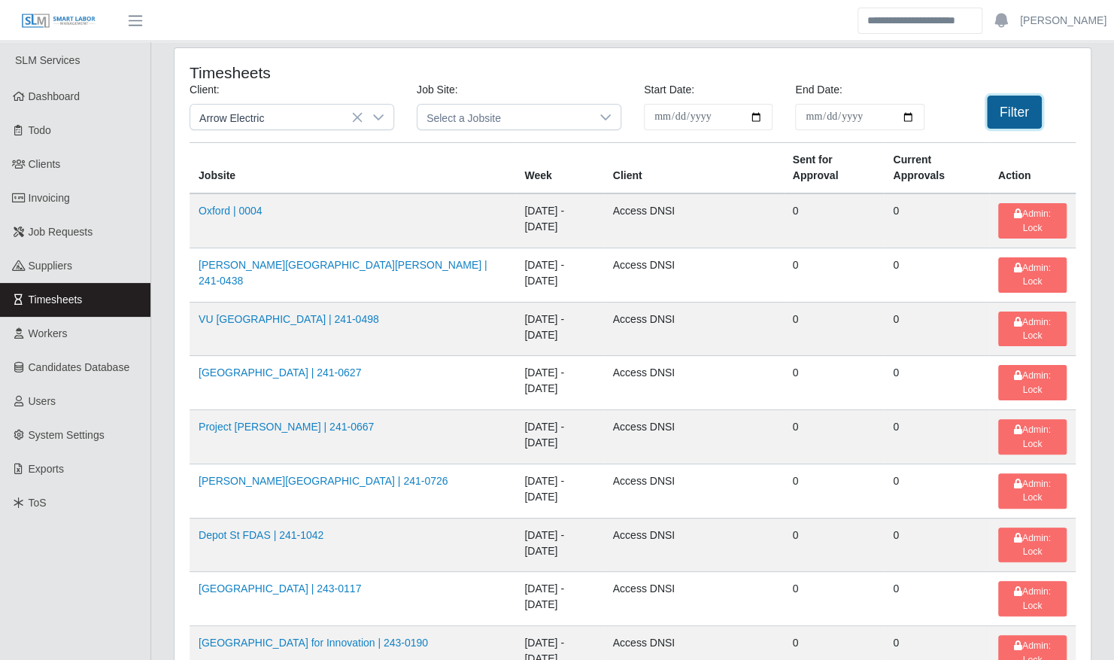
click at [1028, 116] on button "Filter" at bounding box center [1014, 112] width 55 height 33
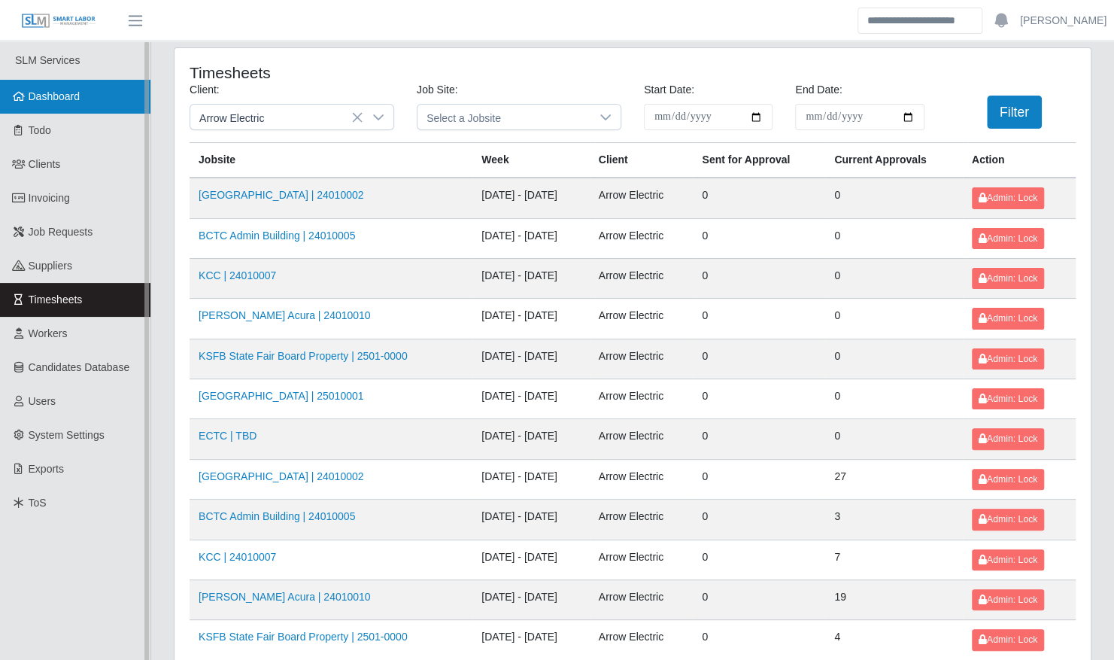
click at [69, 108] on link "Dashboard" at bounding box center [75, 97] width 150 height 34
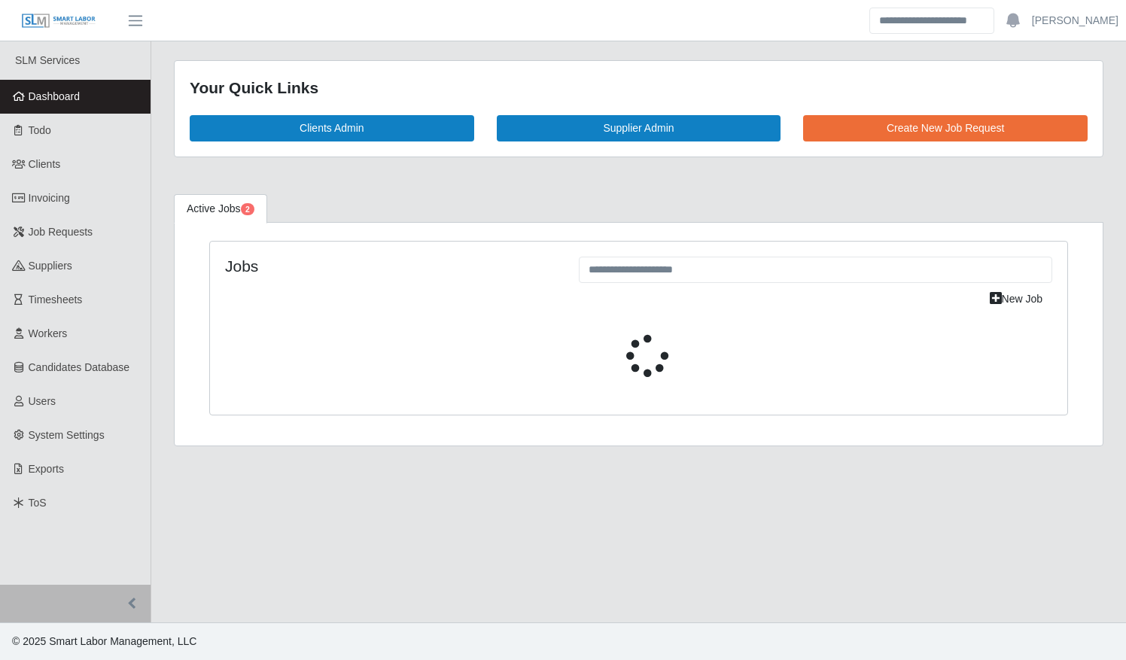
select select "****"
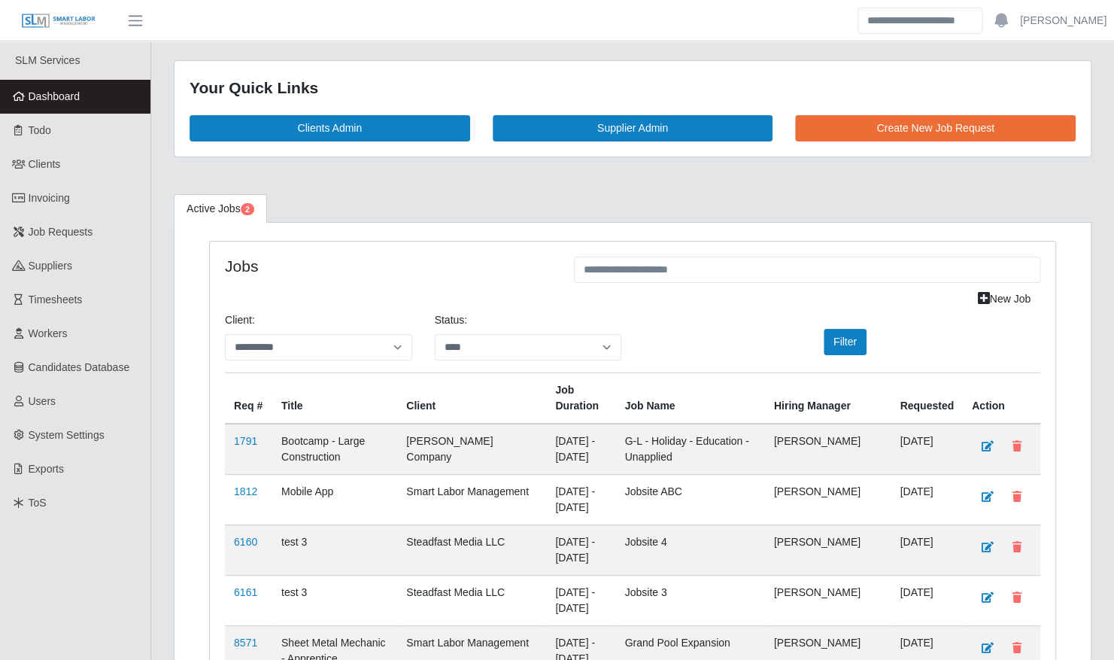
click at [308, 361] on div "**********" at bounding box center [633, 342] width 838 height 60
click at [308, 347] on select "**********" at bounding box center [318, 347] width 187 height 26
select select "**********"
click at [225, 334] on select "**********" at bounding box center [318, 347] width 187 height 26
click at [1005, 292] on link "New Job" at bounding box center [1004, 299] width 72 height 26
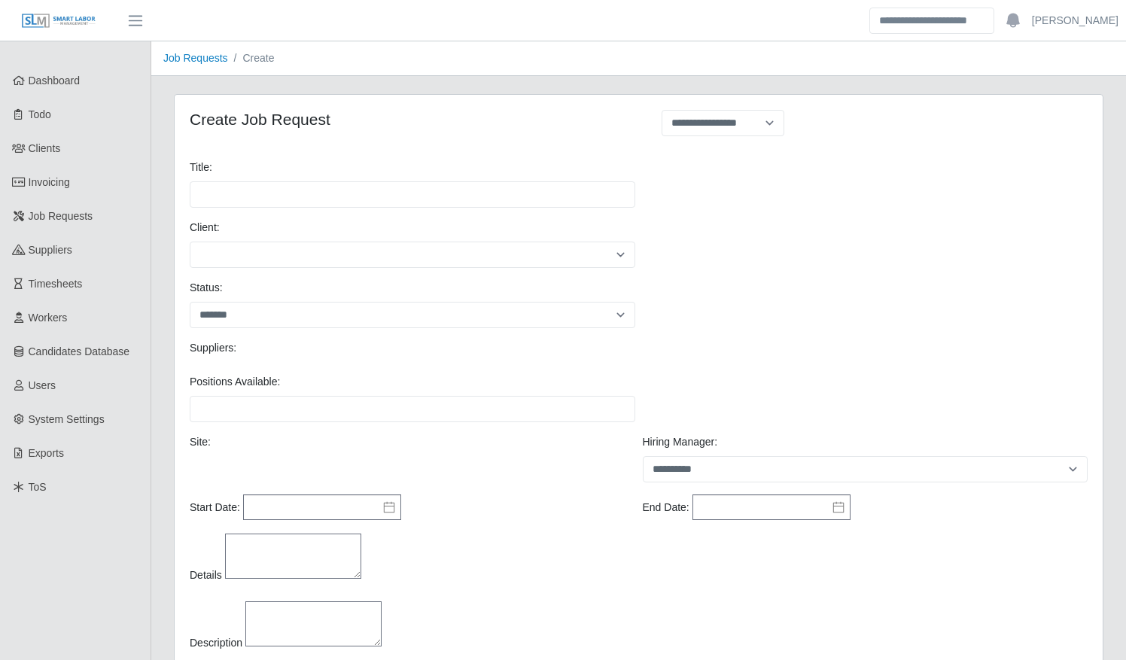
select select
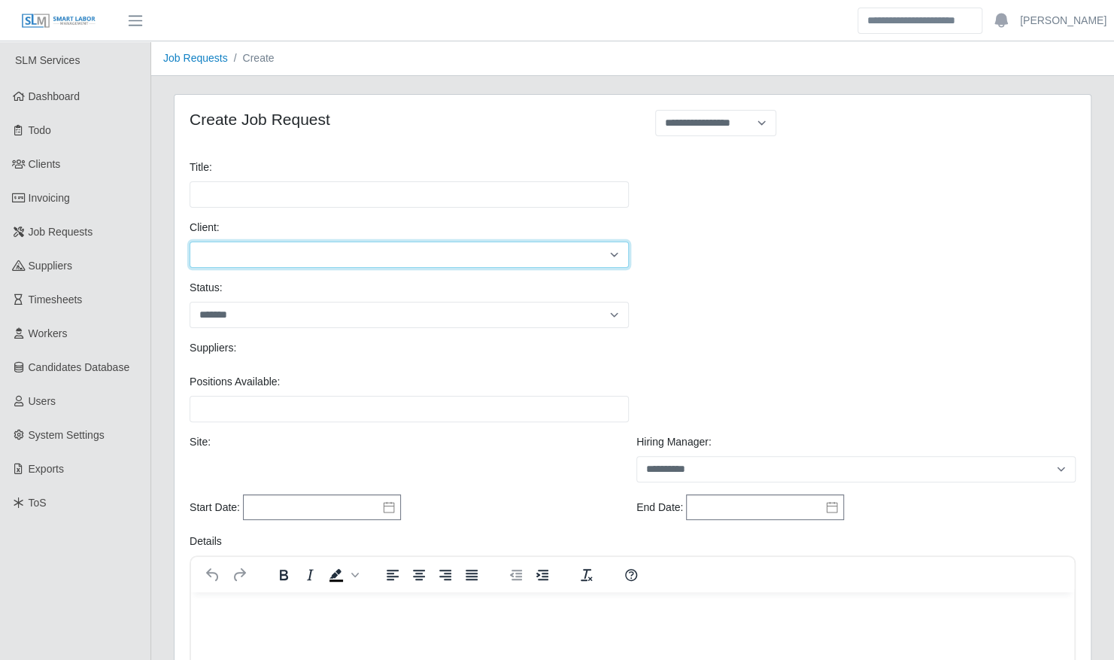
click at [348, 255] on select "**********" at bounding box center [409, 255] width 439 height 26
select select "**"
click at [190, 242] on select "**********" at bounding box center [409, 255] width 439 height 26
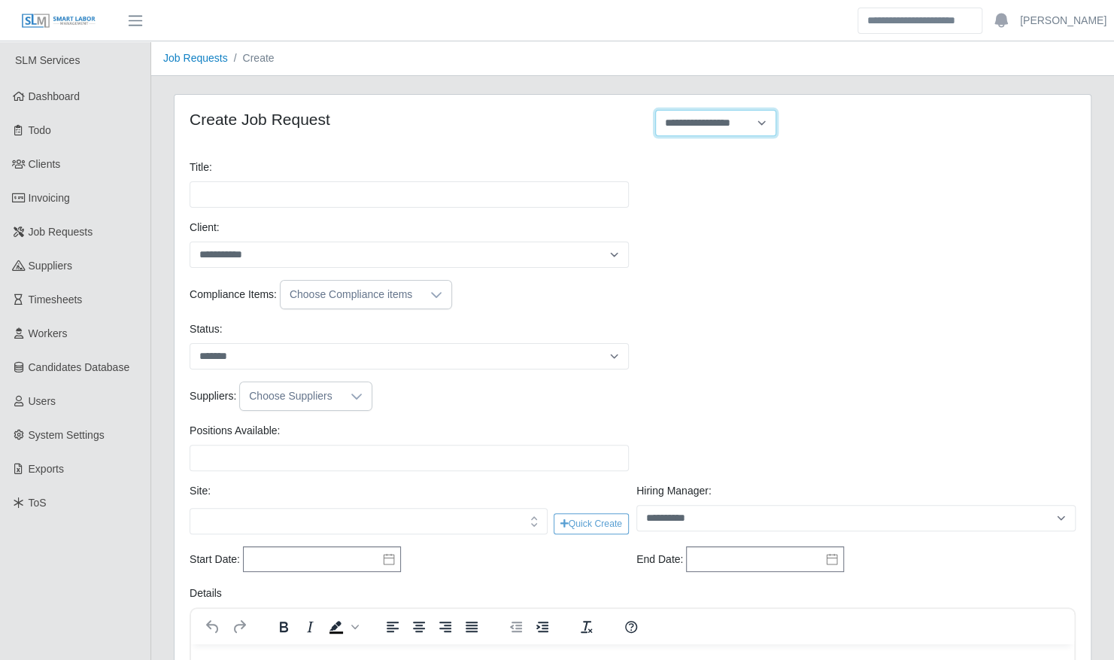
click at [691, 129] on select "**********" at bounding box center [715, 123] width 121 height 26
select select "**********"
click at [655, 110] on select "**********" at bounding box center [715, 123] width 121 height 26
type input "**********"
type input "*"
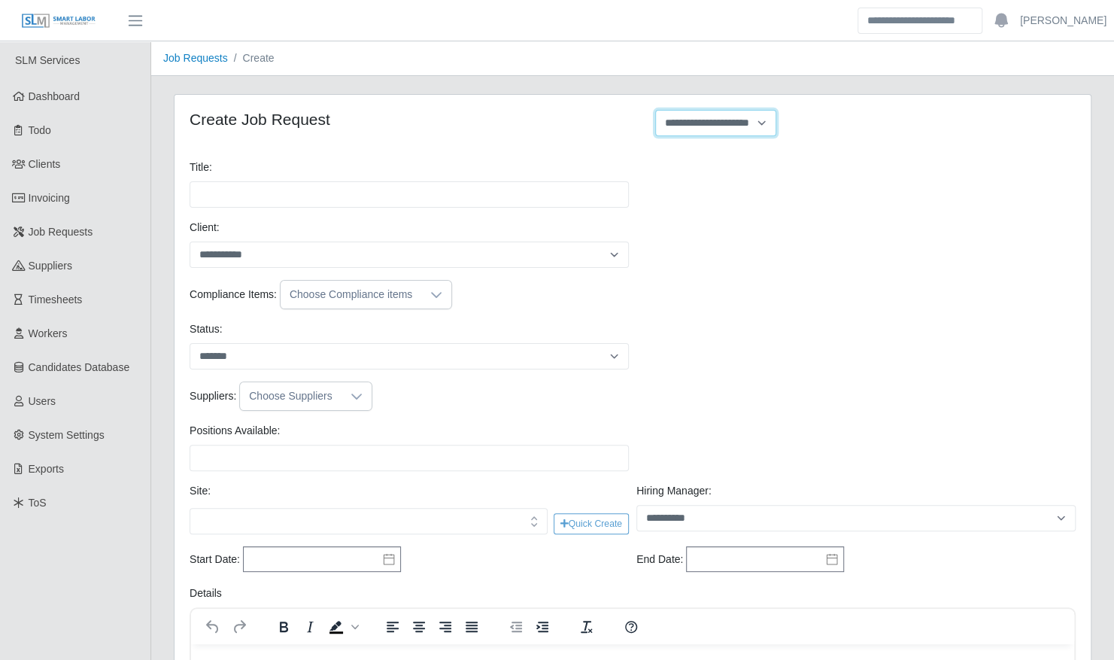
type input "*"
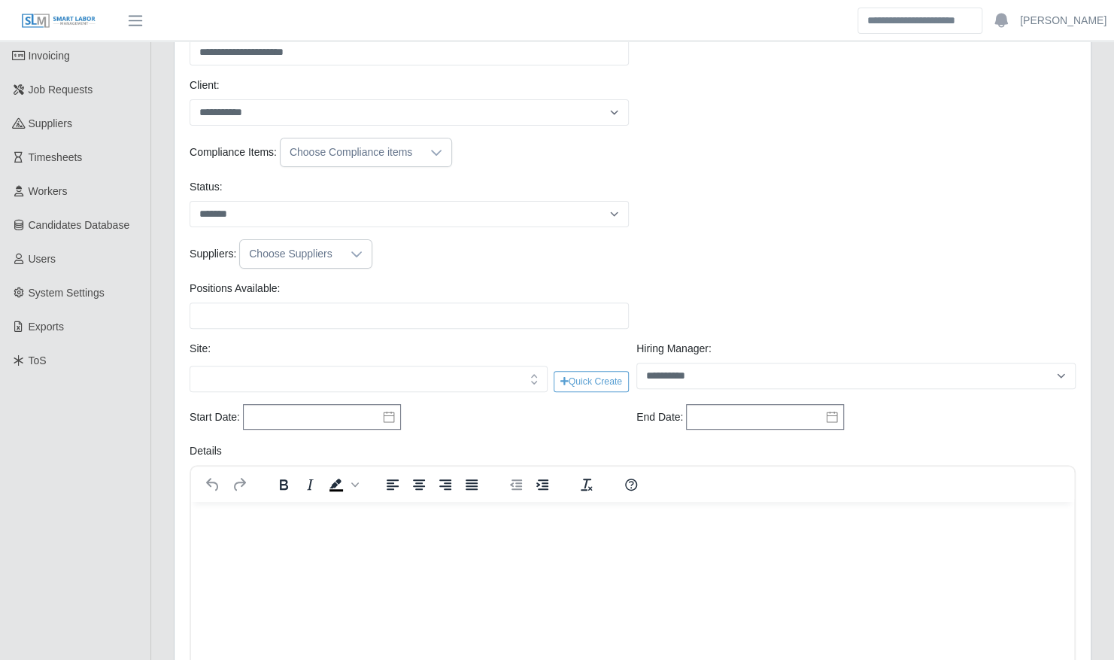
scroll to position [143, 0]
click at [398, 211] on select "******* ****" at bounding box center [409, 213] width 439 height 26
select select "****"
click at [190, 200] on select "******* ****" at bounding box center [409, 213] width 439 height 26
click at [348, 263] on div at bounding box center [357, 253] width 30 height 28
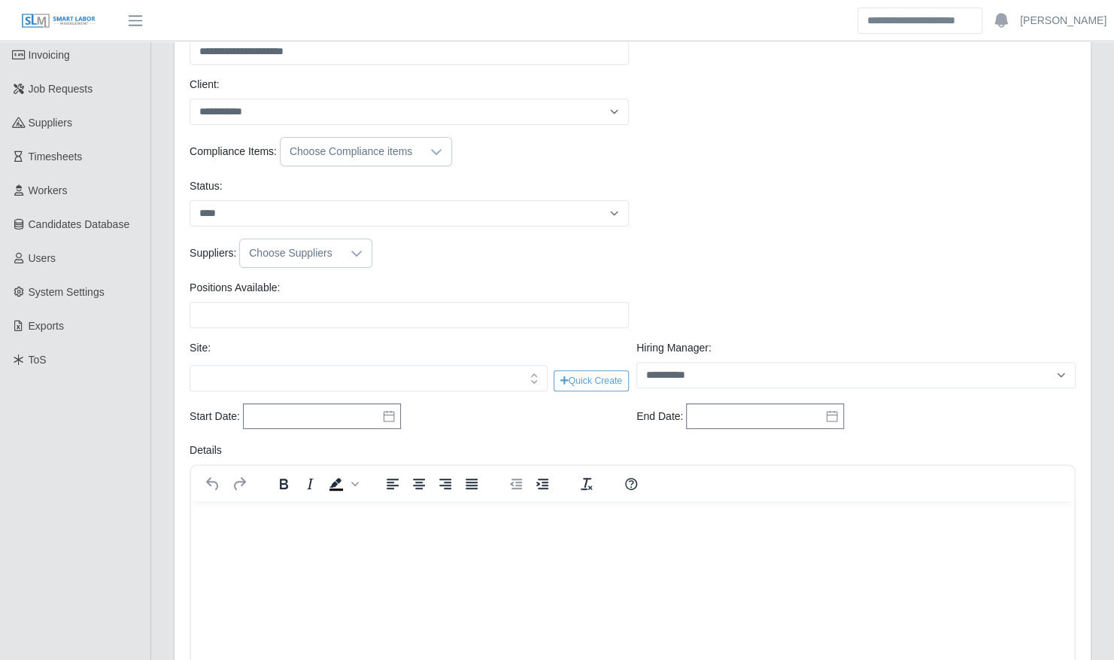
scroll to position [15, 9]
click at [506, 243] on div "Suppliers: Choose Suppliers" at bounding box center [633, 252] width 894 height 29
click at [432, 305] on input "Positions Available:" at bounding box center [409, 315] width 439 height 26
type input "*"
click at [516, 378] on input "text" at bounding box center [368, 378] width 339 height 15
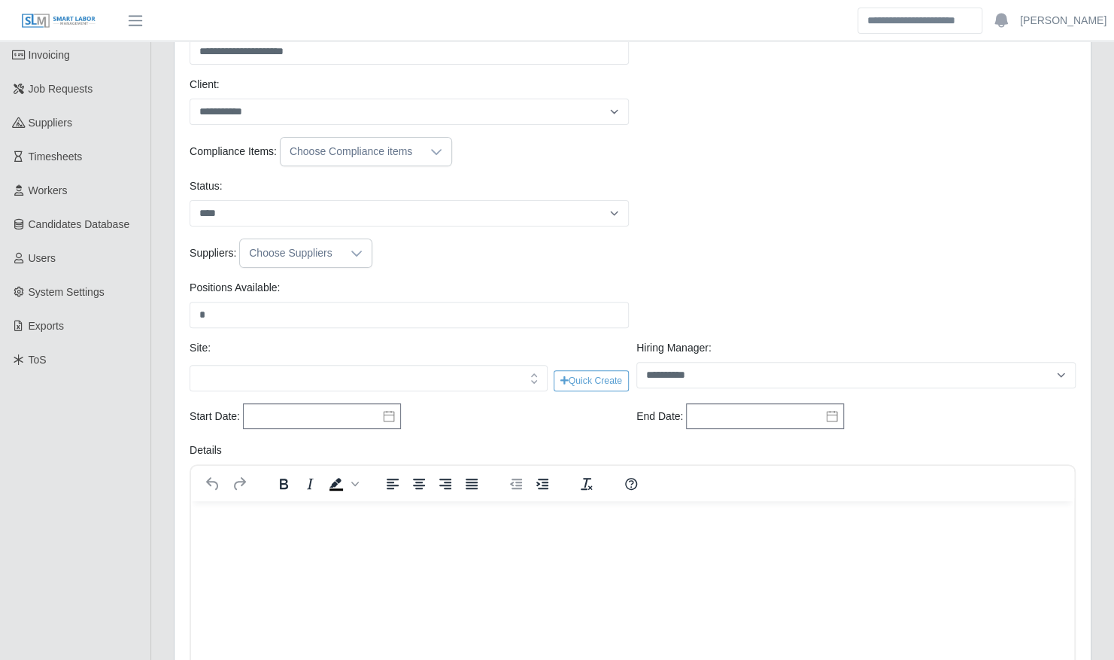
click at [534, 382] on icon "button" at bounding box center [534, 378] width 15 height 15
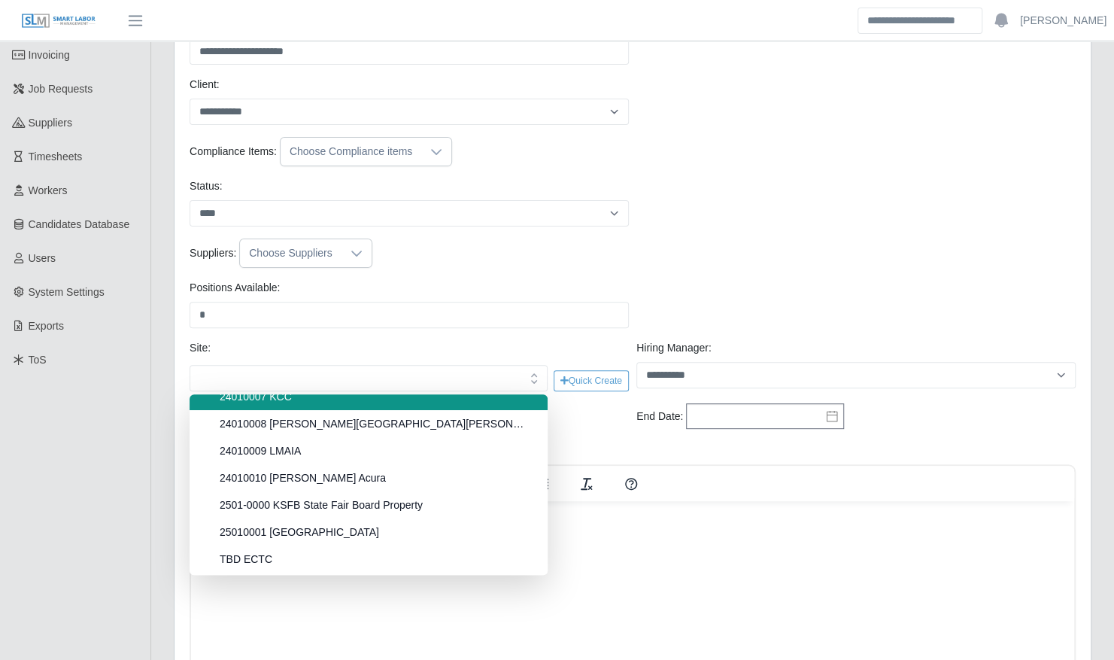
scroll to position [96, 0]
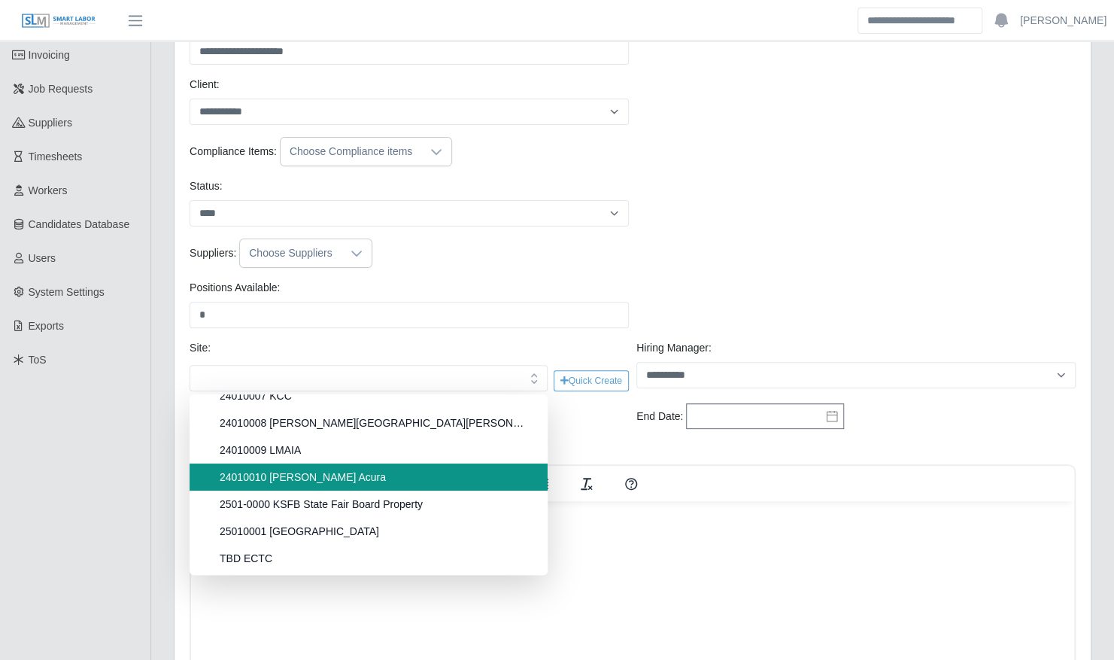
type input "**********"
click at [420, 472] on span "24010010 Neill Huffman Acura" at bounding box center [375, 476] width 310 height 15
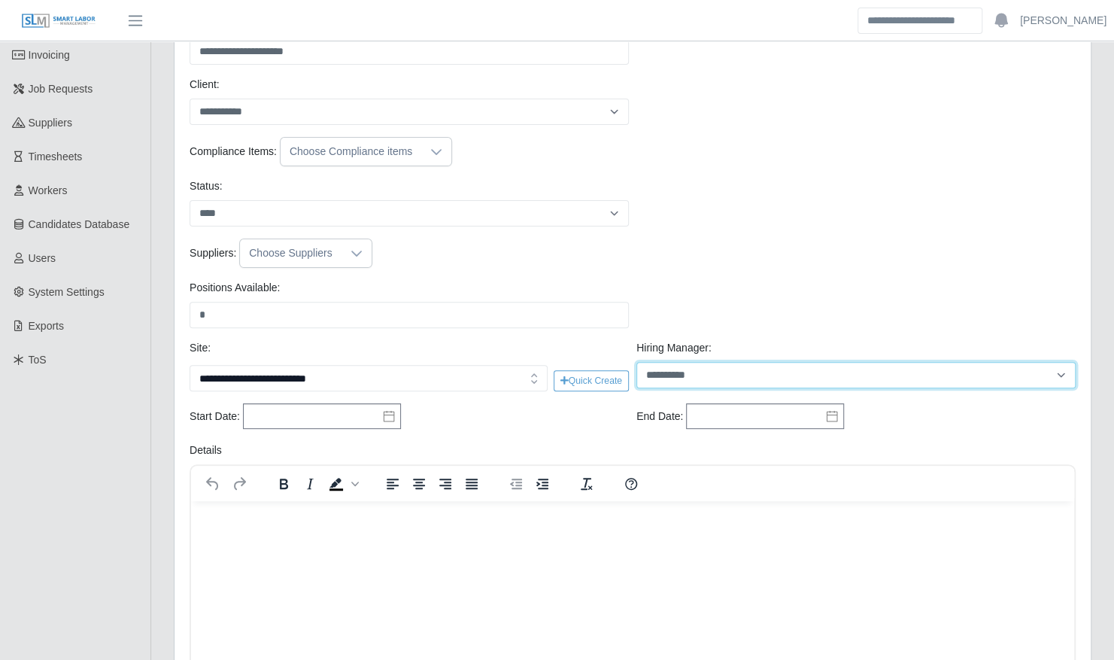
click at [714, 375] on select "**********" at bounding box center [855, 375] width 439 height 26
select select "****"
click at [636, 362] on select "**********" at bounding box center [855, 375] width 439 height 26
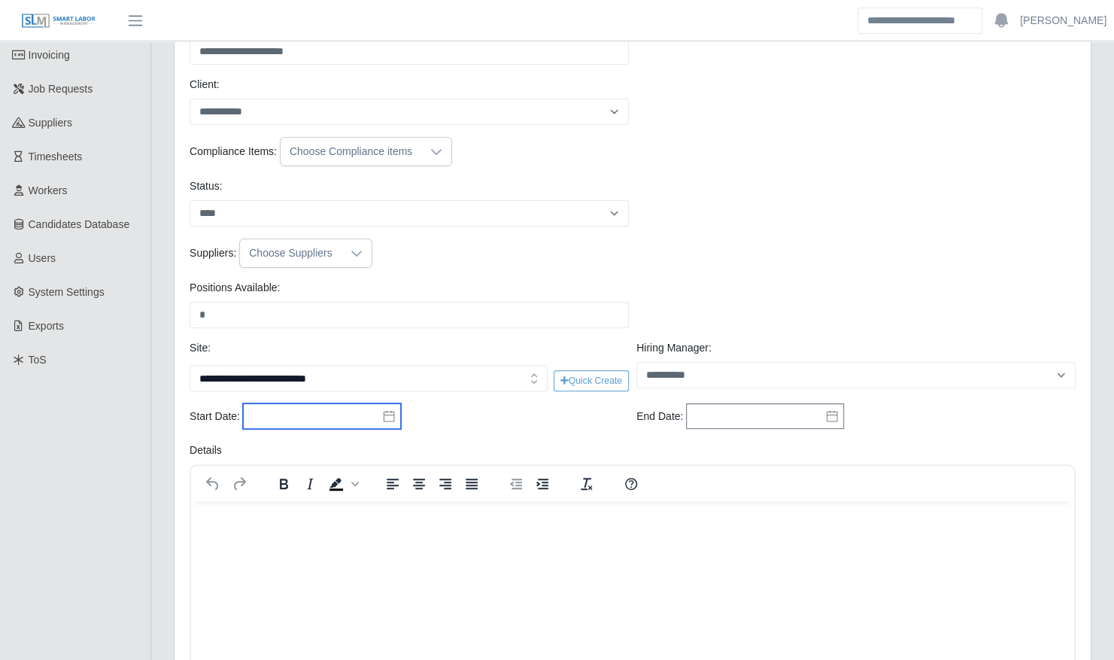
click at [393, 415] on input "text" at bounding box center [322, 416] width 158 height 26
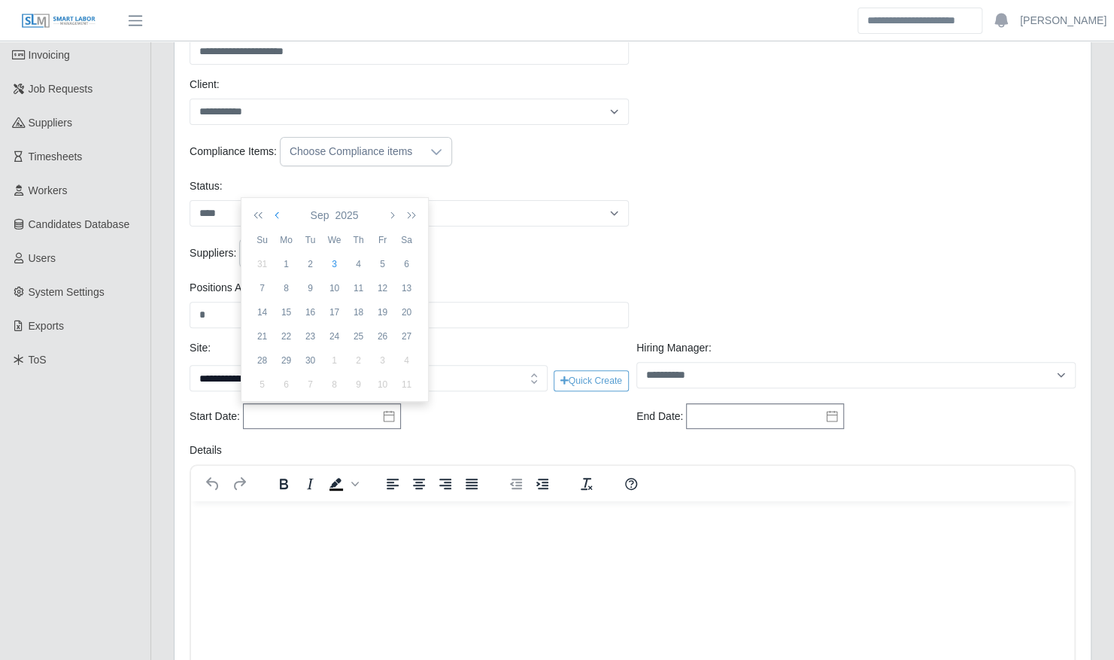
click at [281, 212] on icon "button" at bounding box center [279, 215] width 8 height 12
click at [287, 364] on div "25" at bounding box center [287, 361] width 24 height 14
type input "**********"
click at [828, 411] on icon at bounding box center [832, 416] width 11 height 11
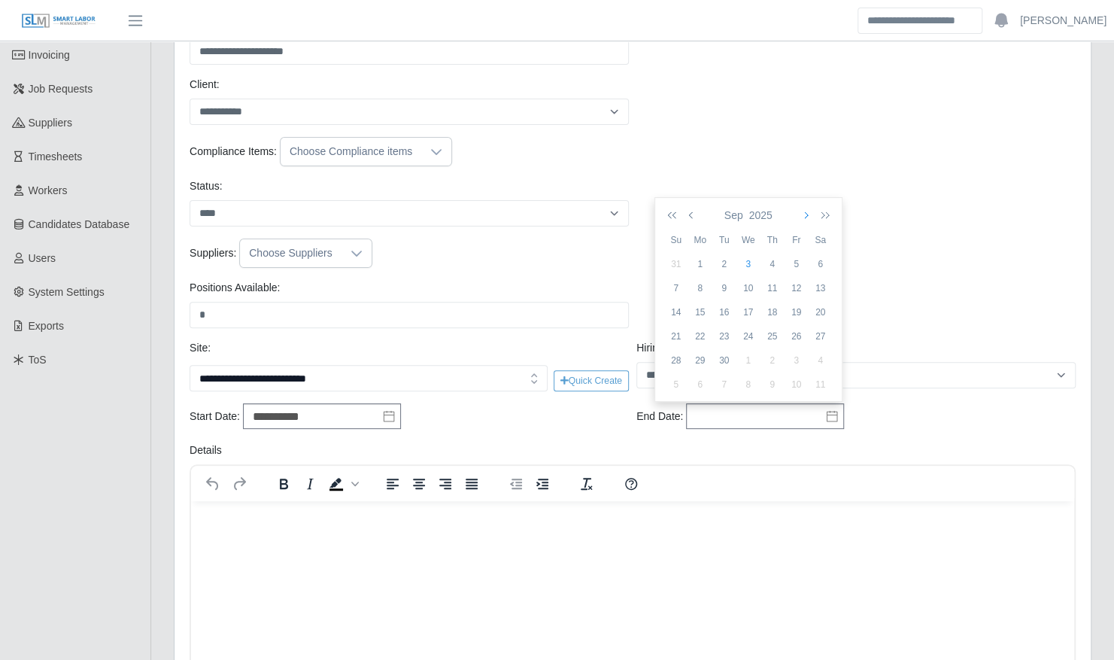
click at [805, 220] on button "button" at bounding box center [805, 215] width 14 height 26
click at [826, 360] on div "31" at bounding box center [821, 361] width 24 height 14
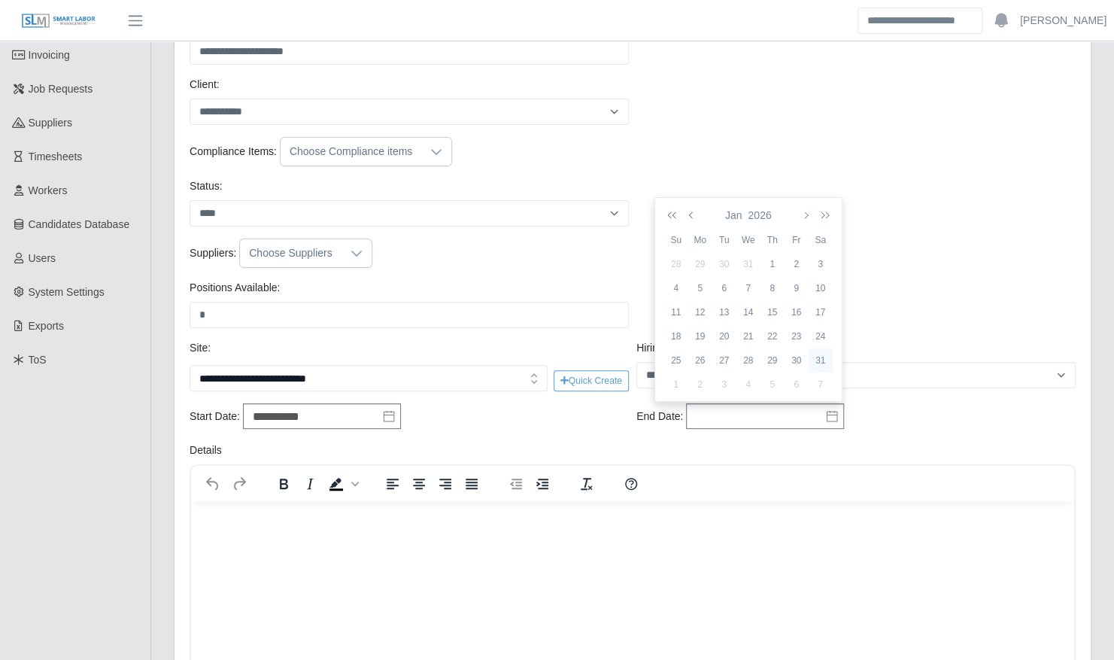
type input "**********"
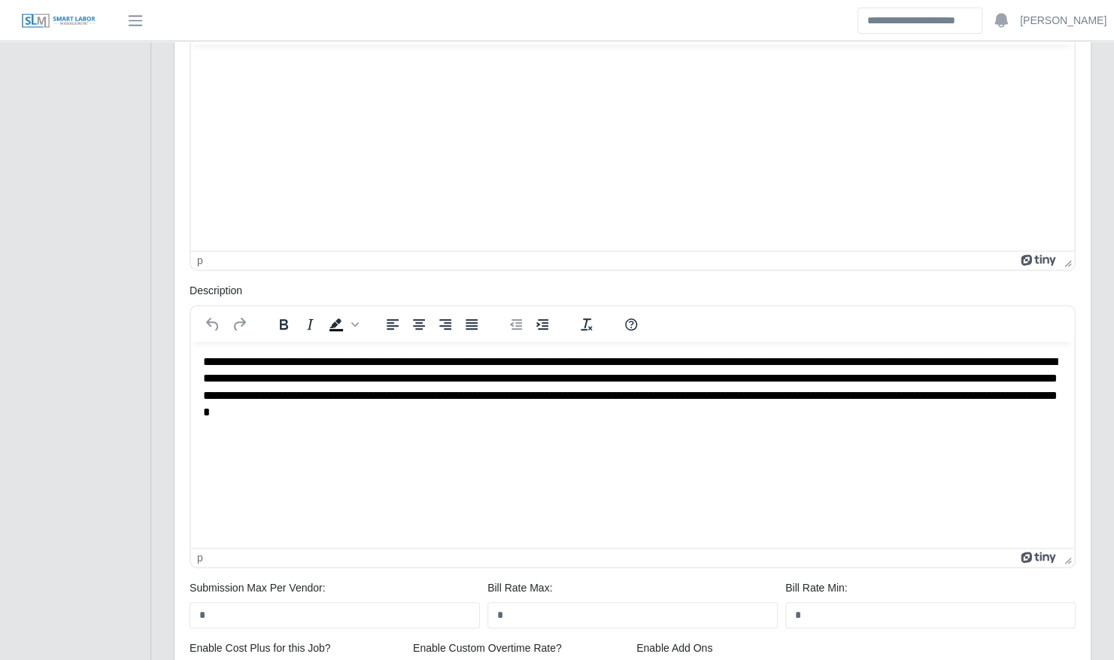
scroll to position [816, 0]
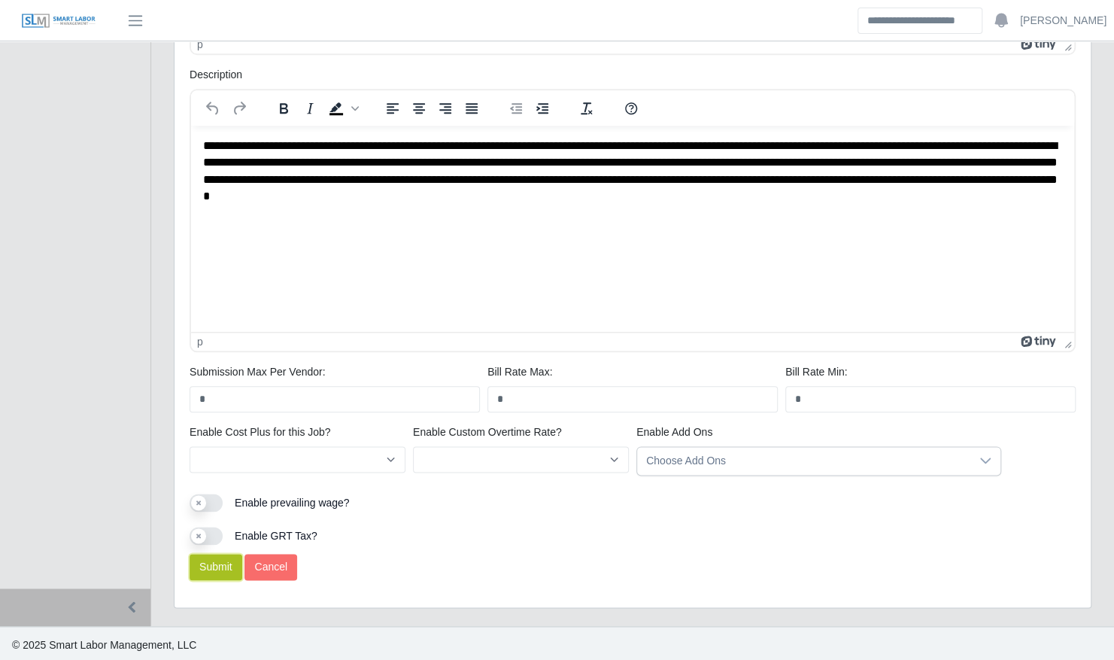
click at [218, 564] on button "Submit" at bounding box center [216, 567] width 53 height 26
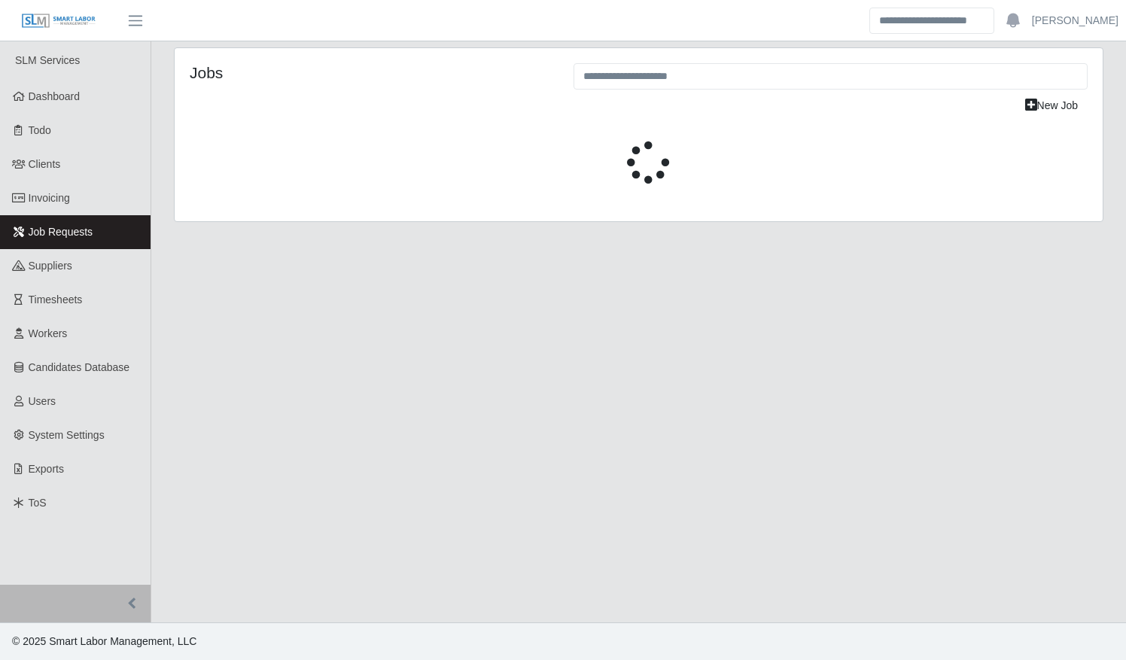
select select "****"
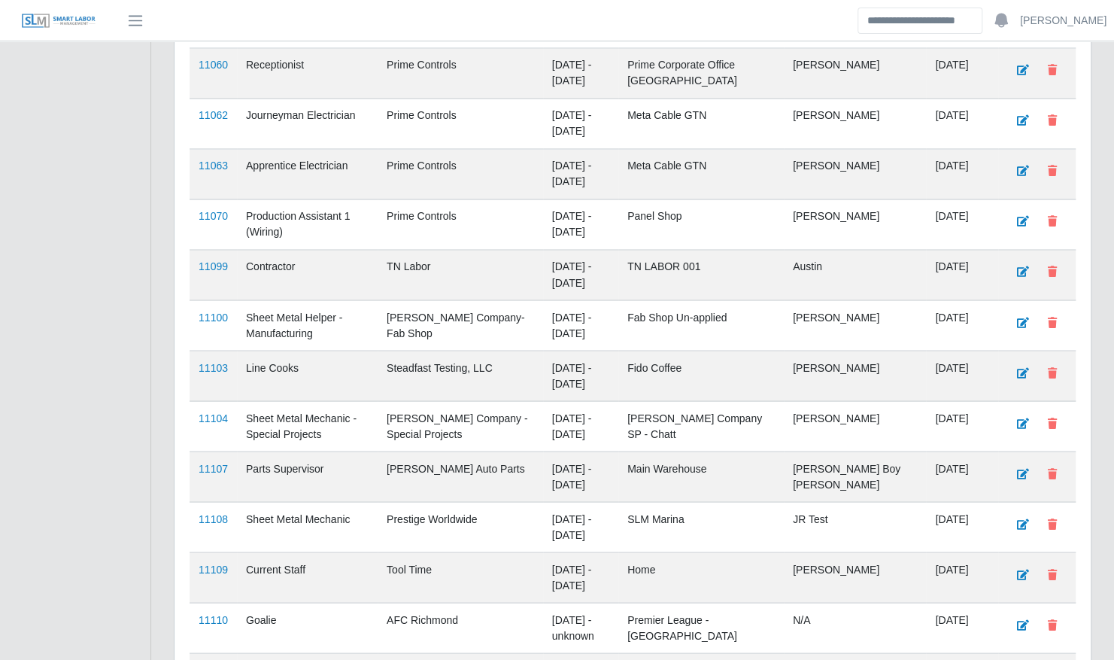
scroll to position [1731, 0]
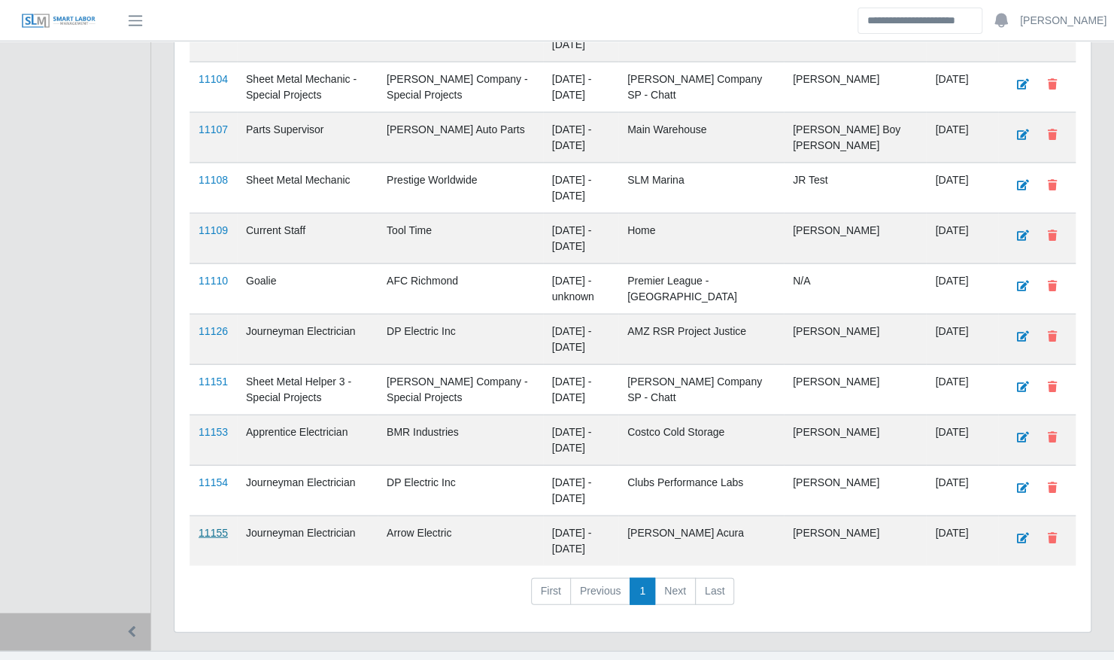
click at [216, 527] on link "11155" at bounding box center [213, 533] width 29 height 12
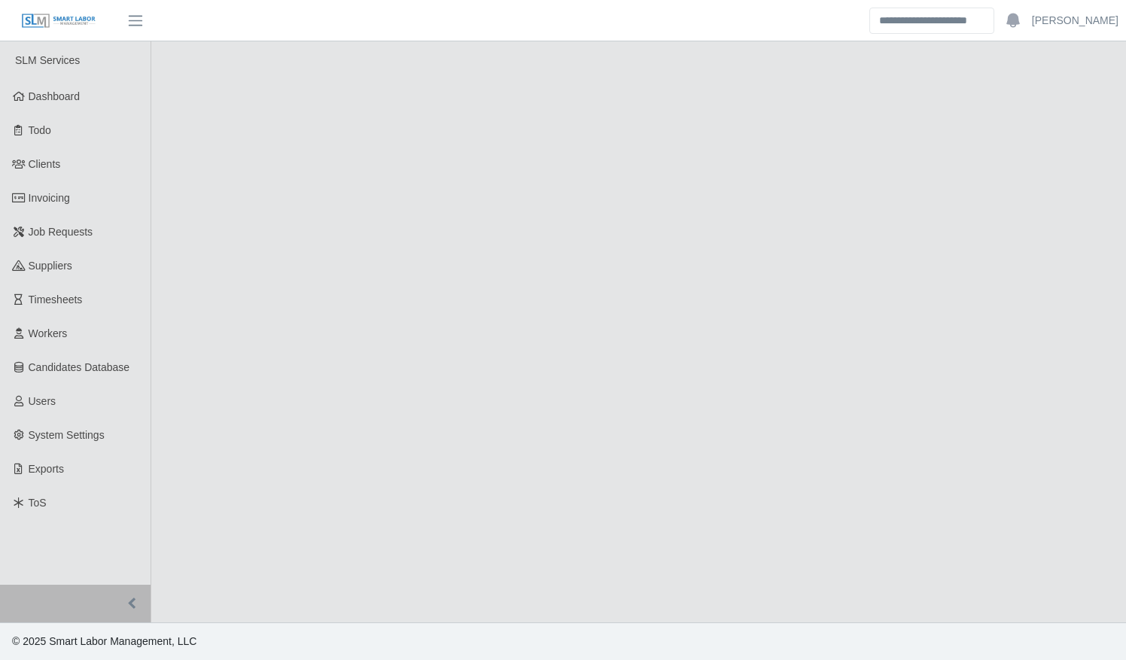
select select "****"
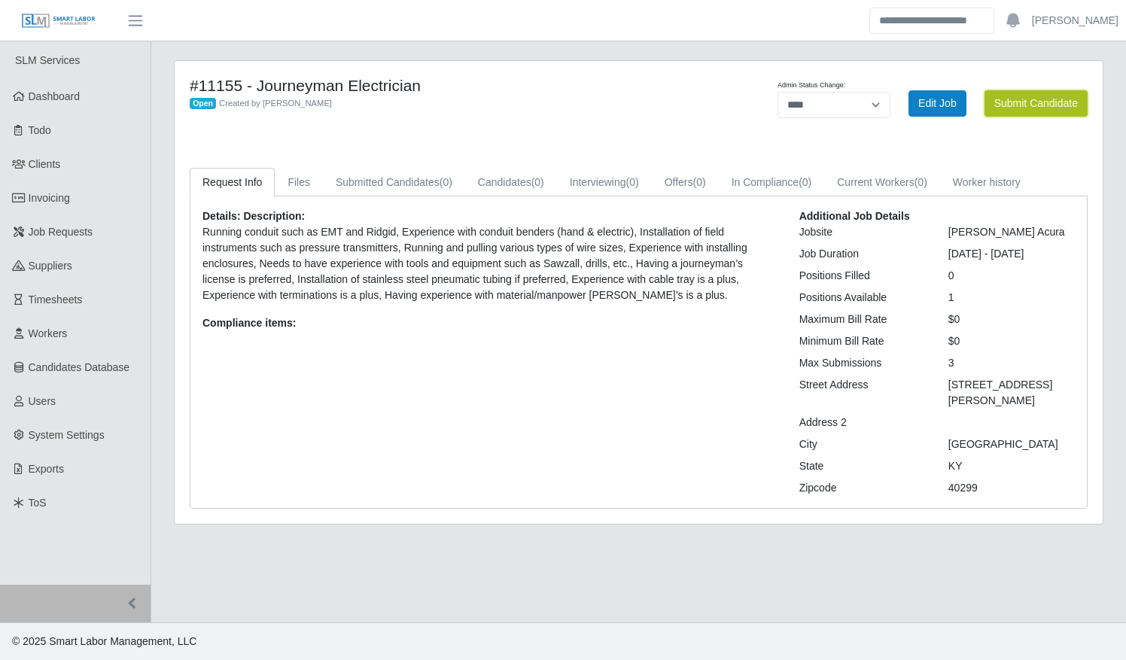
click at [1011, 105] on button "Submit Candidate" at bounding box center [1035, 103] width 103 height 26
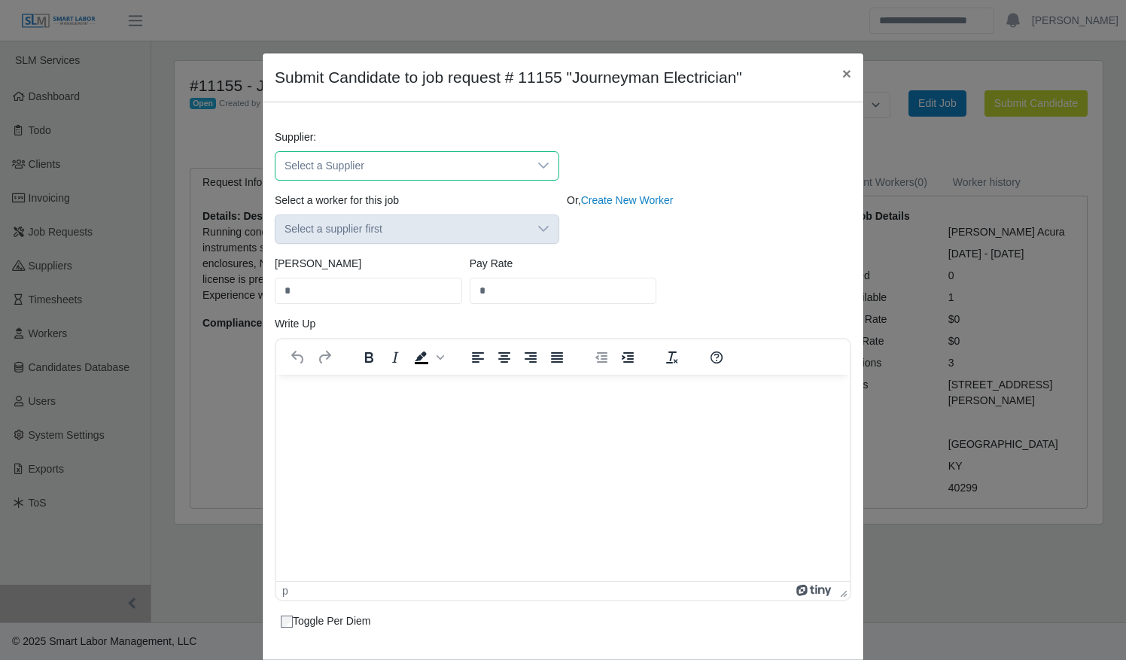
click at [518, 160] on span "Select a Supplier" at bounding box center [401, 166] width 253 height 28
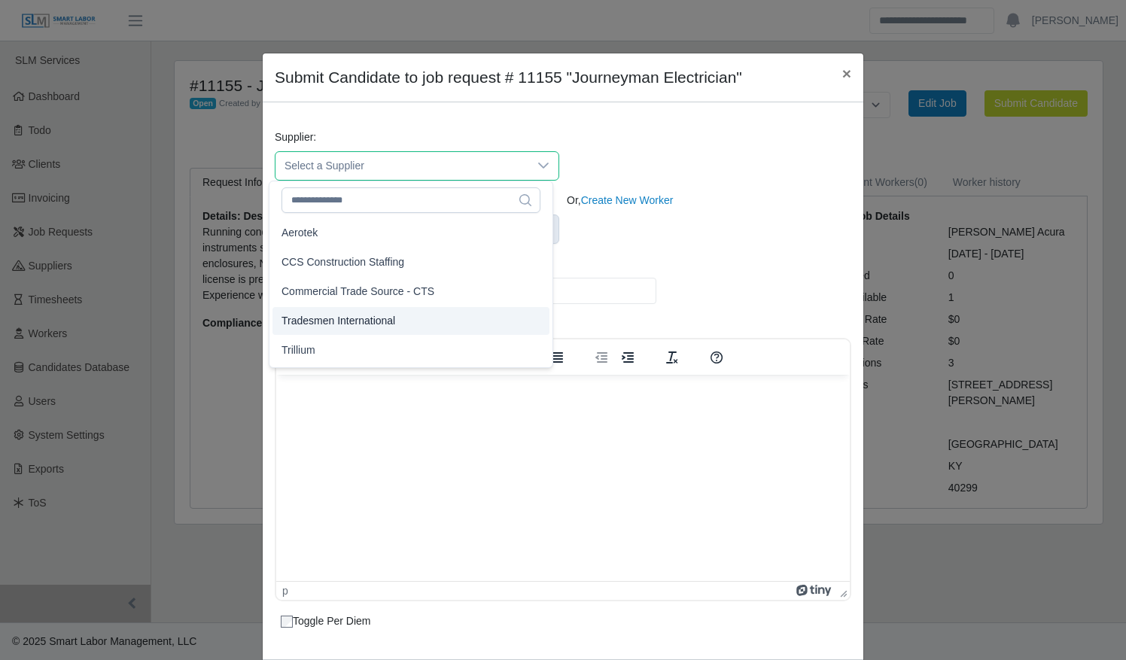
click at [394, 312] on li "Tradesmen International" at bounding box center [410, 321] width 277 height 28
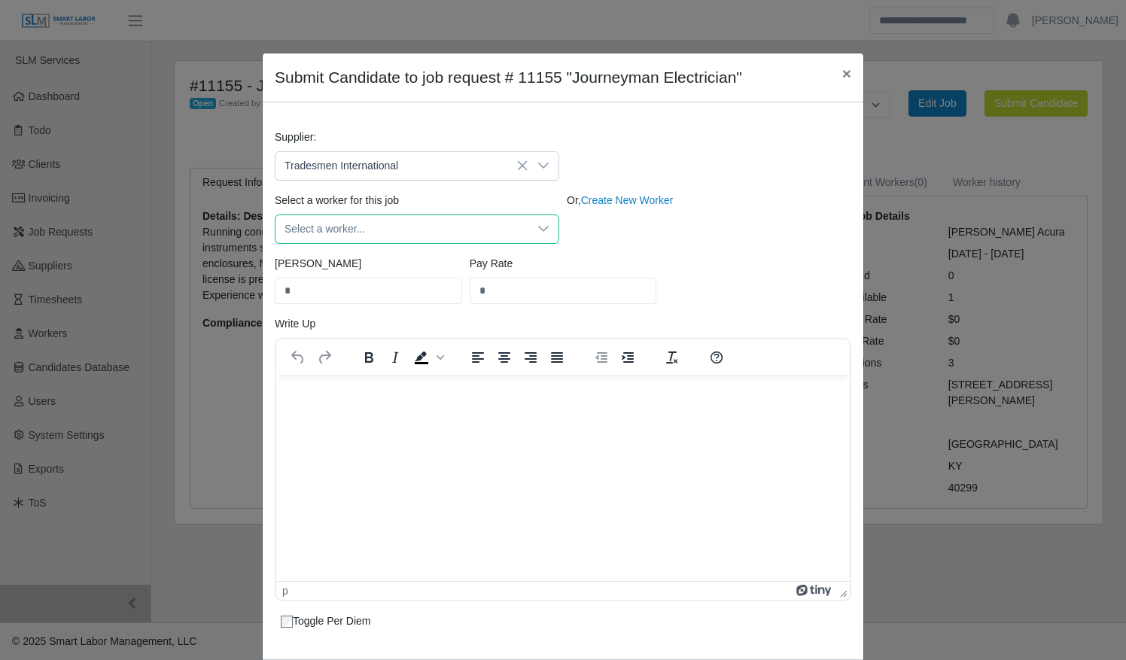
click at [377, 235] on span "Select a worker..." at bounding box center [401, 229] width 253 height 28
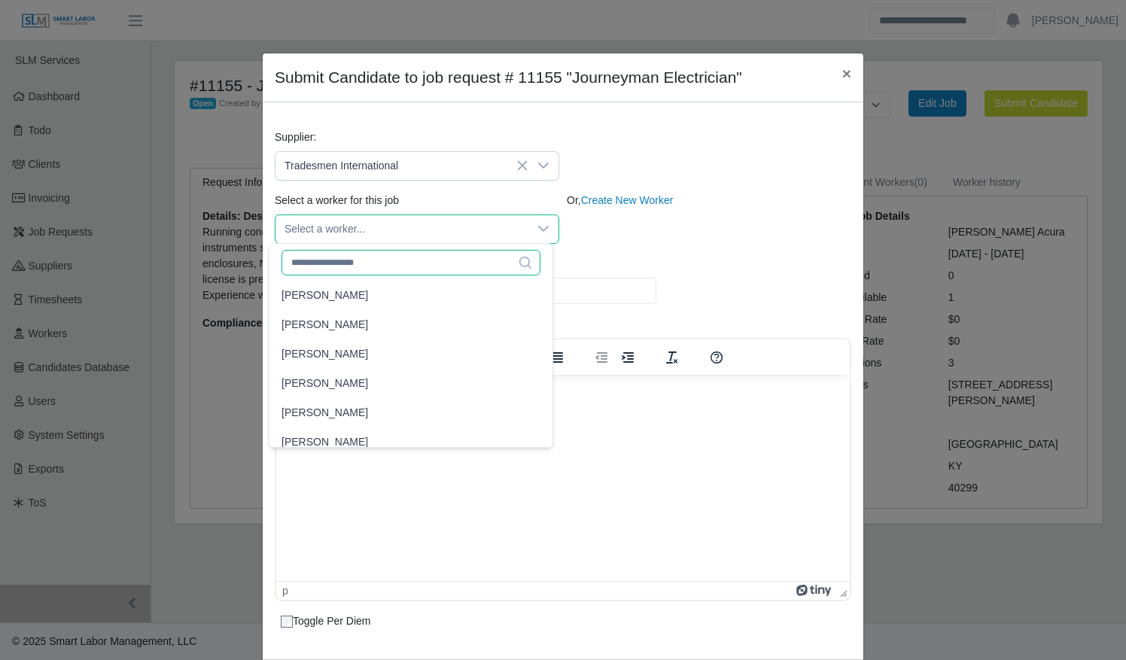
click at [372, 266] on input "text" at bounding box center [410, 263] width 259 height 26
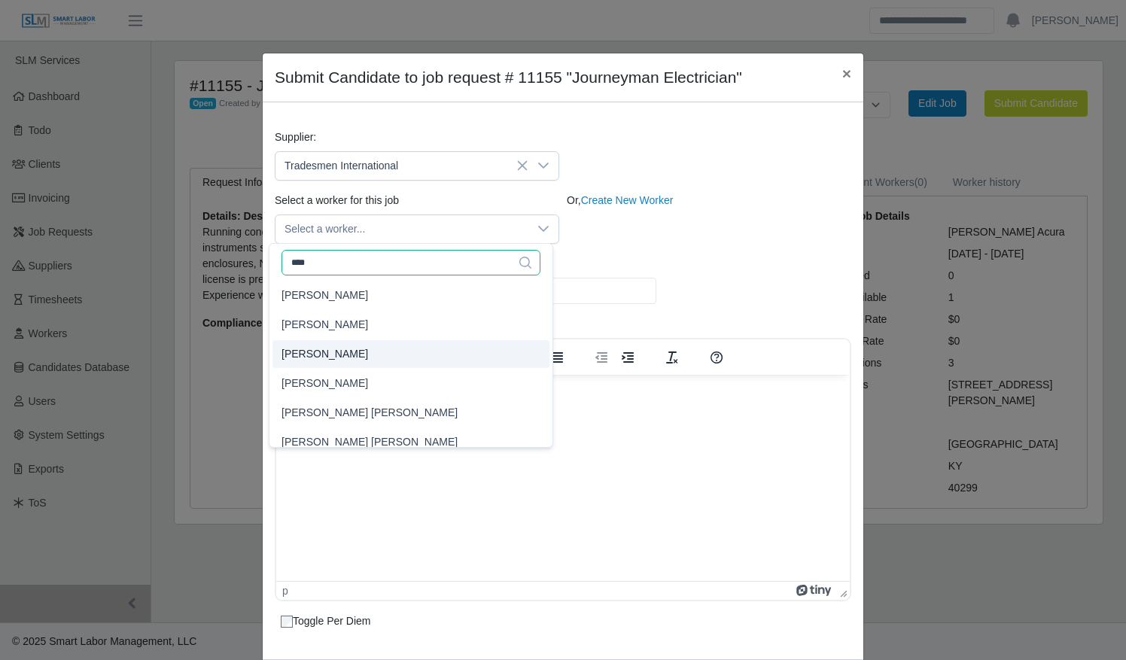
scroll to position [12, 0]
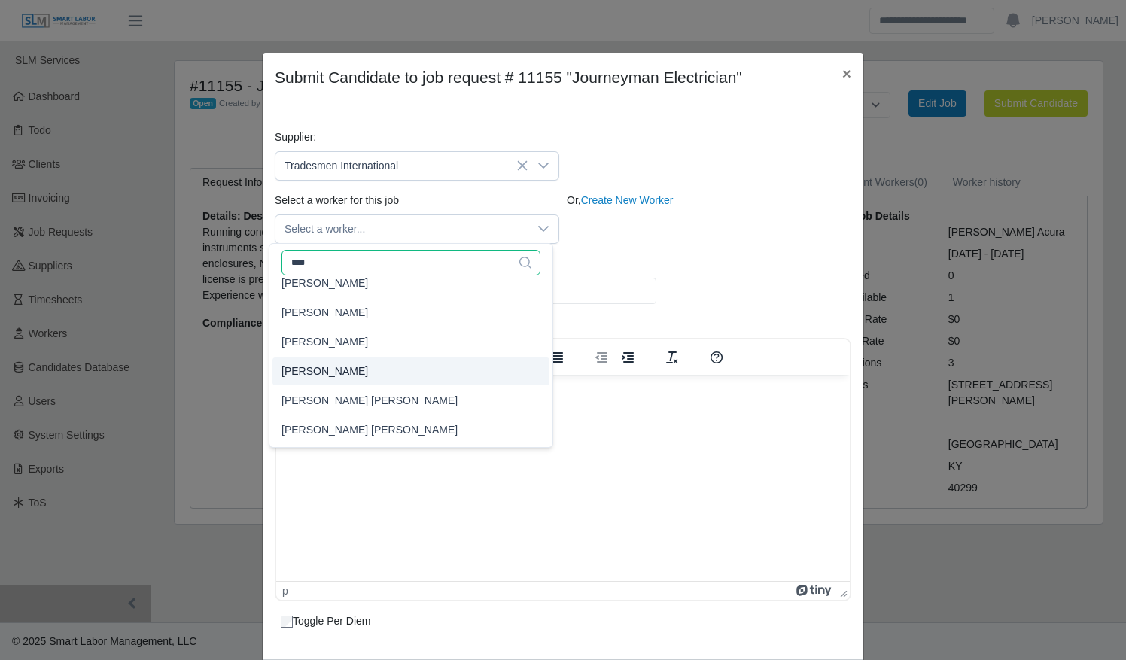
type input "****"
type input "**"
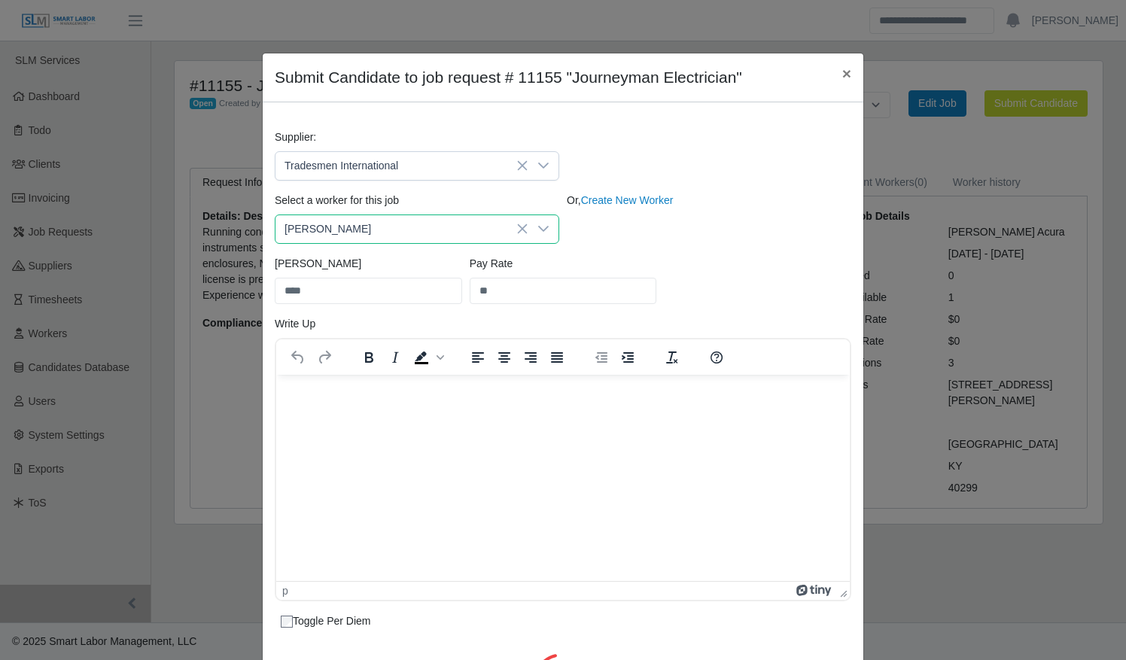
click at [348, 367] on li "[PERSON_NAME]" at bounding box center [410, 371] width 277 height 28
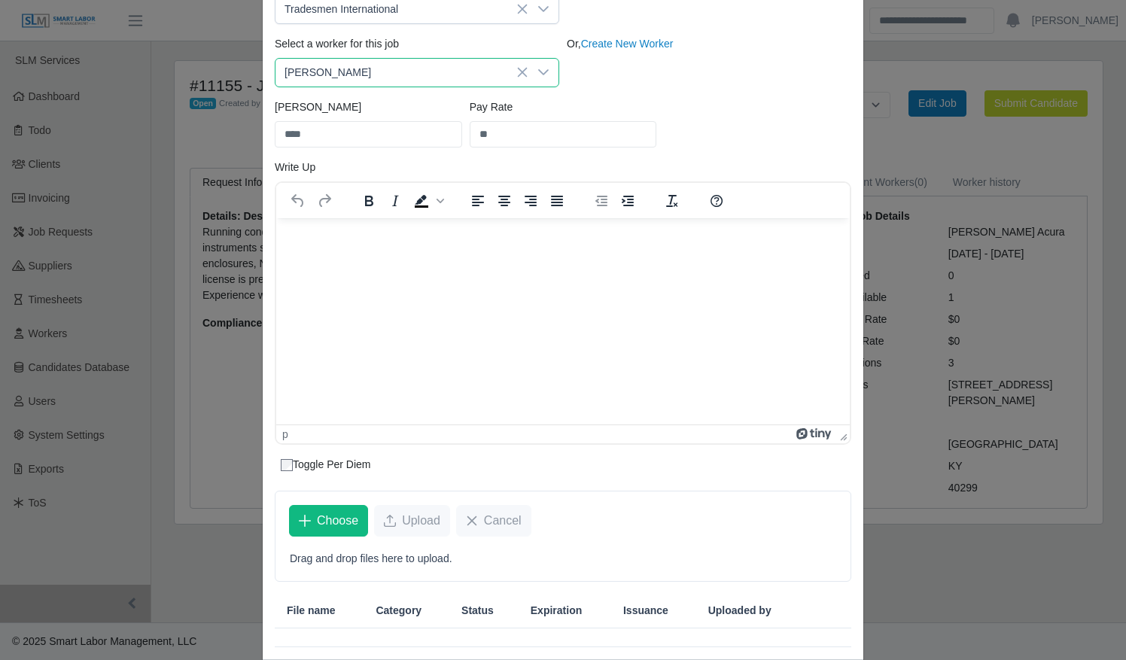
scroll to position [229, 0]
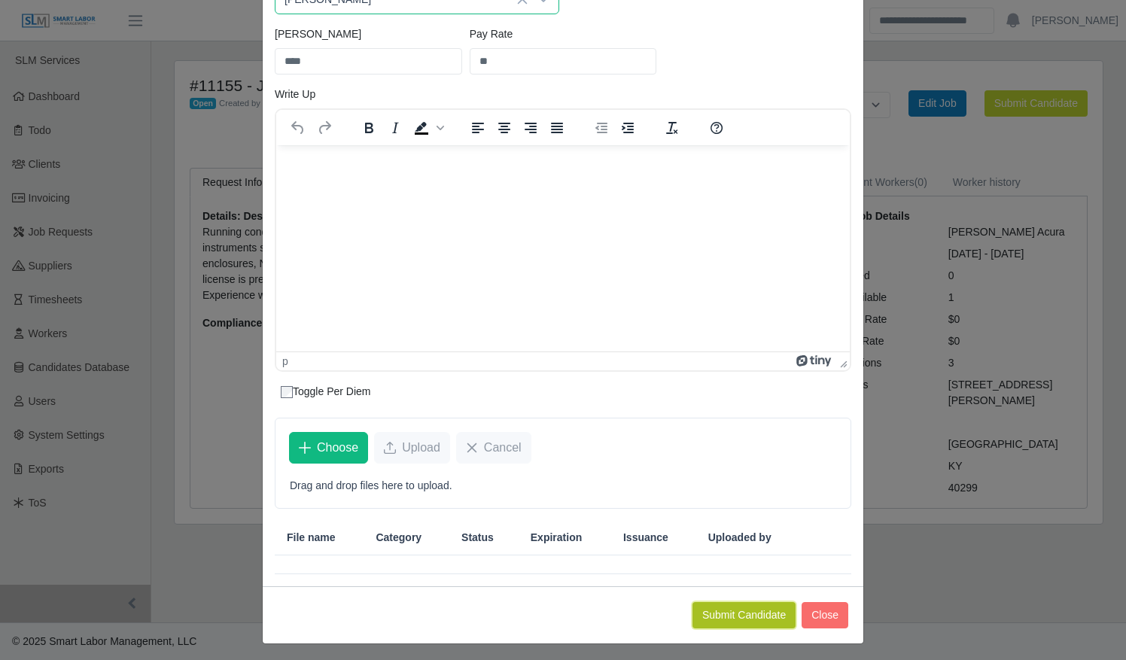
click at [748, 609] on button "Submit Candidate" at bounding box center [743, 615] width 103 height 26
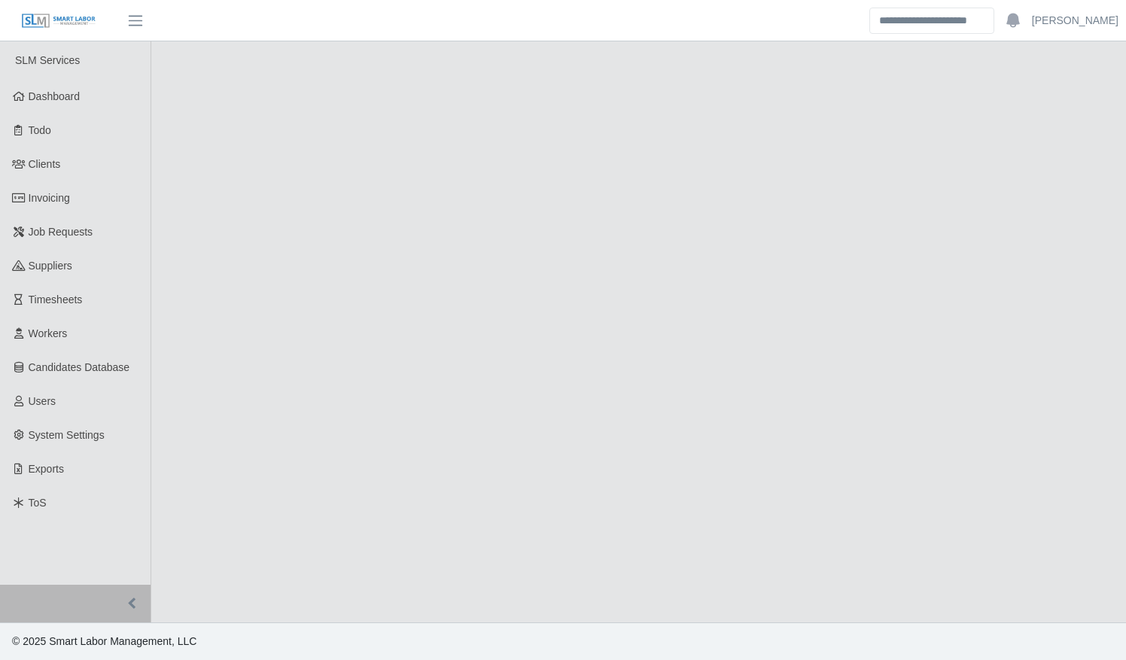
select select "****"
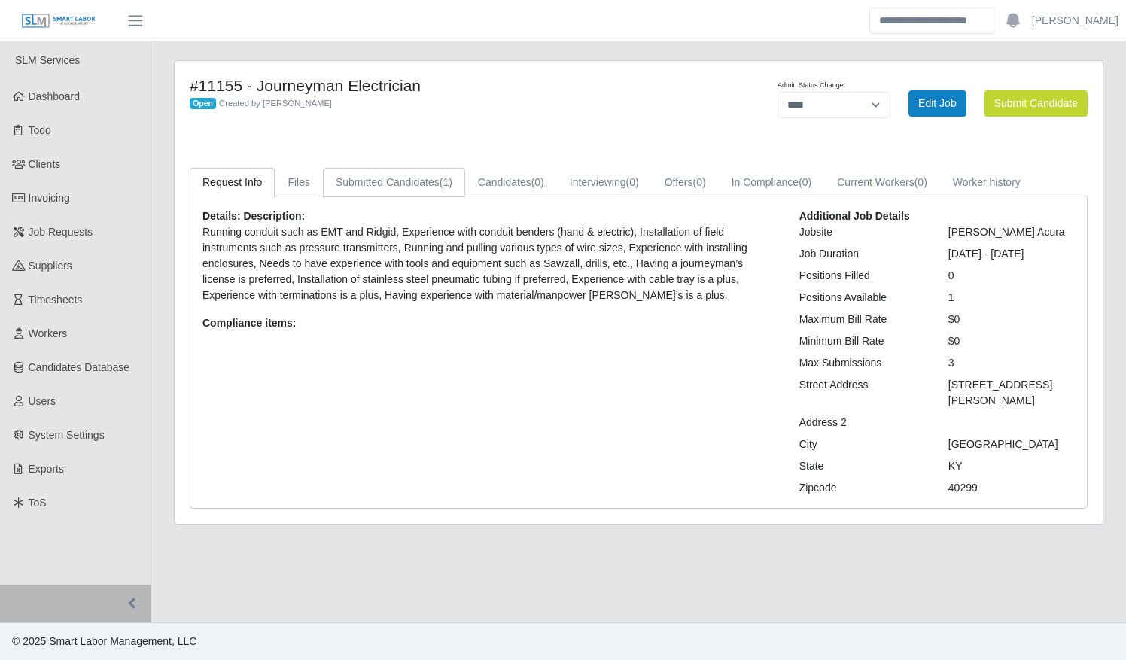
click at [412, 169] on link "Submitted Candidates (1)" at bounding box center [394, 182] width 142 height 29
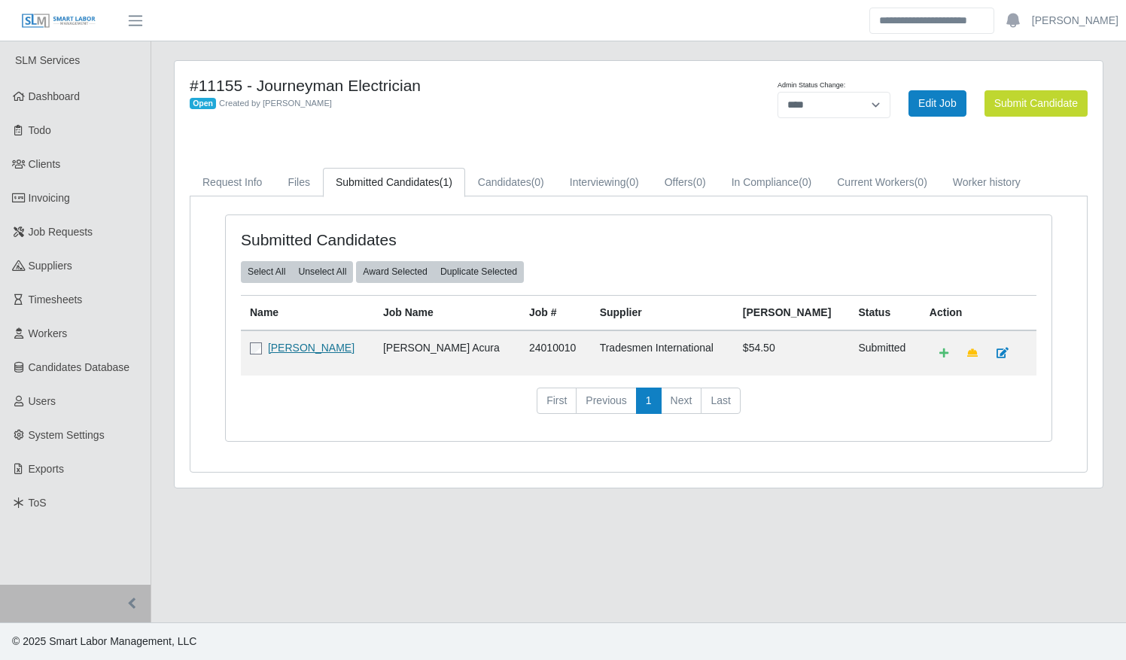
click at [342, 346] on link "[PERSON_NAME]" at bounding box center [311, 348] width 87 height 12
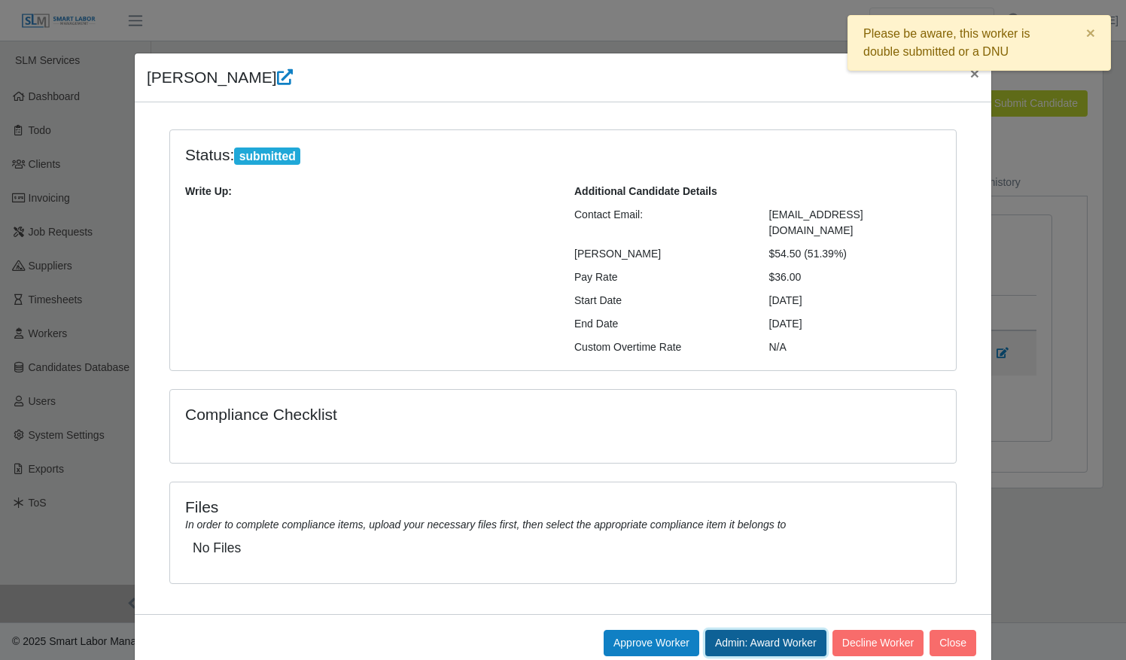
click at [741, 630] on button "Admin: Award Worker" at bounding box center [765, 643] width 121 height 26
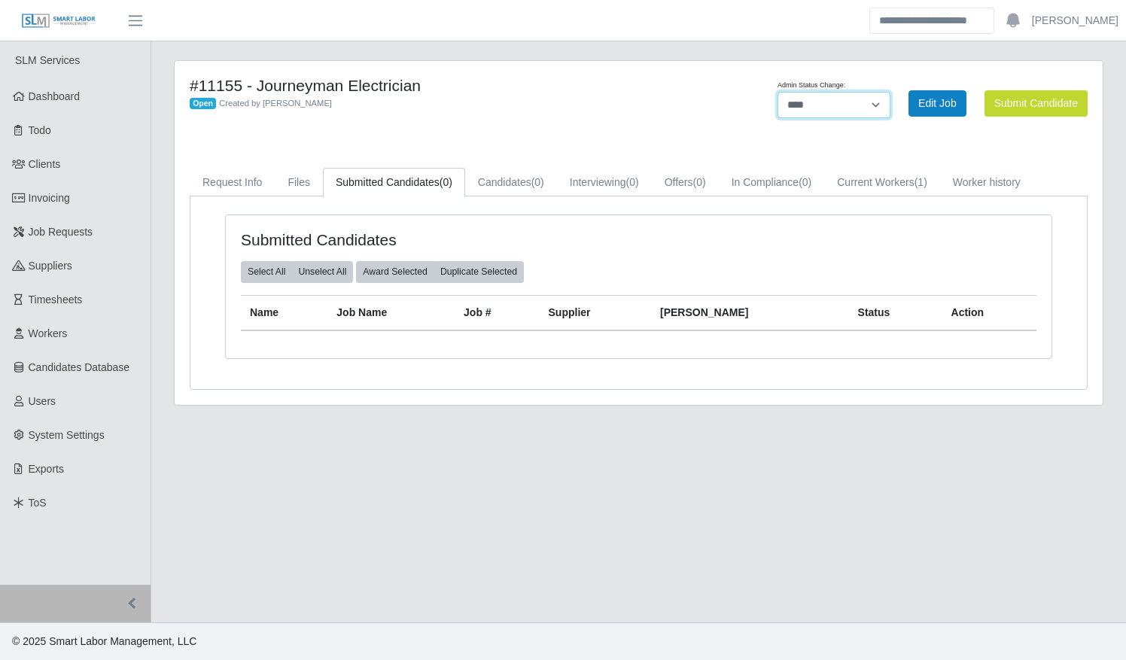
click at [846, 101] on select "******* **** ******" at bounding box center [833, 105] width 113 height 26
select select "******"
click at [890, 92] on select "******* **** ******" at bounding box center [833, 105] width 113 height 26
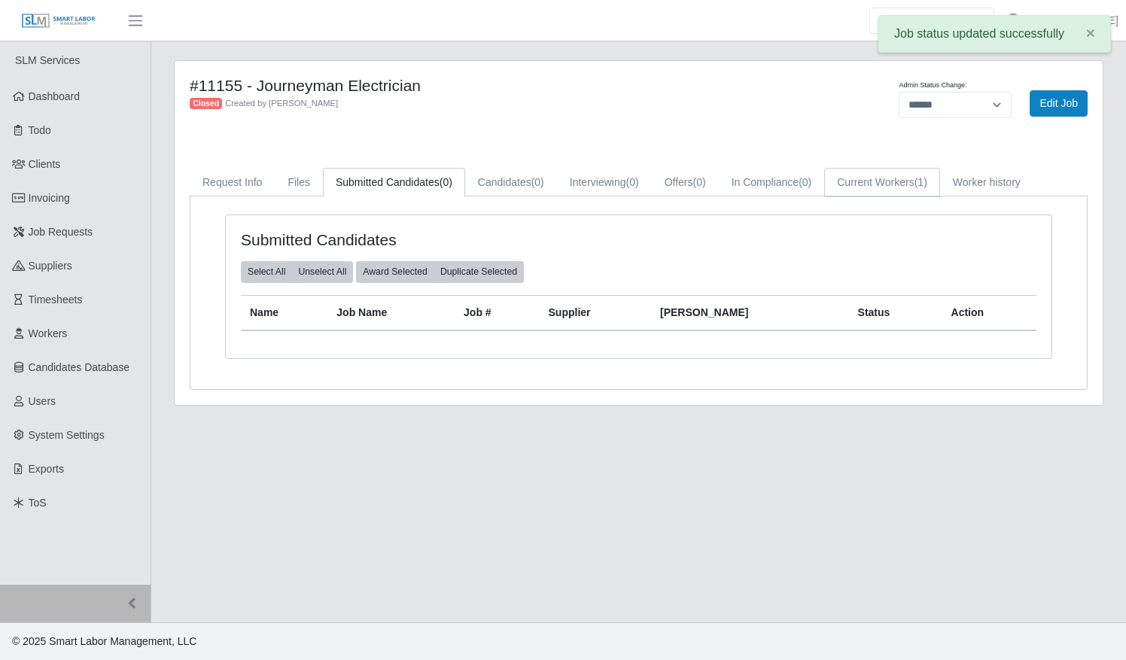
click at [865, 181] on link "Current Workers (1)" at bounding box center [882, 182] width 116 height 29
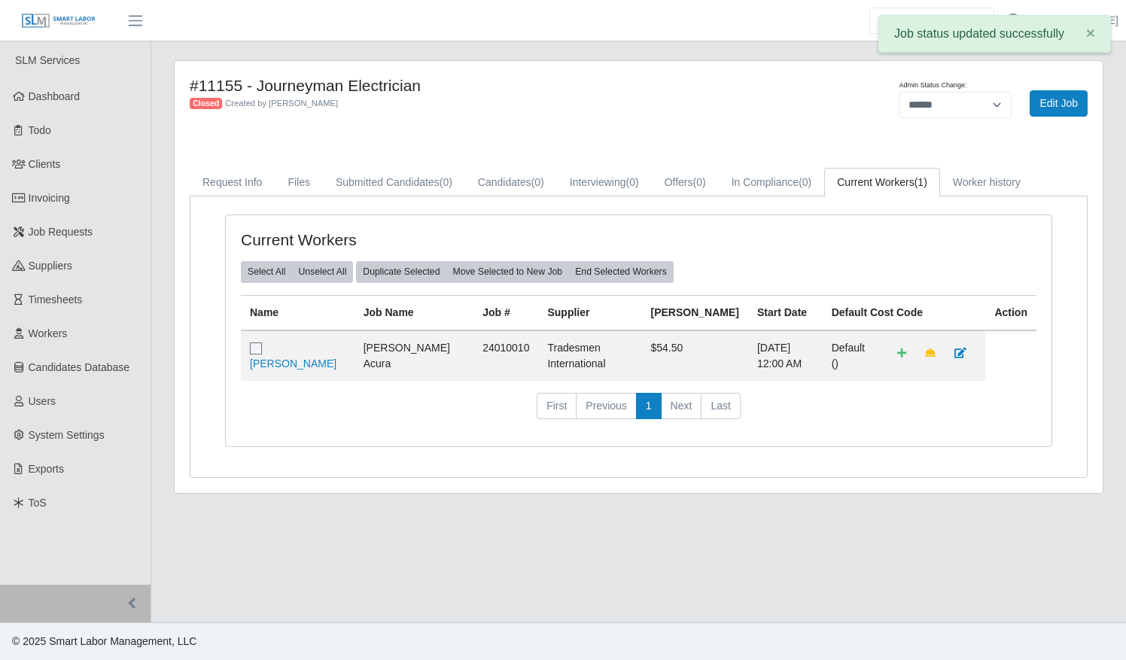
click at [582, 110] on div "Closed Created by Tommy Turner" at bounding box center [447, 103] width 514 height 16
click at [108, 293] on link "Timesheets" at bounding box center [75, 300] width 150 height 34
